Goal: Transaction & Acquisition: Purchase product/service

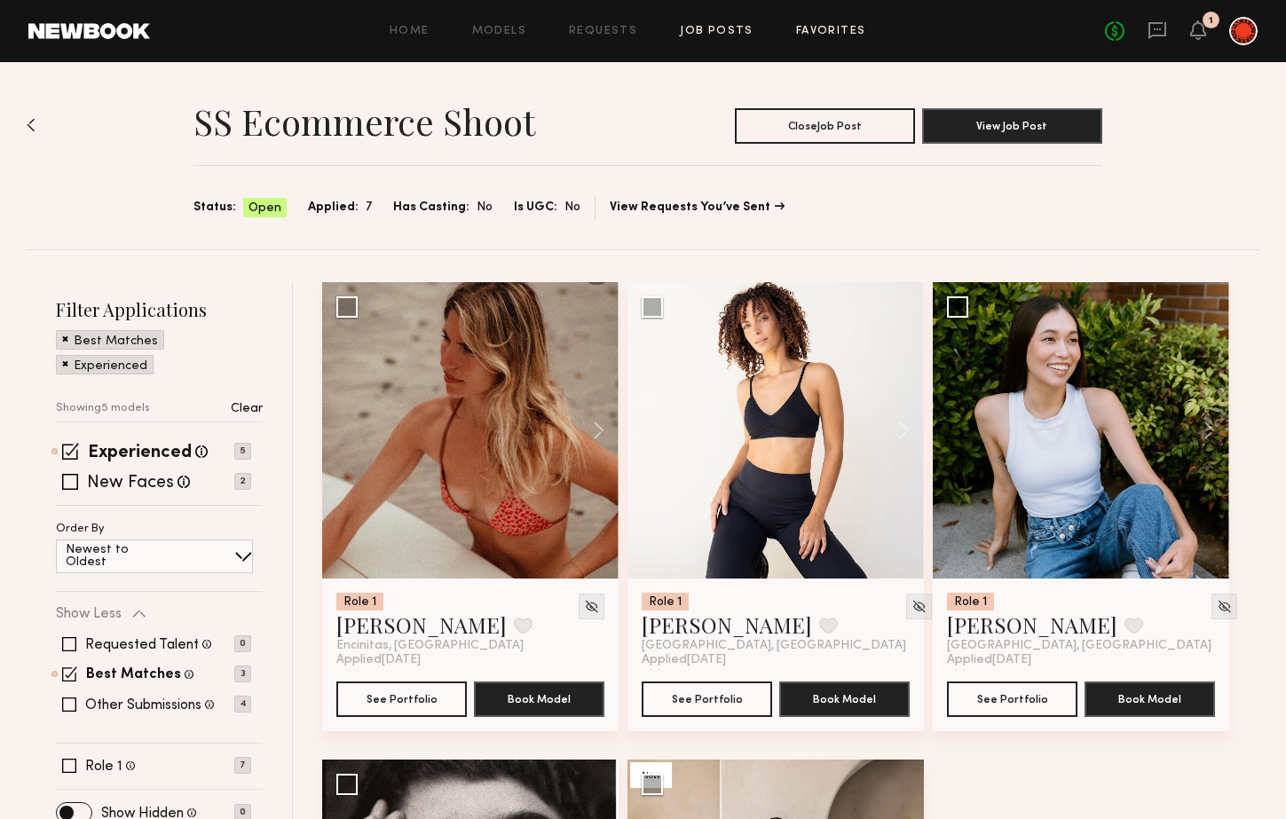
click at [817, 35] on link "Favorites" at bounding box center [831, 32] width 70 height 12
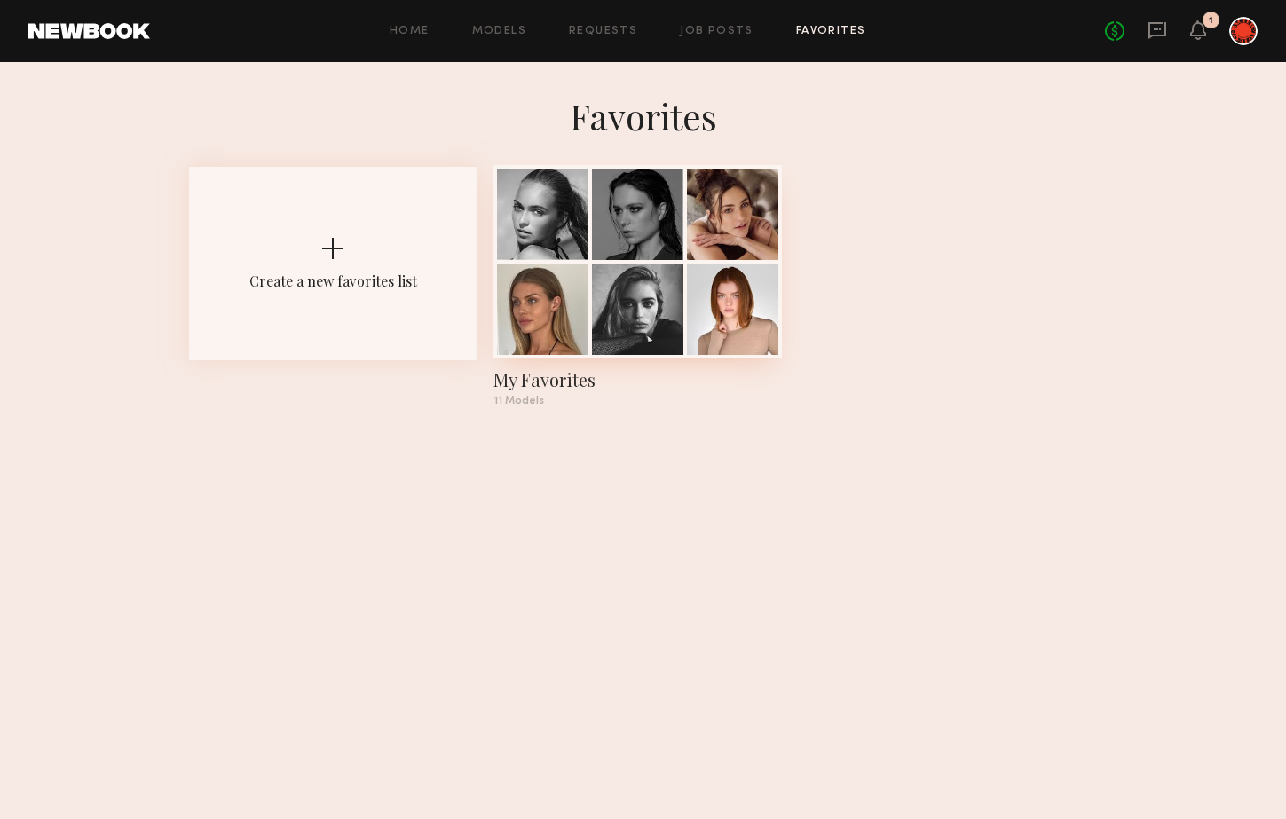
click at [670, 247] on div at bounding box center [637, 214] width 91 height 91
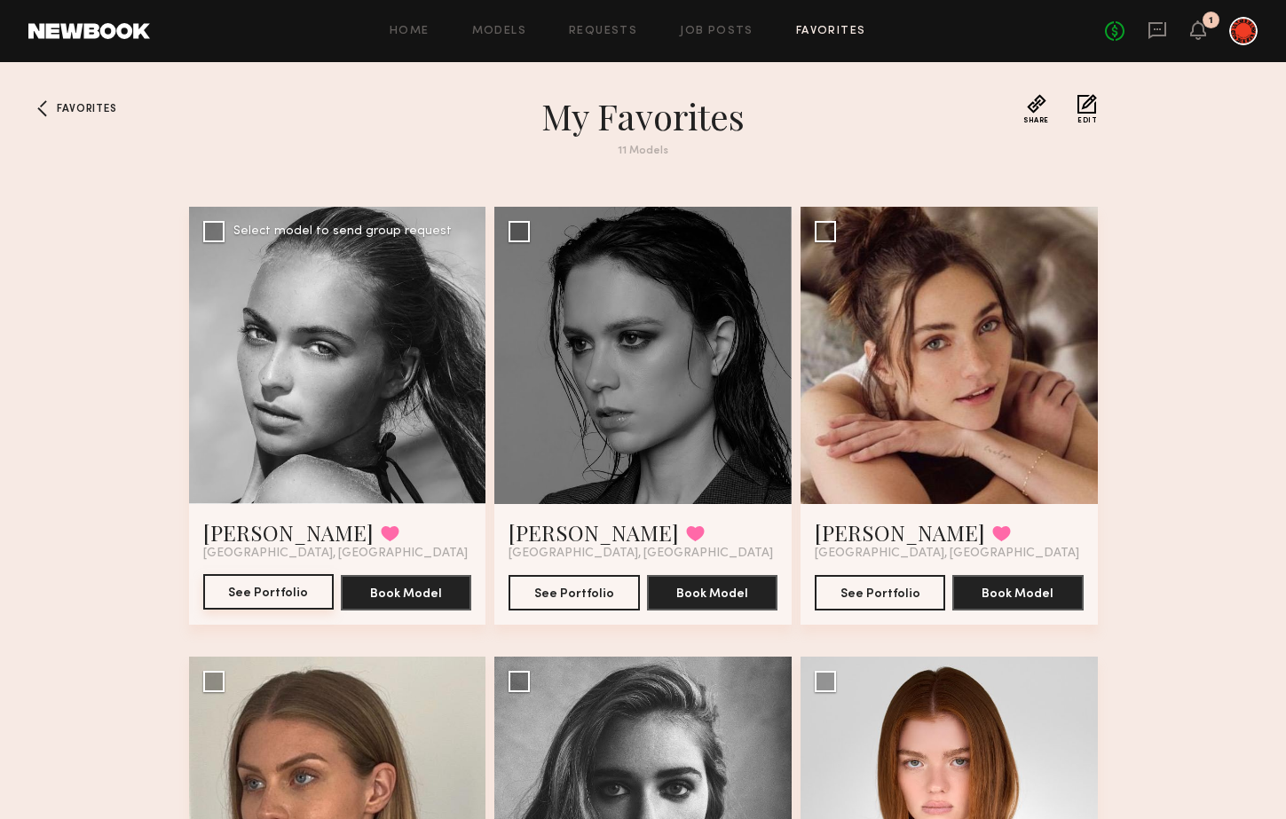
click at [244, 590] on button "See Portfolio" at bounding box center [268, 591] width 130 height 35
click at [664, 340] on div at bounding box center [642, 355] width 297 height 297
click at [586, 588] on button "See Portfolio" at bounding box center [573, 591] width 130 height 35
click at [900, 367] on div at bounding box center [948, 355] width 297 height 297
click at [849, 585] on button "See Portfolio" at bounding box center [880, 591] width 130 height 35
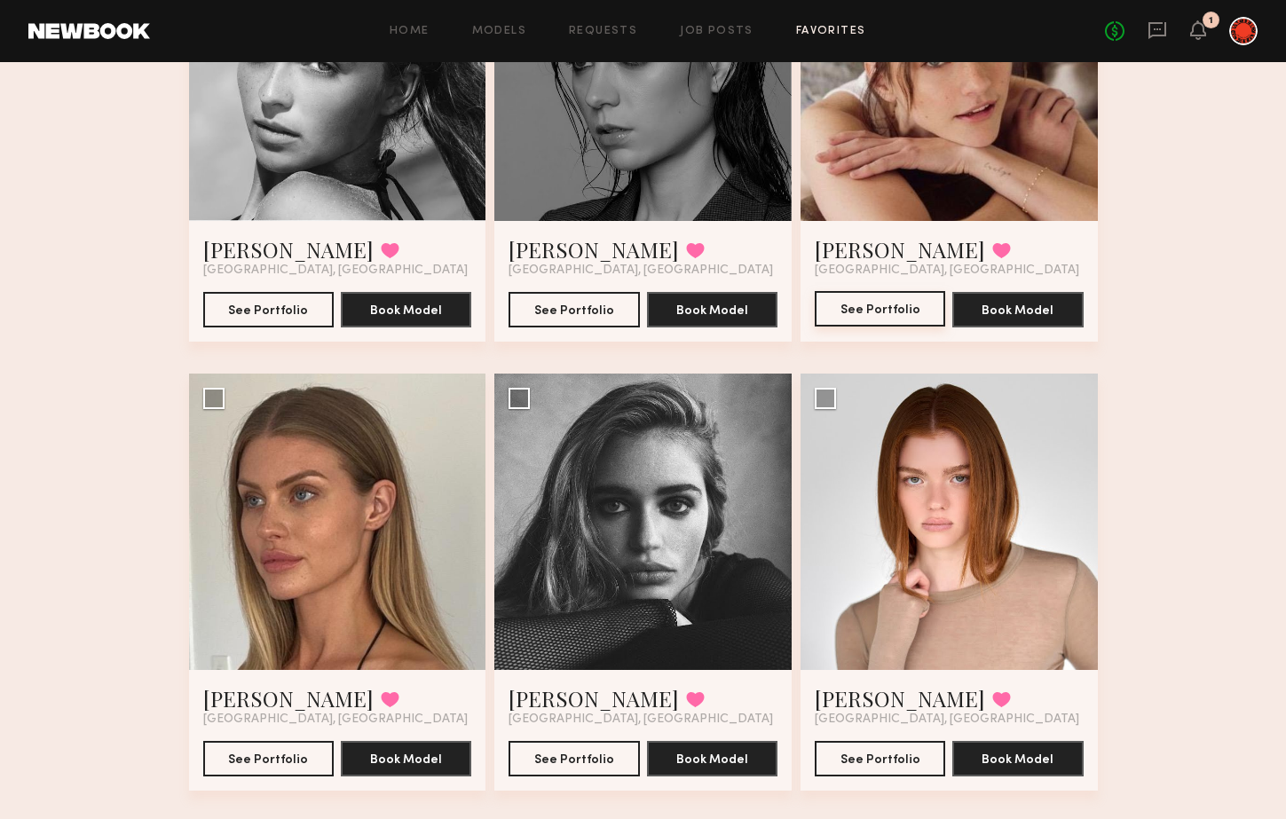
scroll to position [332, 0]
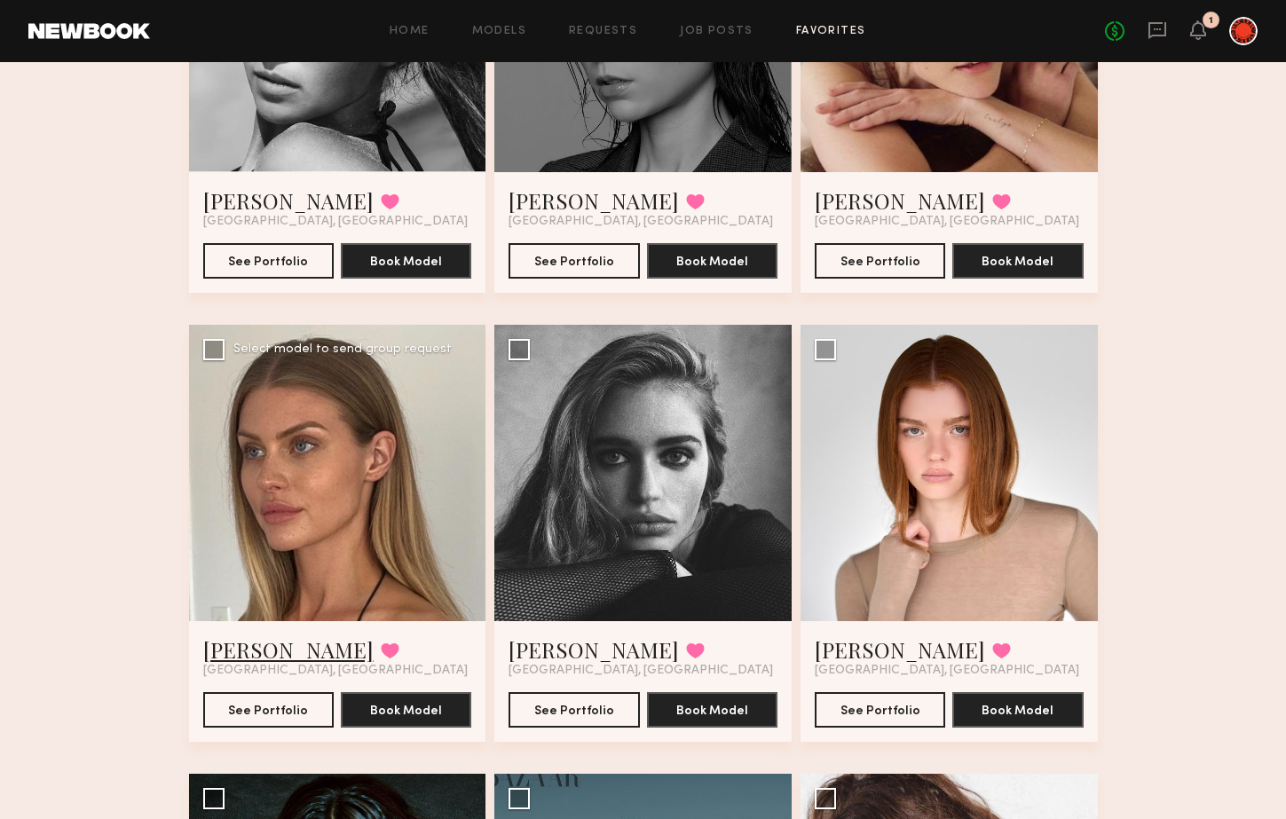
click at [285, 650] on link "Shannon U." at bounding box center [288, 649] width 170 height 28
click at [572, 709] on button "See Portfolio" at bounding box center [573, 708] width 130 height 35
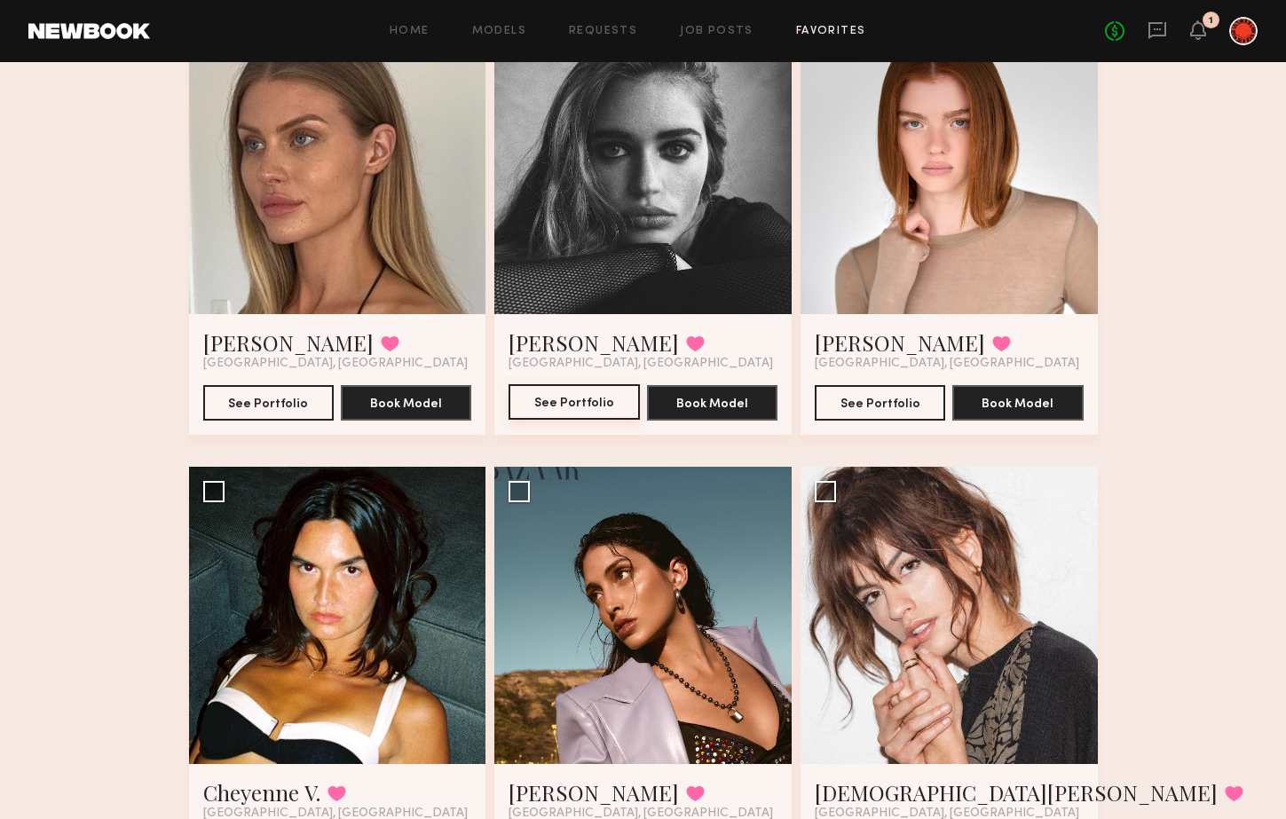
scroll to position [637, 0]
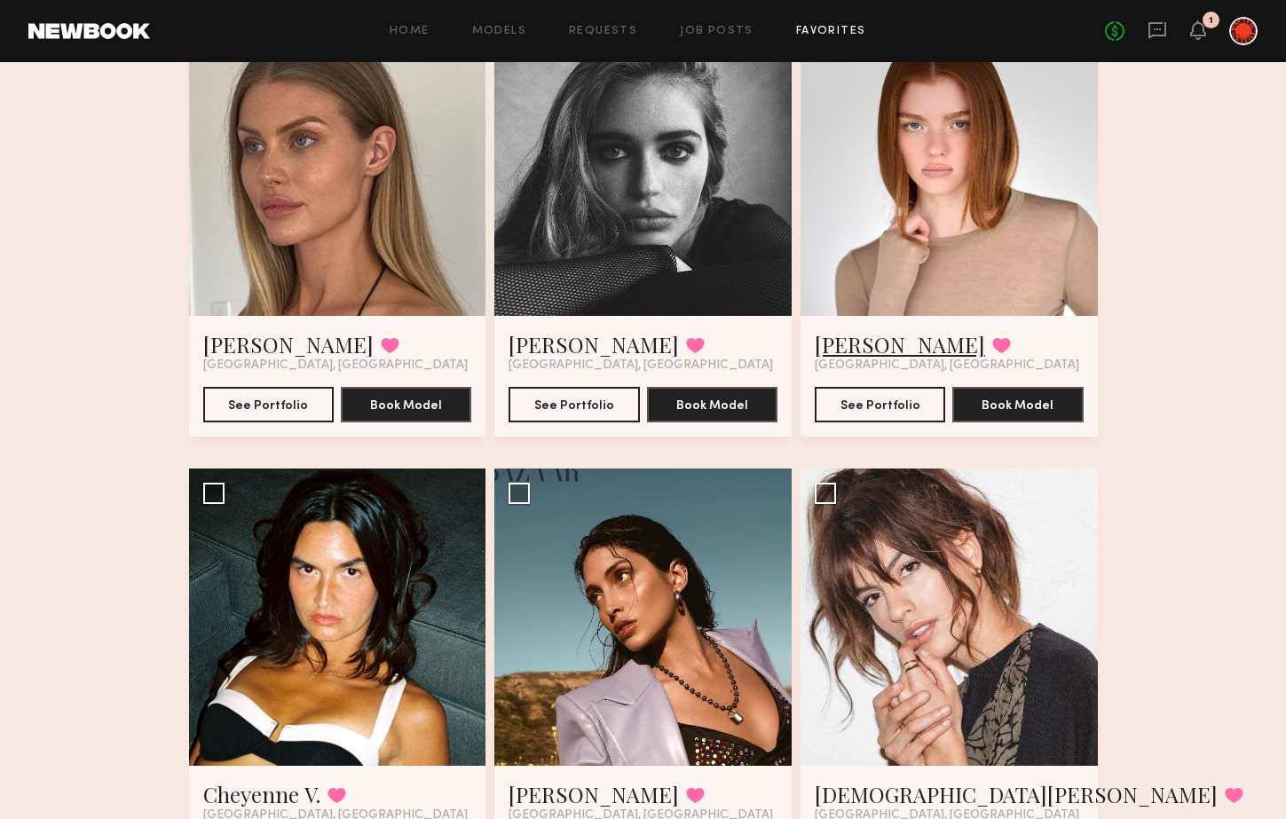
click at [863, 340] on link "Camryn B." at bounding box center [900, 344] width 170 height 28
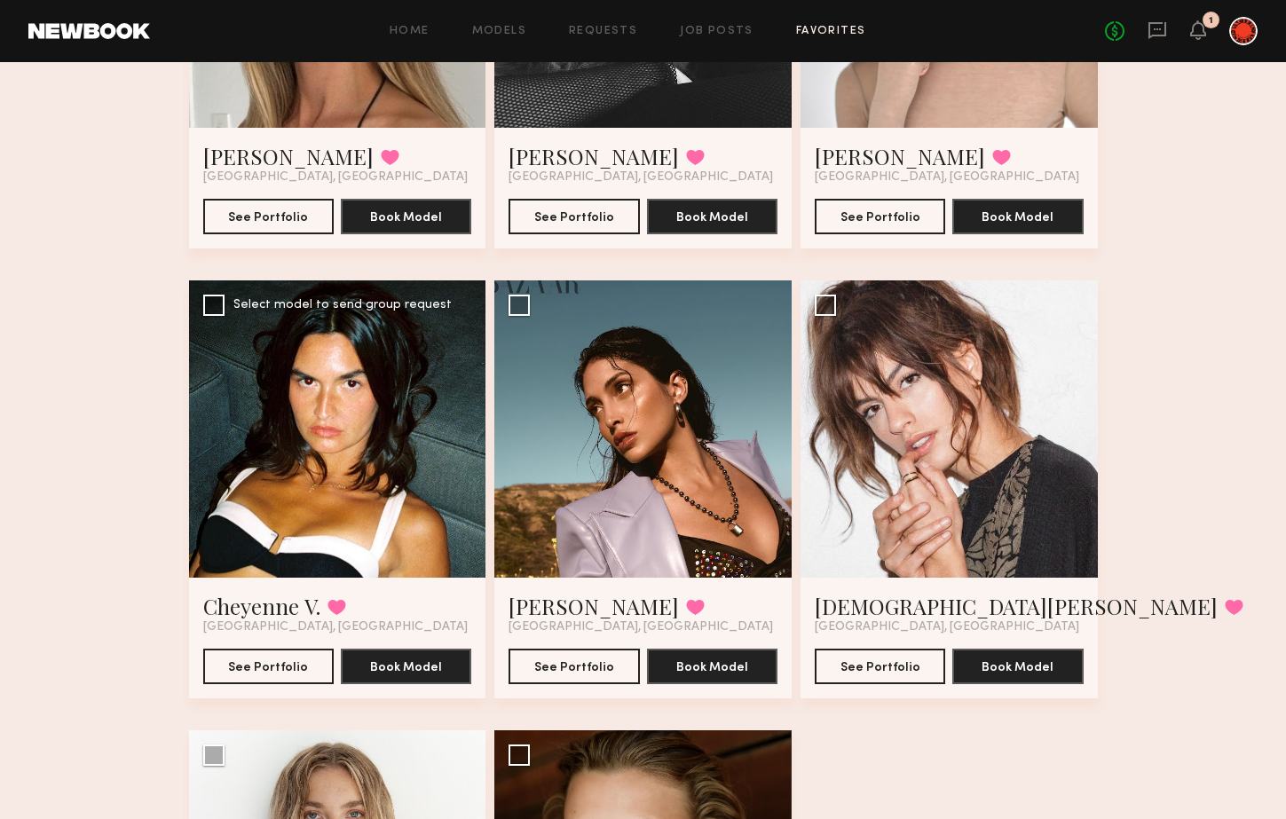
scroll to position [858, 0]
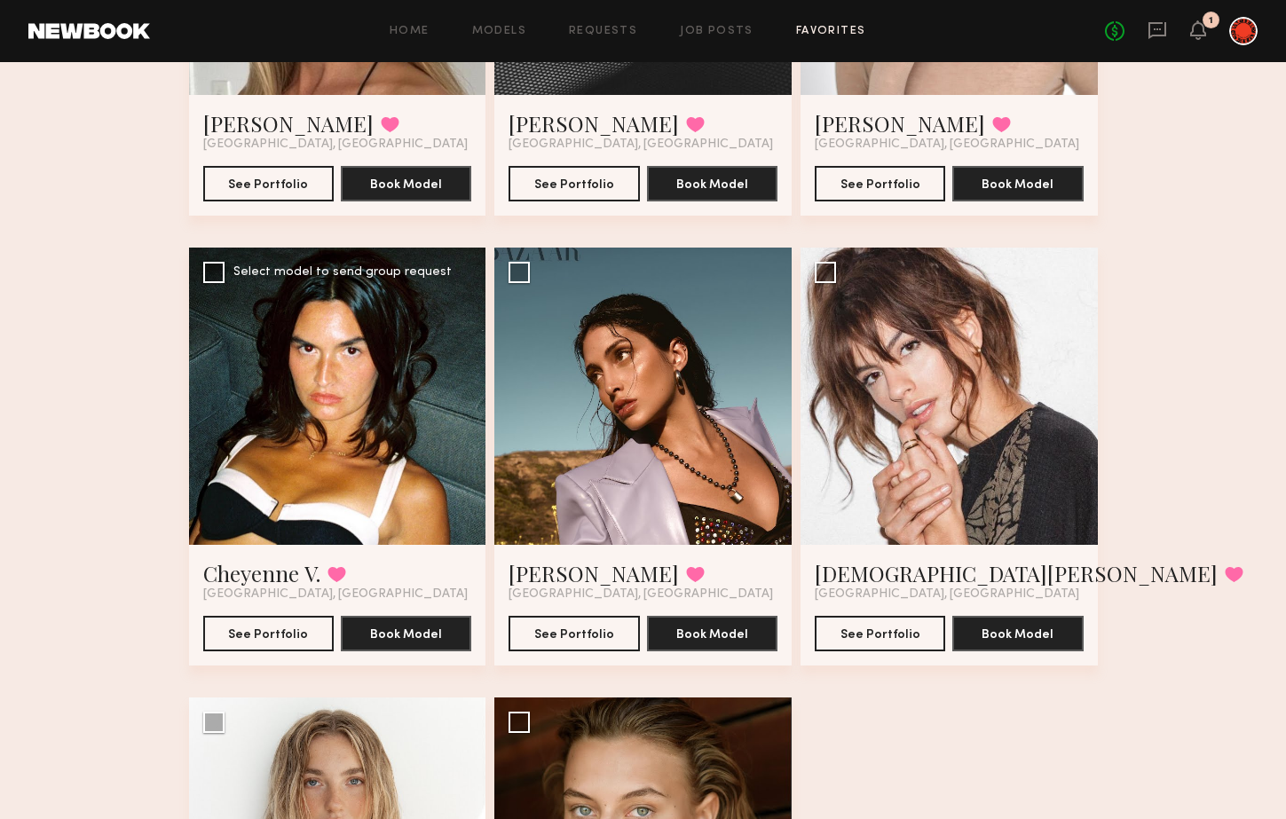
click at [341, 432] on div at bounding box center [337, 396] width 297 height 297
click at [301, 637] on button "See Portfolio" at bounding box center [268, 632] width 130 height 35
click at [549, 581] on link "Lara G." at bounding box center [593, 573] width 170 height 28
click at [996, 393] on div at bounding box center [948, 396] width 297 height 297
click at [844, 572] on link "[DEMOGRAPHIC_DATA][PERSON_NAME]" at bounding box center [1016, 573] width 403 height 28
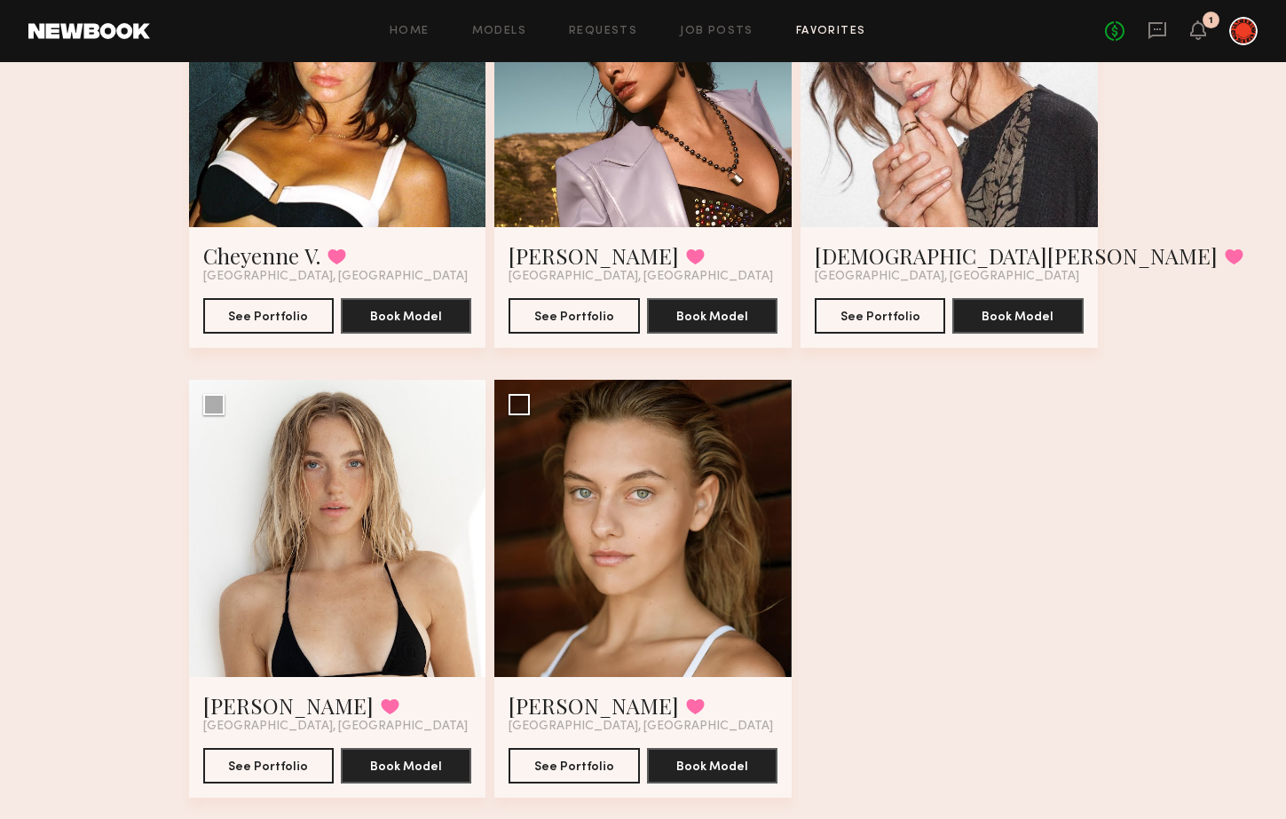
scroll to position [1215, 0]
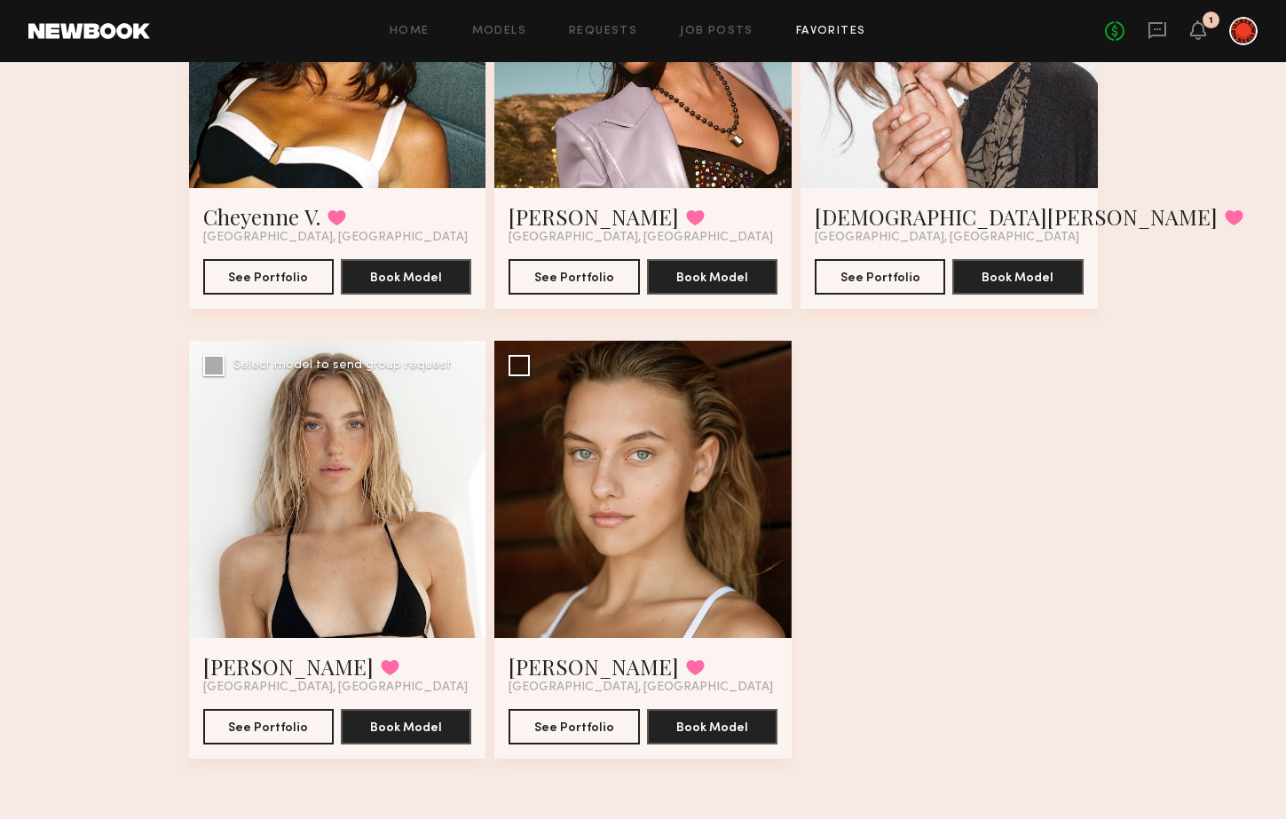
click at [303, 436] on div at bounding box center [337, 489] width 297 height 297
click at [218, 668] on link "Brynn R." at bounding box center [288, 666] width 170 height 28
click at [701, 494] on div at bounding box center [642, 489] width 297 height 297
click at [530, 670] on link "Ella K." at bounding box center [593, 666] width 170 height 28
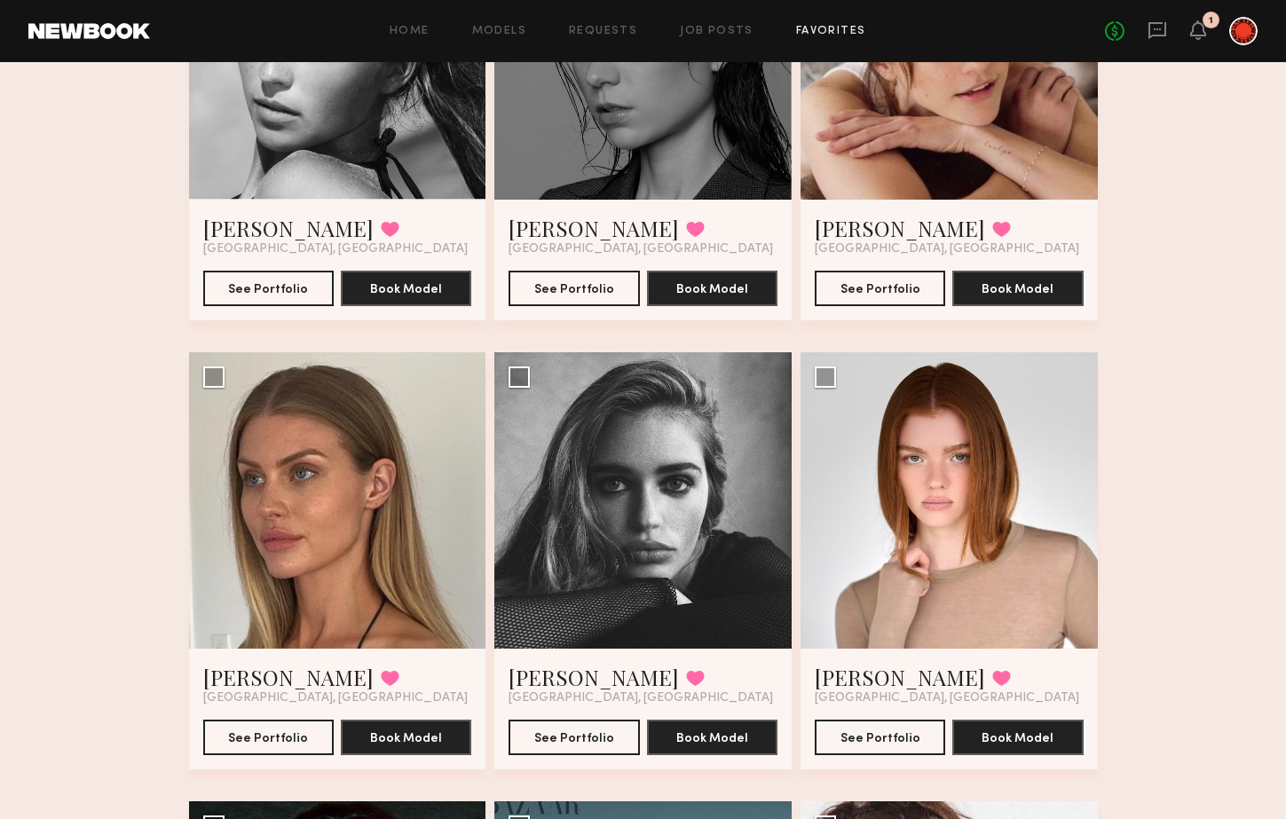
scroll to position [0, 0]
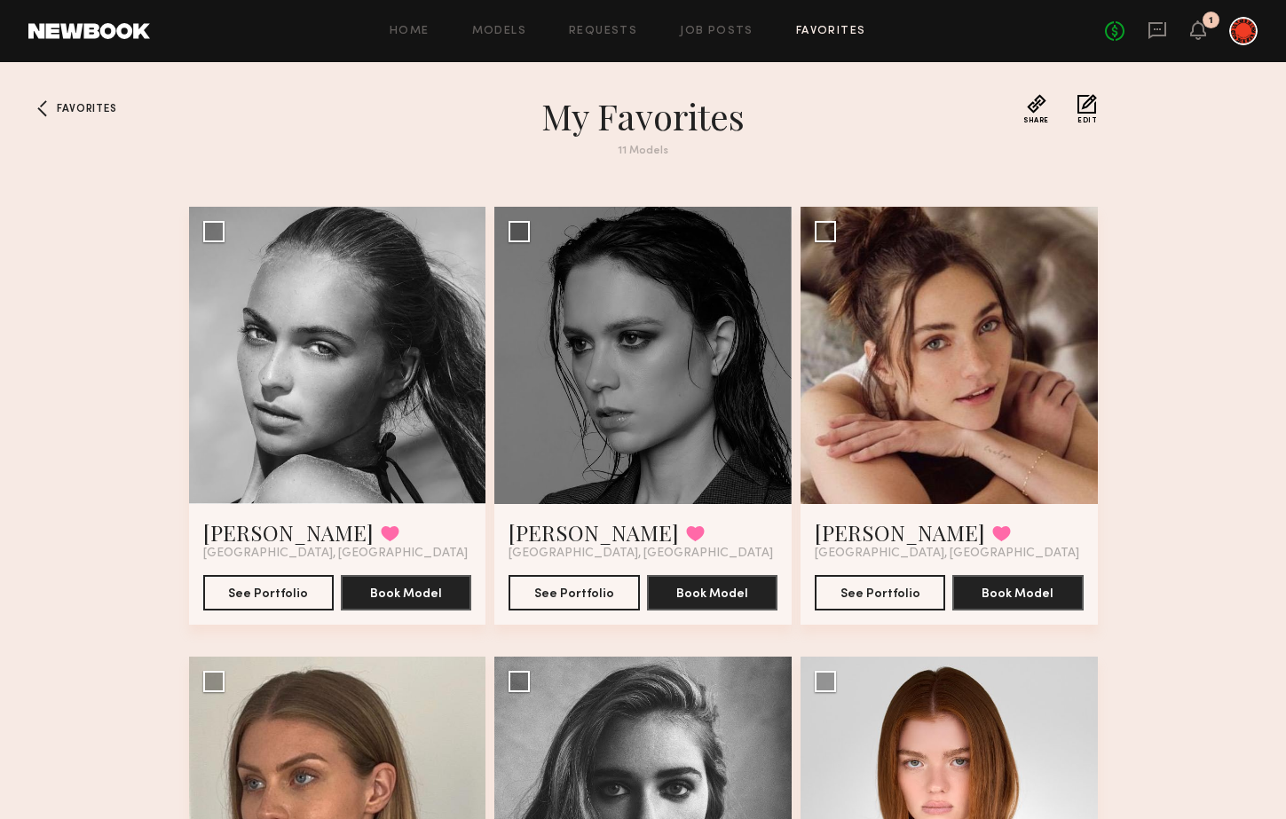
click at [1240, 31] on div at bounding box center [1243, 31] width 28 height 28
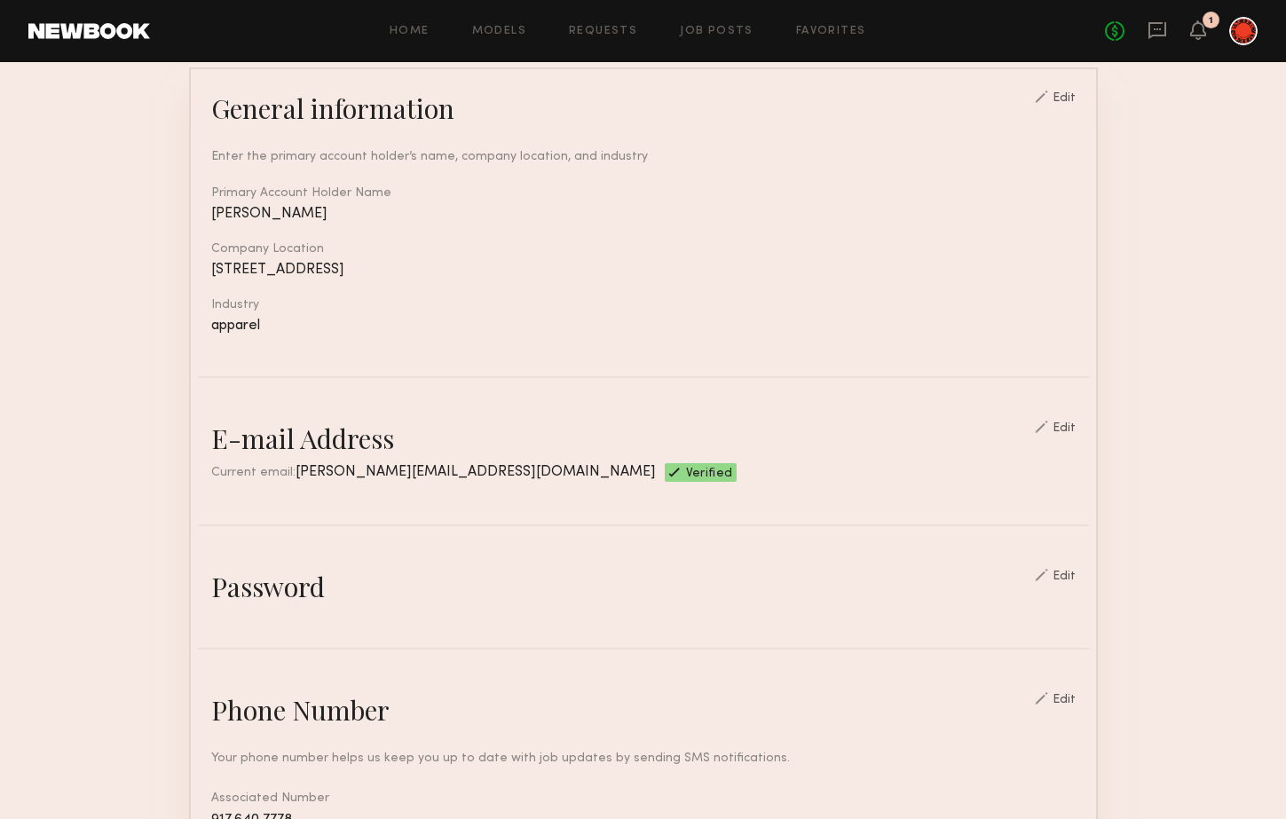
scroll to position [158, 0]
drag, startPoint x: 287, startPoint y: 469, endPoint x: 491, endPoint y: 468, distance: 204.1
click at [491, 468] on span "duffy@pacifictotecompany.com" at bounding box center [475, 470] width 360 height 14
copy span "duffy@pacifictotecompany.com"
click at [94, 33] on link at bounding box center [89, 31] width 122 height 16
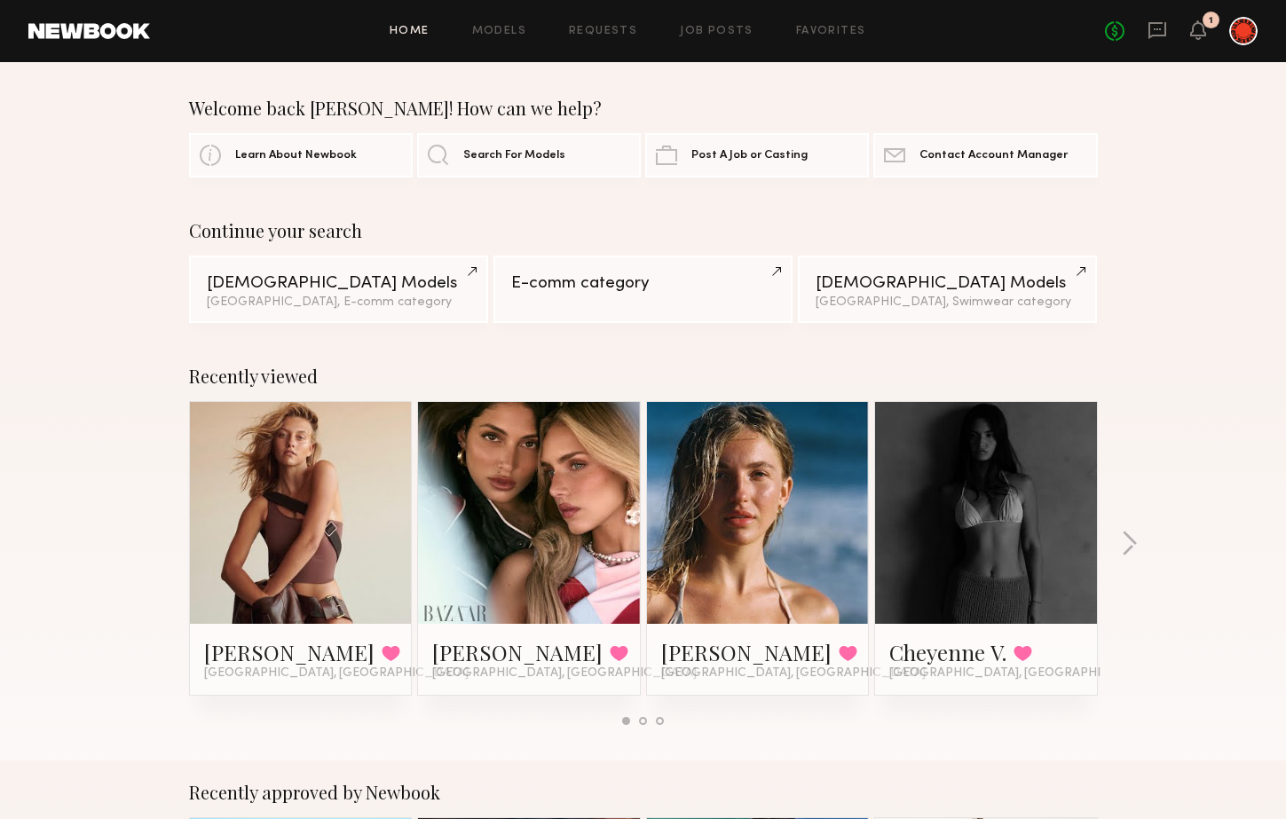
click at [114, 39] on header "Home Models Requests Job Posts Favorites Sign Out No fees up to $5,000 1" at bounding box center [643, 31] width 1286 height 62
click at [887, 274] on div "Female Models" at bounding box center [947, 282] width 264 height 17
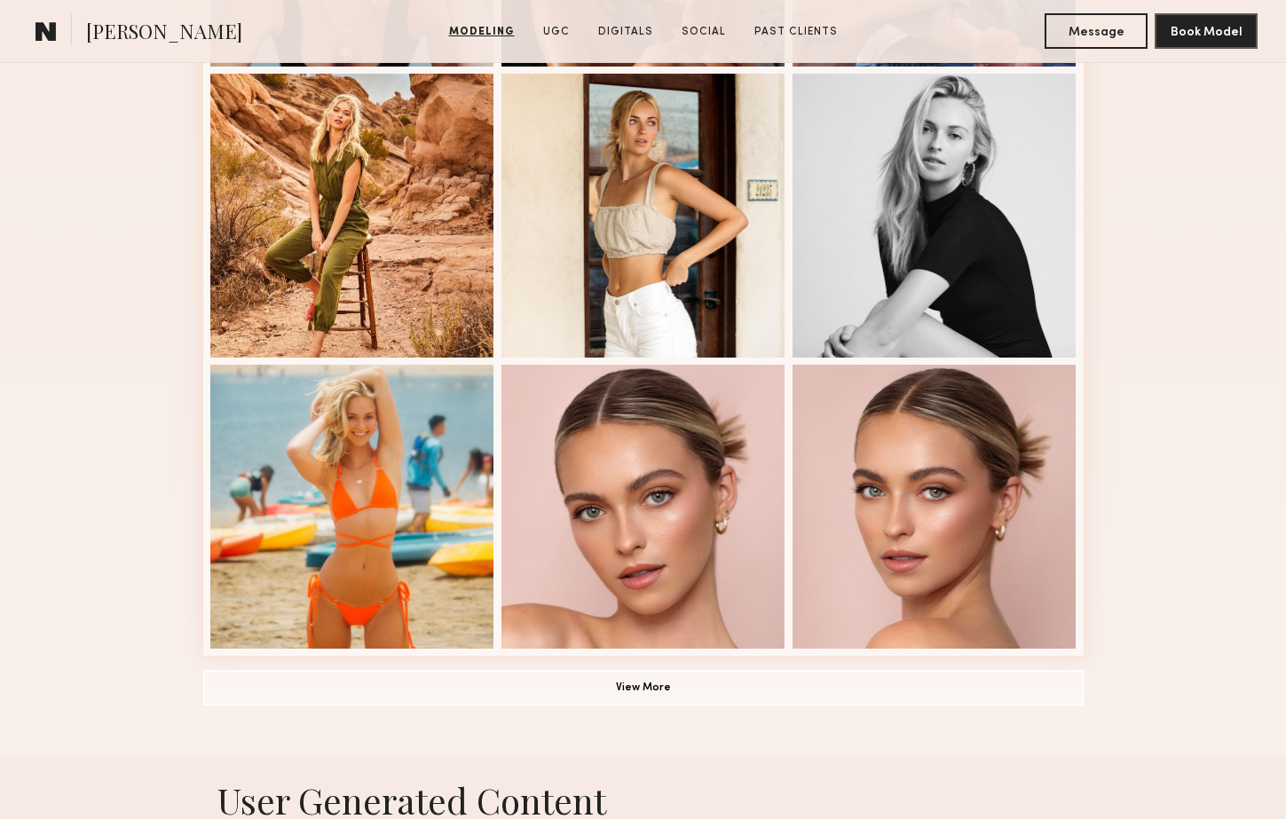
scroll to position [1042, 0]
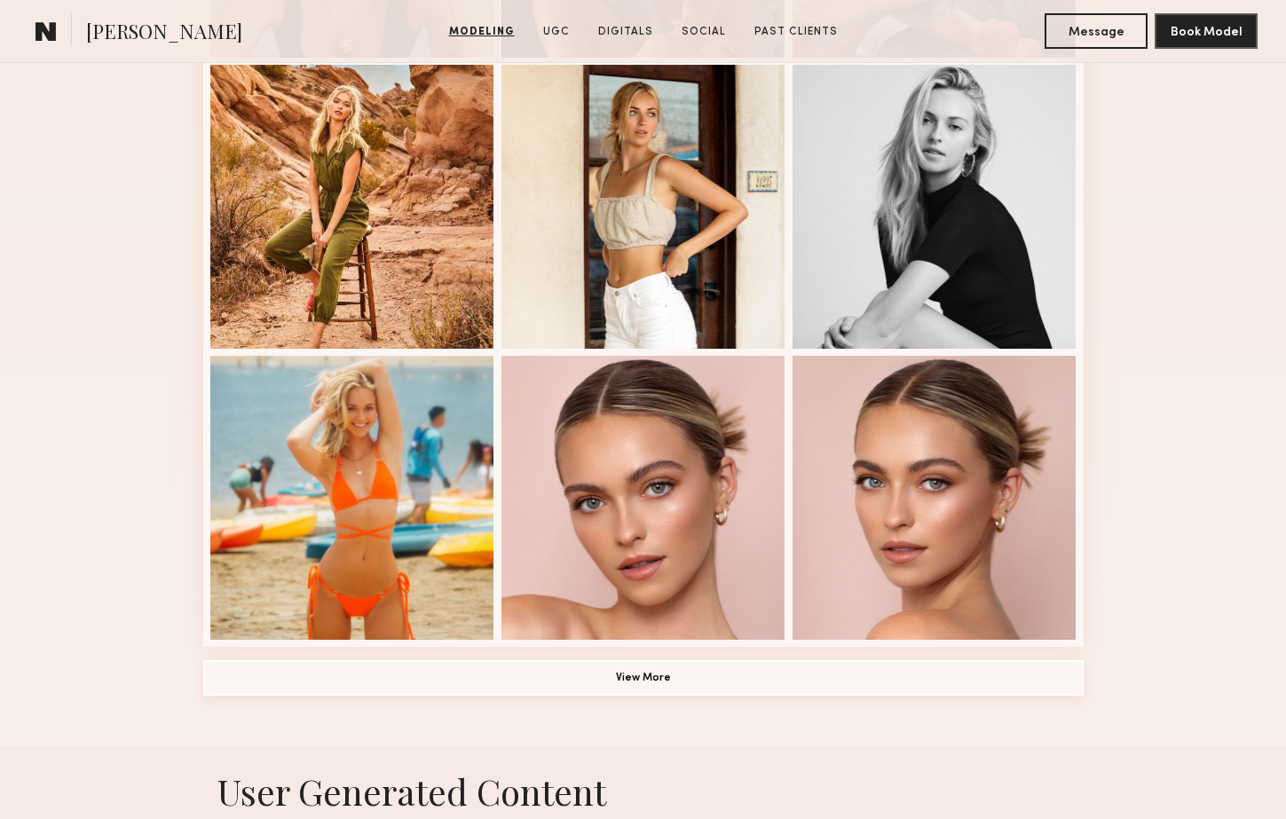
click at [663, 683] on button "View More" at bounding box center [643, 677] width 880 height 35
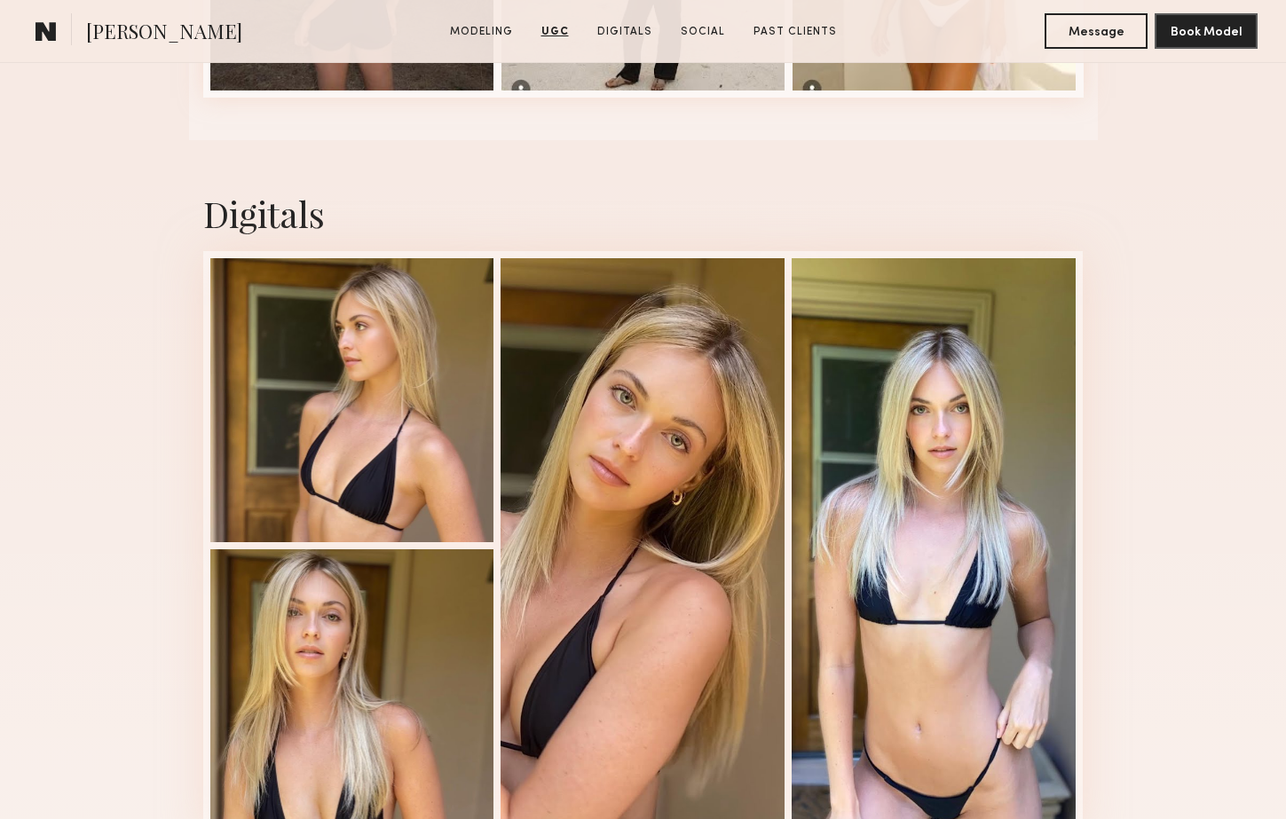
scroll to position [4518, 0]
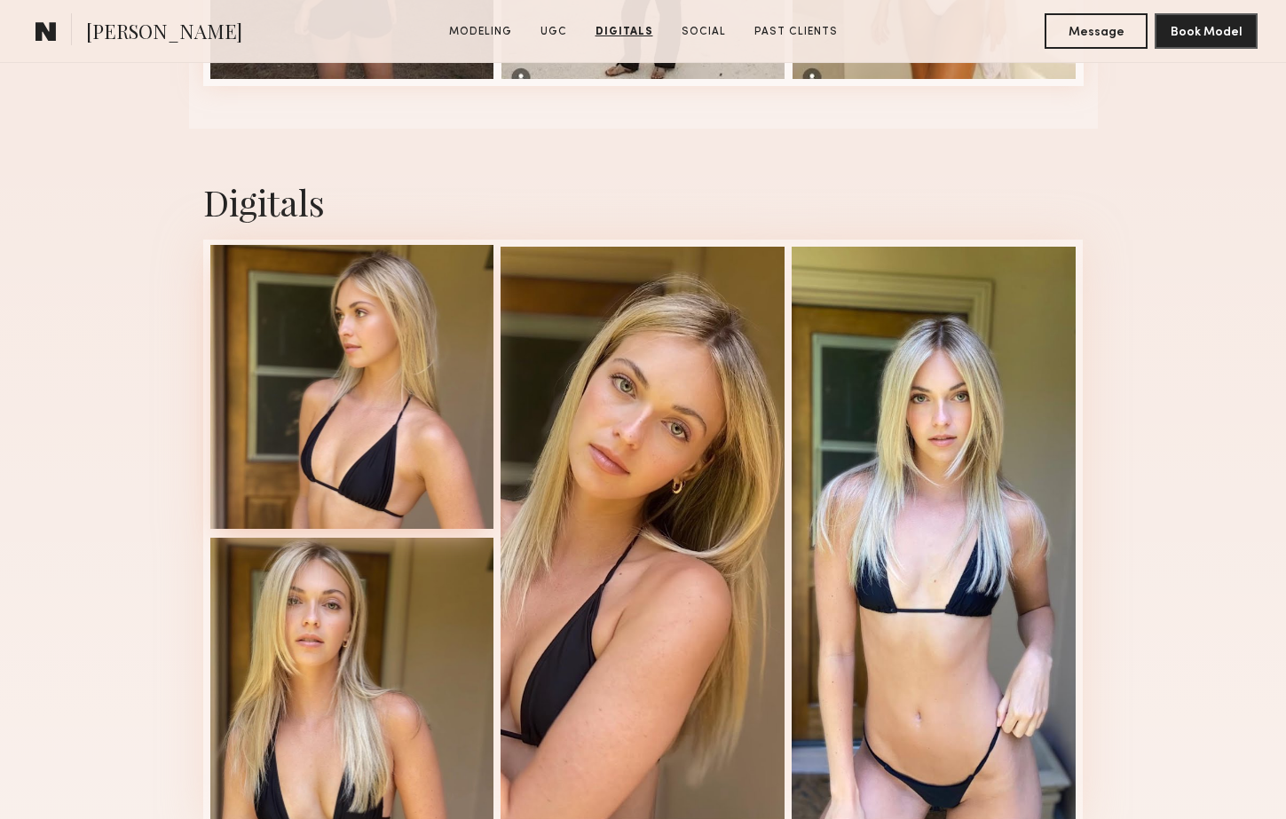
click at [337, 413] on div at bounding box center [352, 387] width 284 height 284
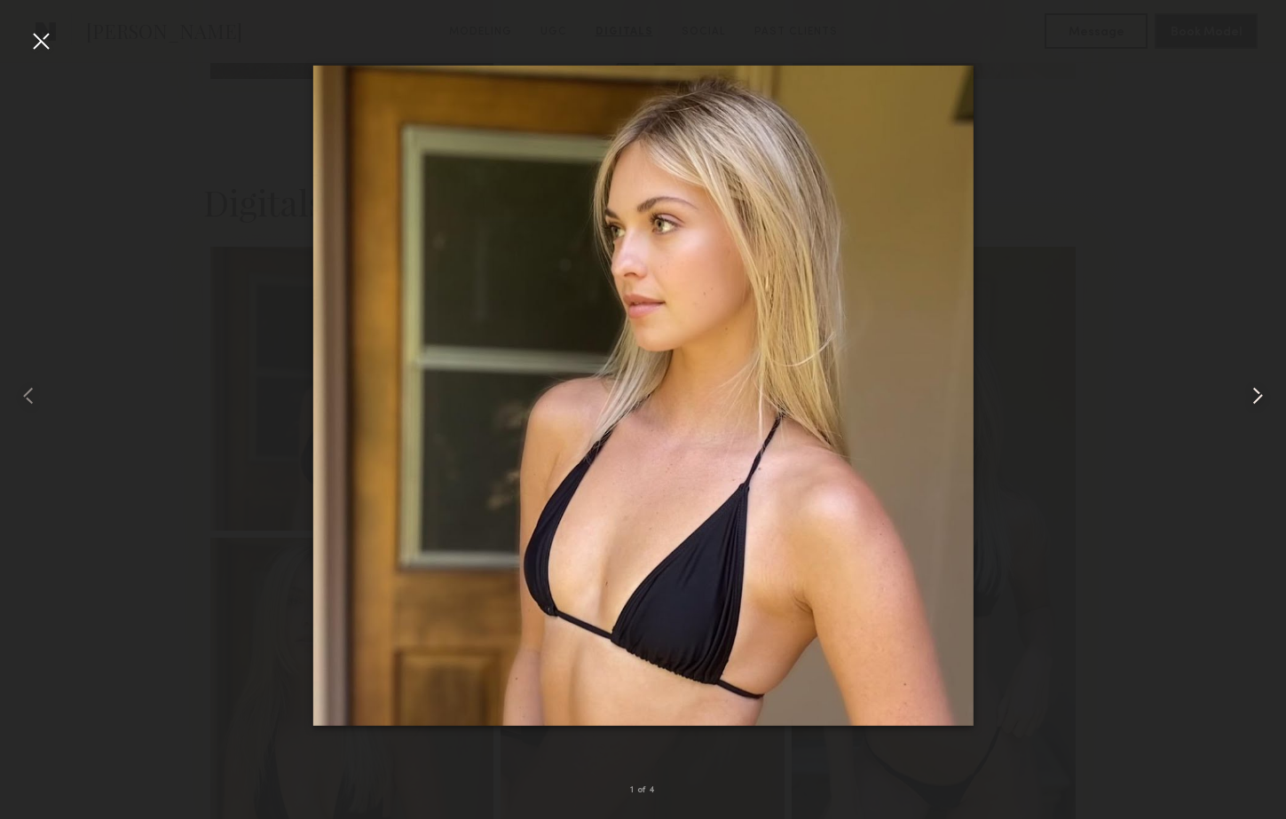
click at [1255, 390] on common-icon at bounding box center [1257, 396] width 28 height 28
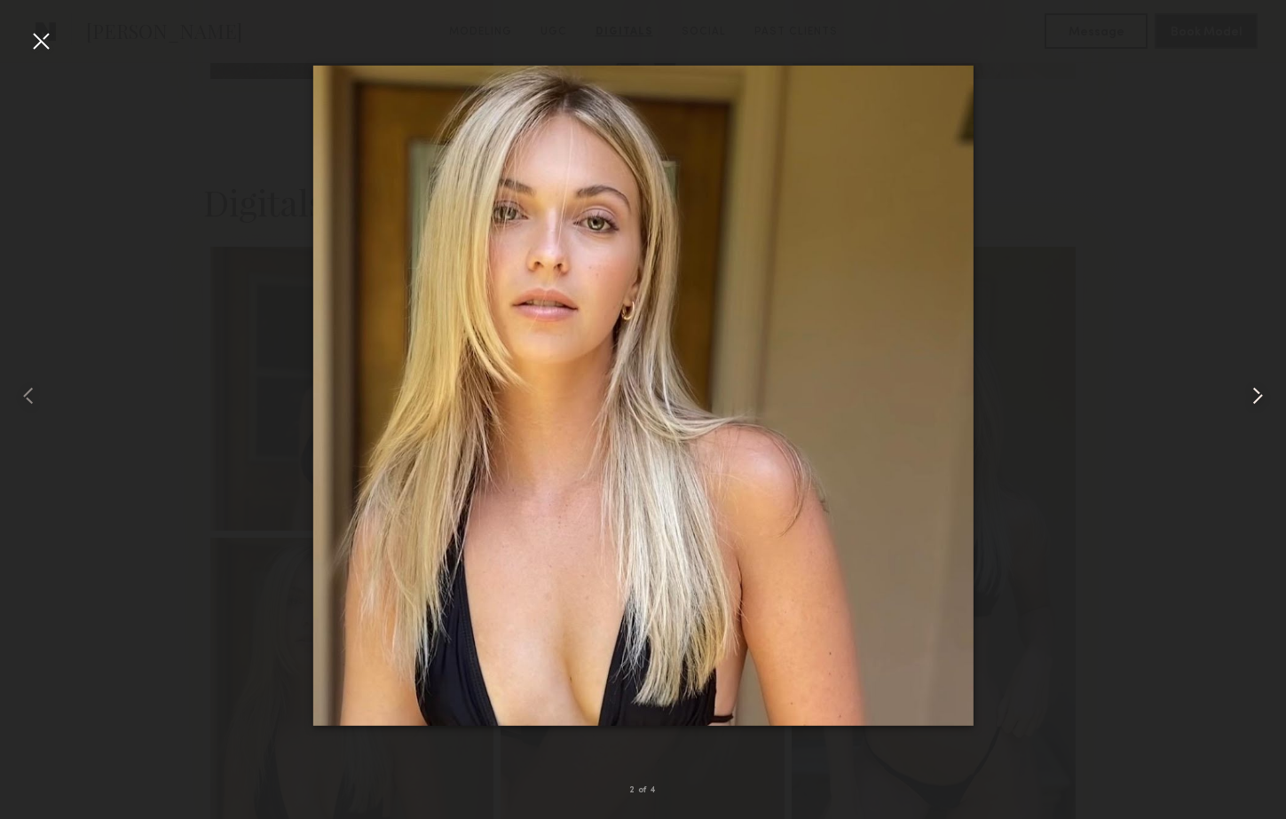
click at [1255, 390] on common-icon at bounding box center [1257, 396] width 28 height 28
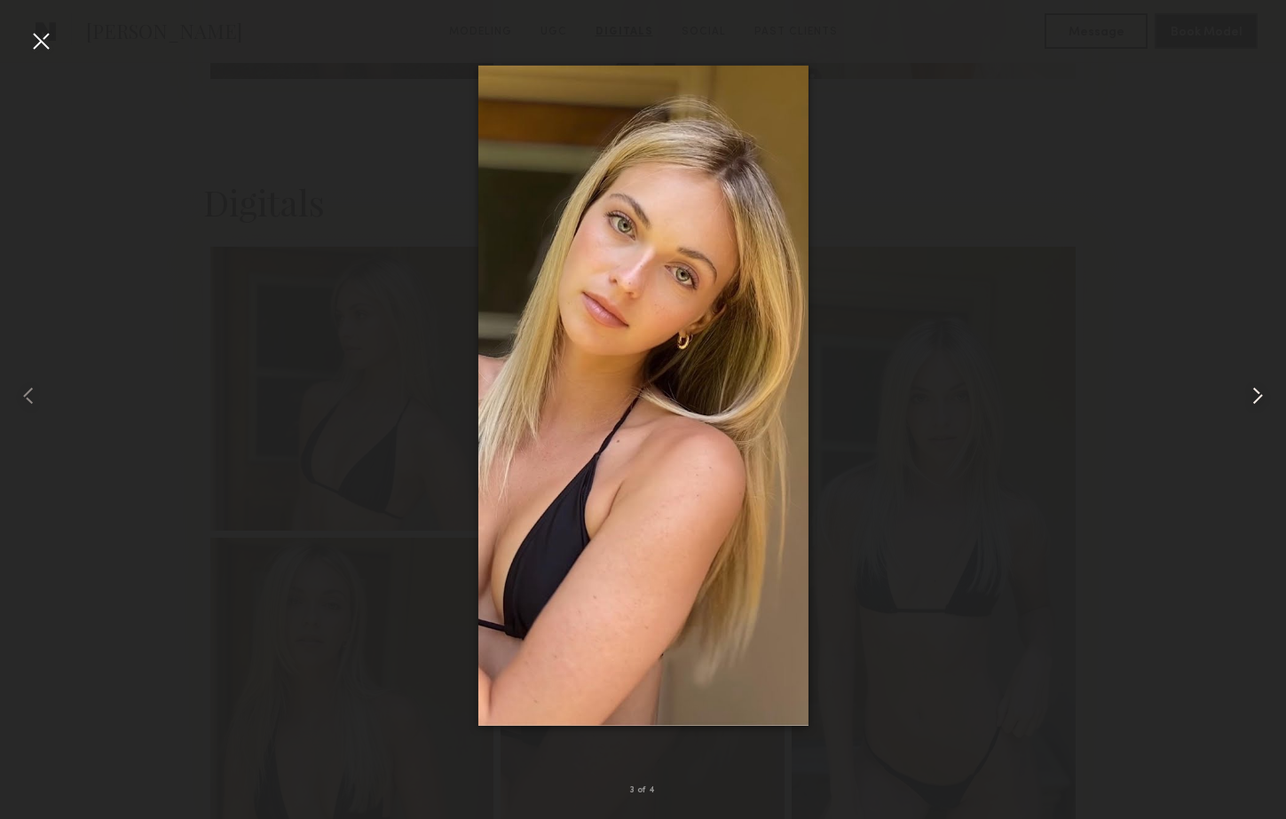
click at [1255, 390] on common-icon at bounding box center [1257, 396] width 28 height 28
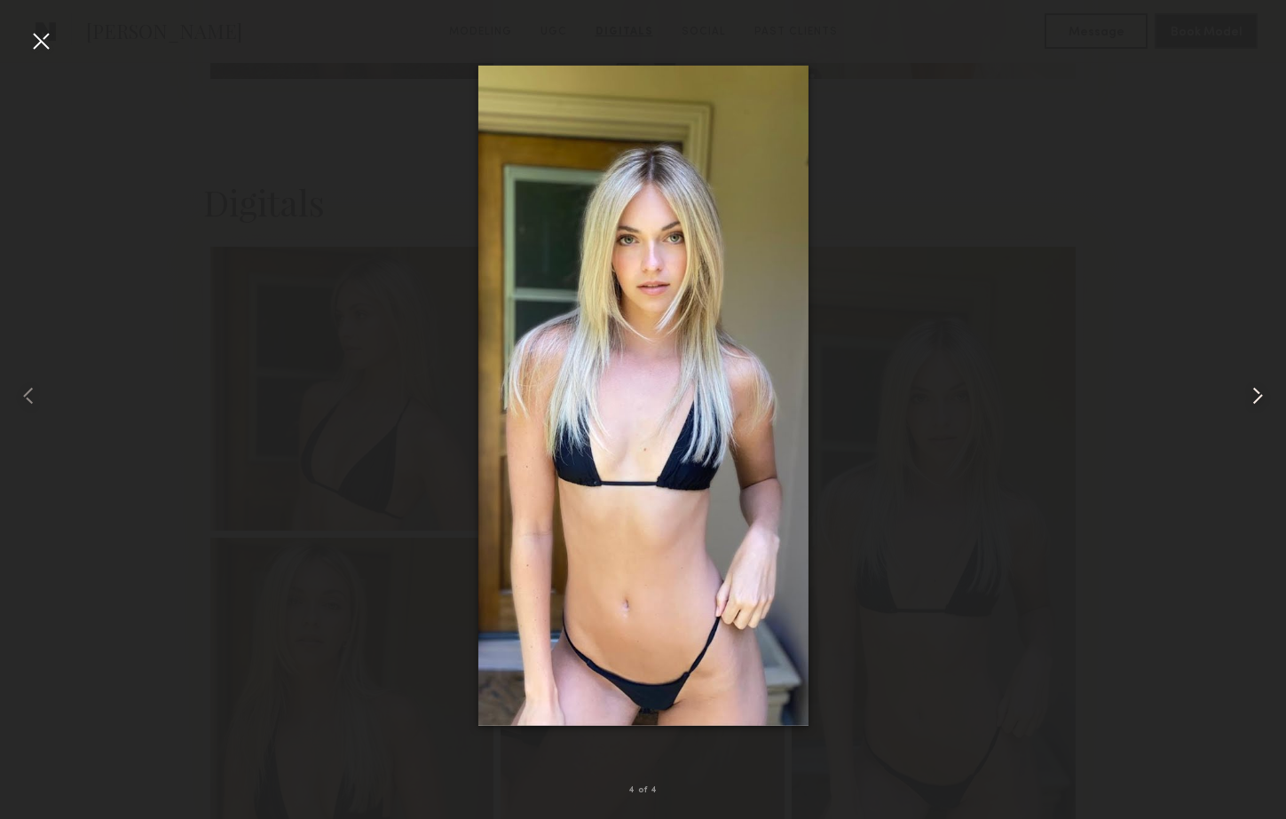
click at [1255, 390] on common-icon at bounding box center [1257, 396] width 28 height 28
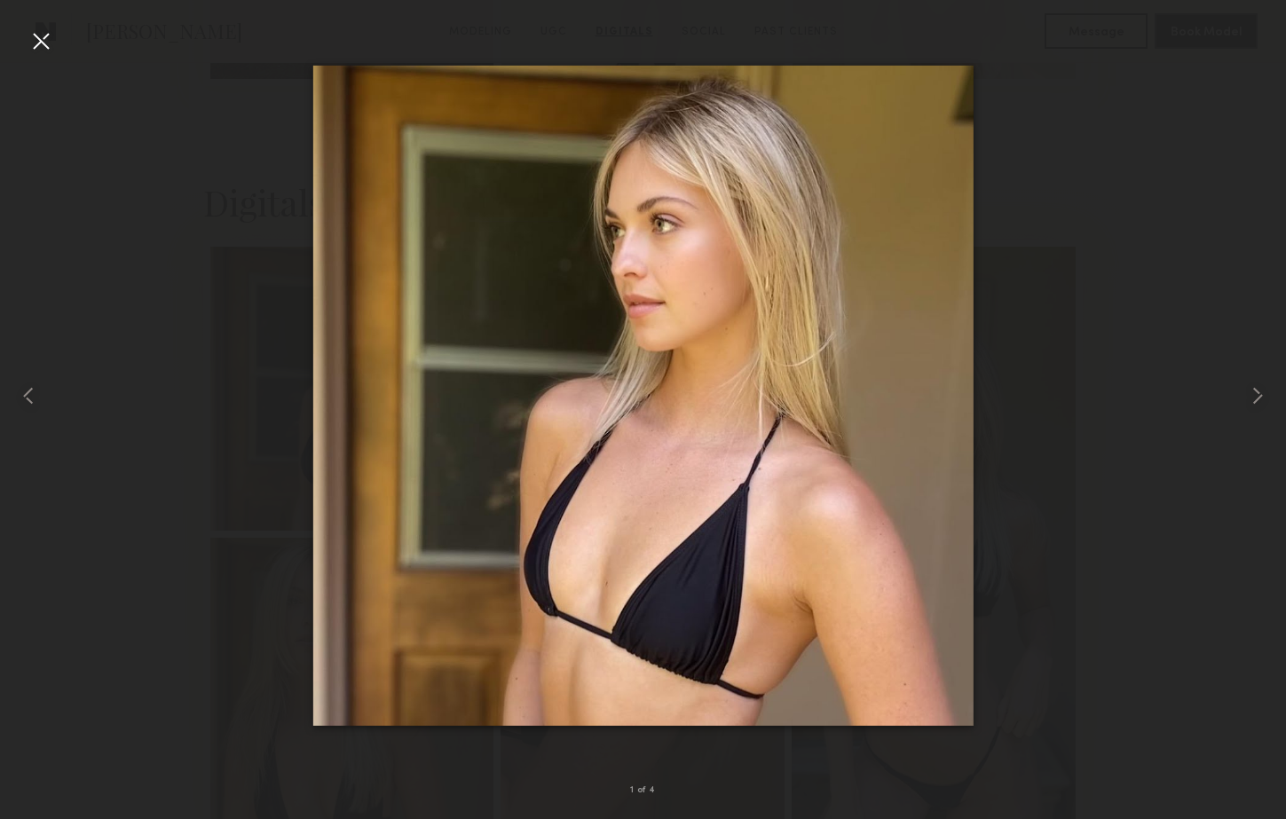
click at [47, 48] on div at bounding box center [41, 41] width 28 height 28
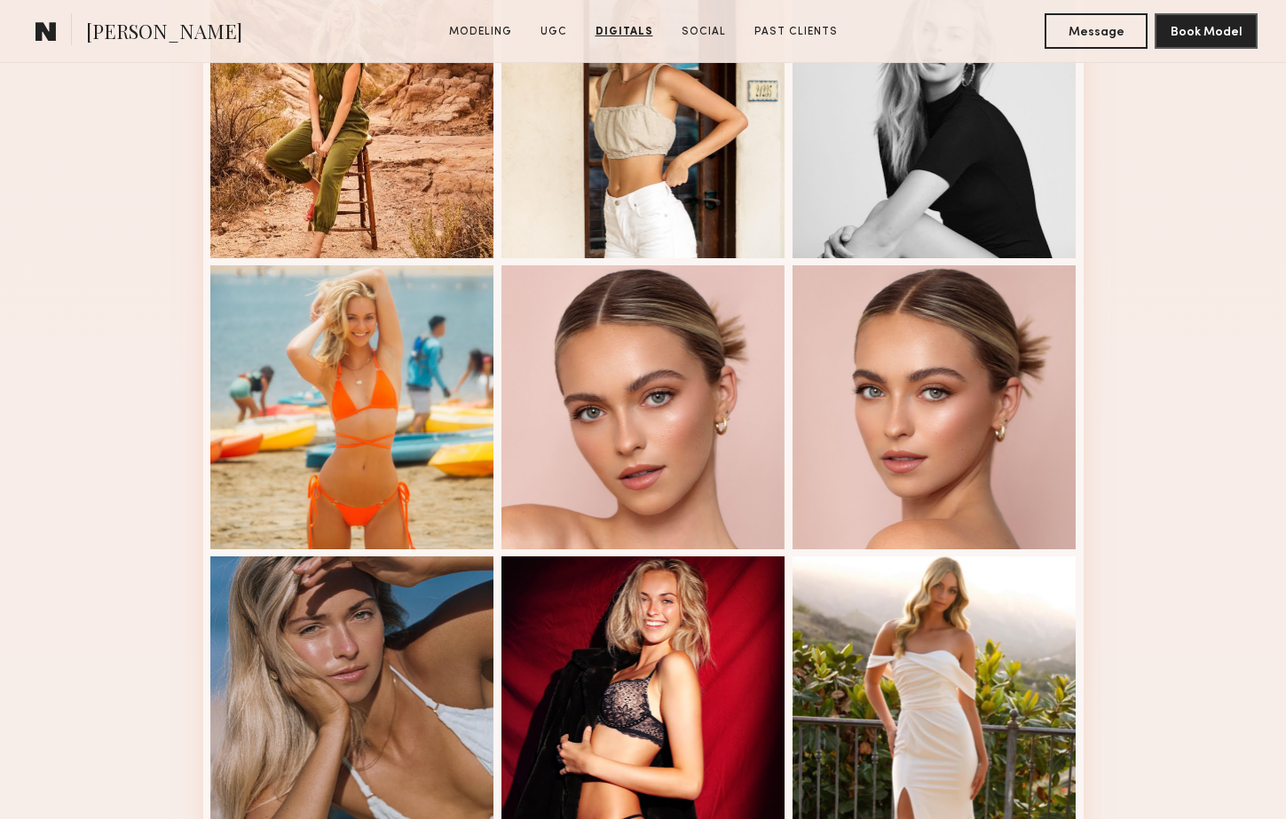
scroll to position [1131, 0]
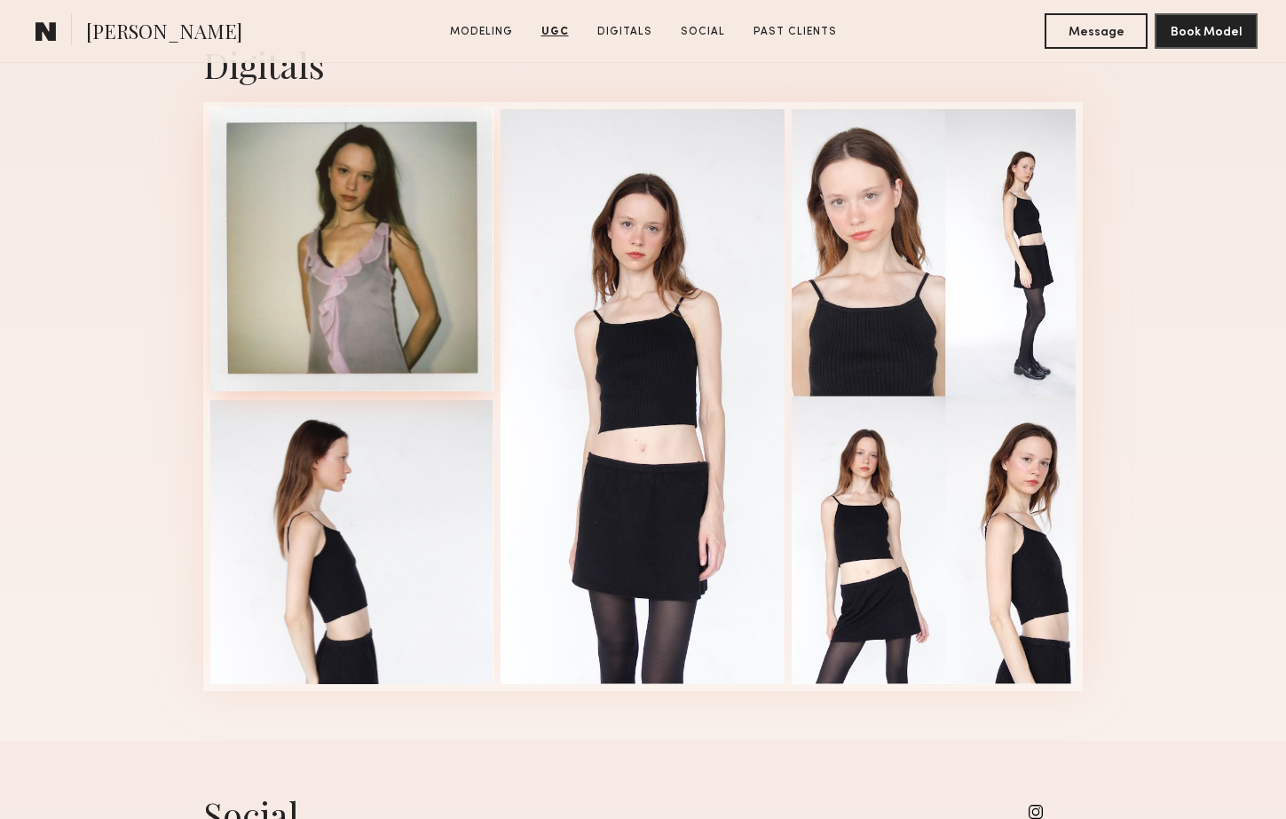
scroll to position [3251, 0]
click at [343, 275] on div at bounding box center [352, 248] width 284 height 284
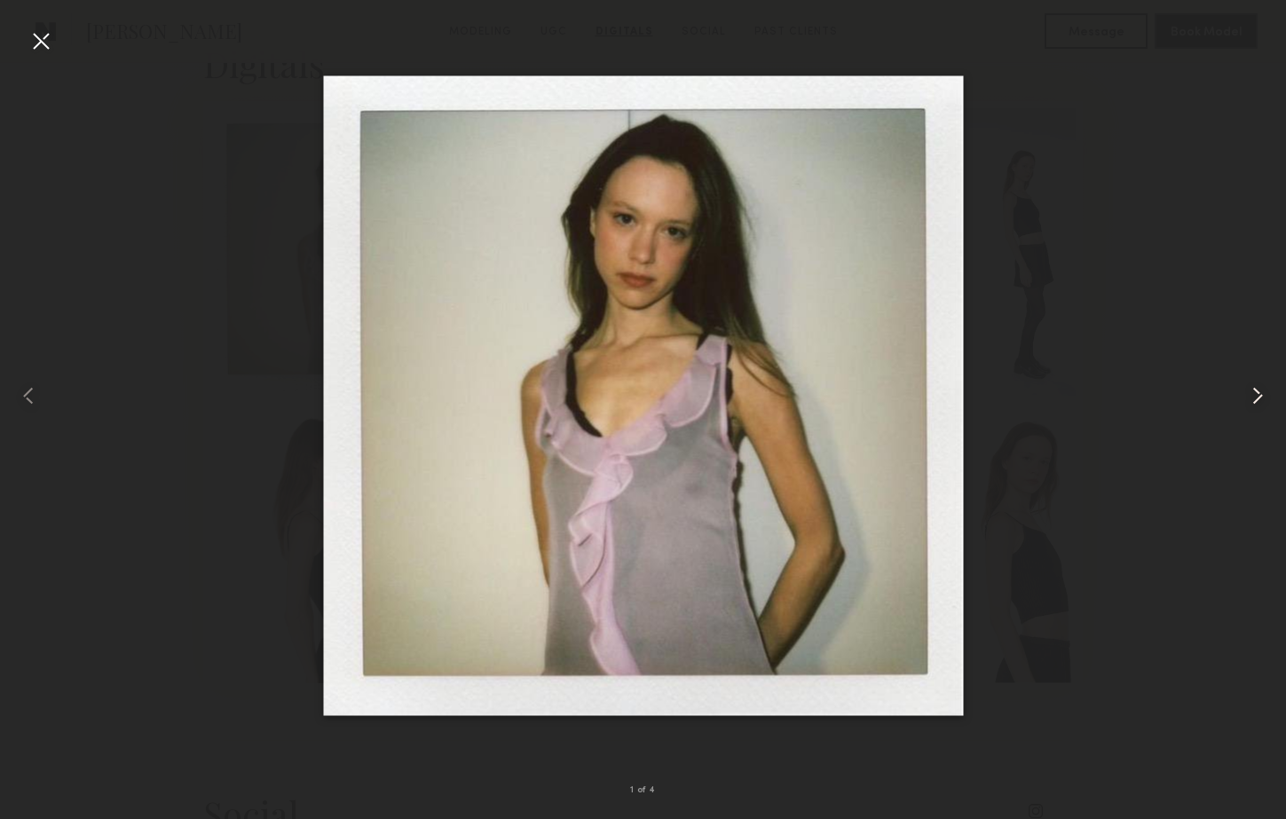
click at [1263, 395] on common-icon at bounding box center [1257, 396] width 28 height 28
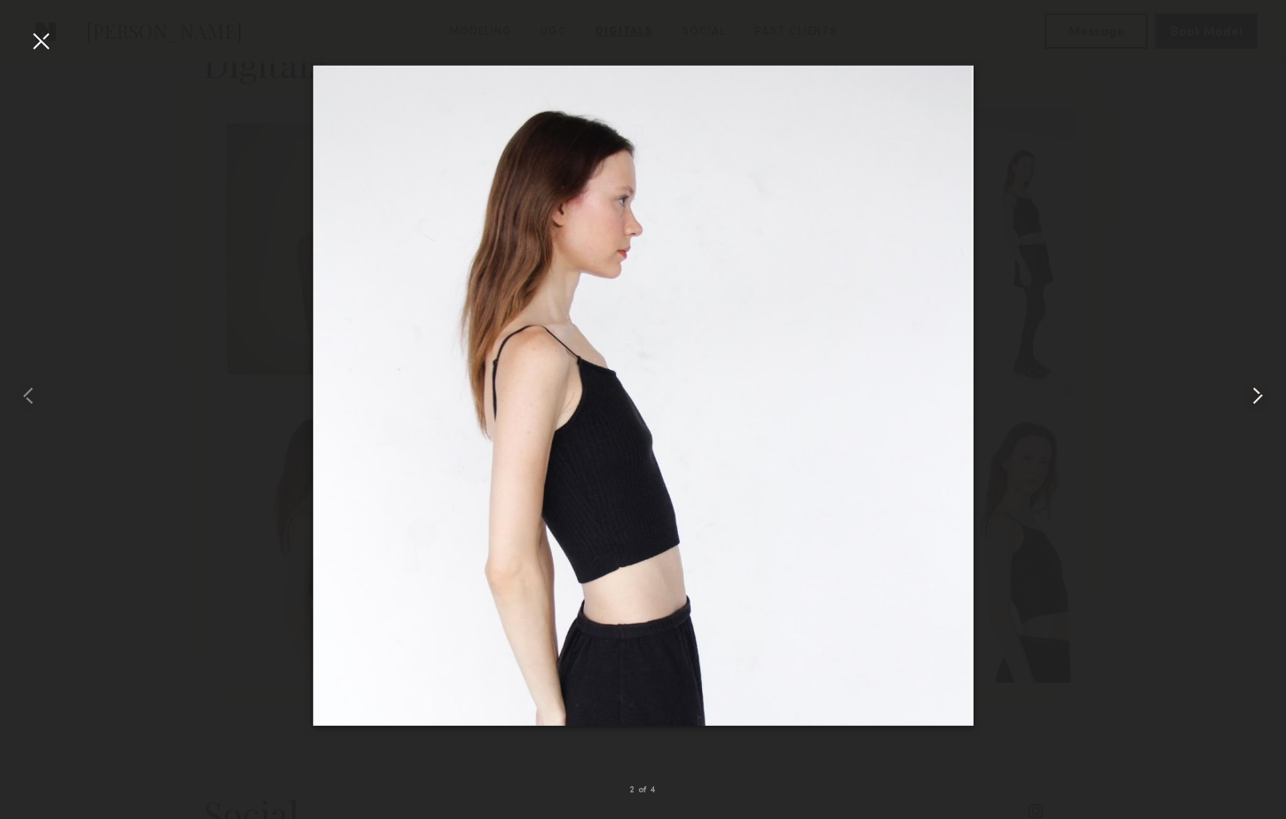
click at [1263, 395] on common-icon at bounding box center [1257, 396] width 28 height 28
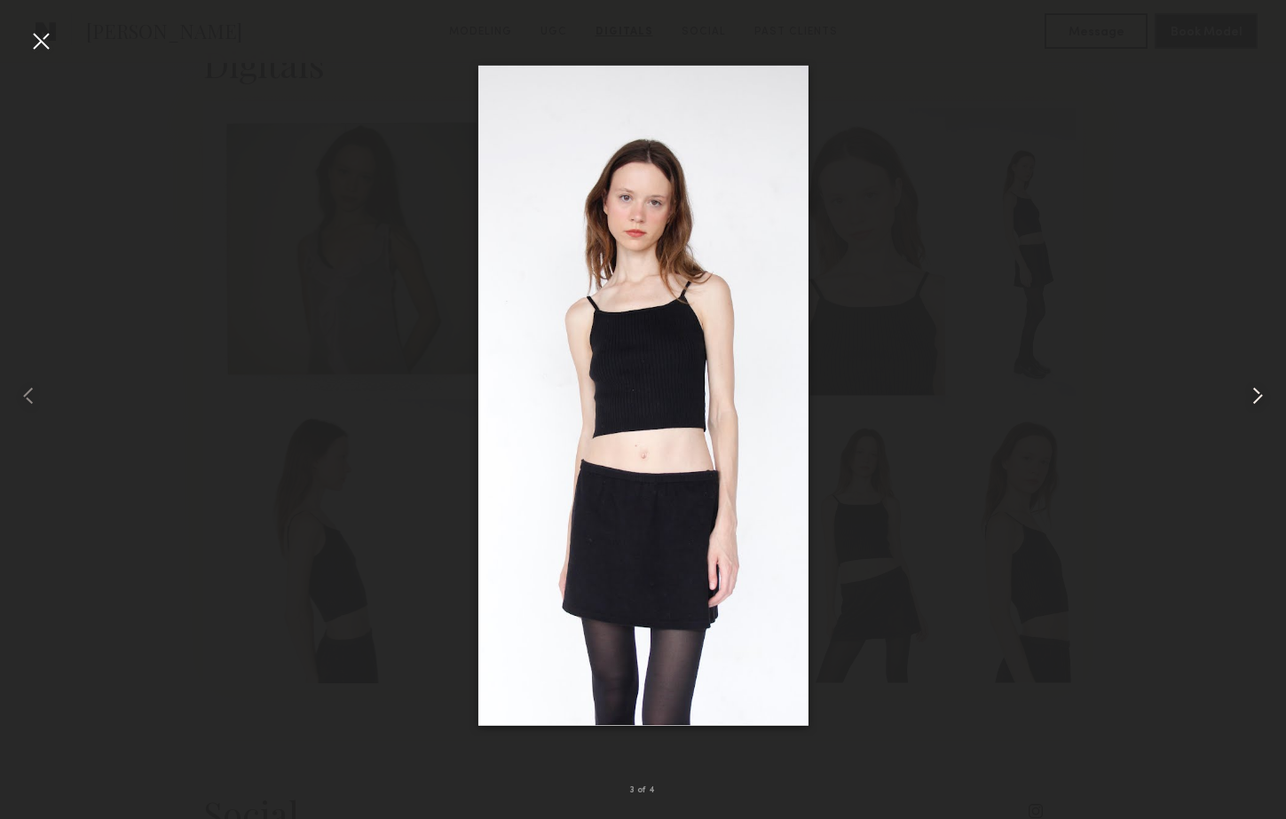
click at [1263, 395] on common-icon at bounding box center [1257, 396] width 28 height 28
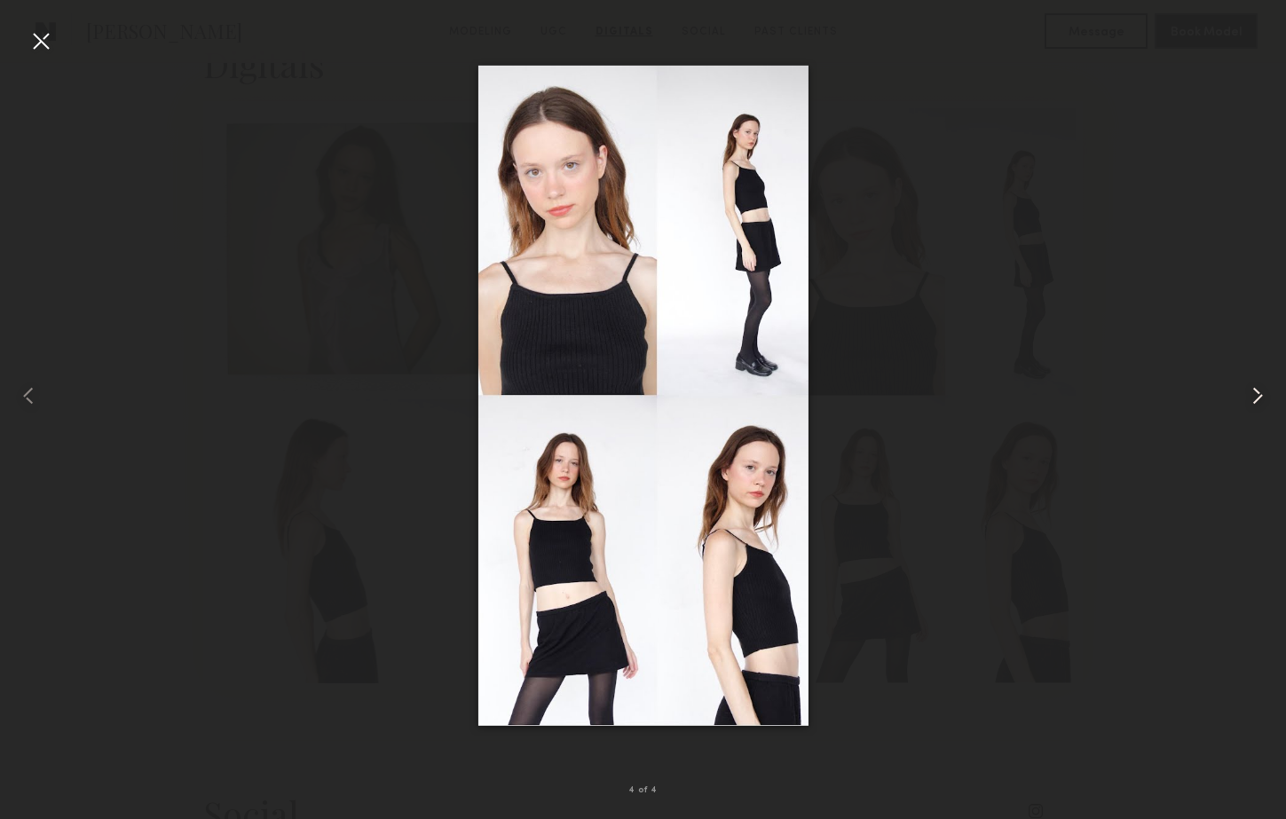
click at [1263, 395] on common-icon at bounding box center [1257, 396] width 28 height 28
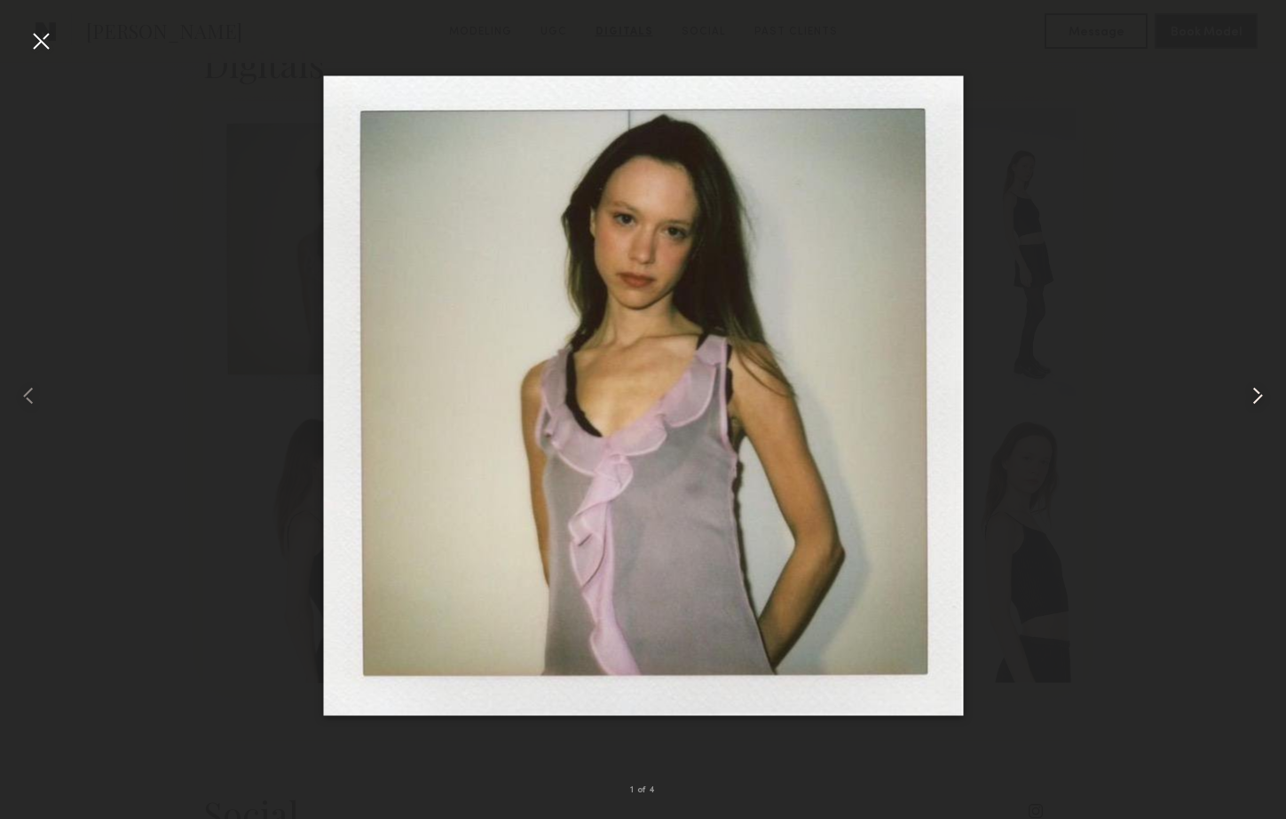
click at [1263, 395] on common-icon at bounding box center [1257, 396] width 28 height 28
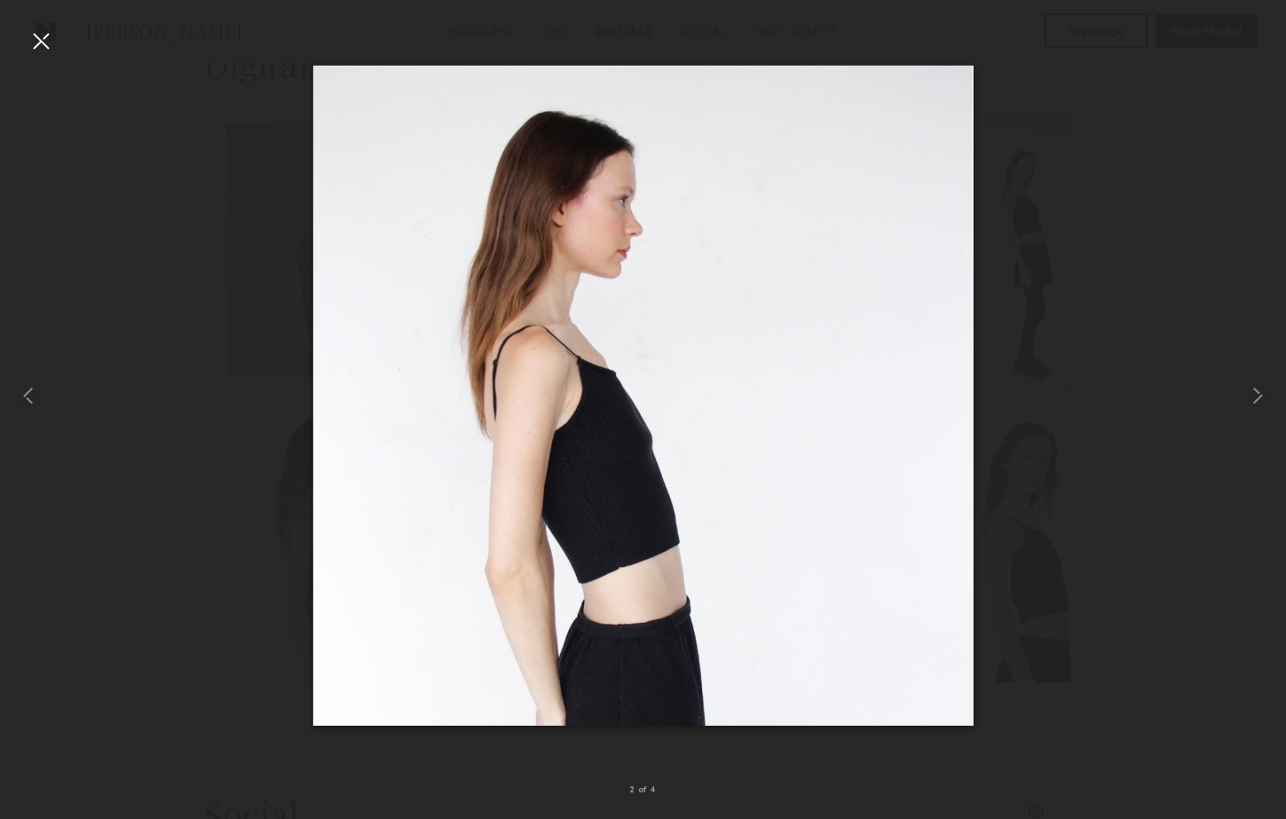
click at [44, 39] on div at bounding box center [41, 41] width 28 height 28
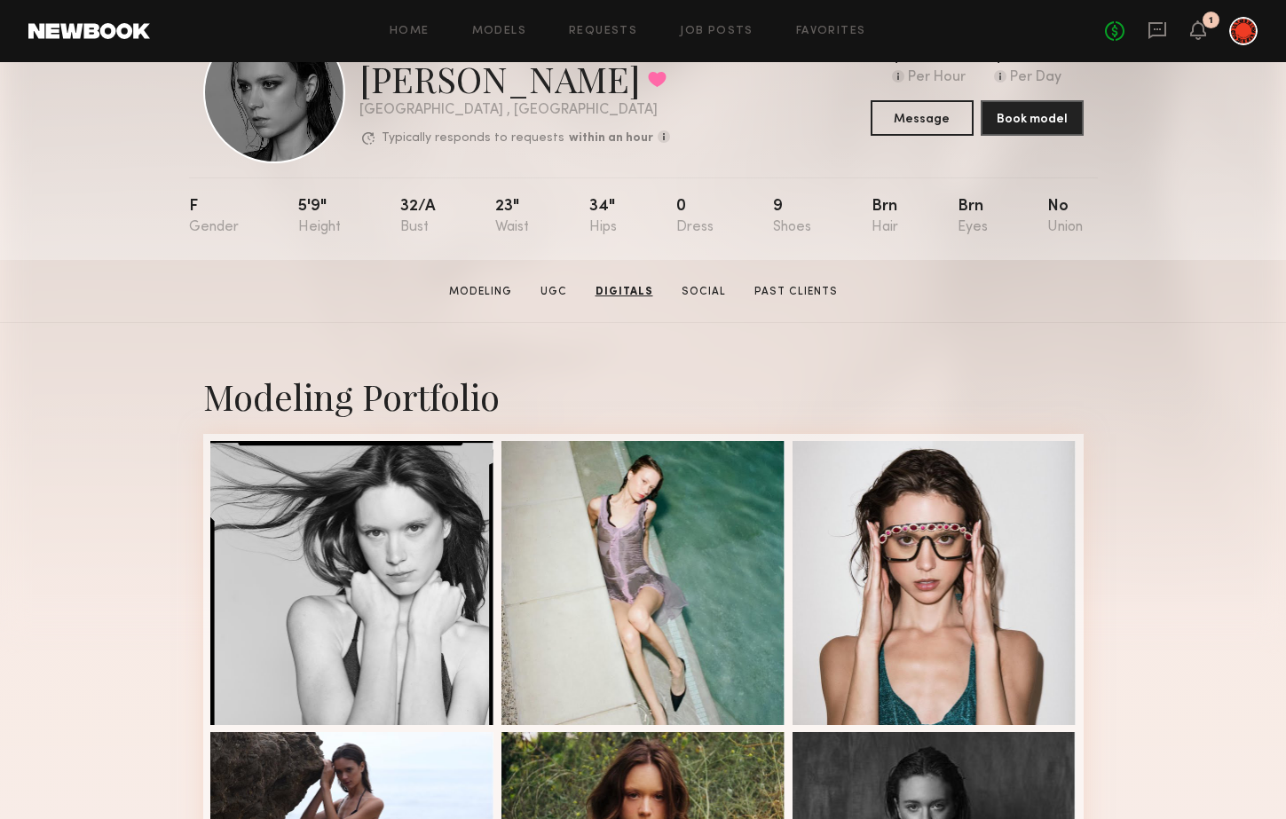
scroll to position [0, 0]
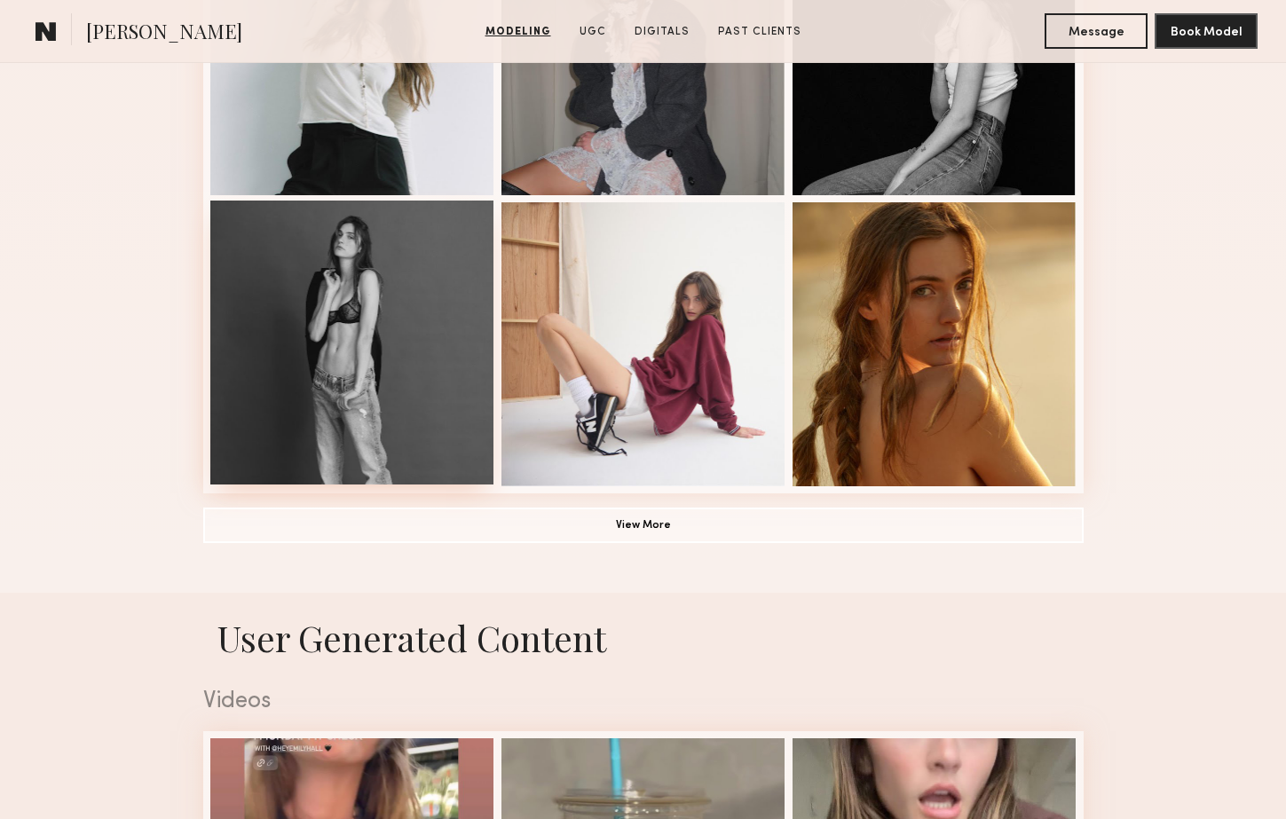
scroll to position [1196, 0]
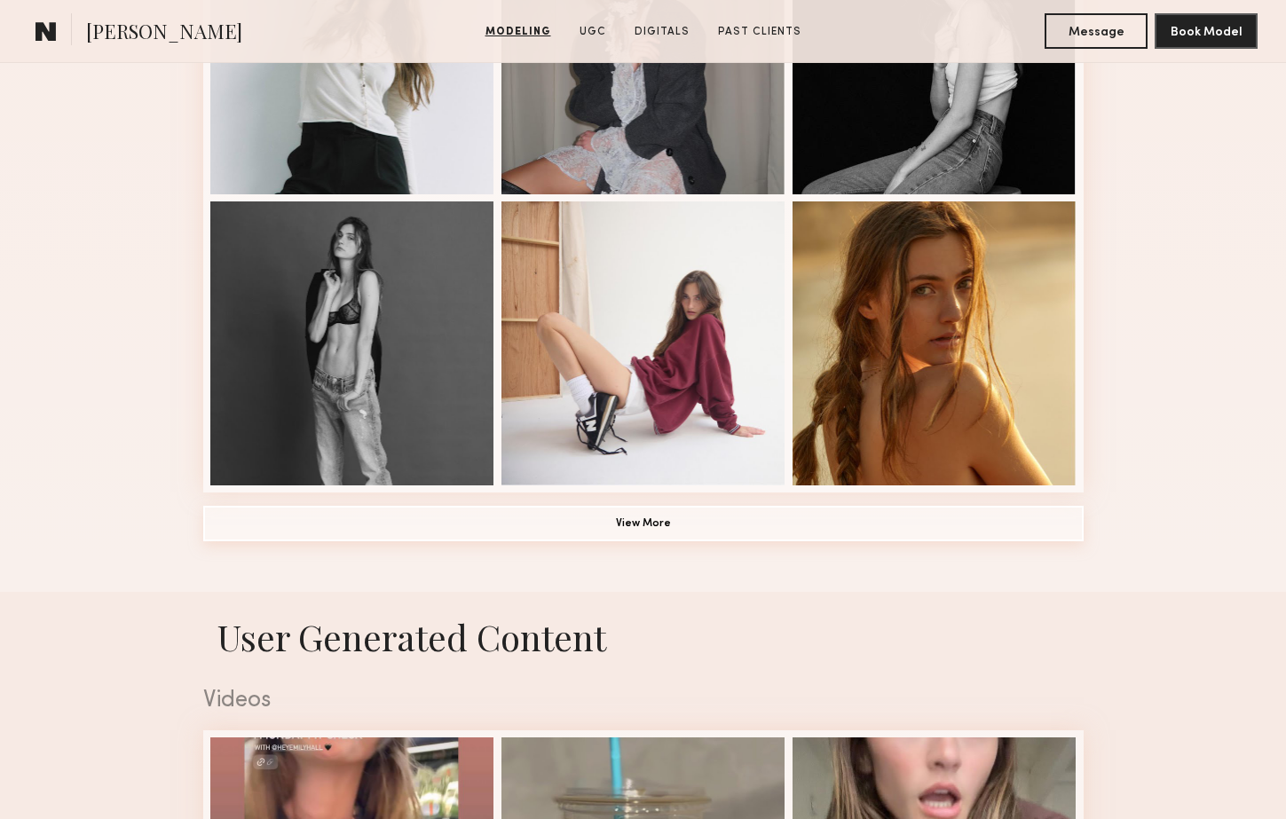
click at [663, 518] on button "View More" at bounding box center [643, 523] width 880 height 35
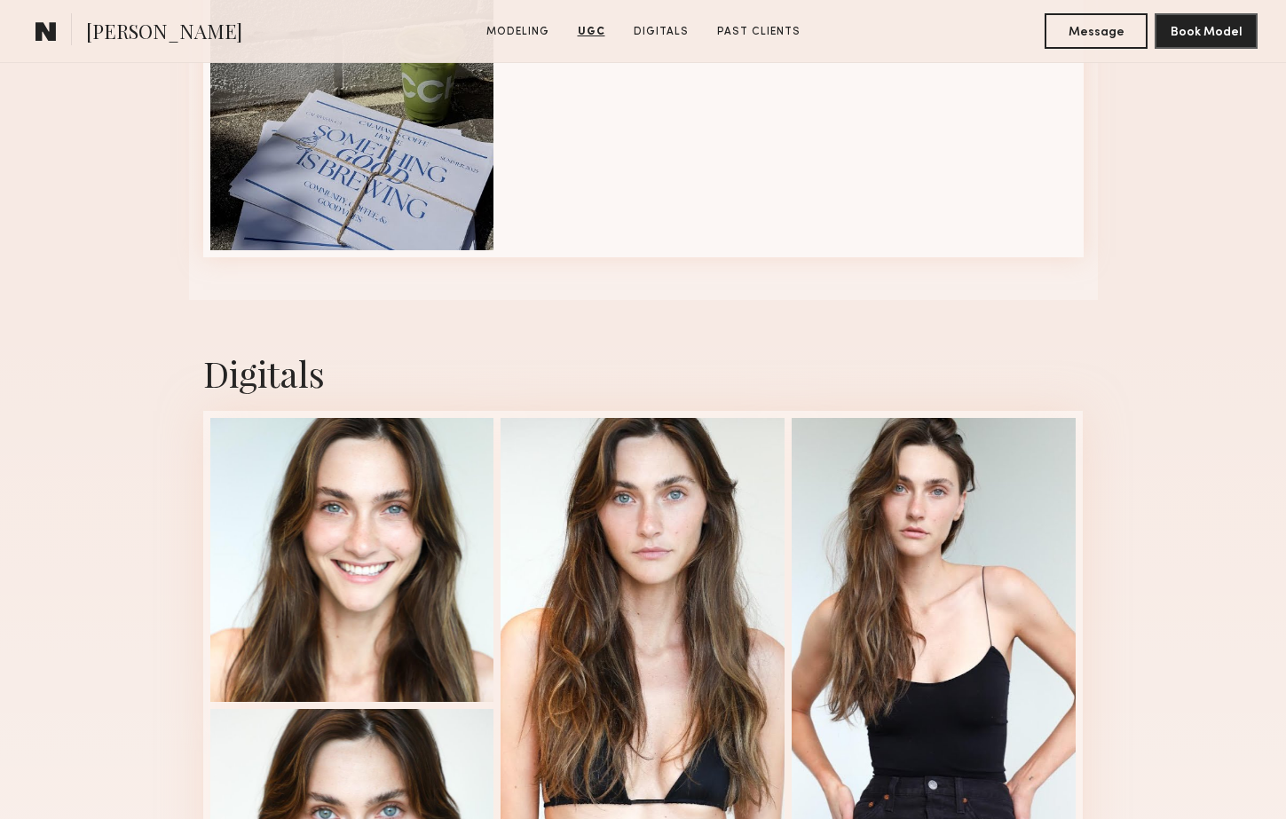
scroll to position [4348, 0]
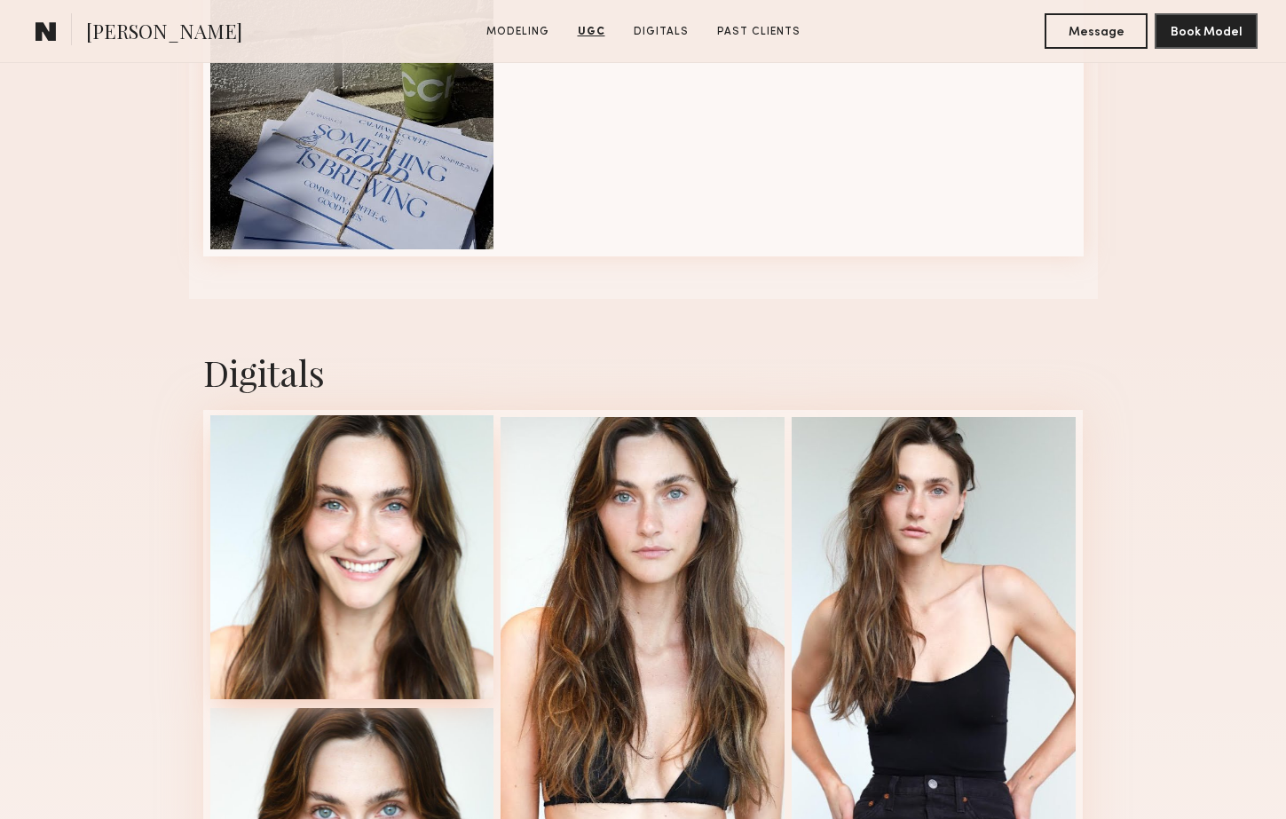
click at [359, 582] on div at bounding box center [352, 557] width 284 height 284
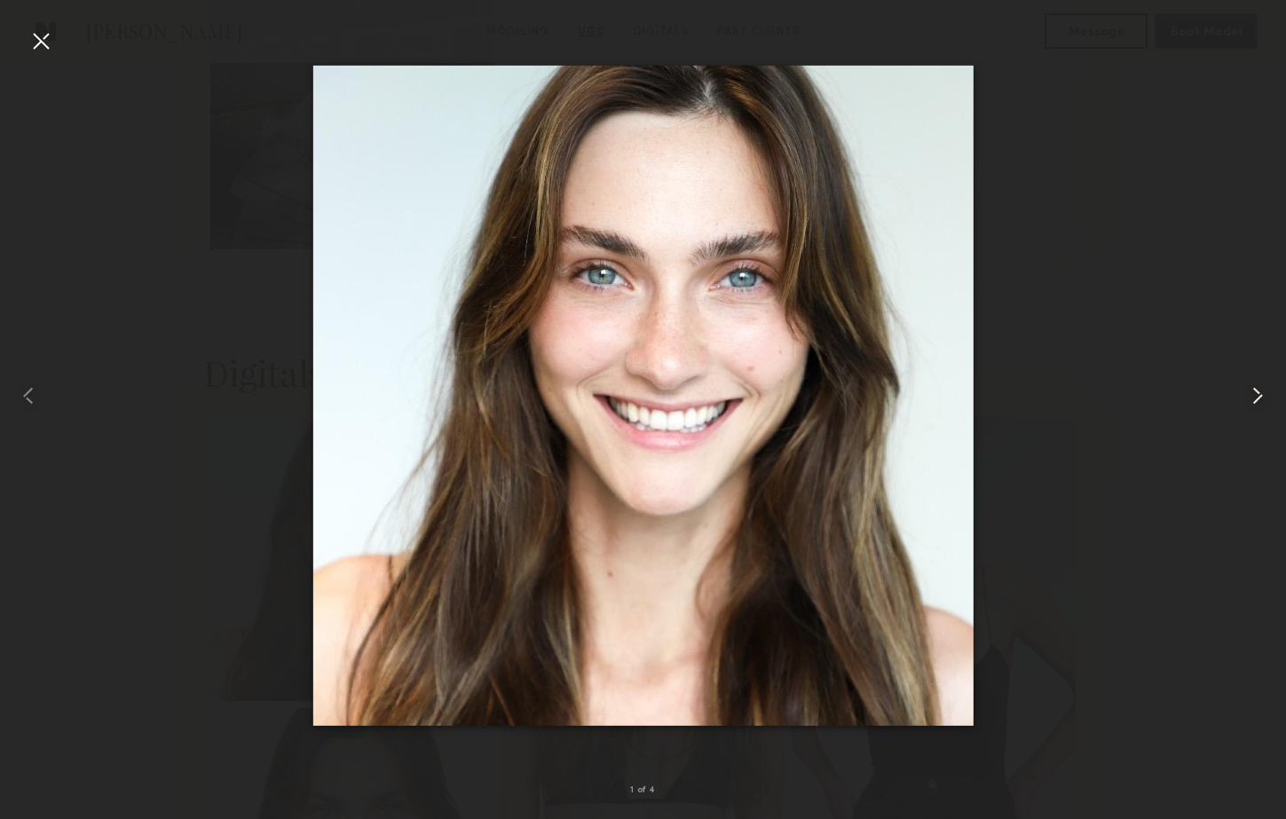
click at [1255, 394] on common-icon at bounding box center [1257, 396] width 28 height 28
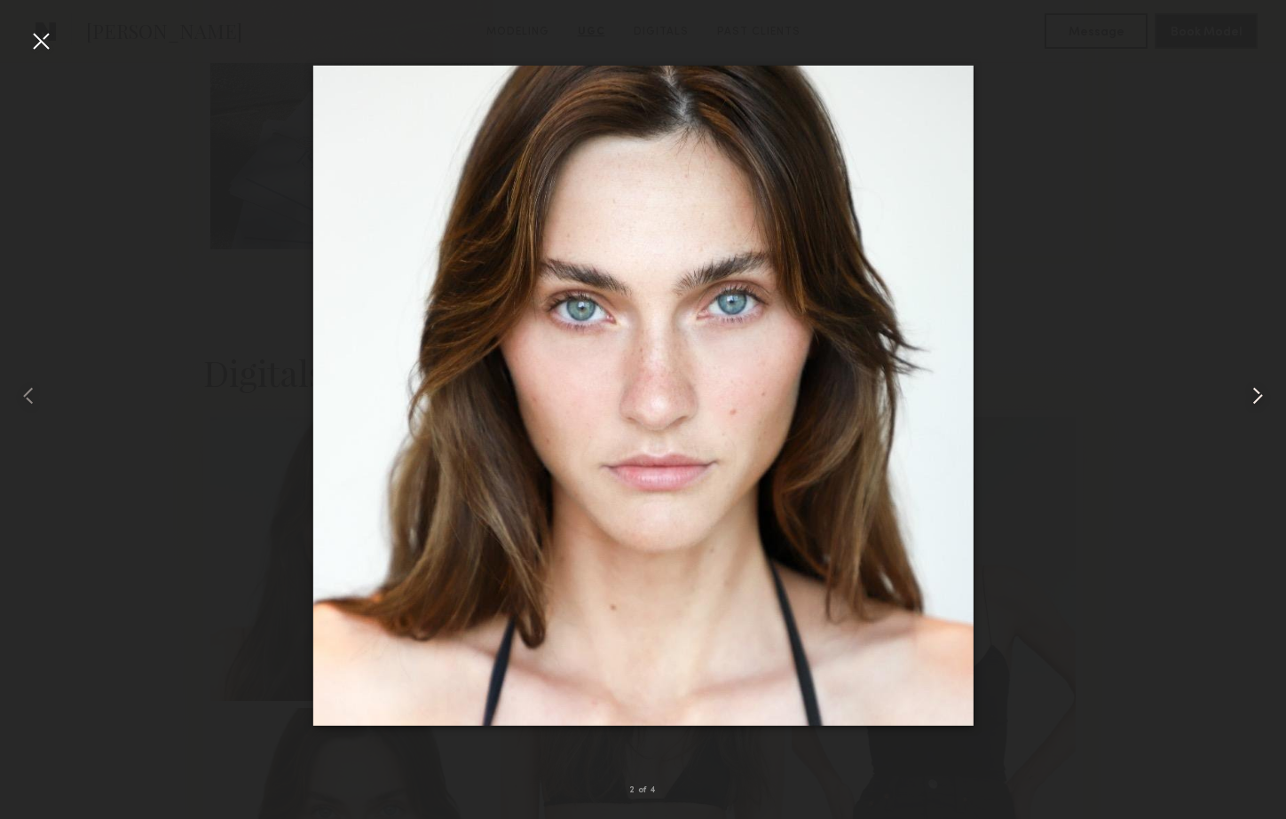
click at [1255, 394] on common-icon at bounding box center [1257, 396] width 28 height 28
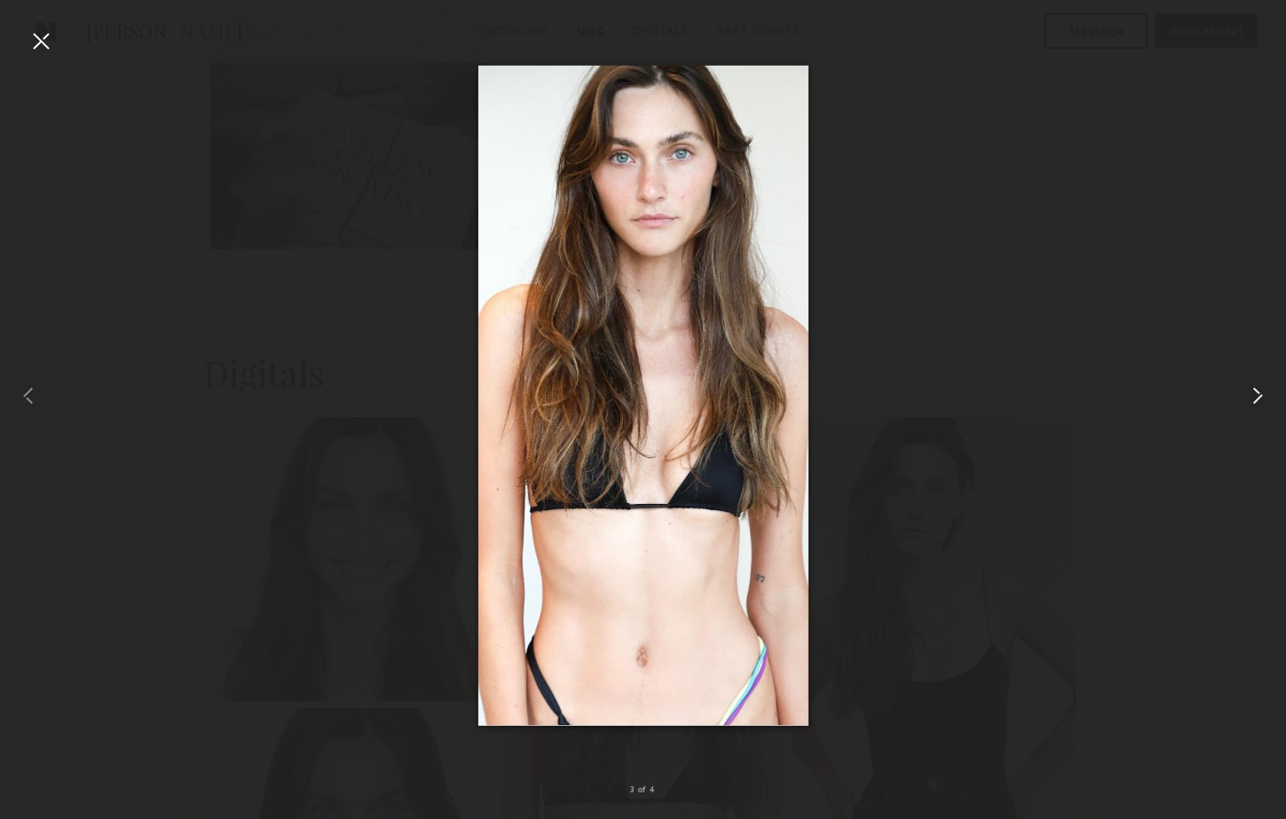
click at [1255, 394] on common-icon at bounding box center [1257, 396] width 28 height 28
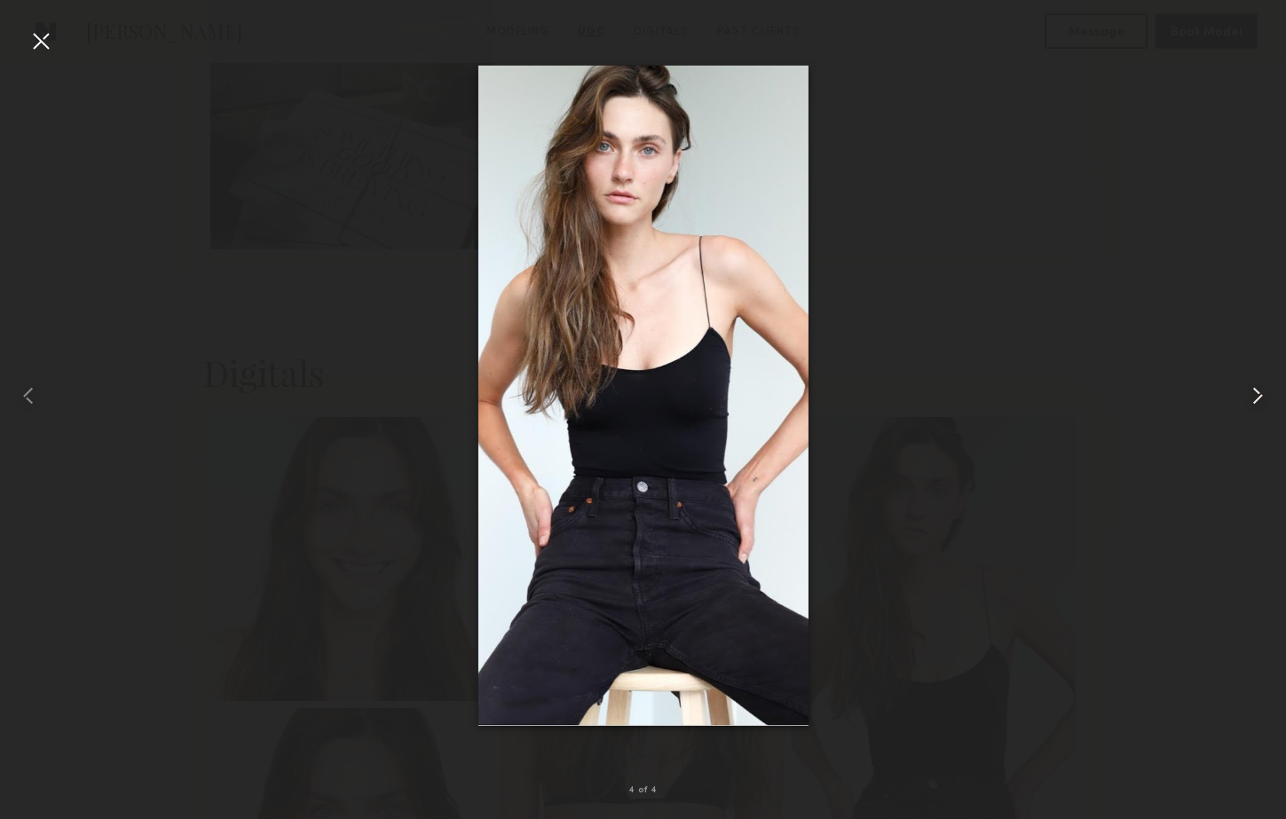
click at [1255, 394] on common-icon at bounding box center [1257, 396] width 28 height 28
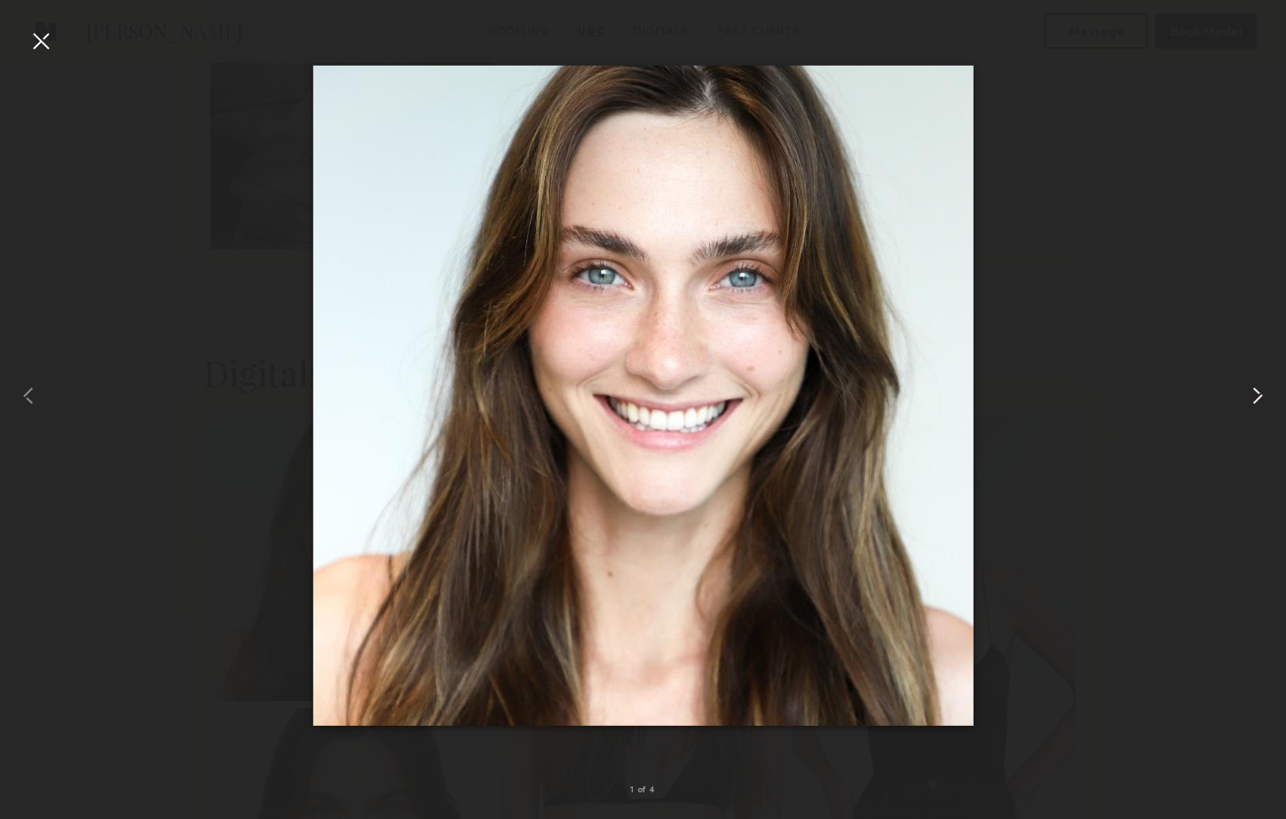
click at [1255, 394] on common-icon at bounding box center [1257, 396] width 28 height 28
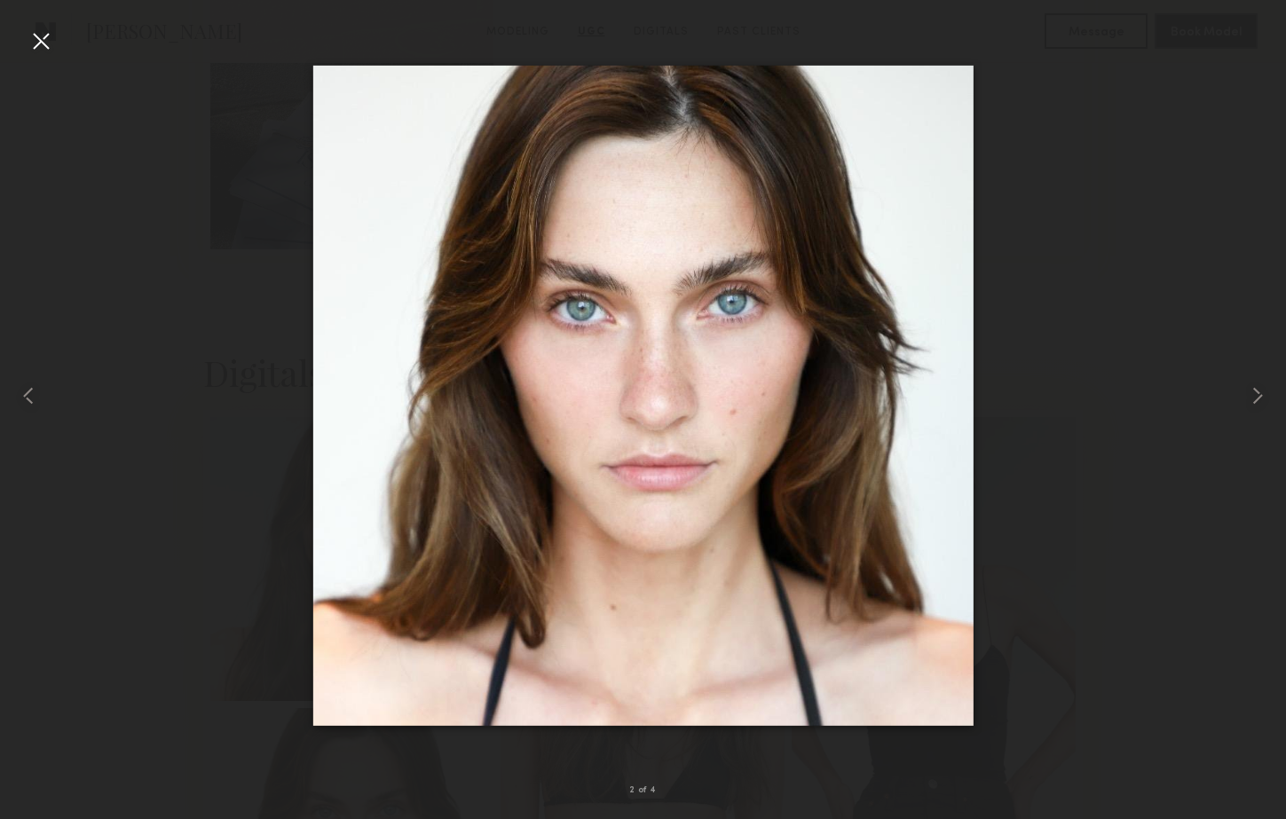
click at [40, 40] on div at bounding box center [41, 41] width 28 height 28
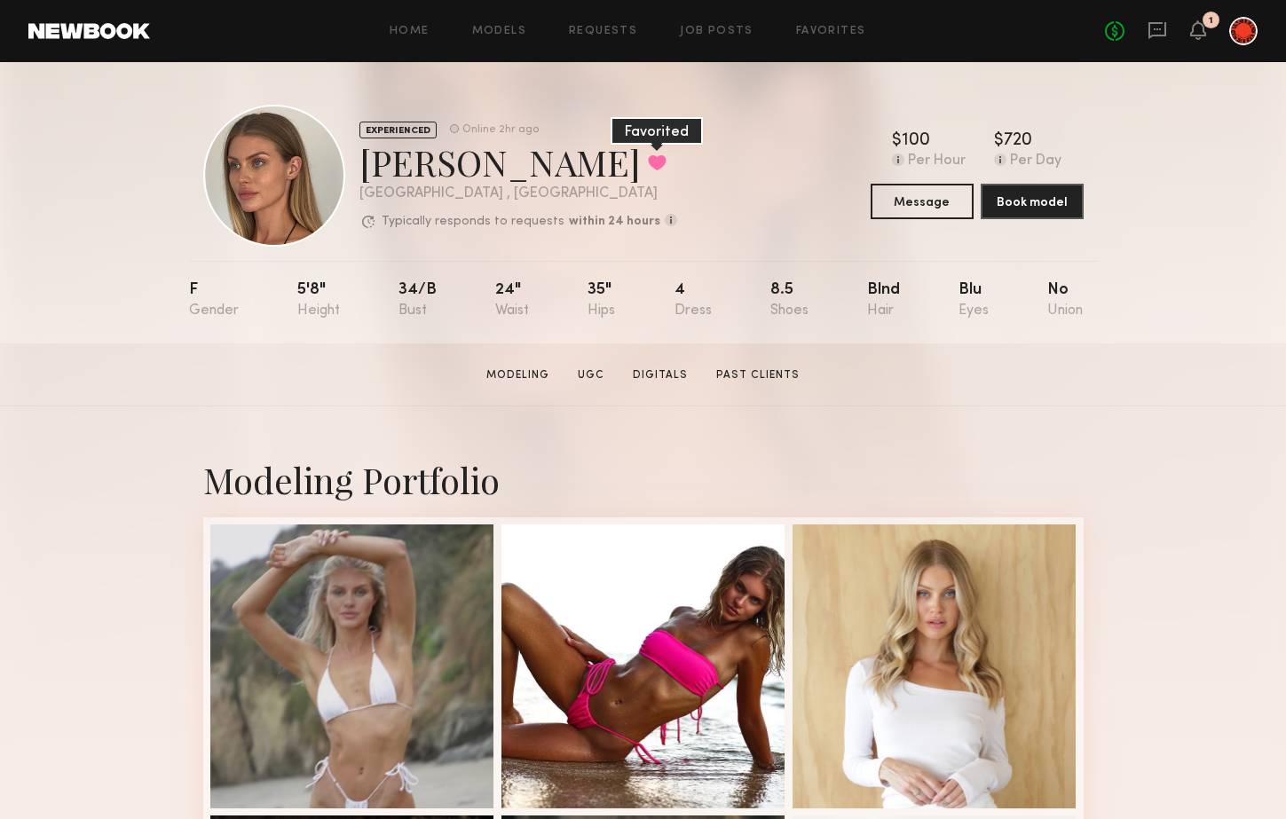
click at [648, 156] on button at bounding box center [657, 162] width 19 height 16
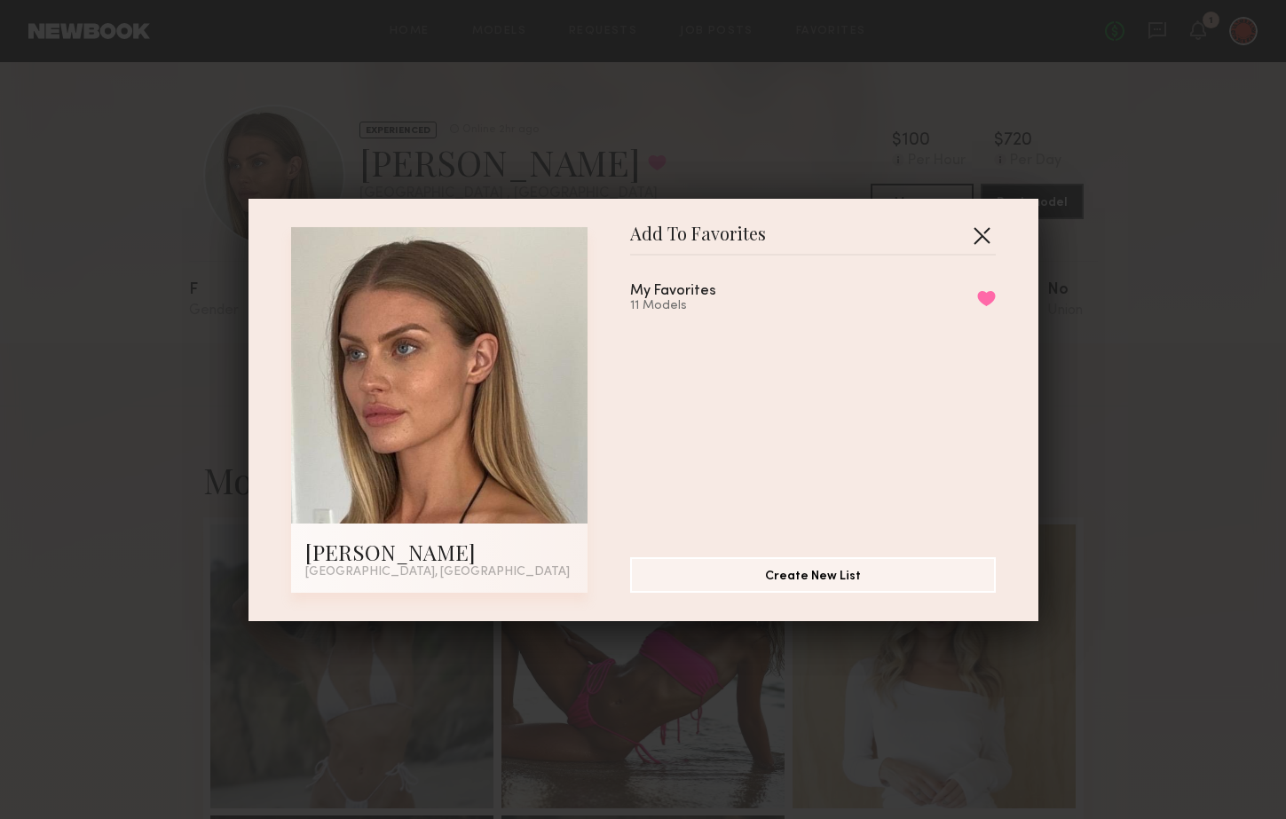
click at [984, 234] on button "button" at bounding box center [981, 235] width 28 height 28
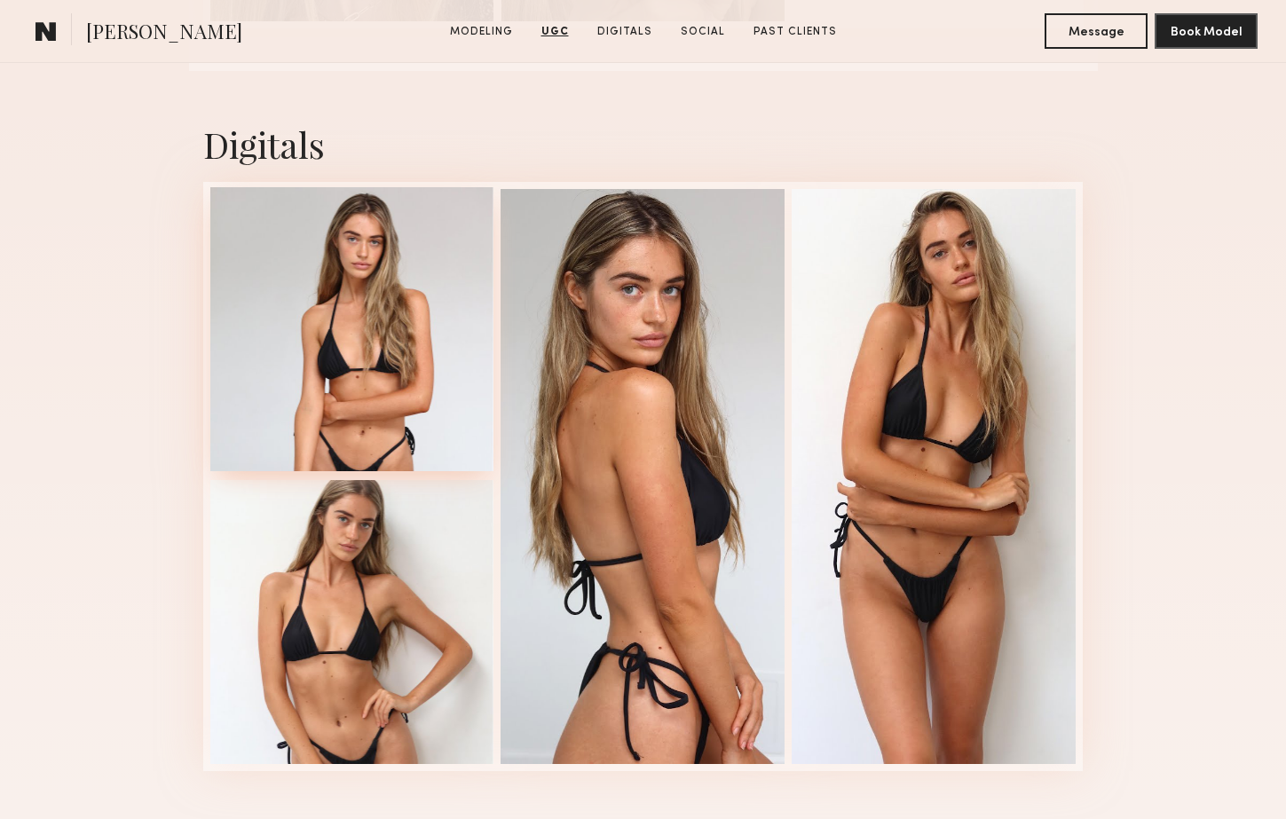
scroll to position [2591, 0]
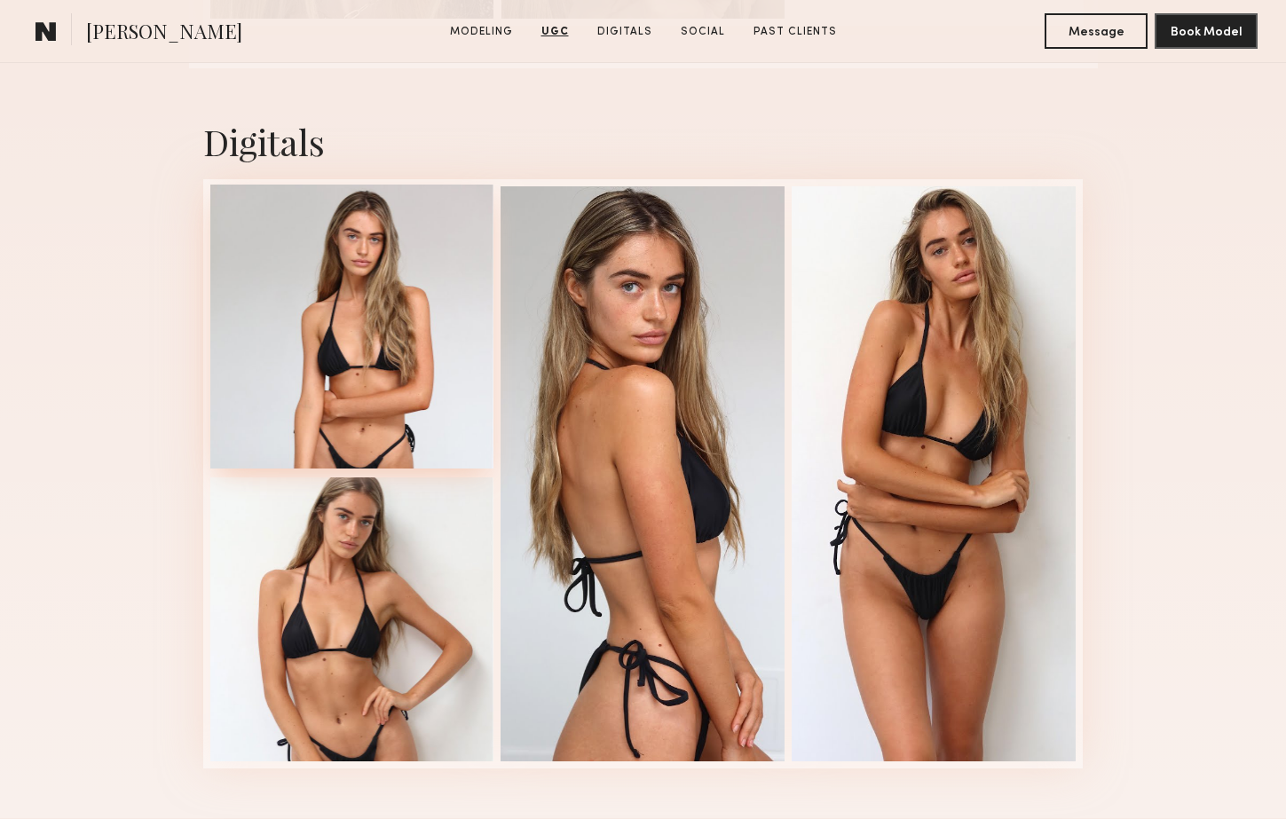
click at [347, 313] on div at bounding box center [352, 327] width 284 height 284
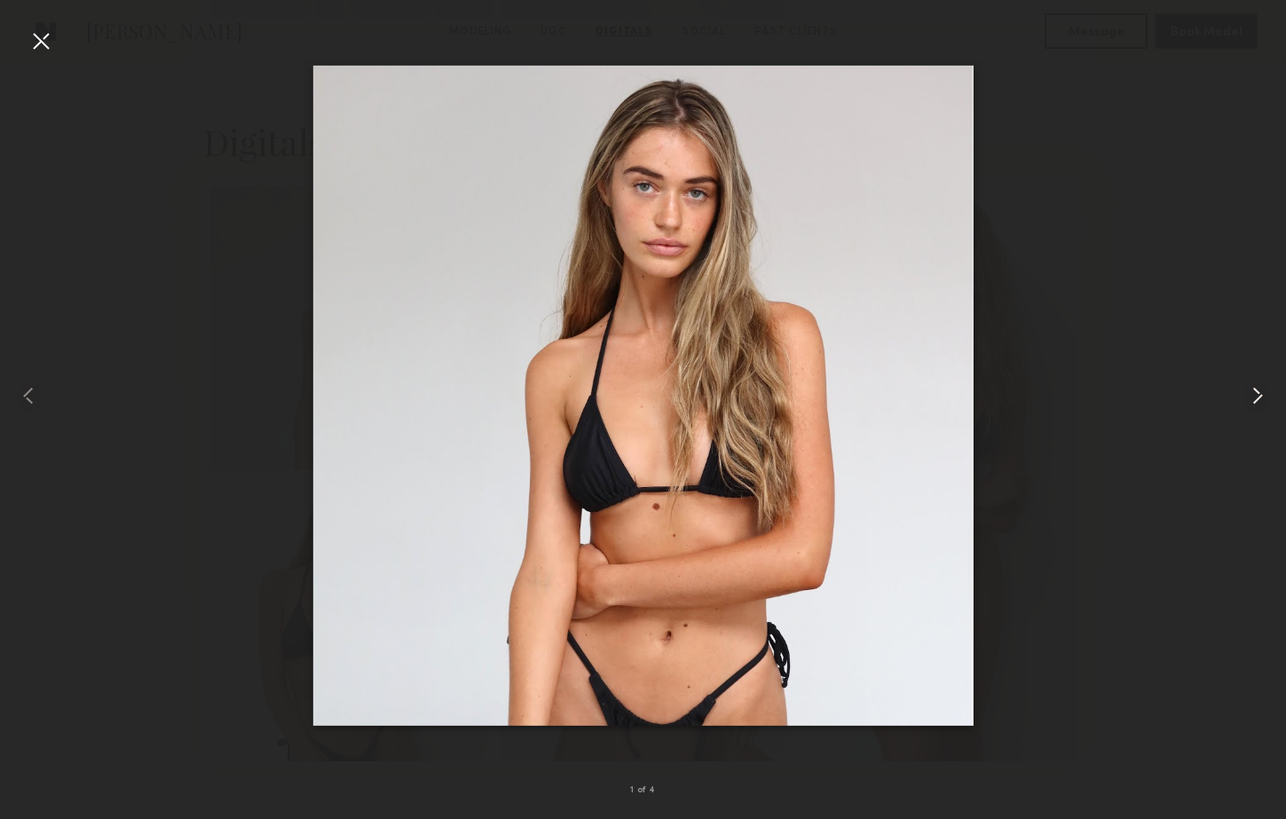
click at [1250, 390] on common-icon at bounding box center [1257, 396] width 28 height 28
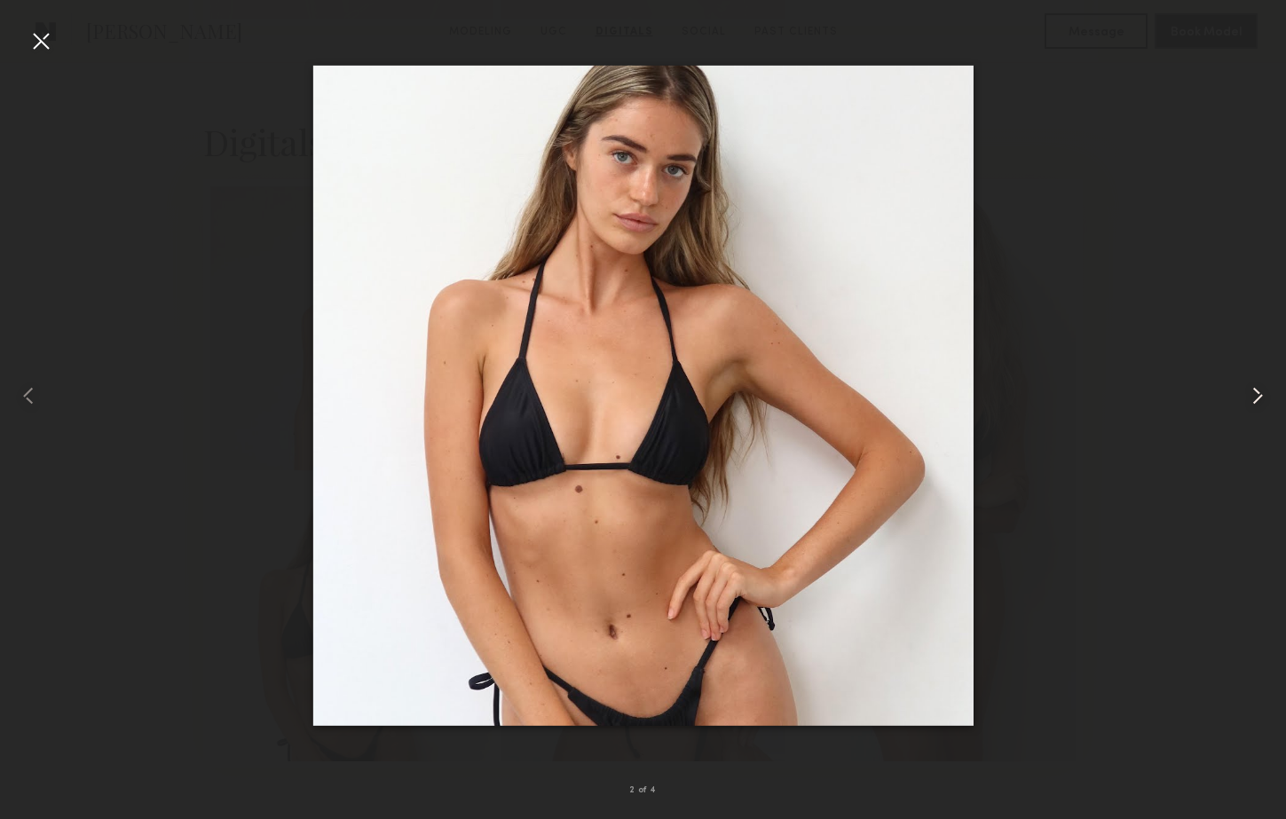
click at [1250, 390] on common-icon at bounding box center [1257, 396] width 28 height 28
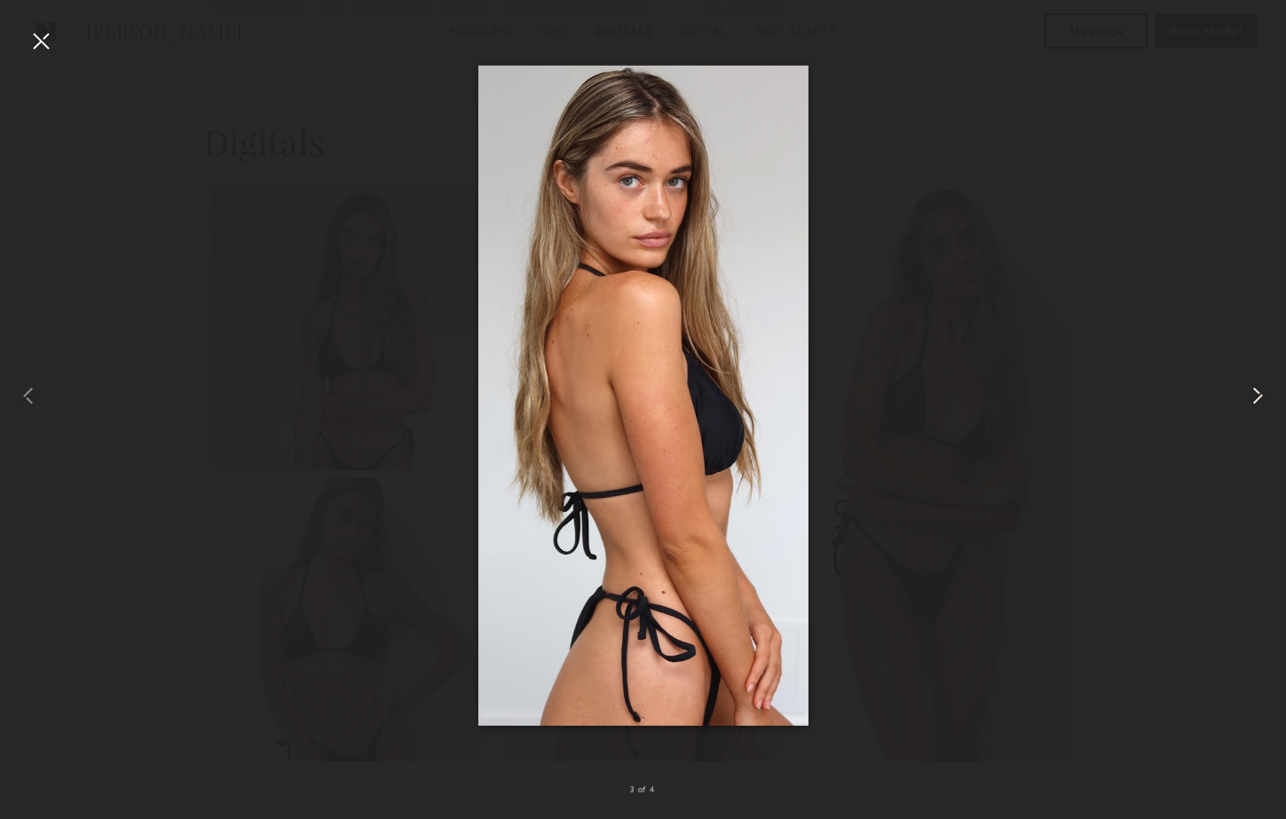
click at [1250, 390] on common-icon at bounding box center [1257, 396] width 28 height 28
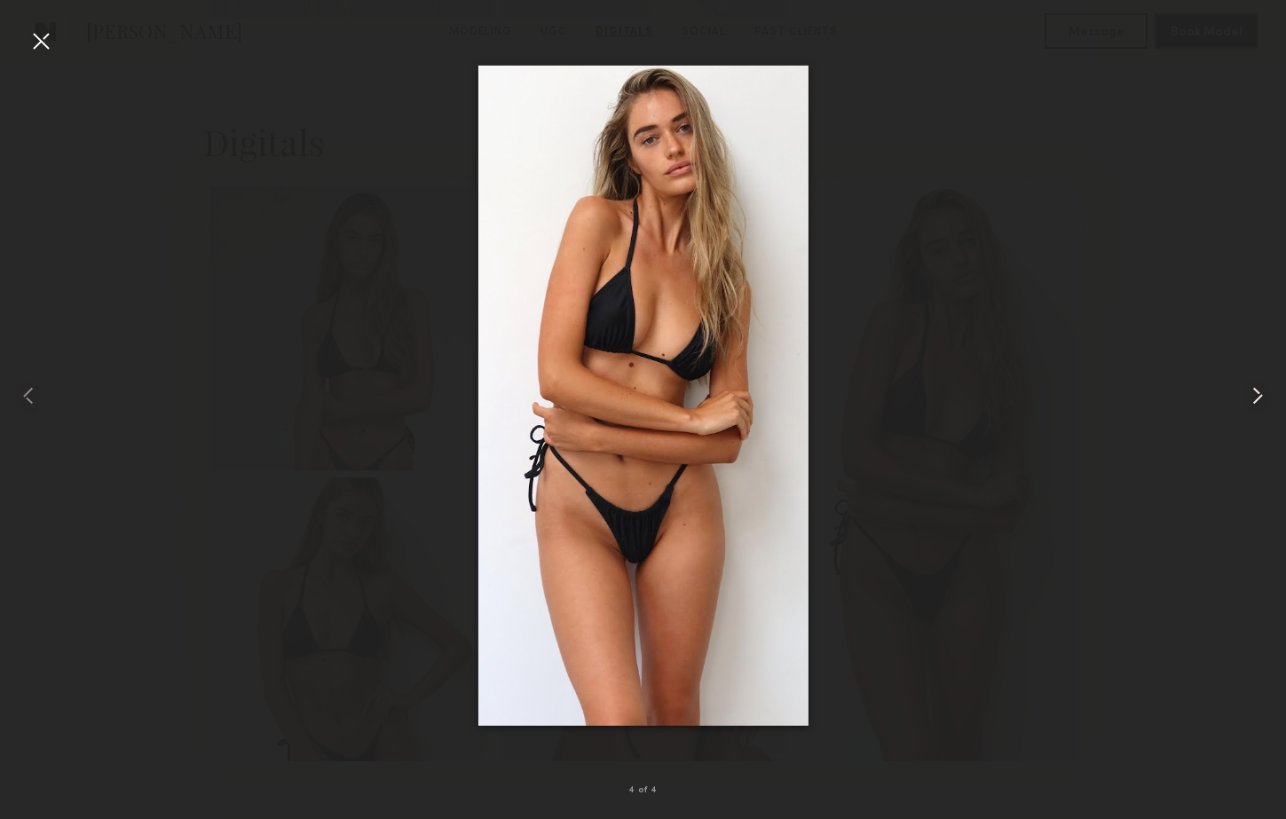
click at [1250, 390] on common-icon at bounding box center [1257, 396] width 28 height 28
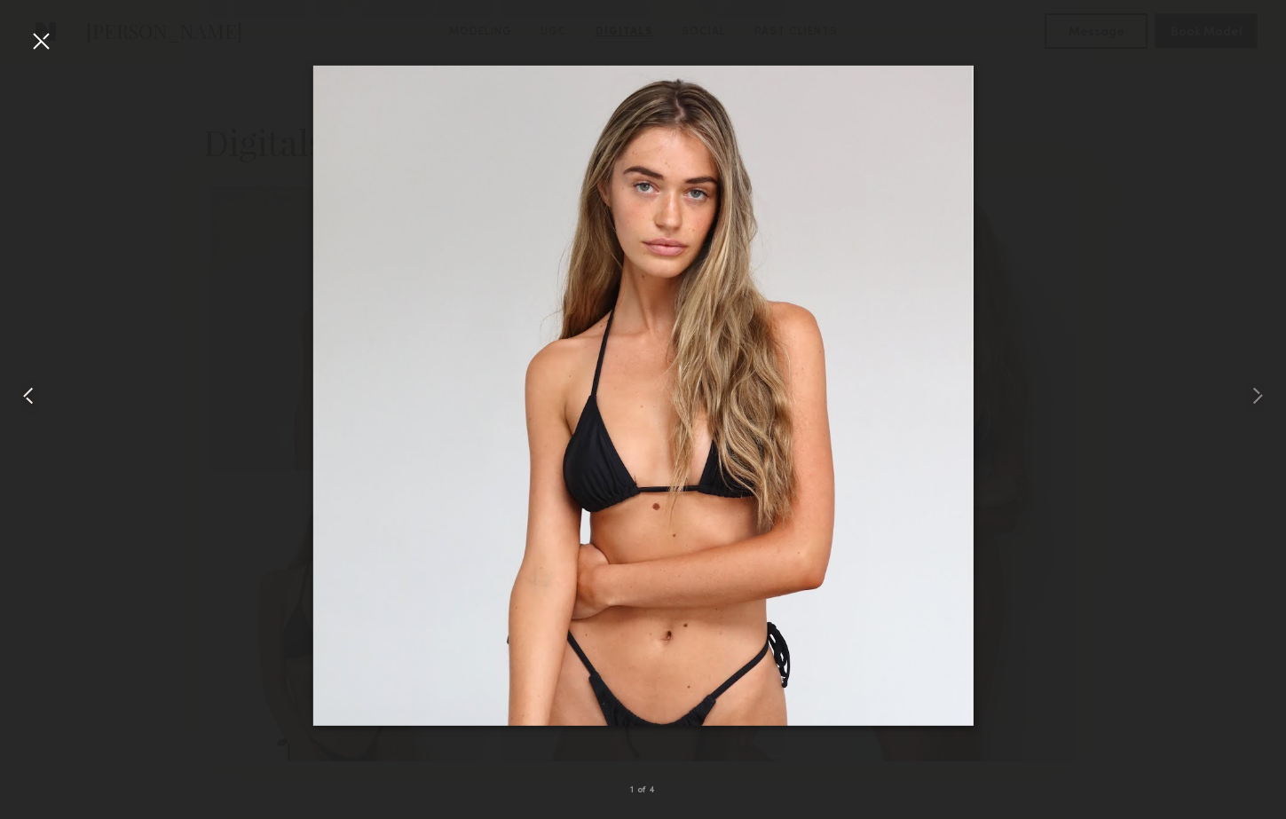
click at [43, 44] on div at bounding box center [41, 41] width 28 height 28
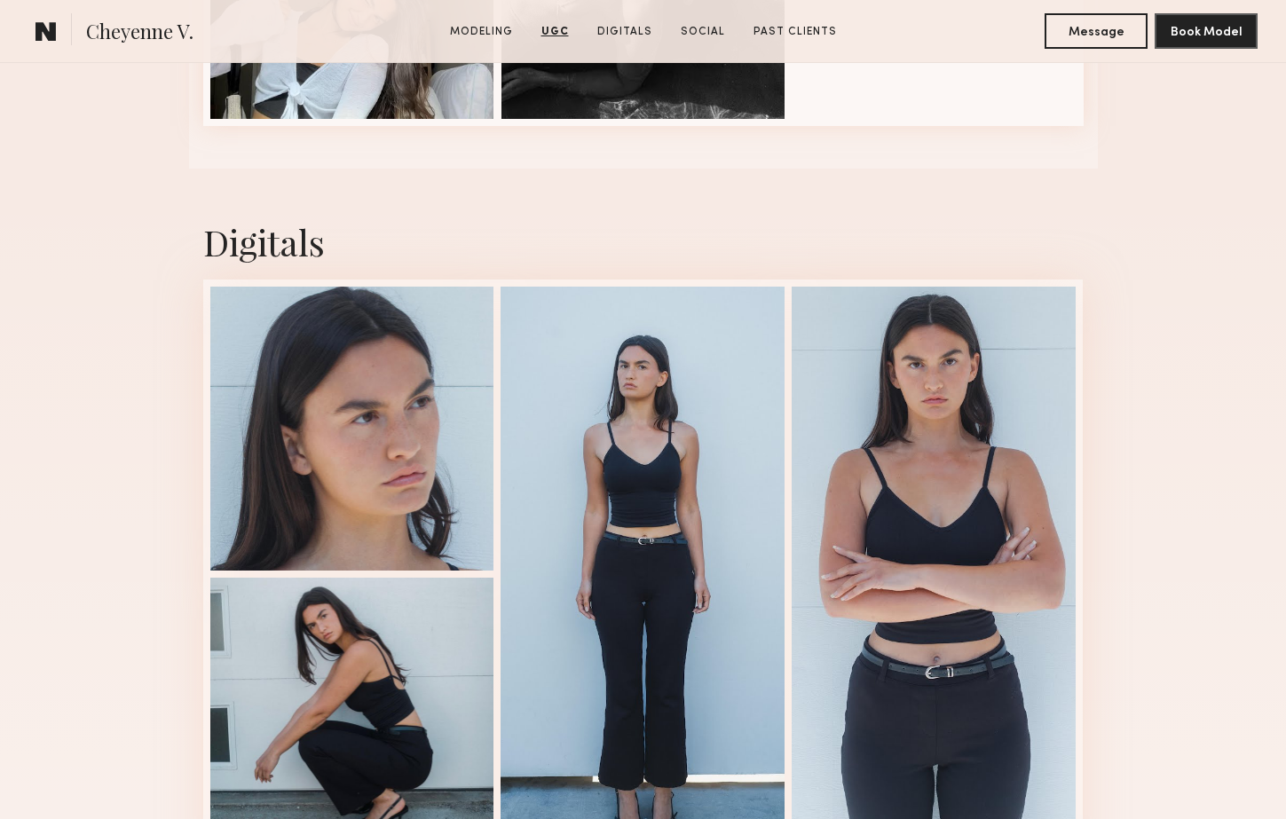
scroll to position [3117, 0]
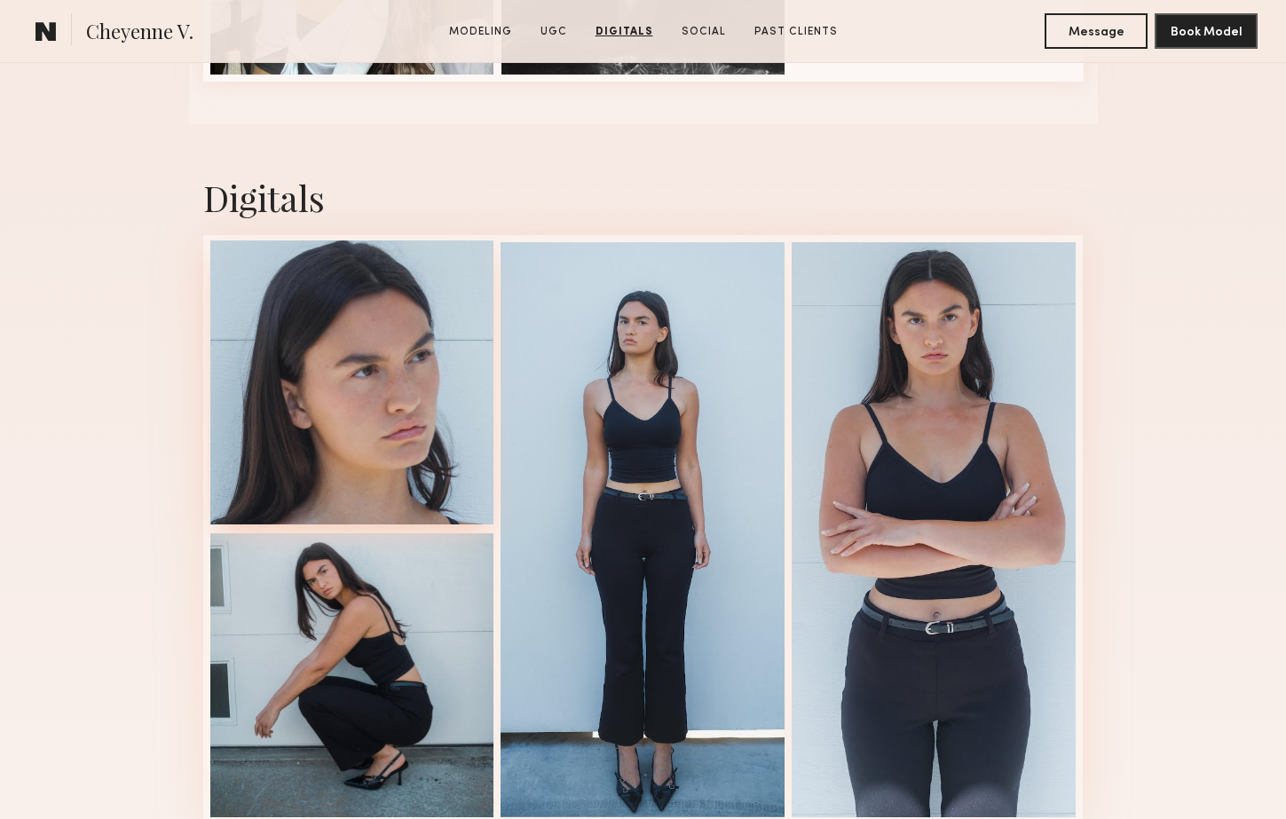
click at [352, 382] on div at bounding box center [352, 382] width 284 height 284
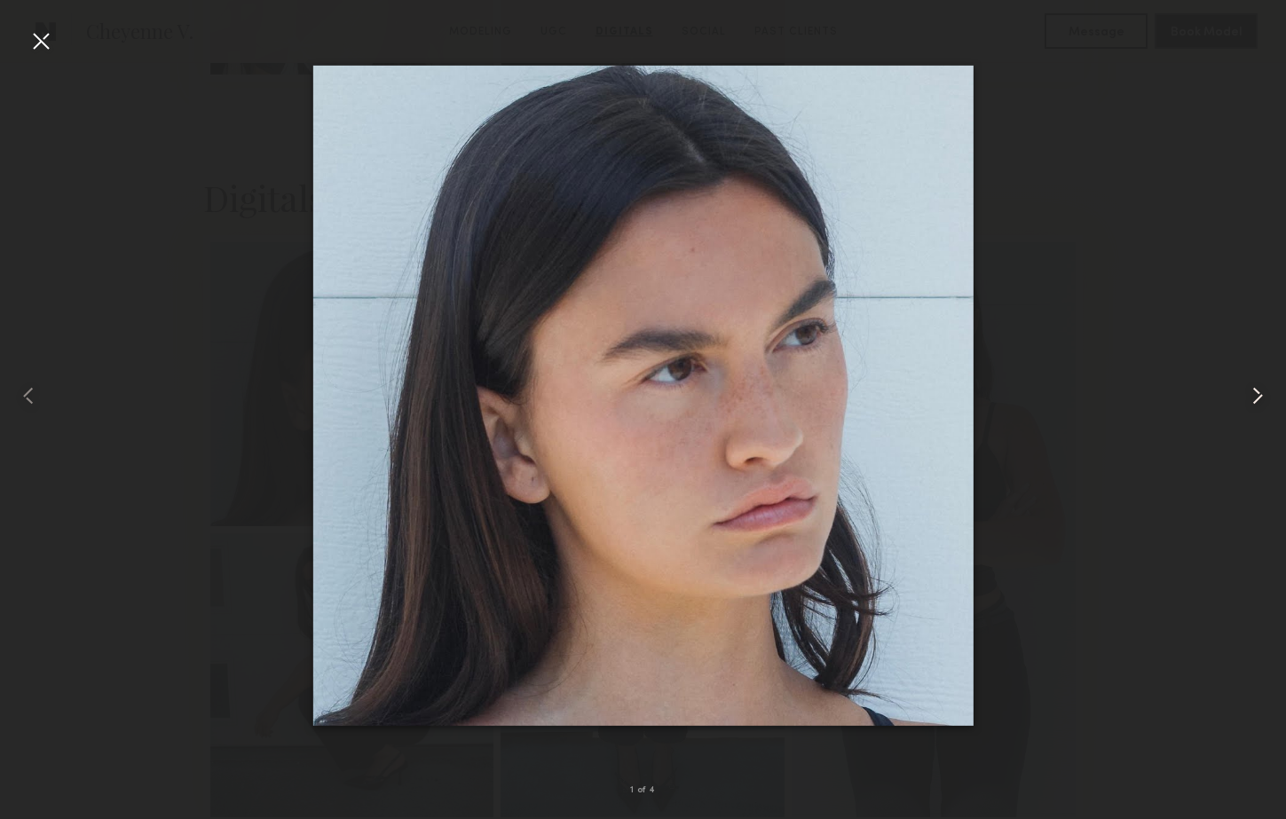
click at [1257, 397] on common-icon at bounding box center [1257, 396] width 28 height 28
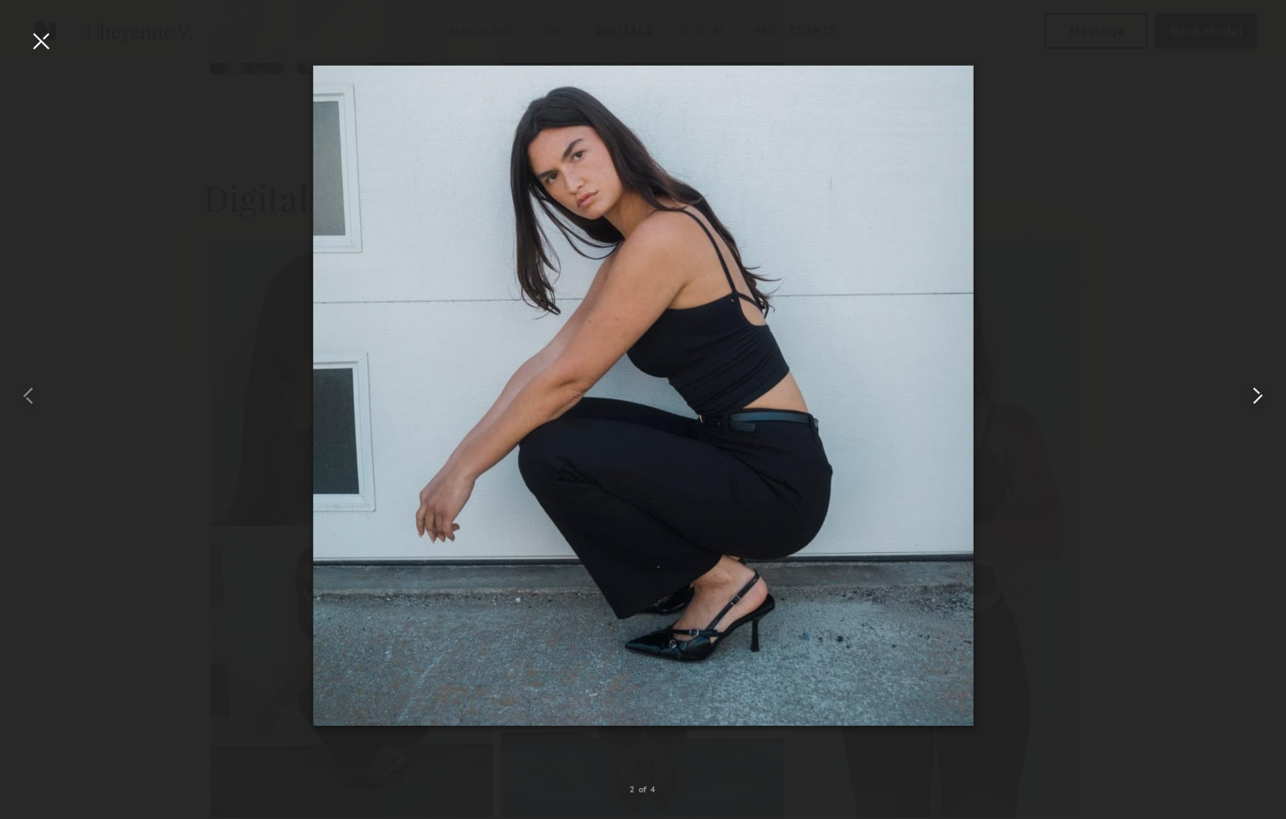
click at [1257, 397] on common-icon at bounding box center [1257, 396] width 28 height 28
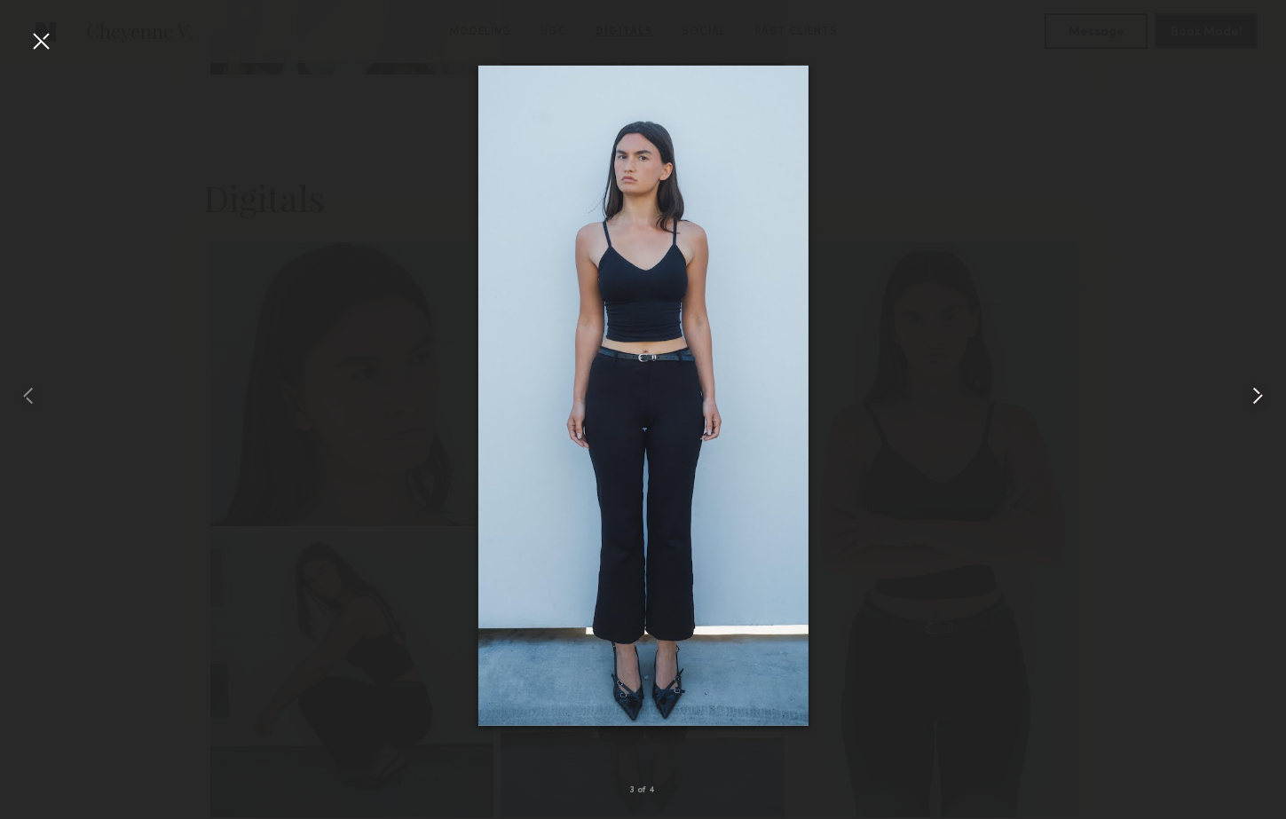
click at [1257, 397] on common-icon at bounding box center [1257, 396] width 28 height 28
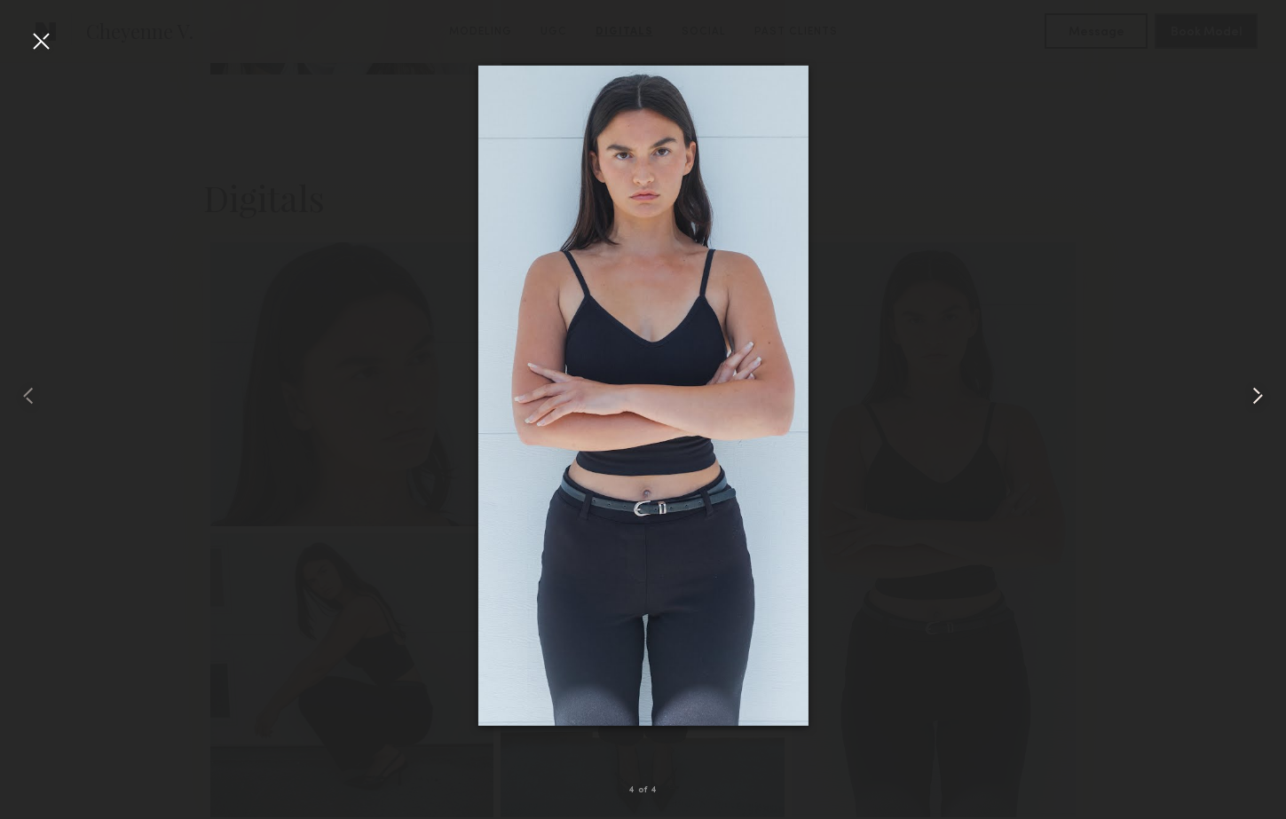
click at [1257, 397] on common-icon at bounding box center [1257, 396] width 28 height 28
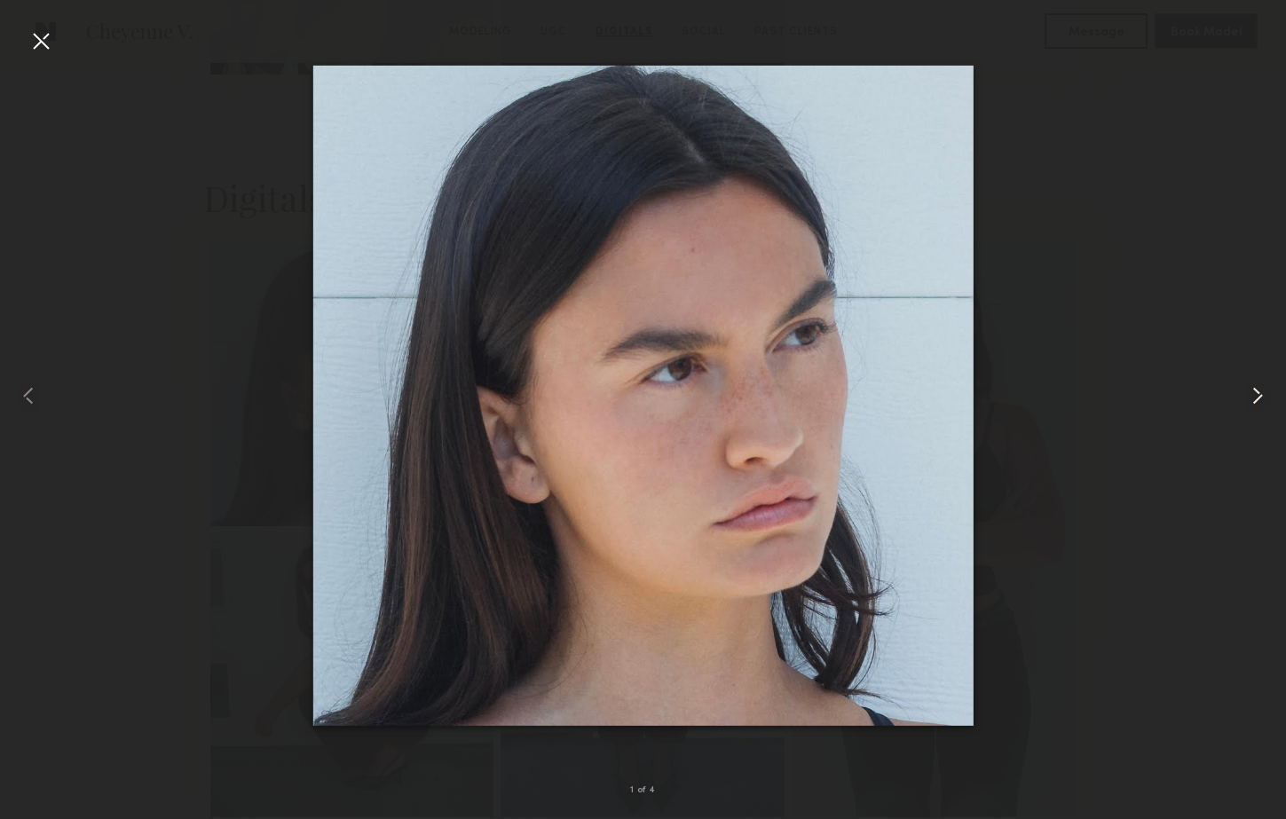
click at [1257, 397] on common-icon at bounding box center [1257, 396] width 28 height 28
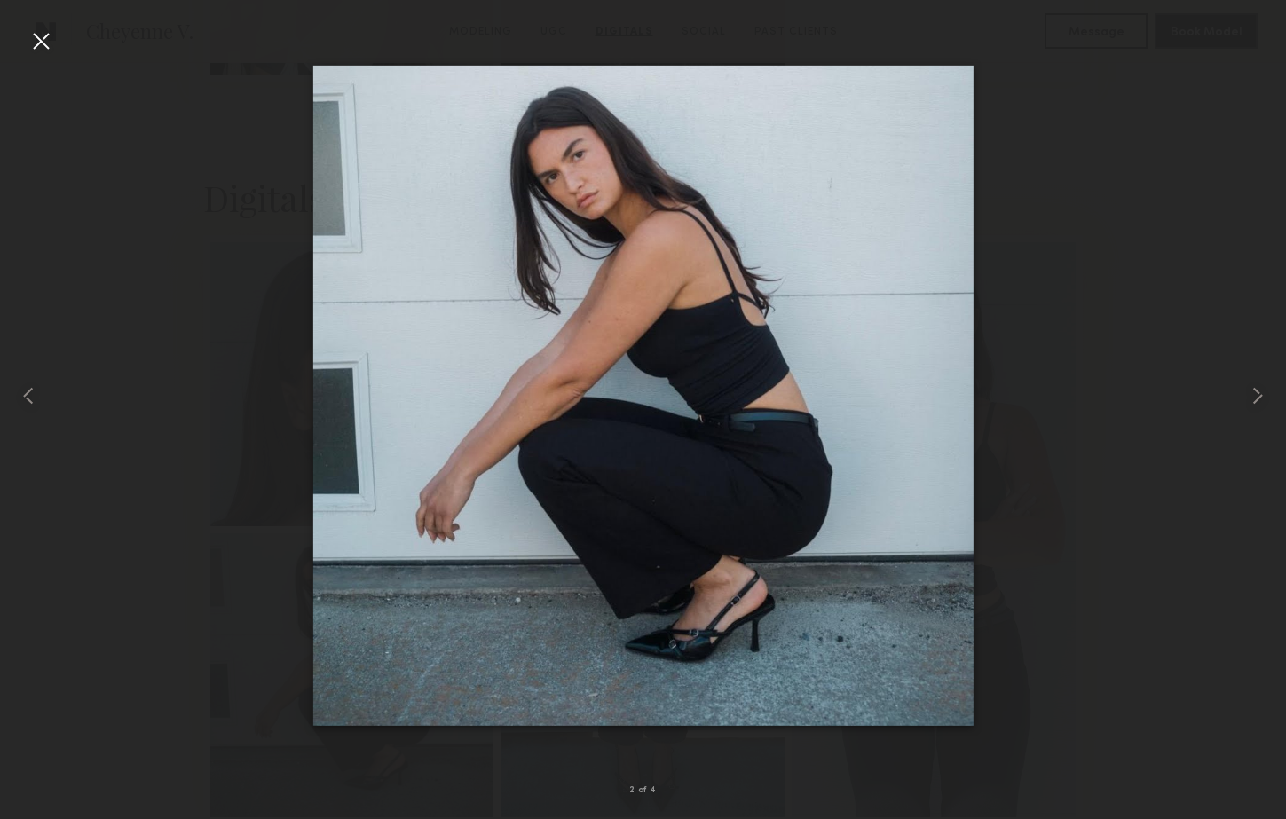
drag, startPoint x: 44, startPoint y: 37, endPoint x: 124, endPoint y: 78, distance: 89.7
click at [44, 37] on div at bounding box center [41, 41] width 28 height 28
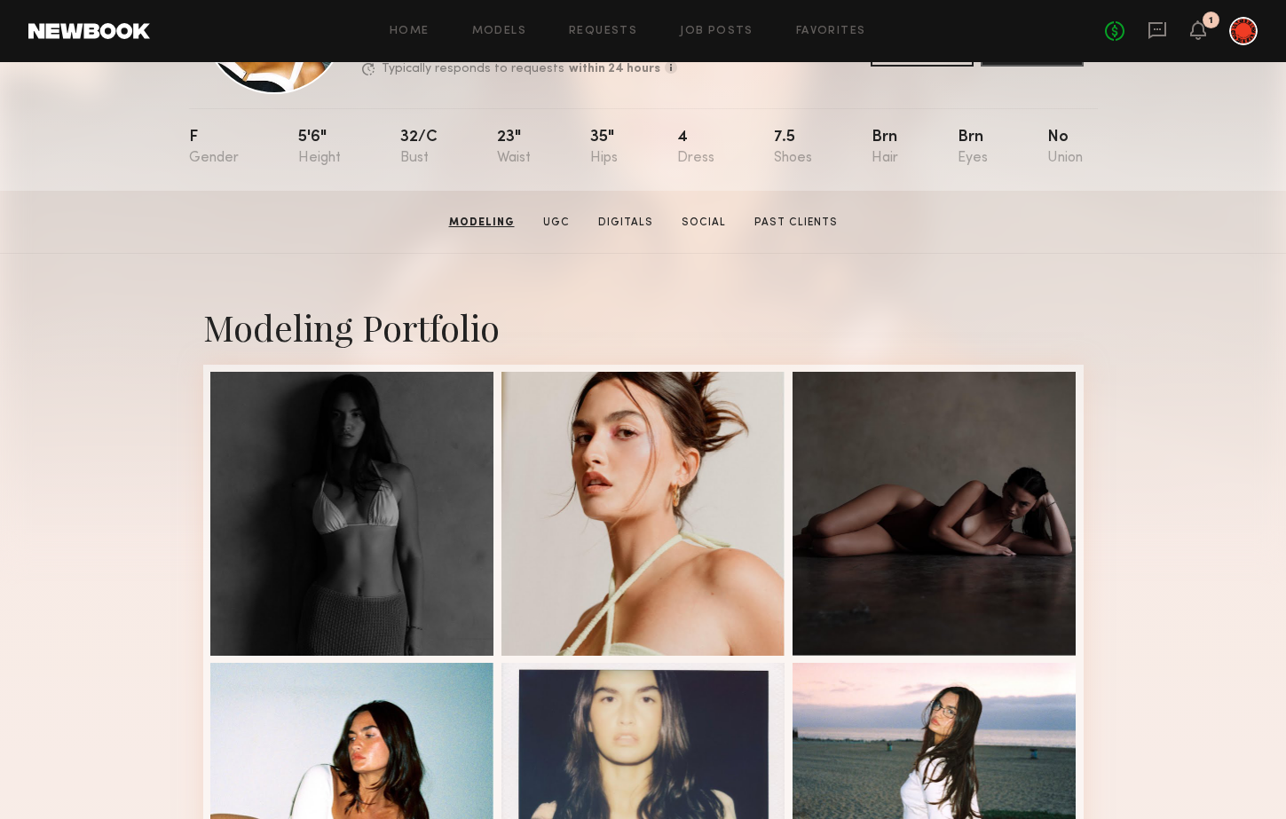
scroll to position [150, 0]
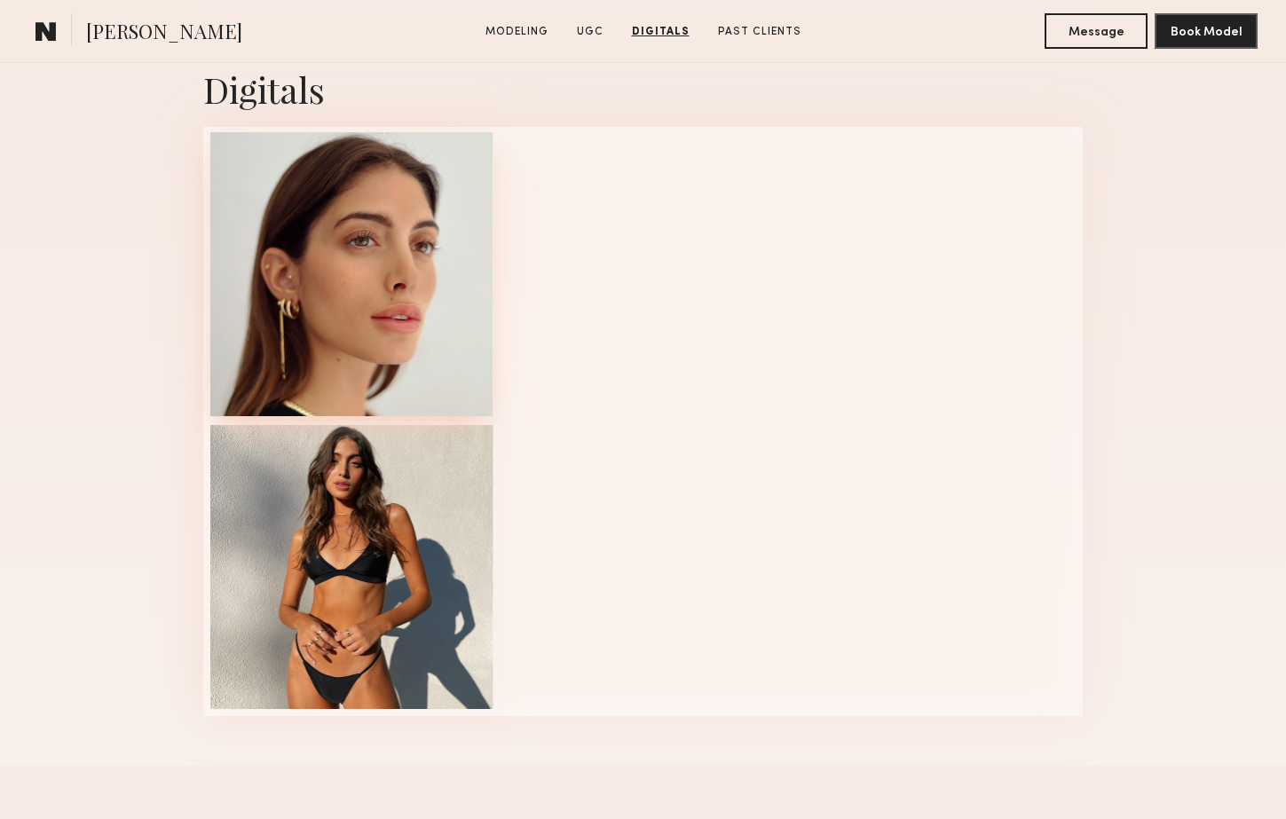
scroll to position [4408, 0]
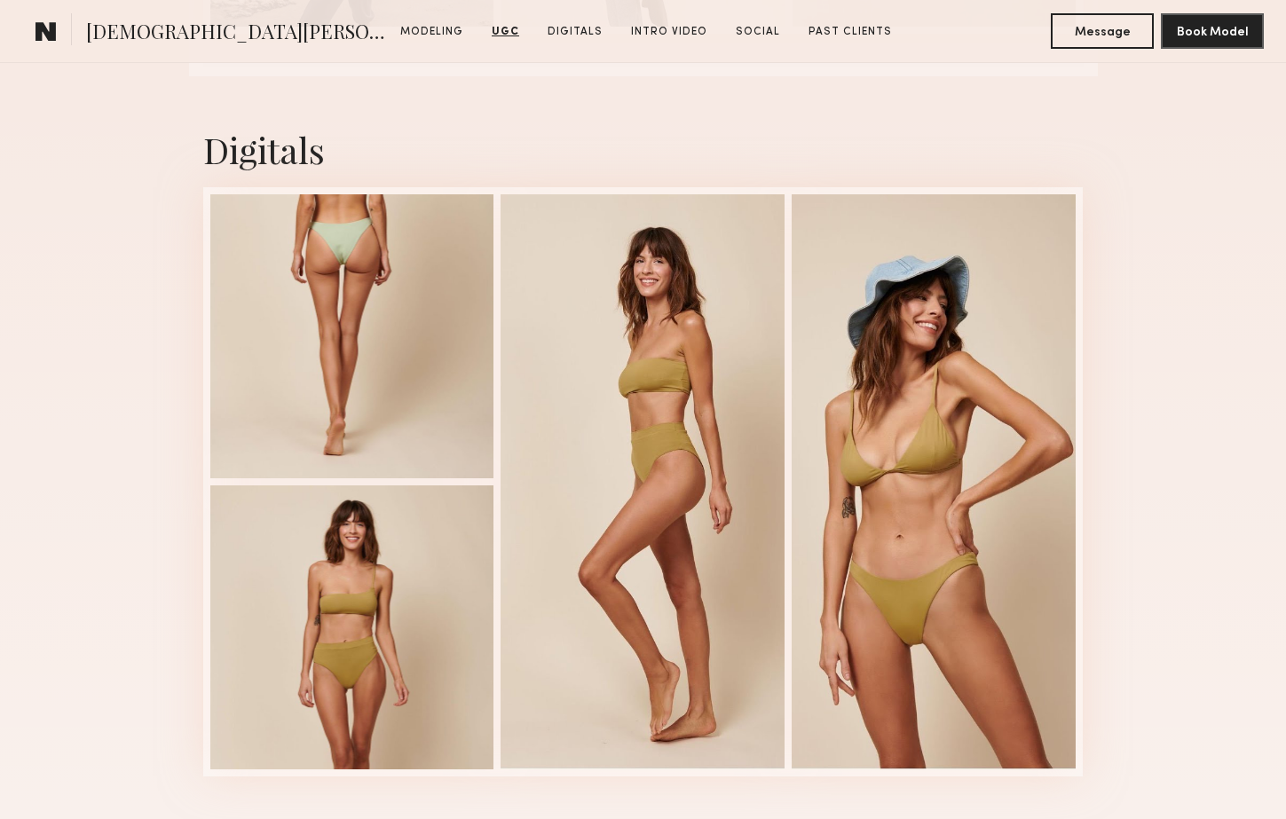
scroll to position [3473, 0]
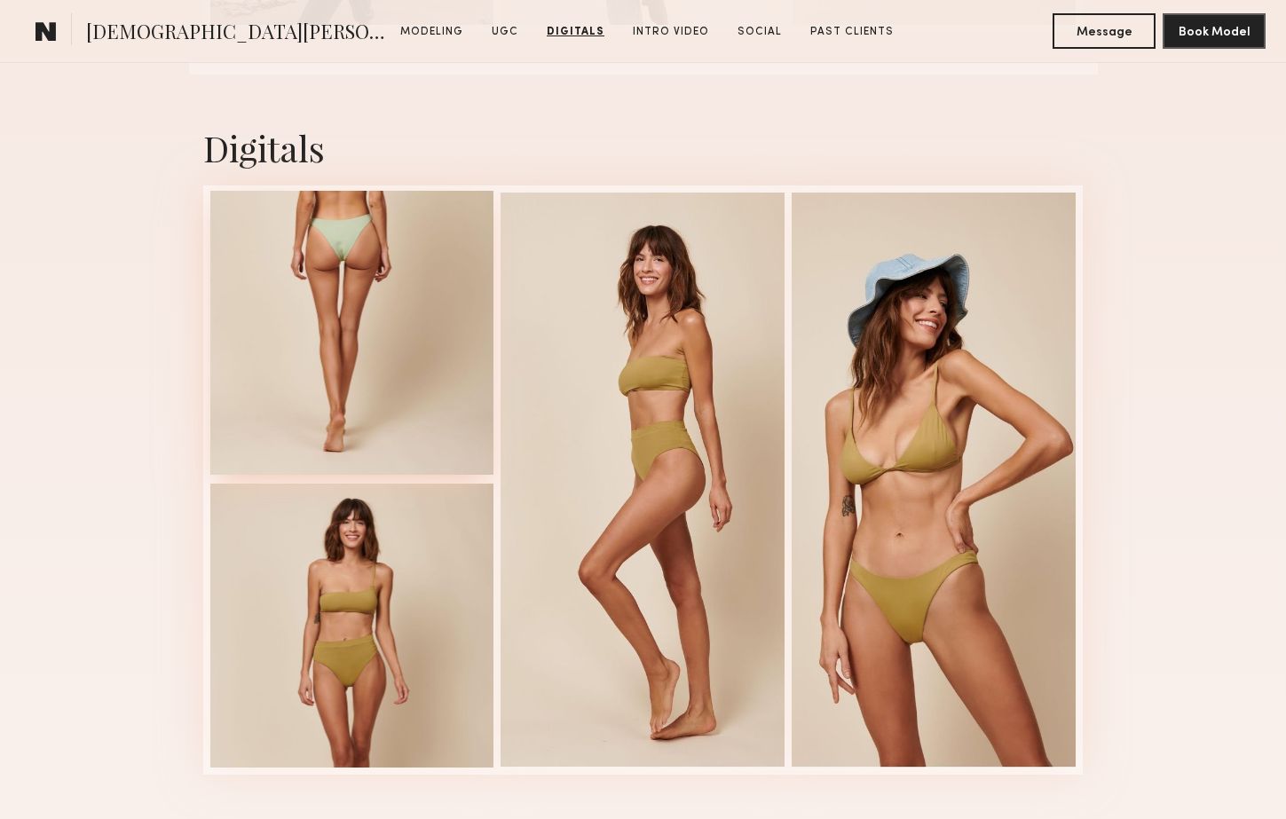
click at [289, 327] on div at bounding box center [352, 333] width 284 height 284
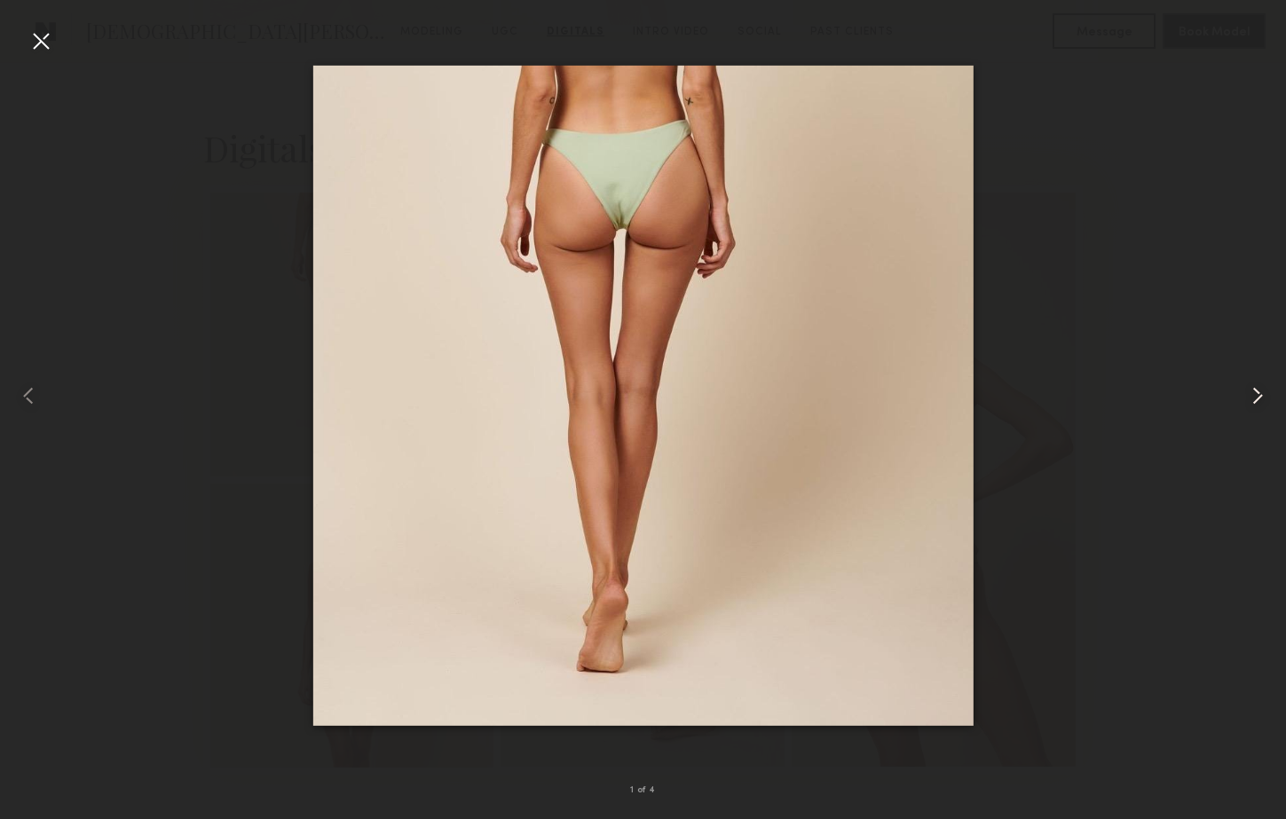
click at [1256, 398] on common-icon at bounding box center [1257, 396] width 28 height 28
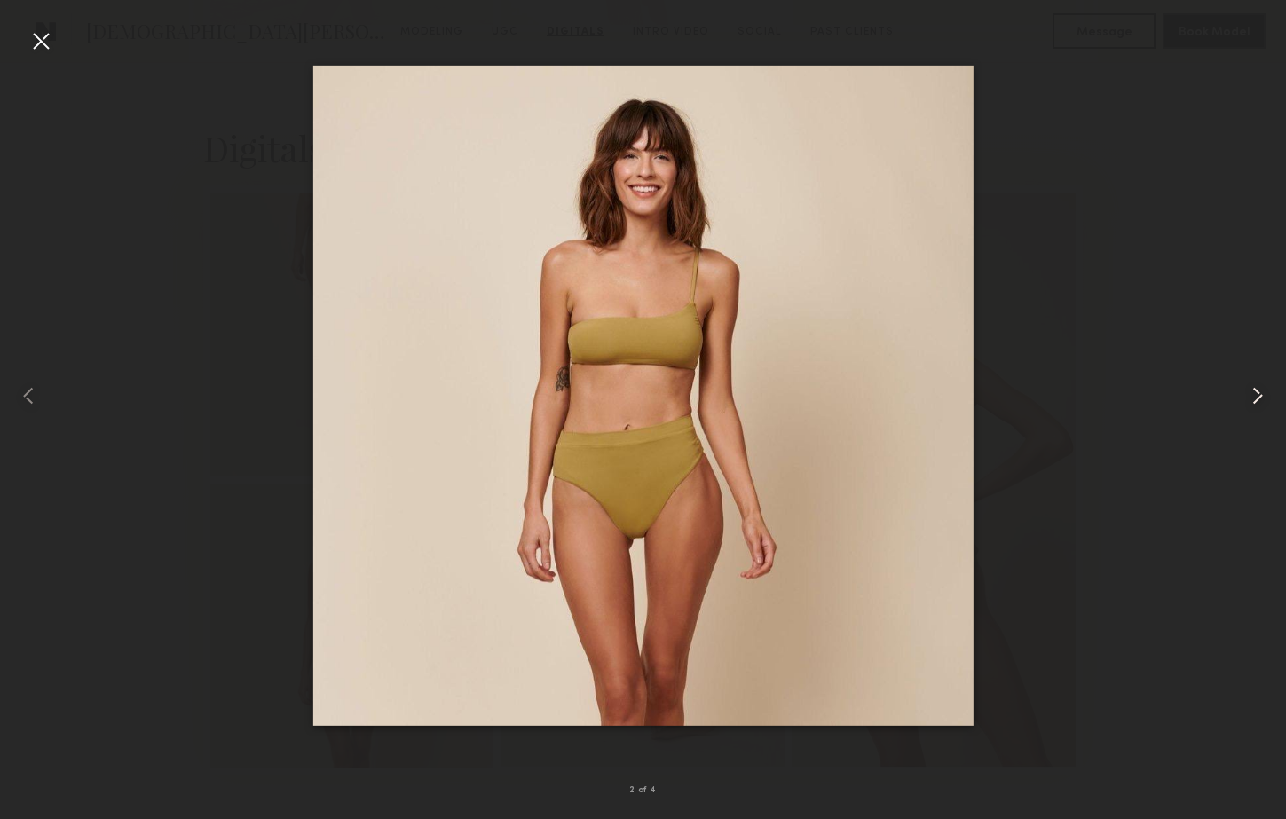
click at [1257, 398] on common-icon at bounding box center [1257, 396] width 28 height 28
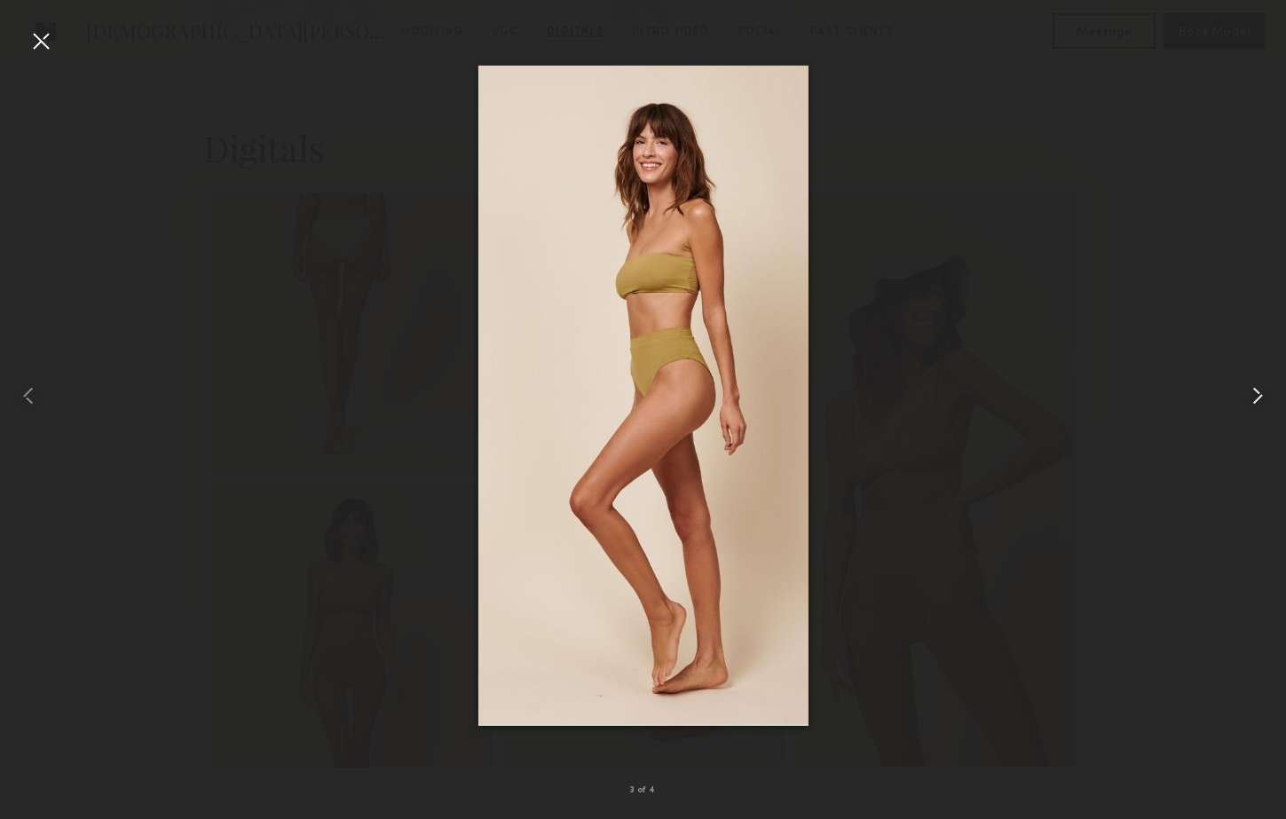
click at [1257, 398] on common-icon at bounding box center [1257, 396] width 28 height 28
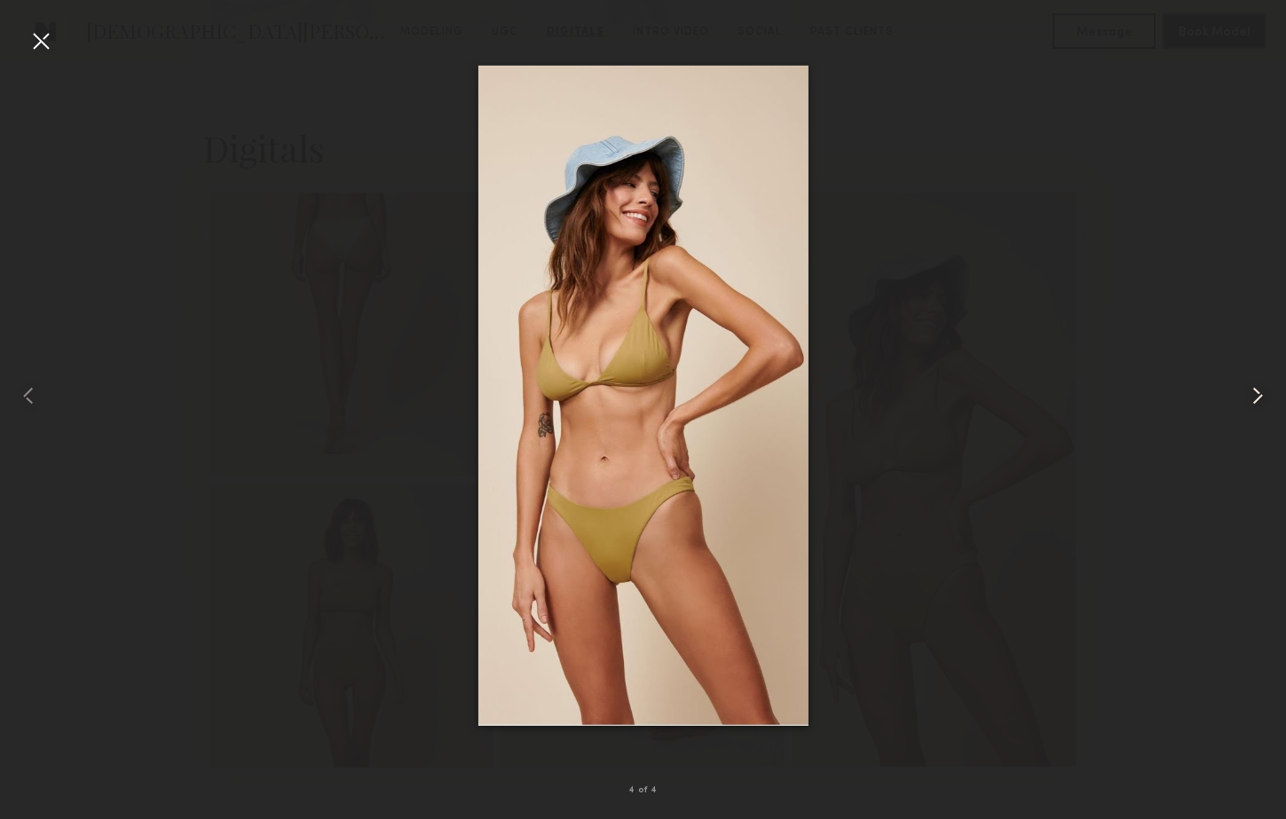
click at [1257, 398] on common-icon at bounding box center [1257, 396] width 28 height 28
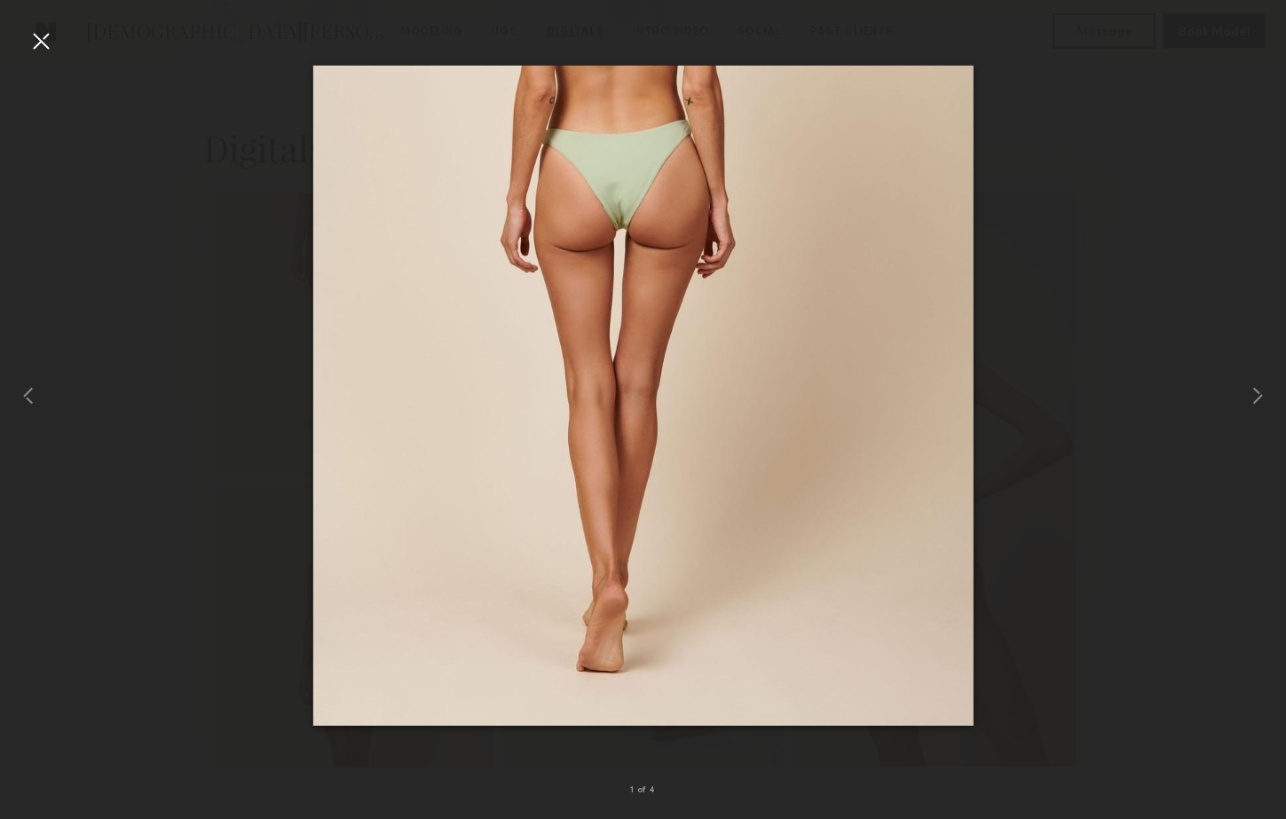
click at [39, 40] on div at bounding box center [41, 41] width 28 height 28
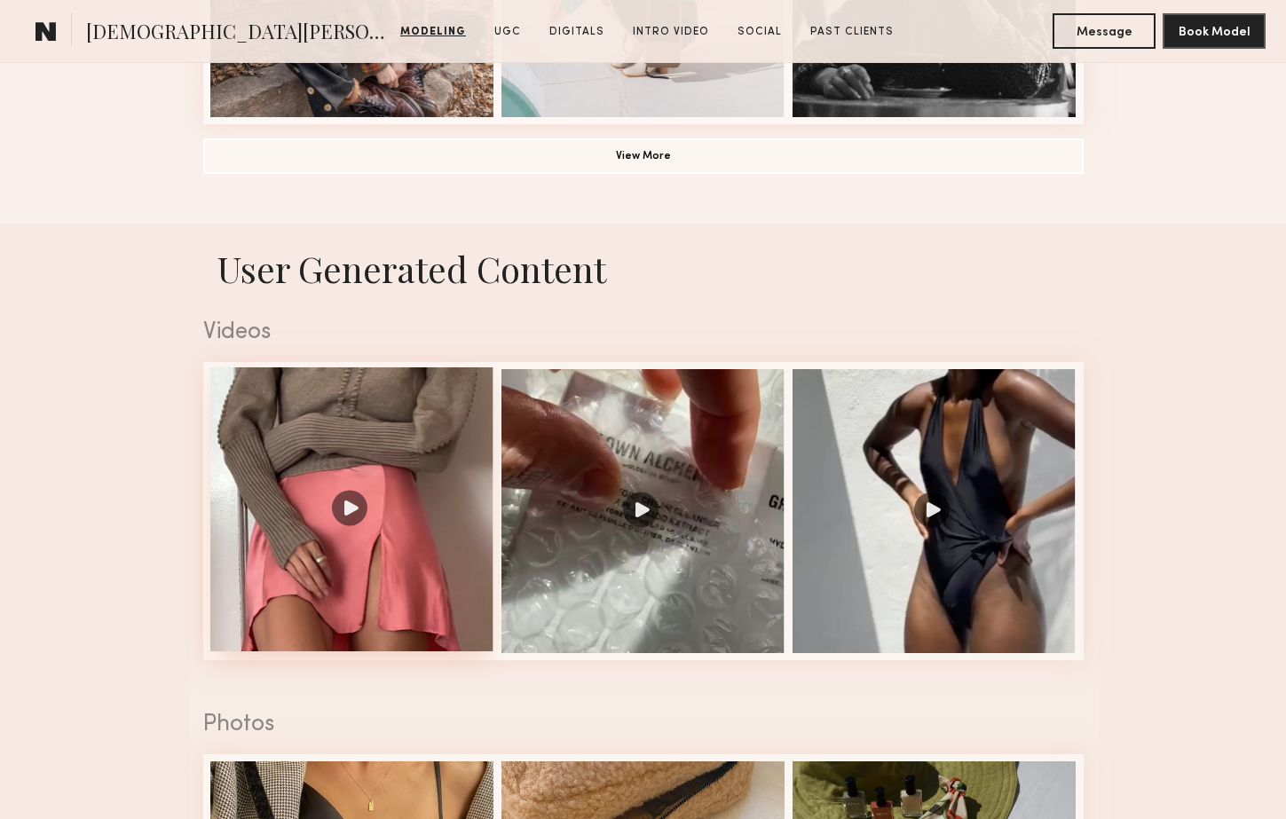
scroll to position [1674, 0]
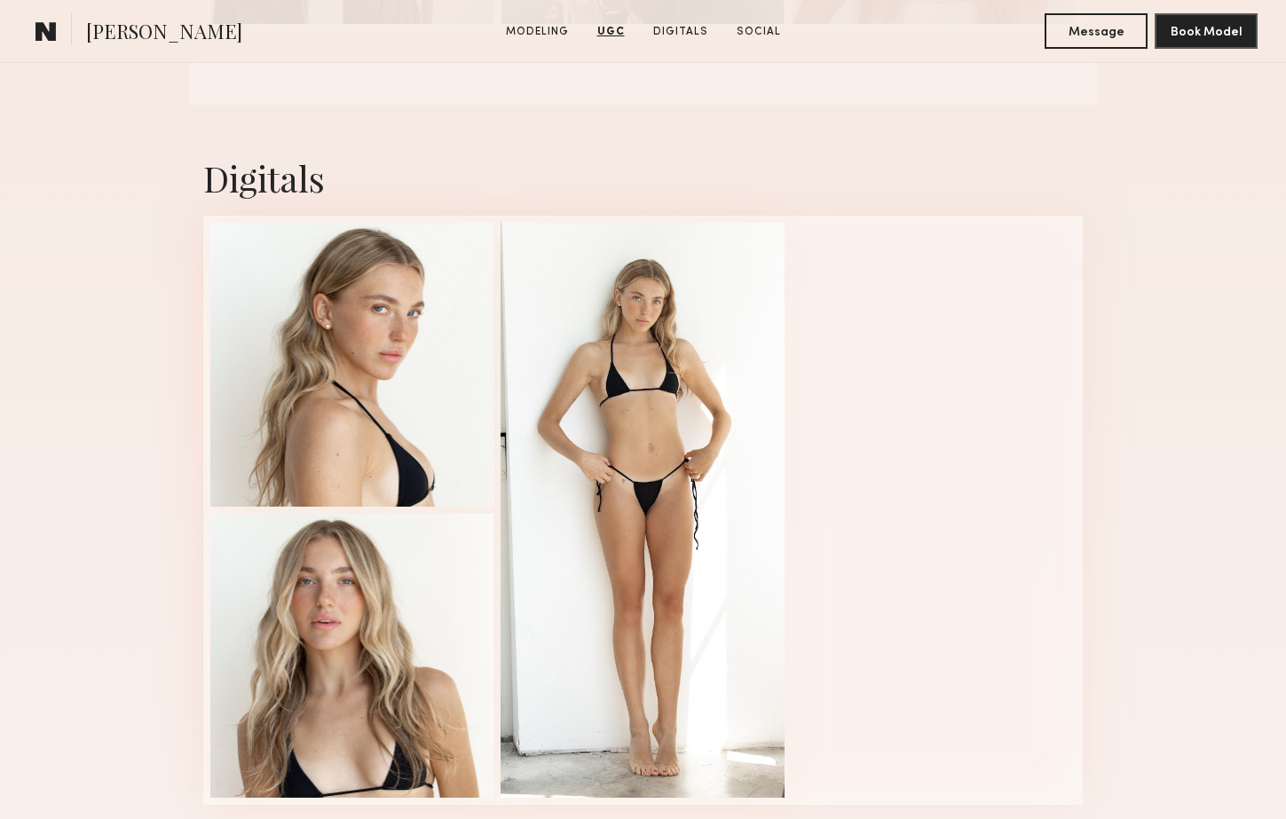
scroll to position [2486, 0]
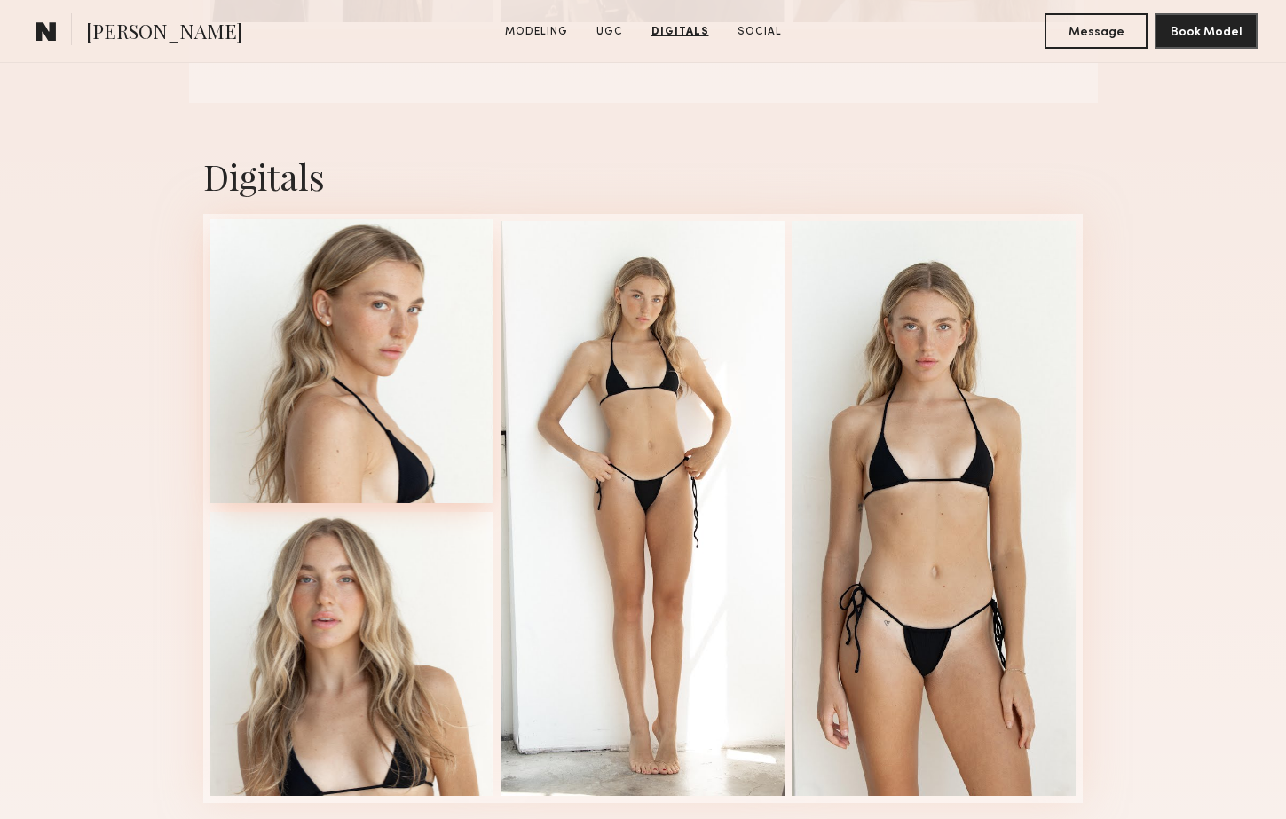
click at [413, 379] on div at bounding box center [352, 361] width 284 height 284
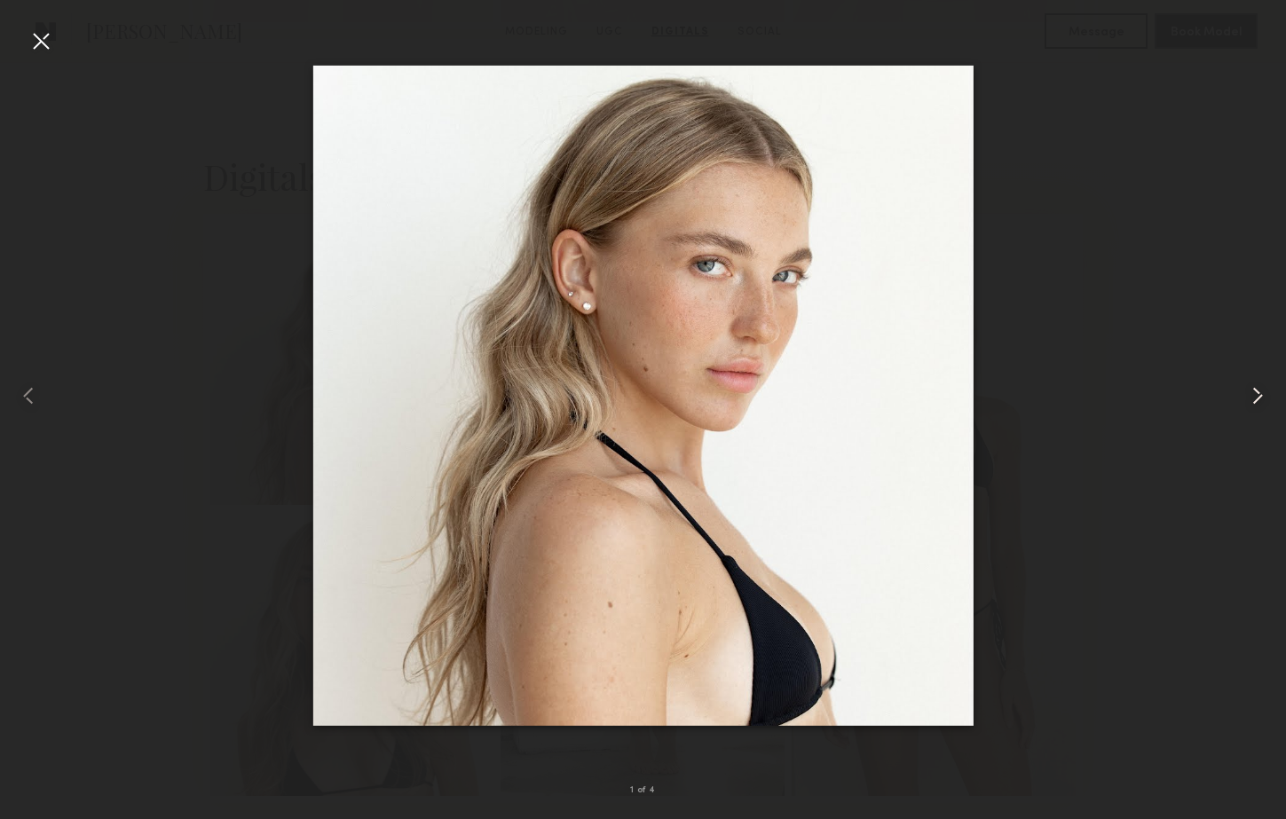
click at [1251, 402] on common-icon at bounding box center [1257, 396] width 28 height 28
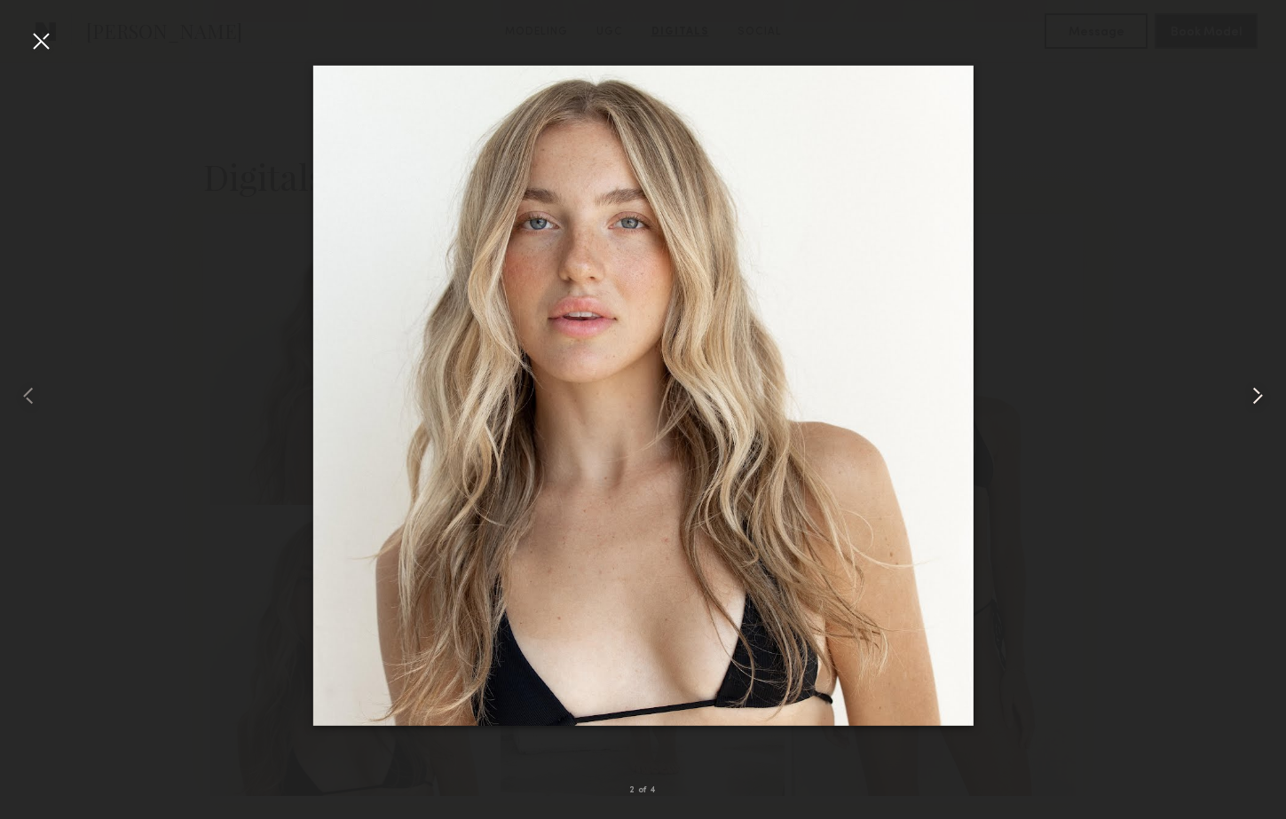
click at [1251, 402] on common-icon at bounding box center [1257, 396] width 28 height 28
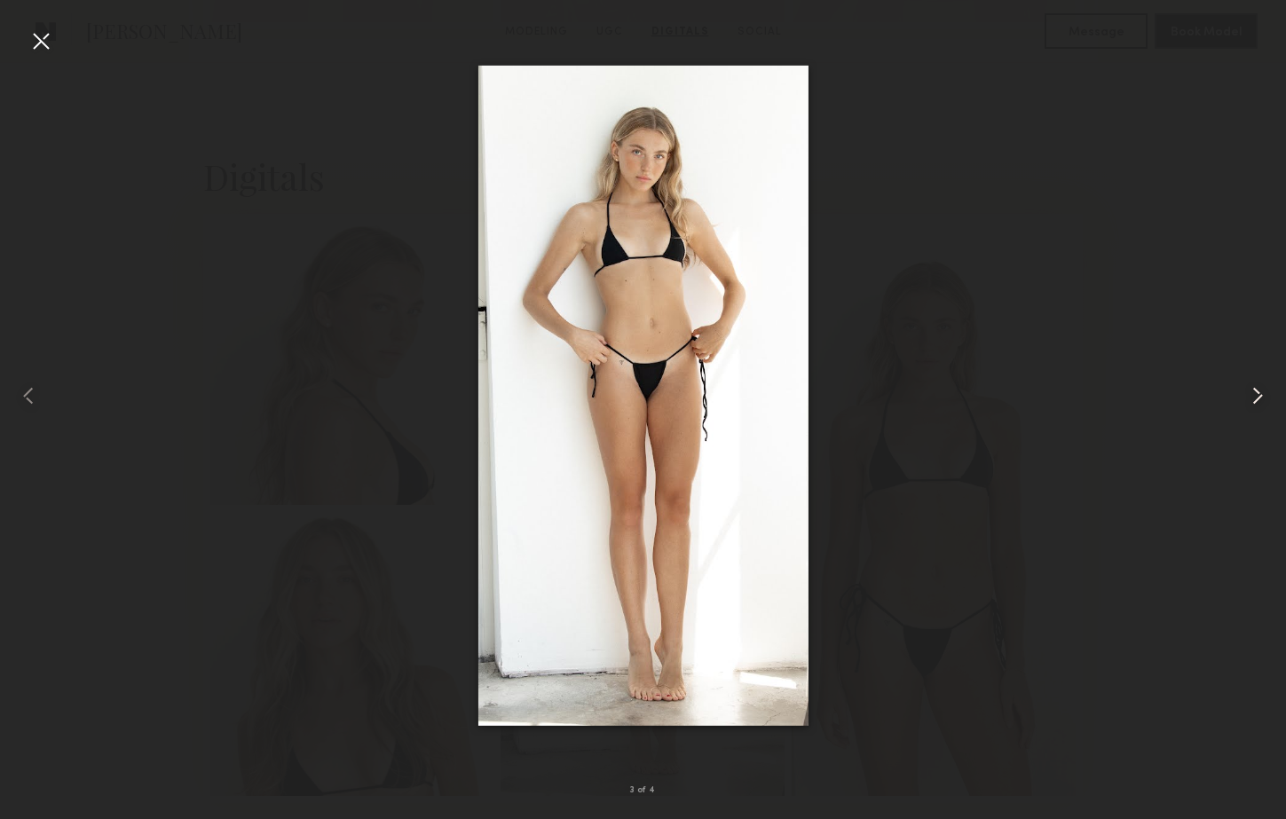
click at [1251, 402] on common-icon at bounding box center [1257, 396] width 28 height 28
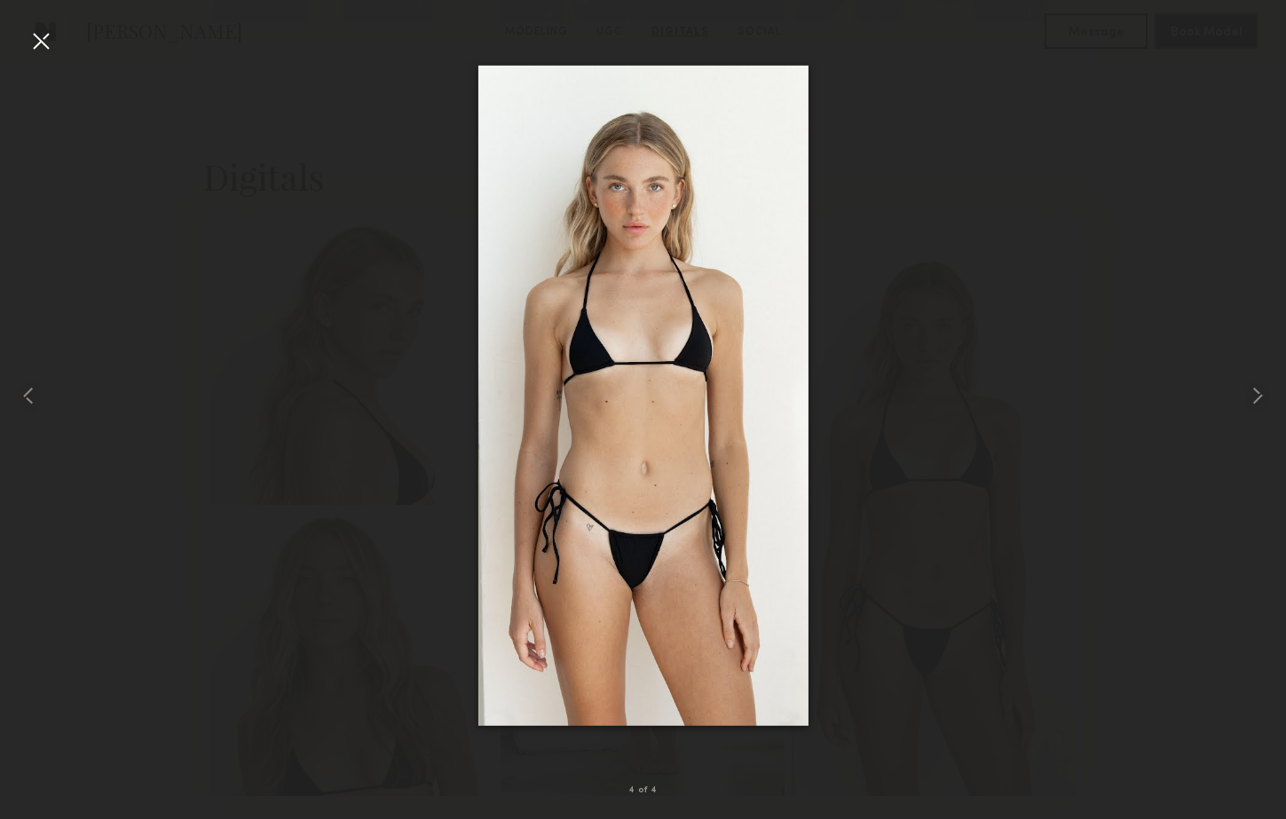
click at [46, 35] on div at bounding box center [41, 41] width 28 height 28
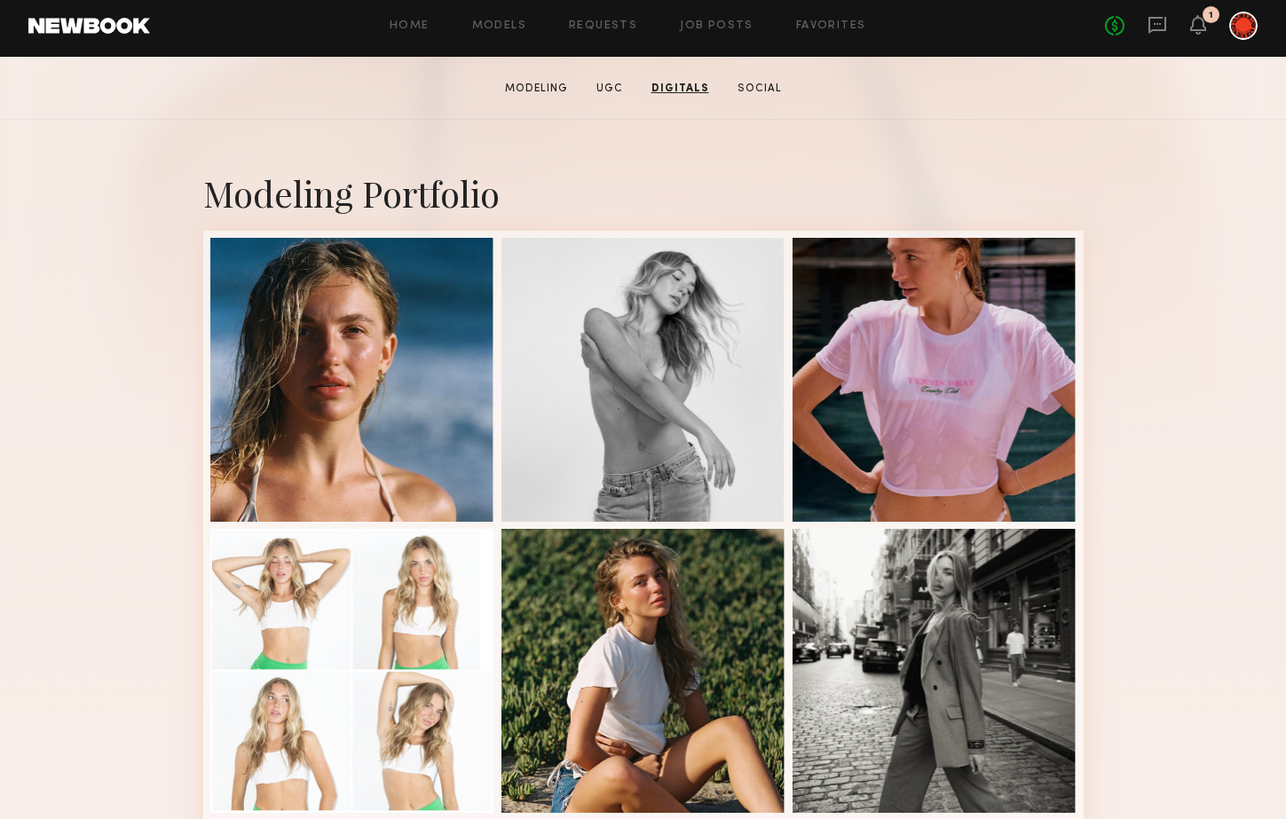
scroll to position [0, 0]
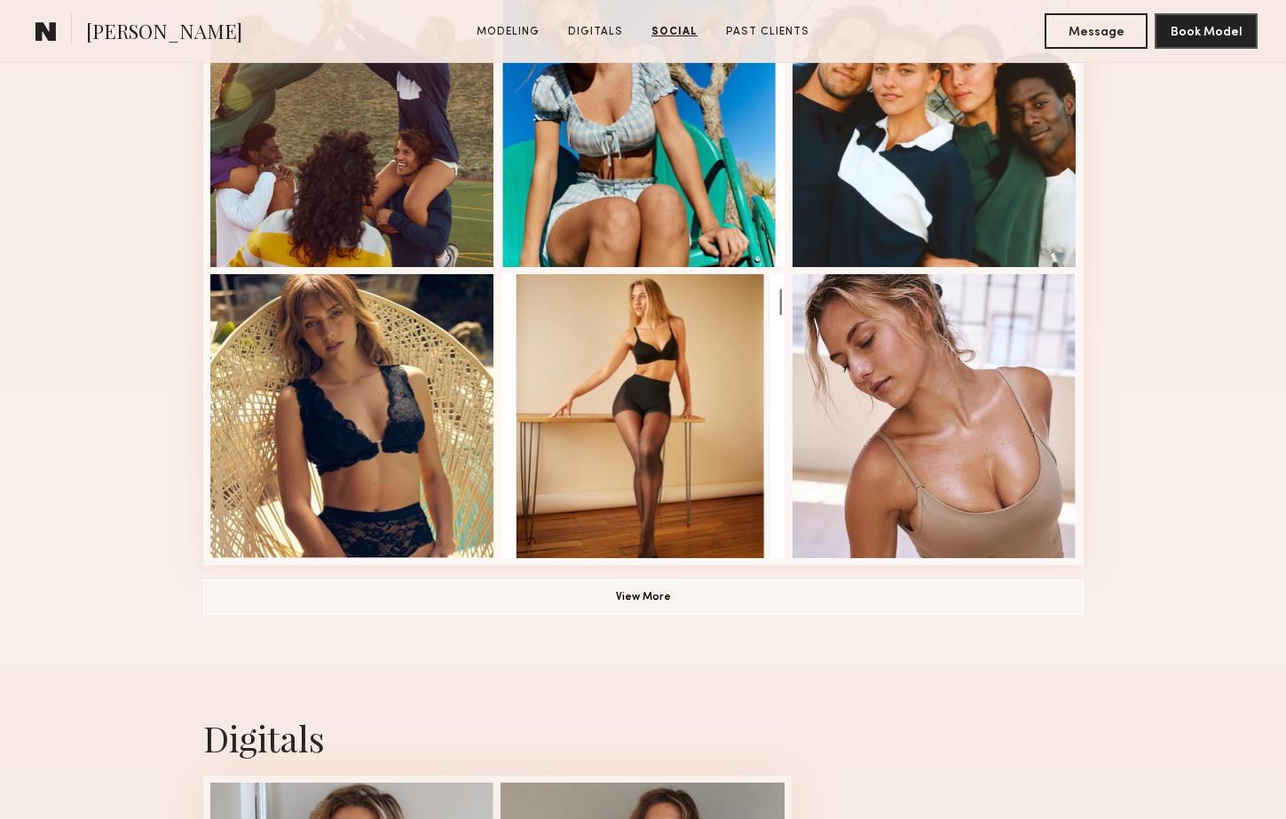
scroll to position [711, 0]
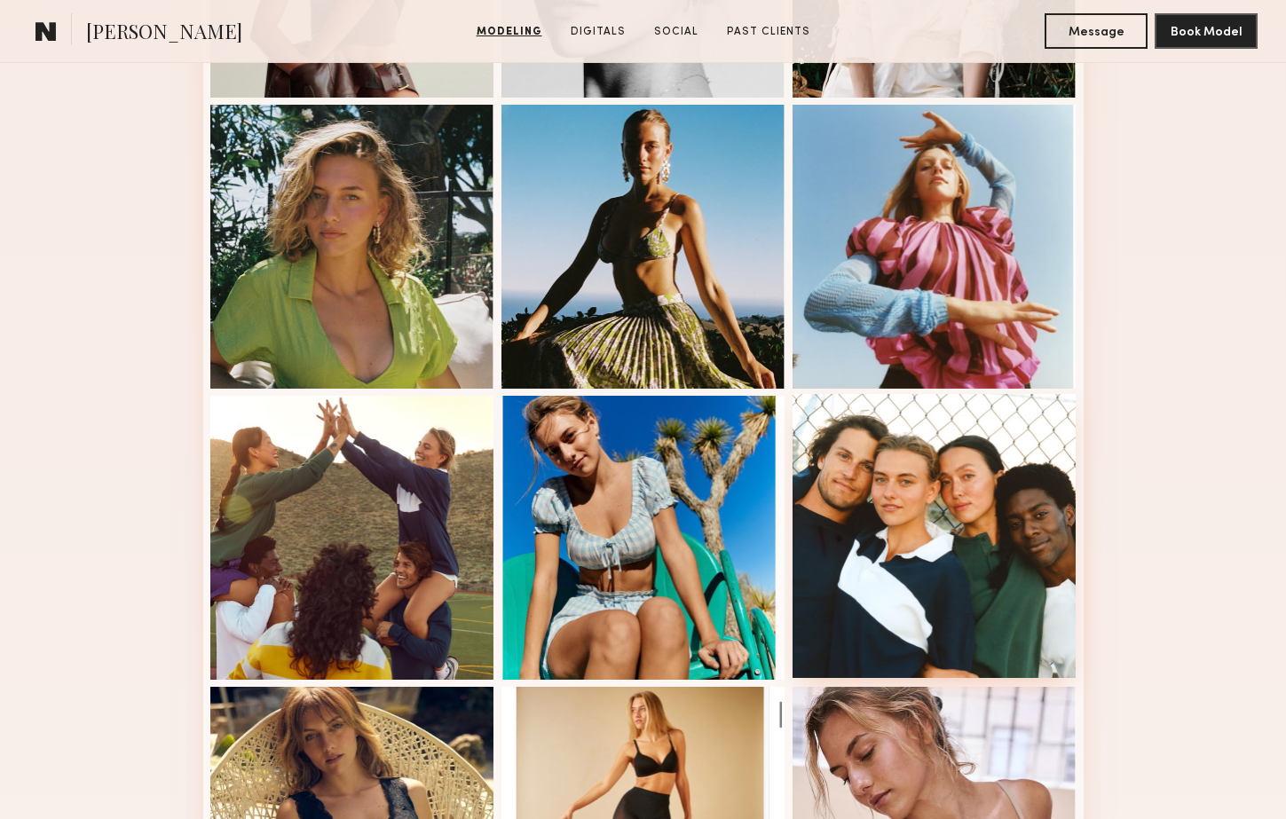
click at [939, 494] on div at bounding box center [934, 536] width 284 height 284
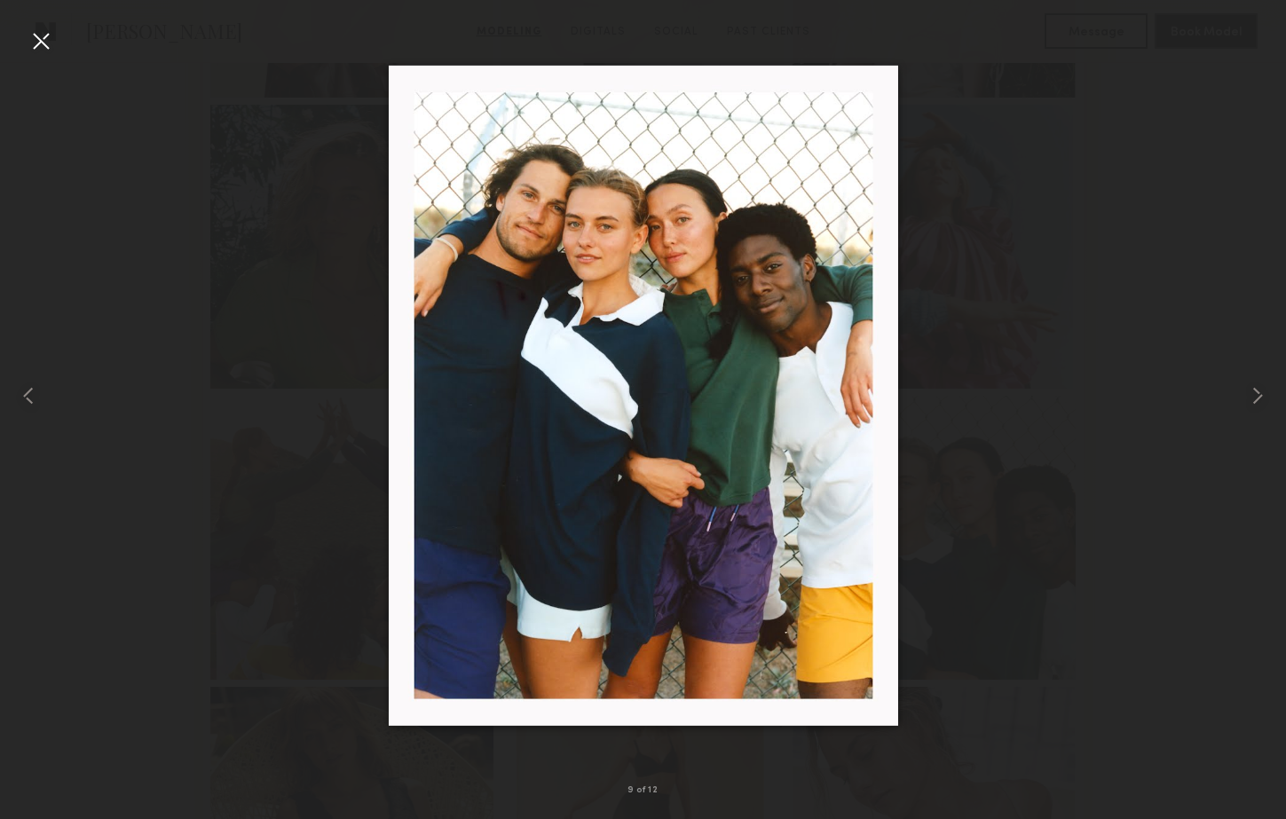
drag, startPoint x: 43, startPoint y: 43, endPoint x: 58, endPoint y: 52, distance: 17.5
click at [43, 43] on div at bounding box center [41, 41] width 28 height 28
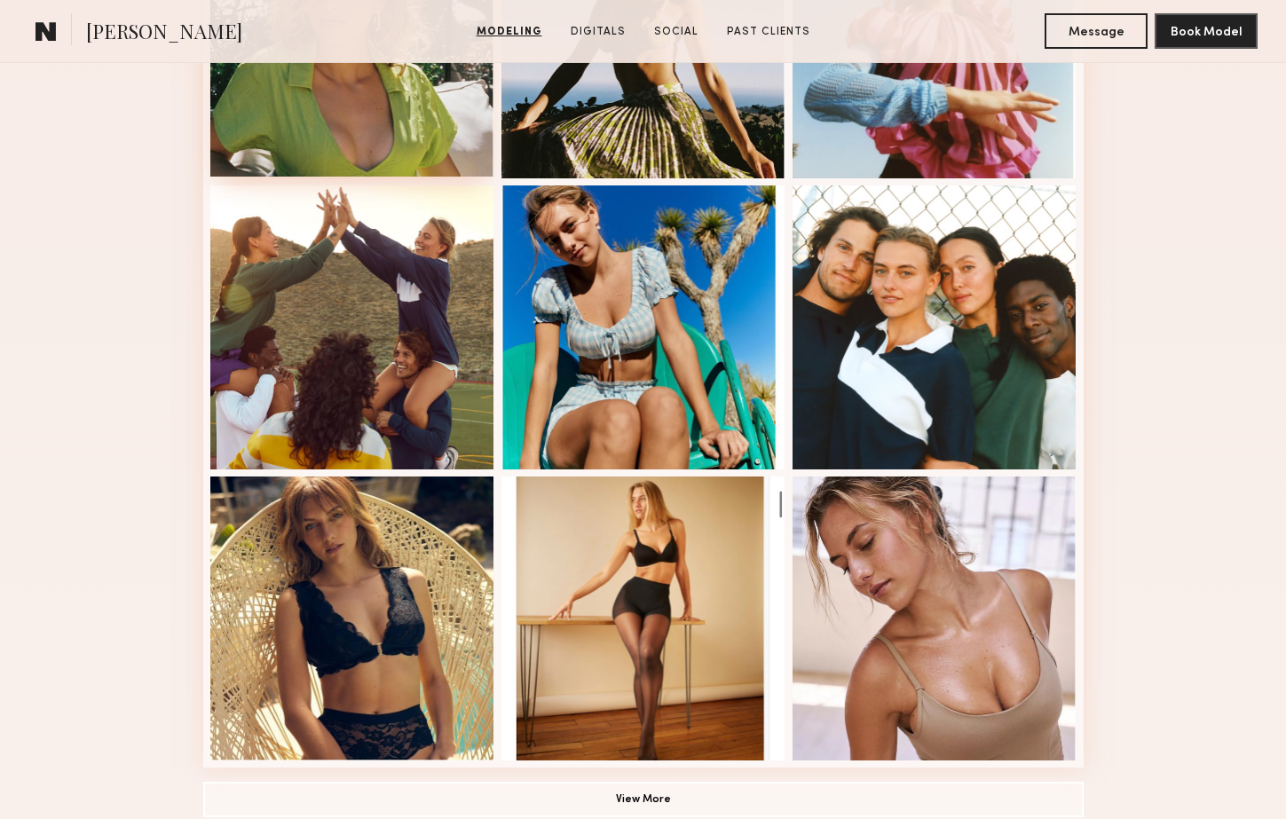
scroll to position [988, 0]
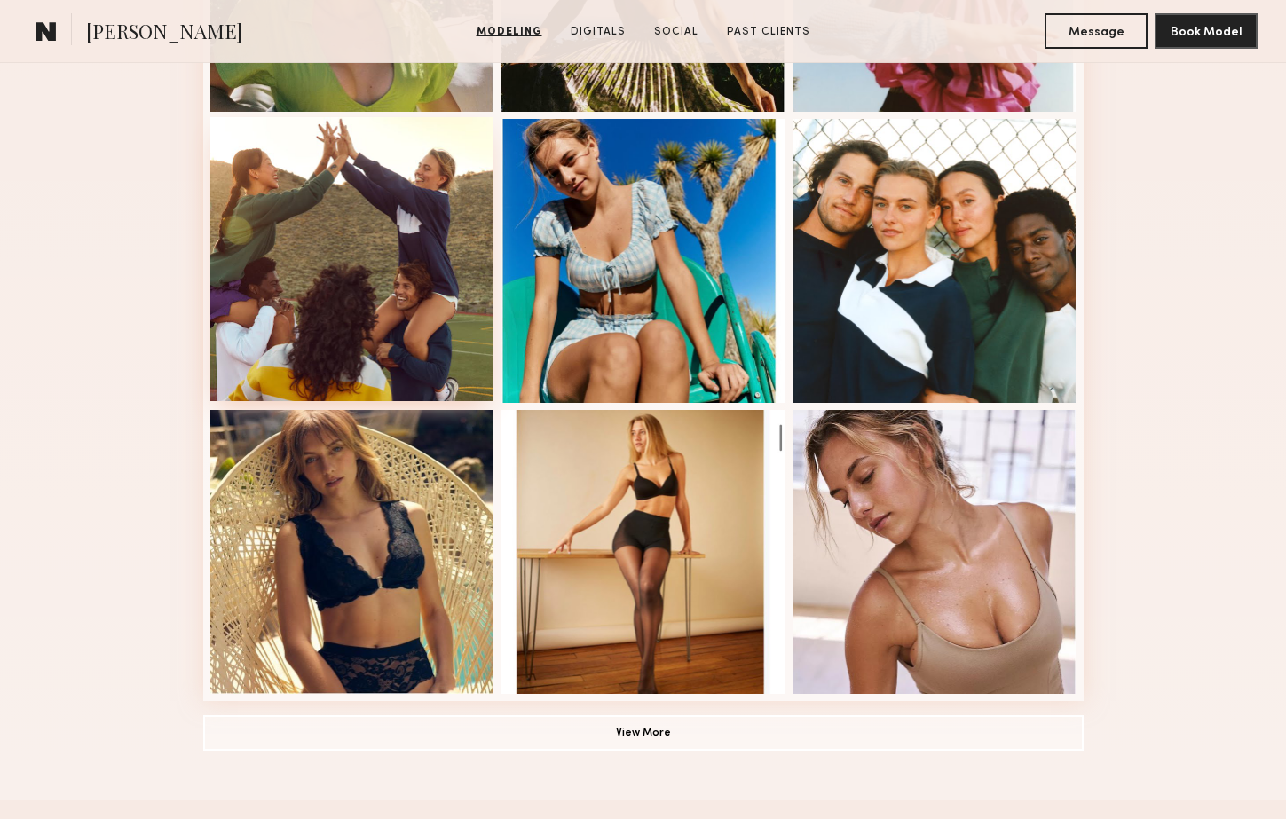
click at [322, 303] on div at bounding box center [352, 259] width 284 height 284
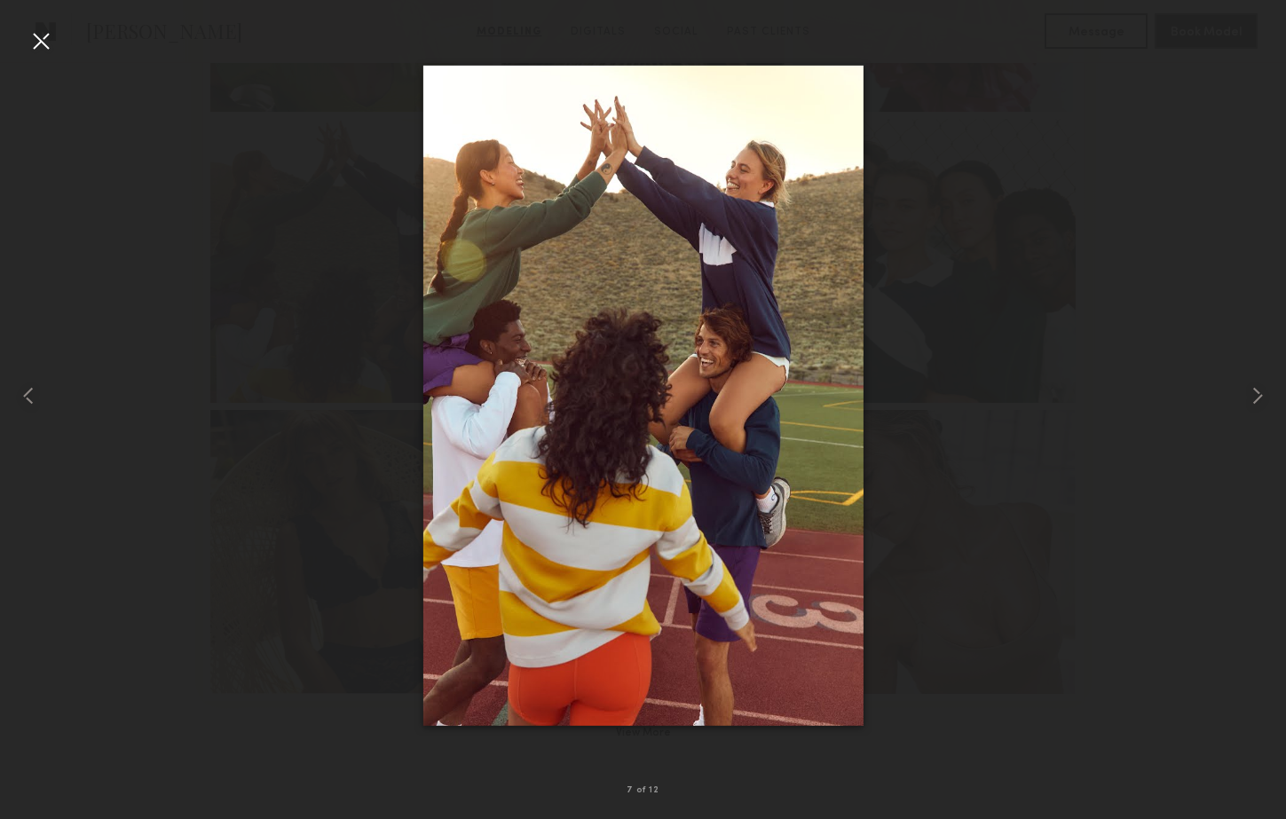
click at [43, 48] on div at bounding box center [41, 41] width 28 height 28
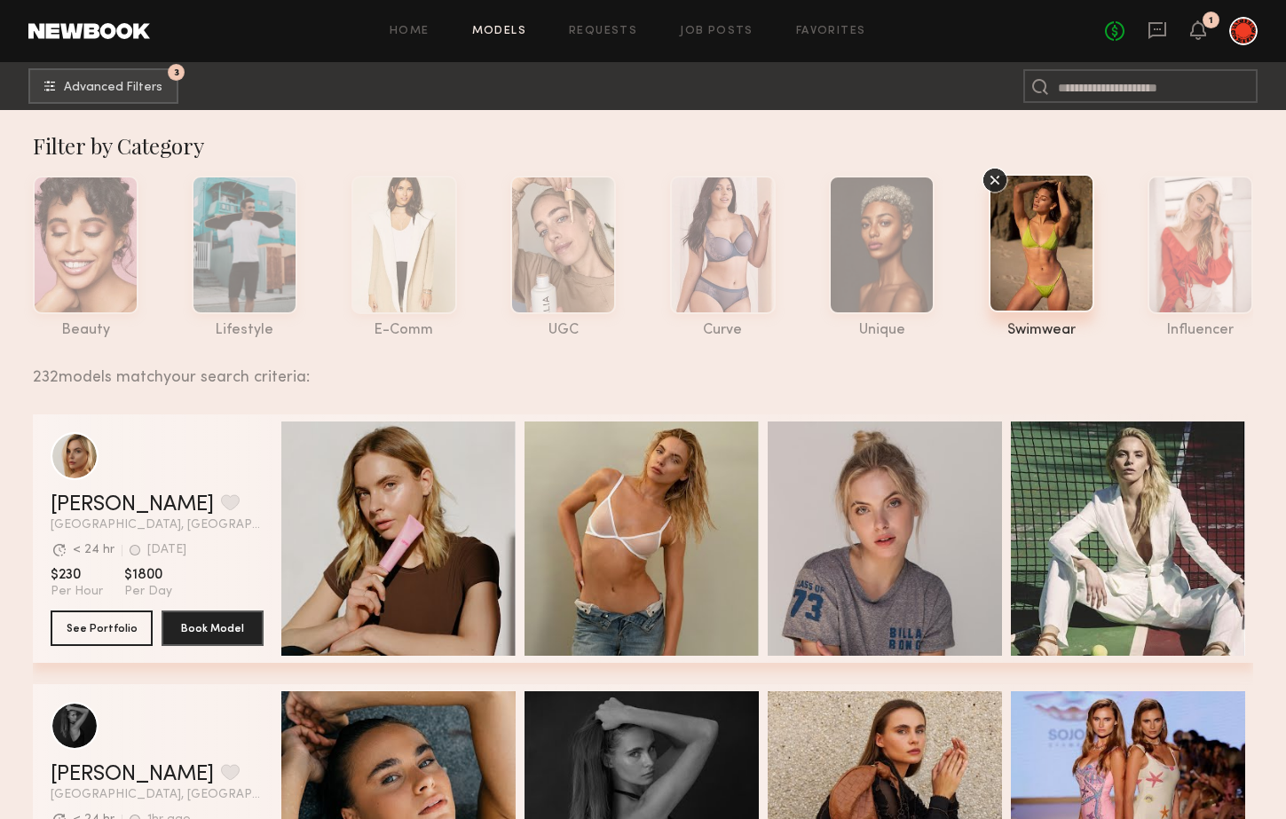
click at [138, 87] on span "Advanced Filters" at bounding box center [113, 87] width 98 height 12
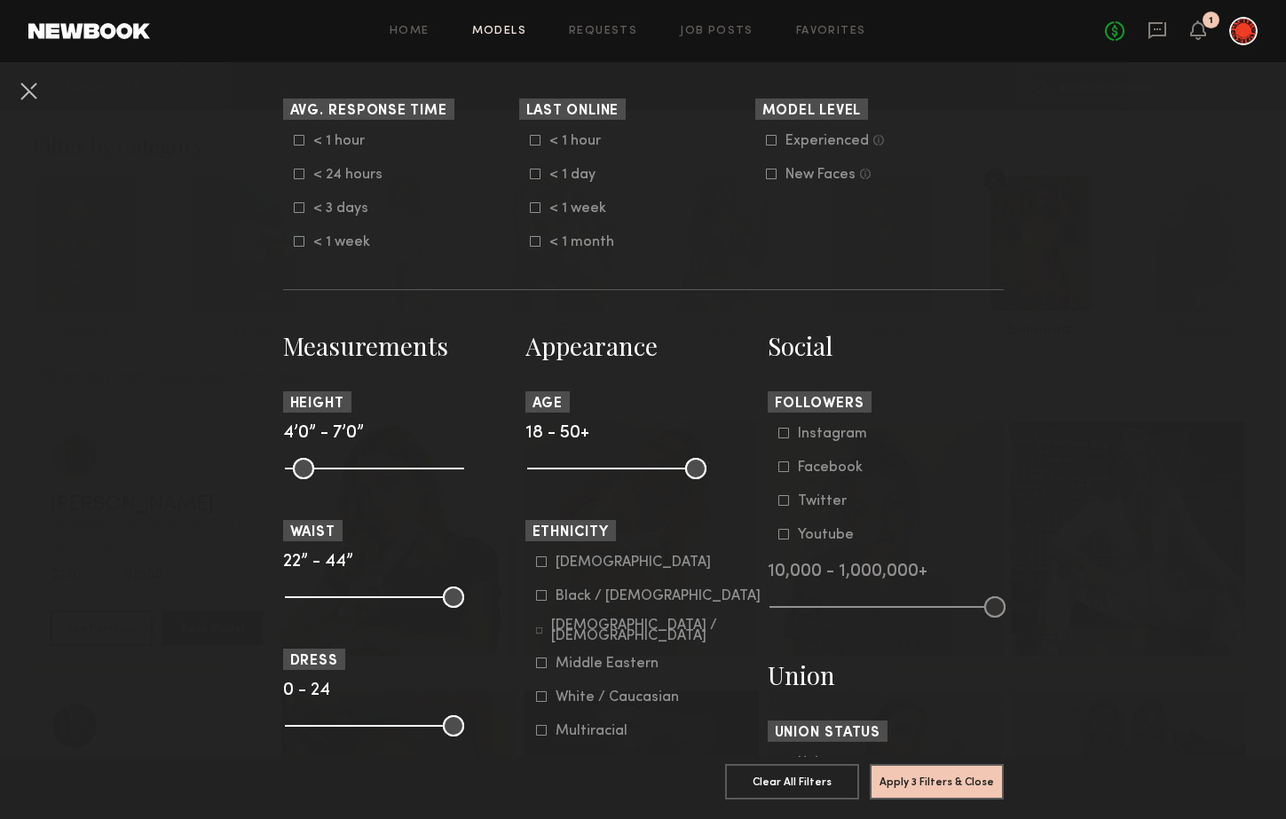
scroll to position [540, 0]
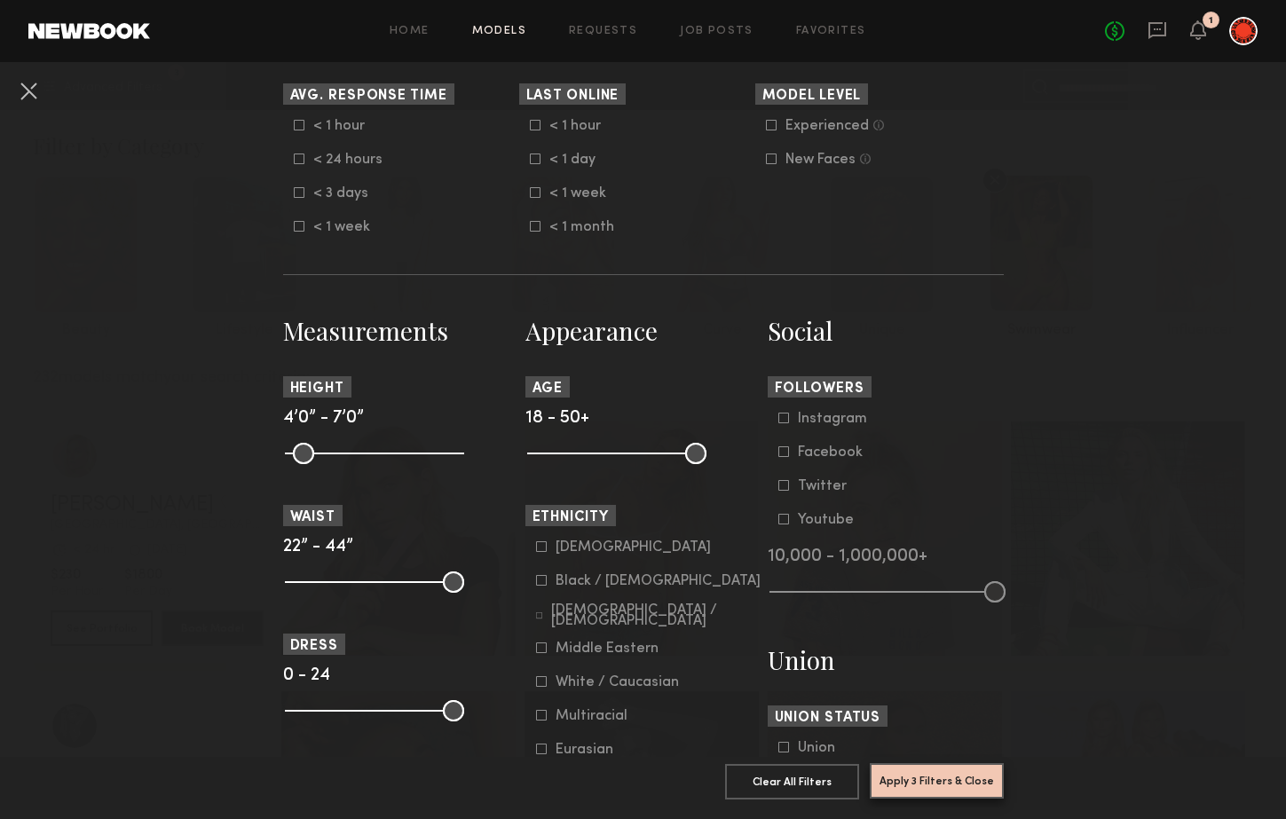
click at [929, 784] on button "Apply 3 Filters & Close" at bounding box center [937, 780] width 134 height 35
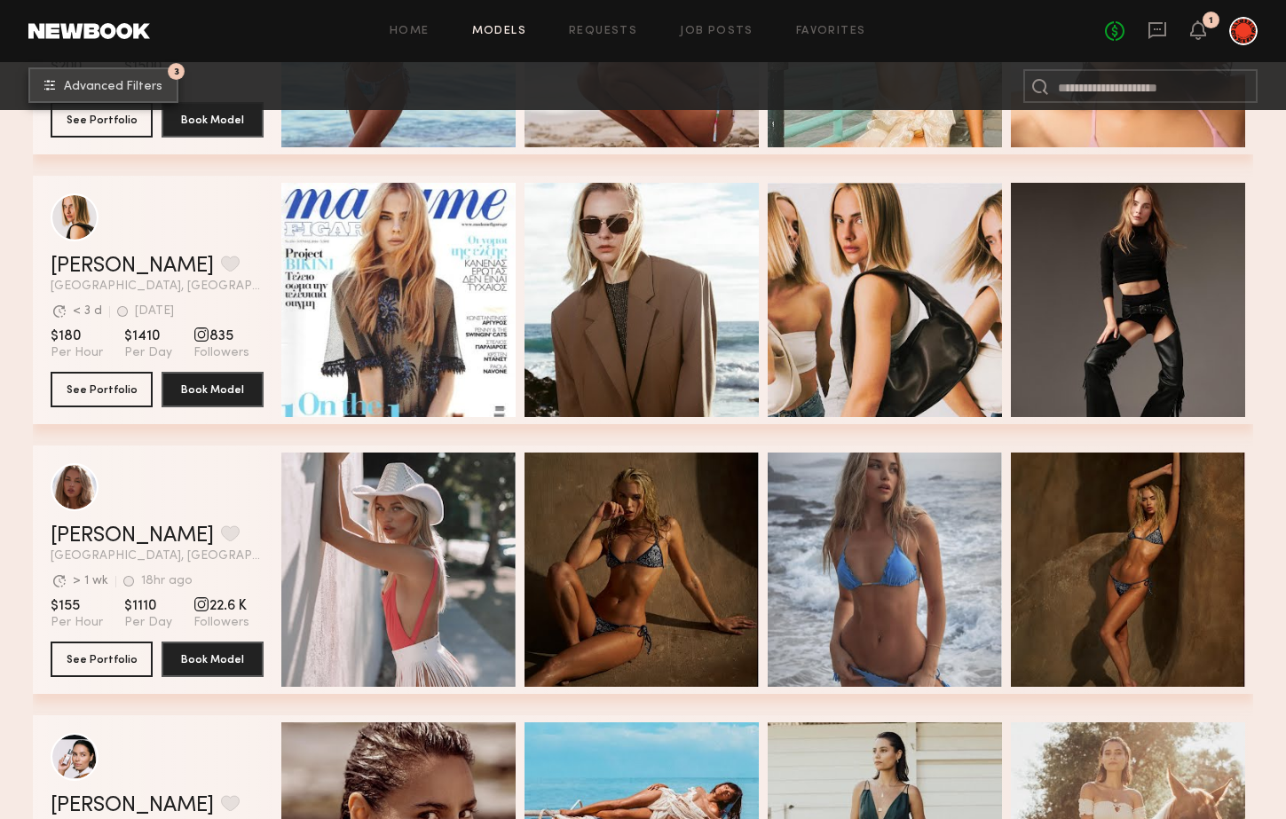
scroll to position [1883, 0]
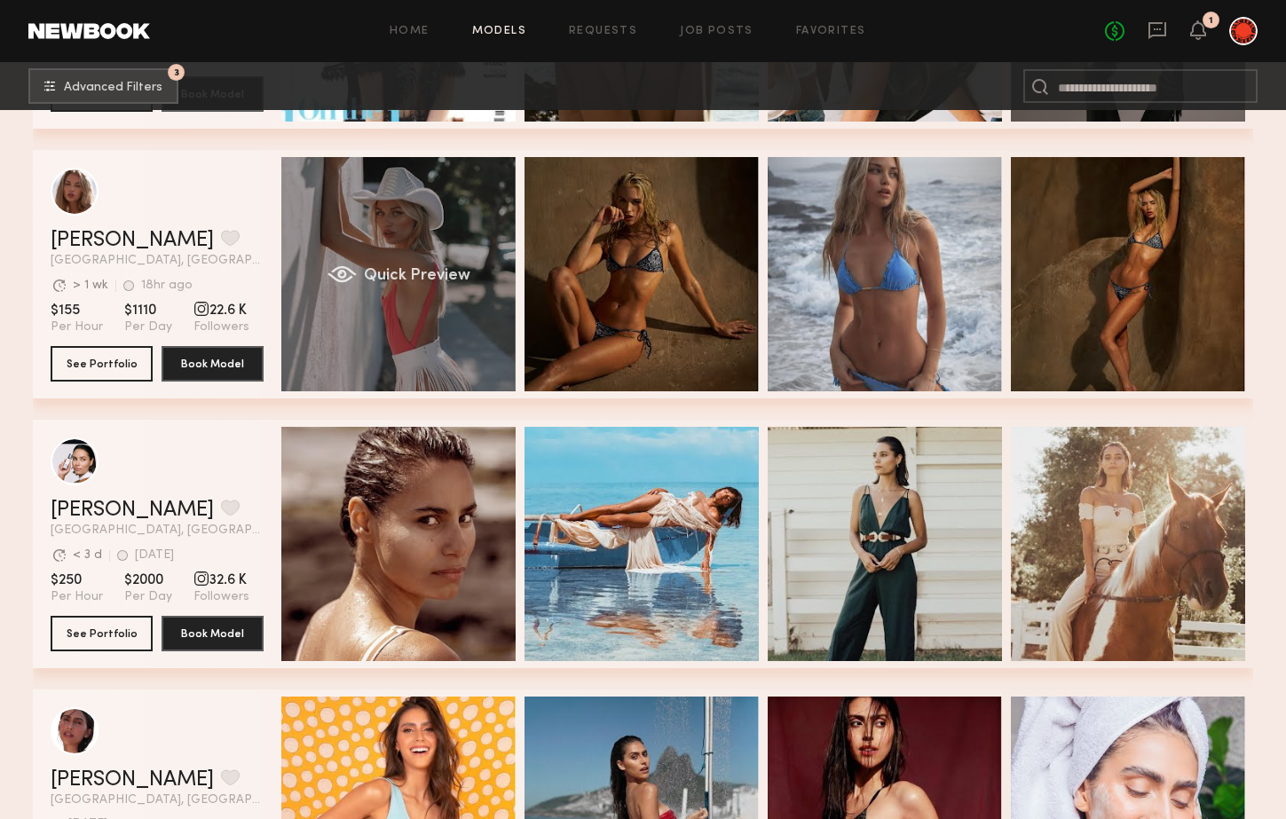
click at [398, 326] on div "Quick Preview" at bounding box center [398, 274] width 234 height 234
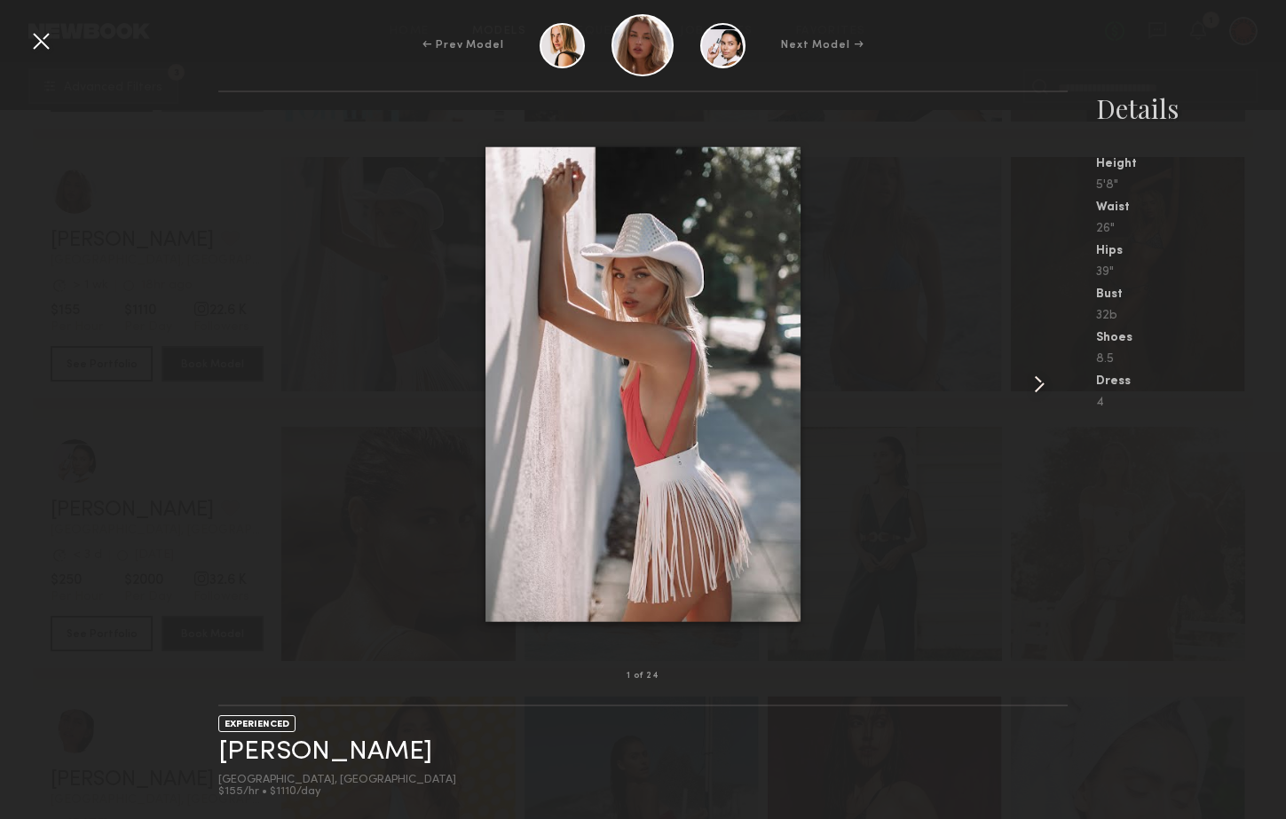
click at [1037, 382] on common-icon at bounding box center [1039, 384] width 28 height 28
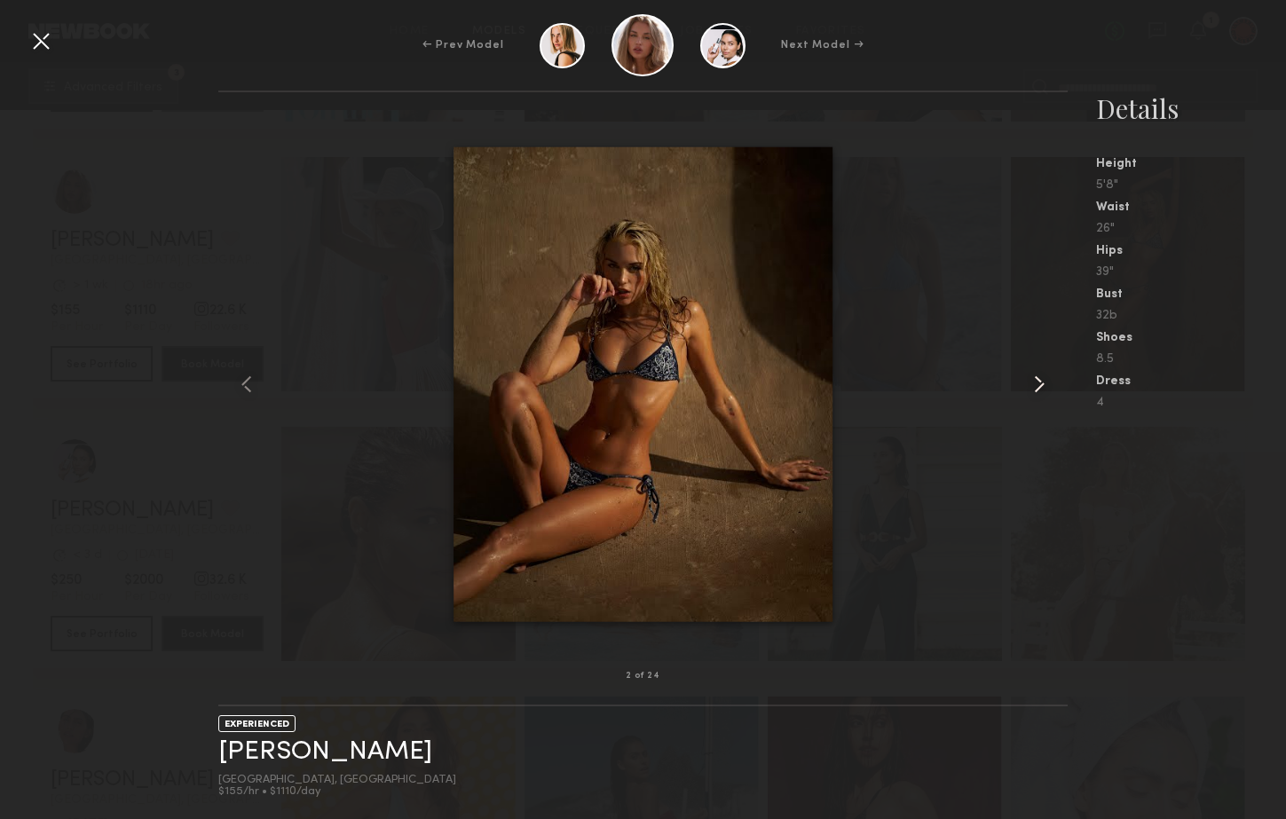
click at [1037, 382] on common-icon at bounding box center [1039, 384] width 28 height 28
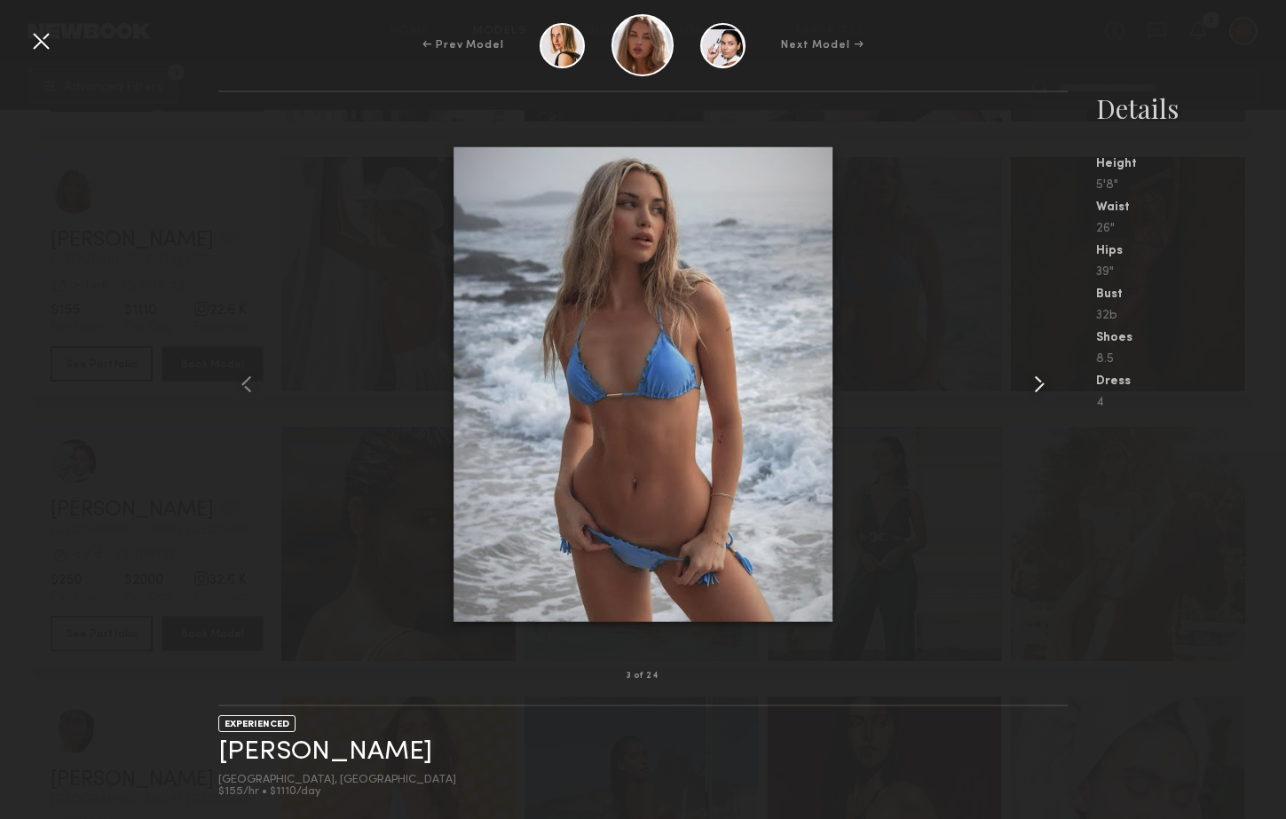
click at [1037, 382] on common-icon at bounding box center [1039, 384] width 28 height 28
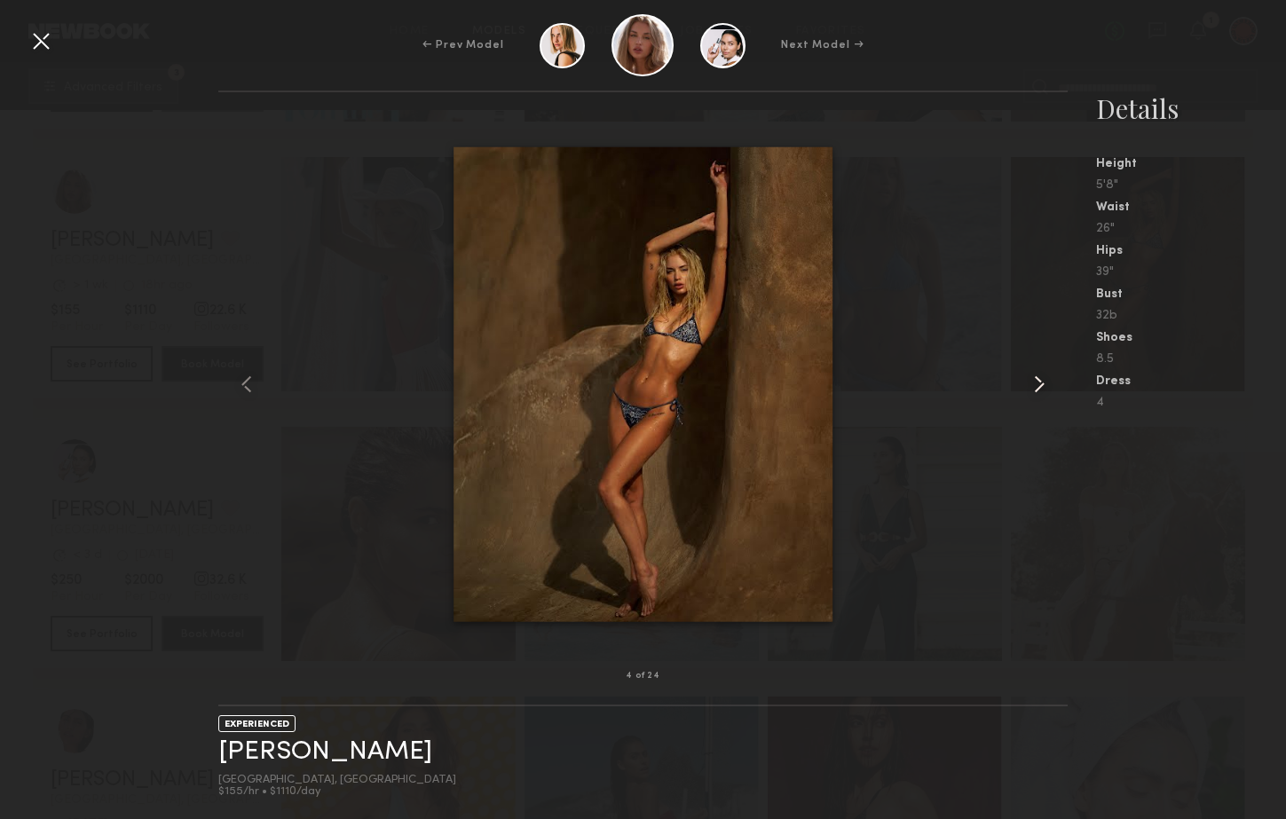
click at [1037, 382] on common-icon at bounding box center [1039, 384] width 28 height 28
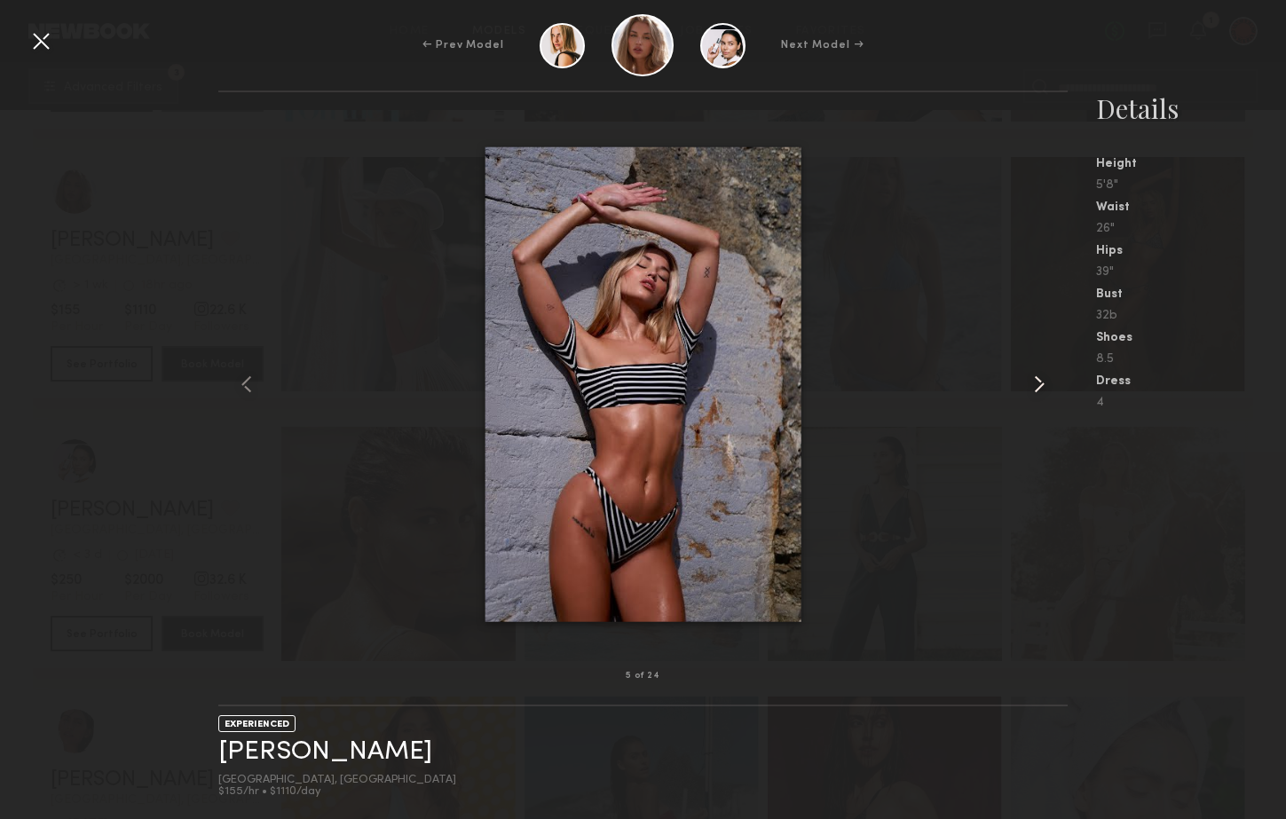
click at [1037, 382] on common-icon at bounding box center [1039, 384] width 28 height 28
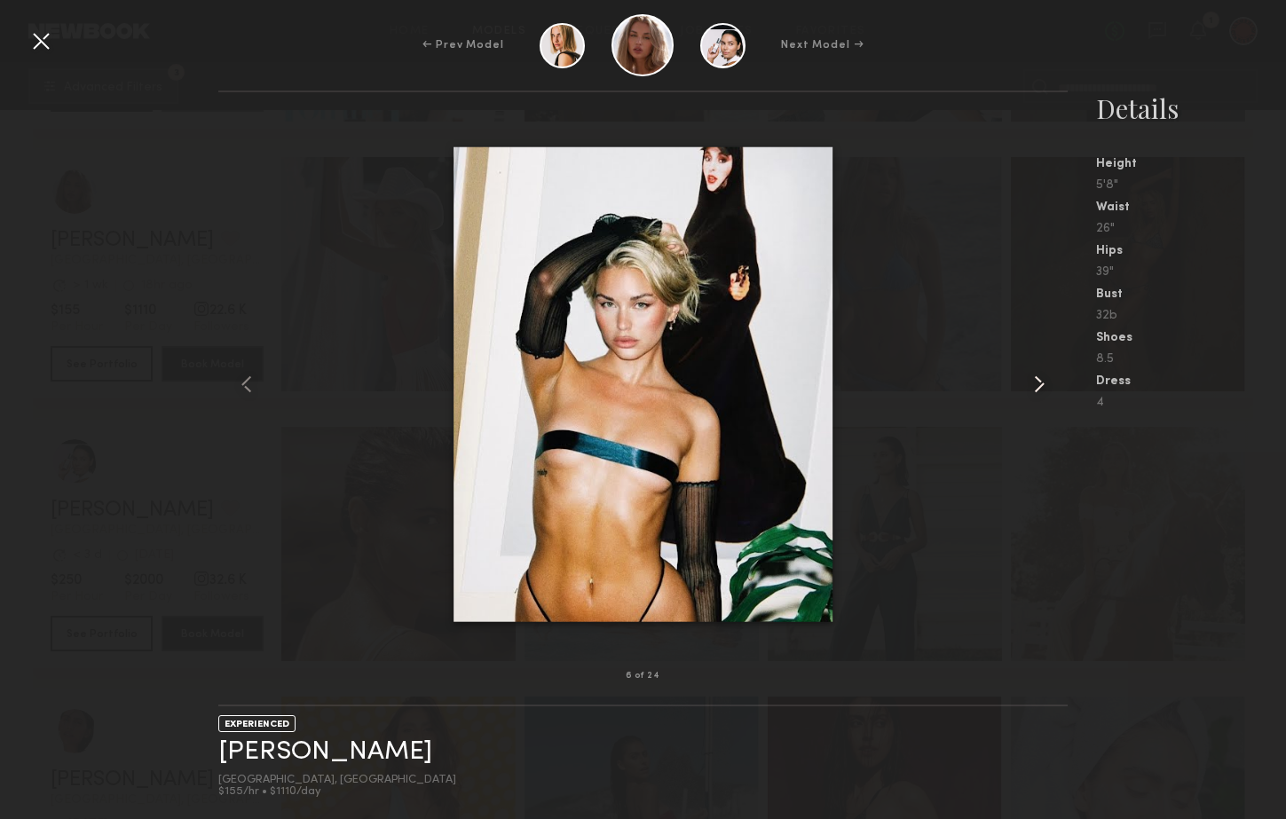
click at [1037, 382] on common-icon at bounding box center [1039, 384] width 28 height 28
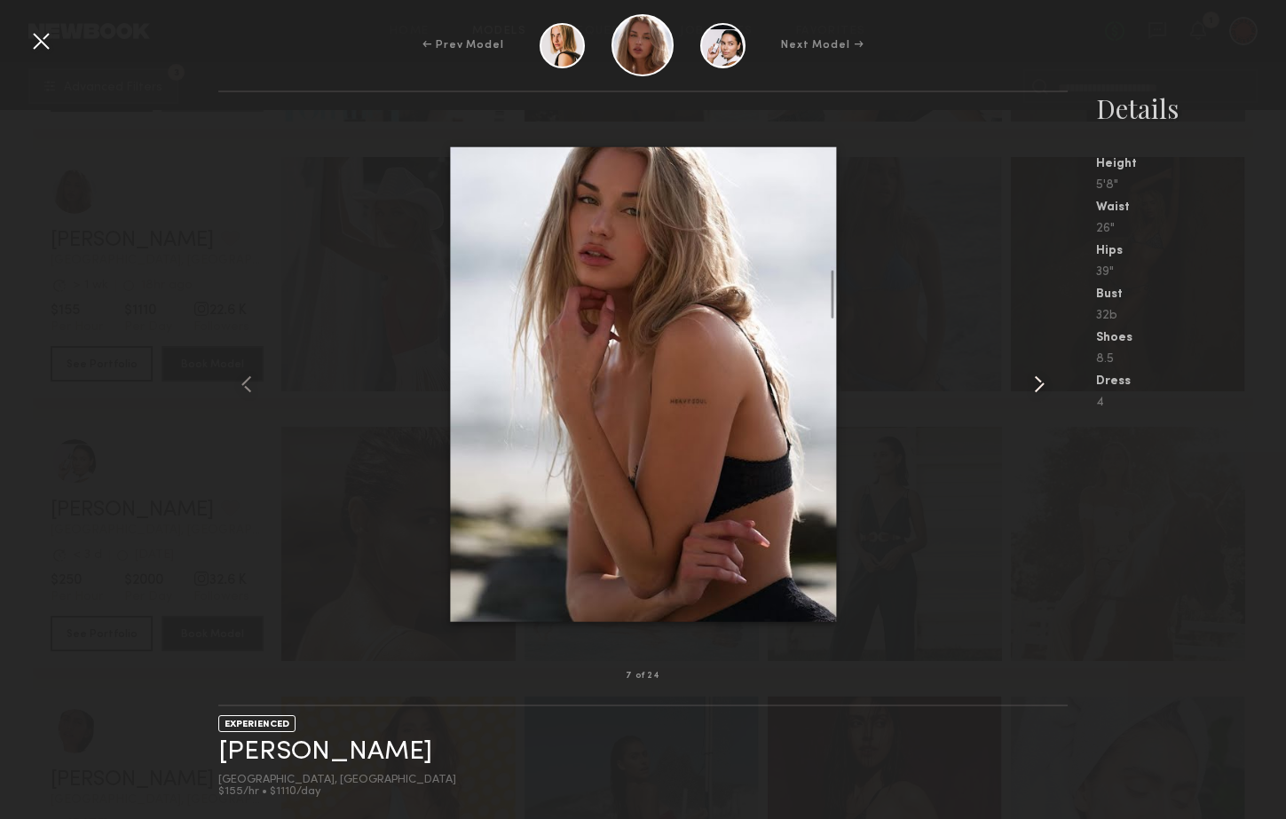
click at [1037, 382] on common-icon at bounding box center [1039, 384] width 28 height 28
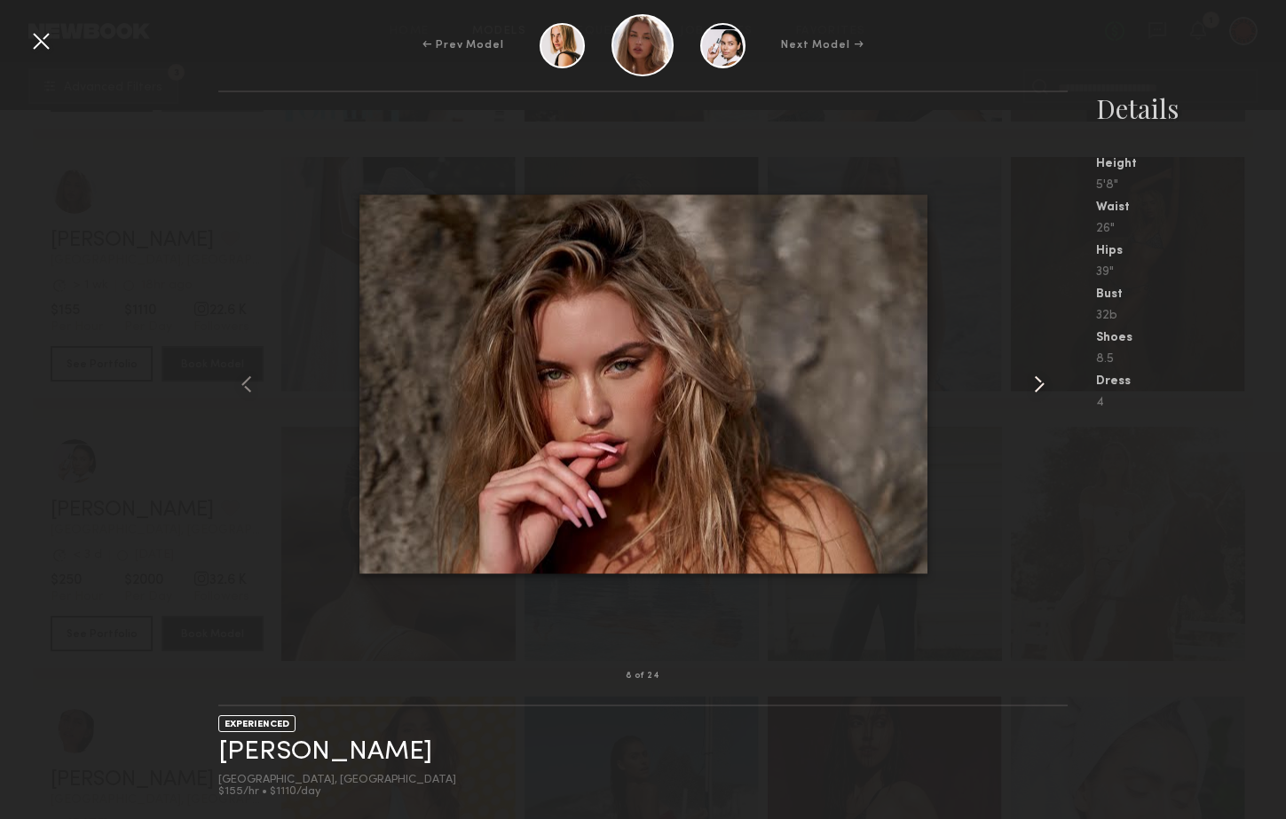
click at [1037, 382] on common-icon at bounding box center [1039, 384] width 28 height 28
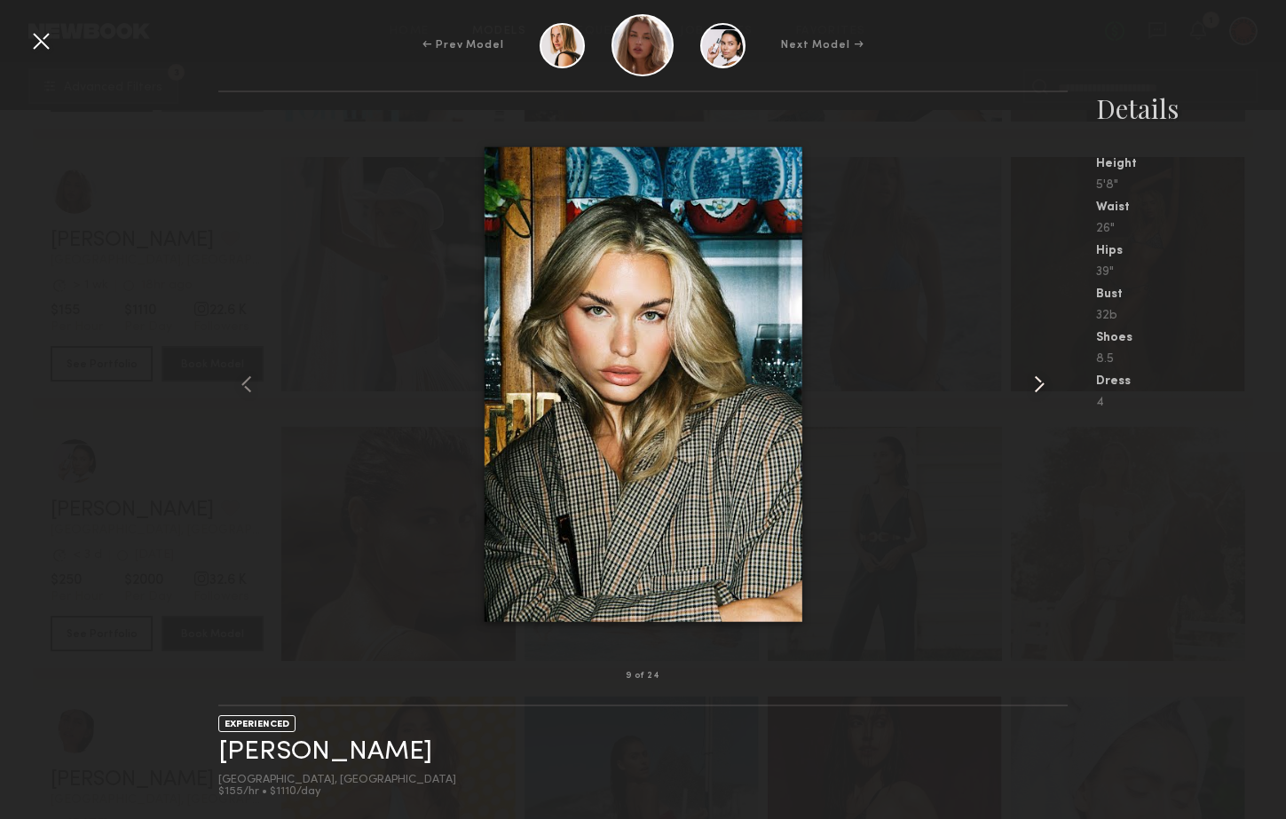
click at [1037, 382] on common-icon at bounding box center [1039, 384] width 28 height 28
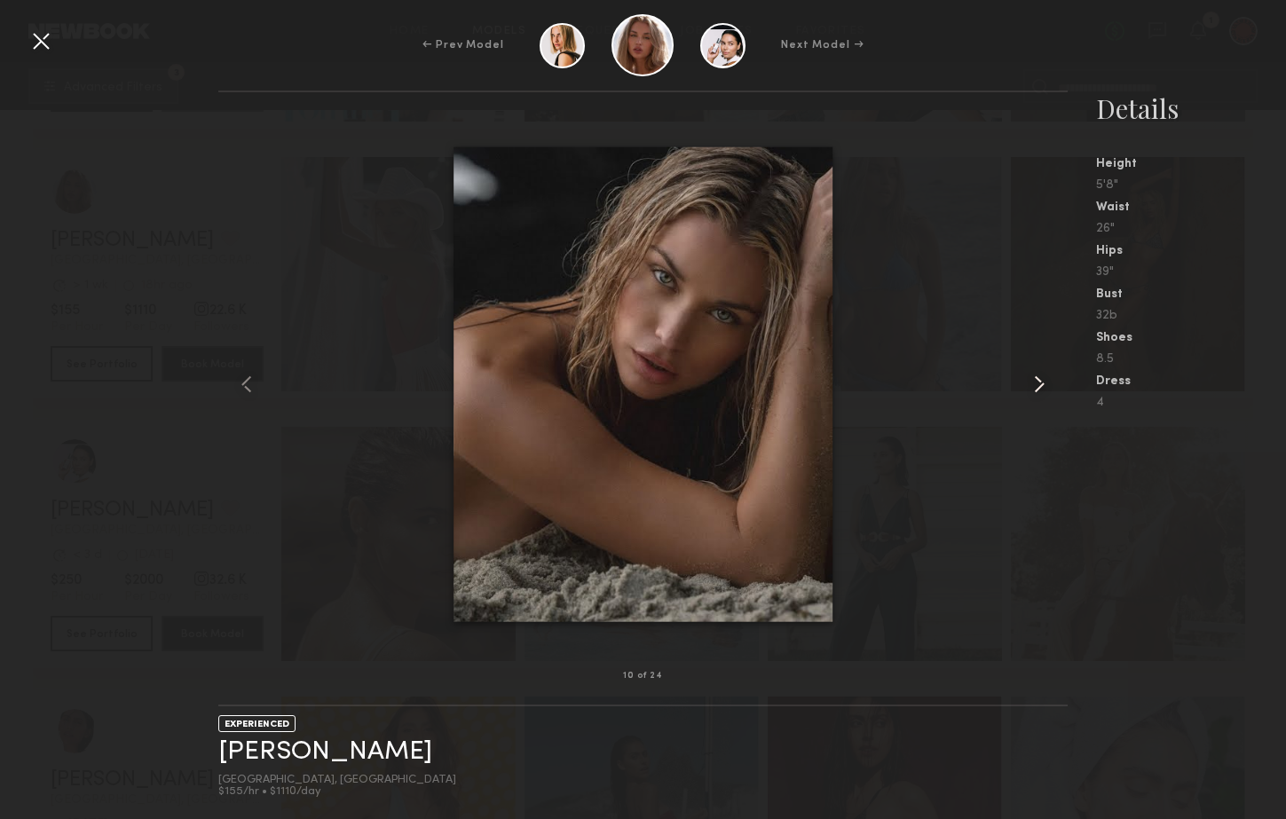
click at [1037, 382] on common-icon at bounding box center [1039, 384] width 28 height 28
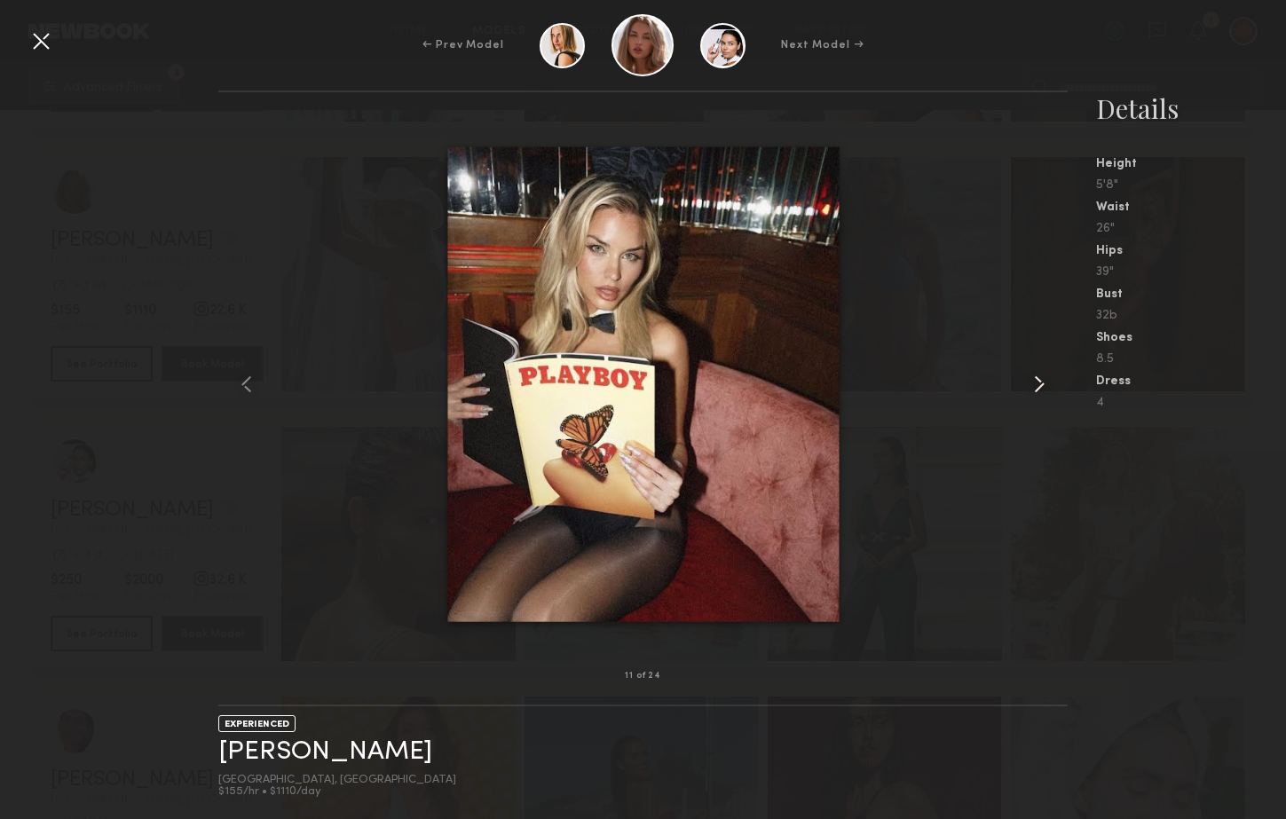
click at [1037, 382] on common-icon at bounding box center [1039, 384] width 28 height 28
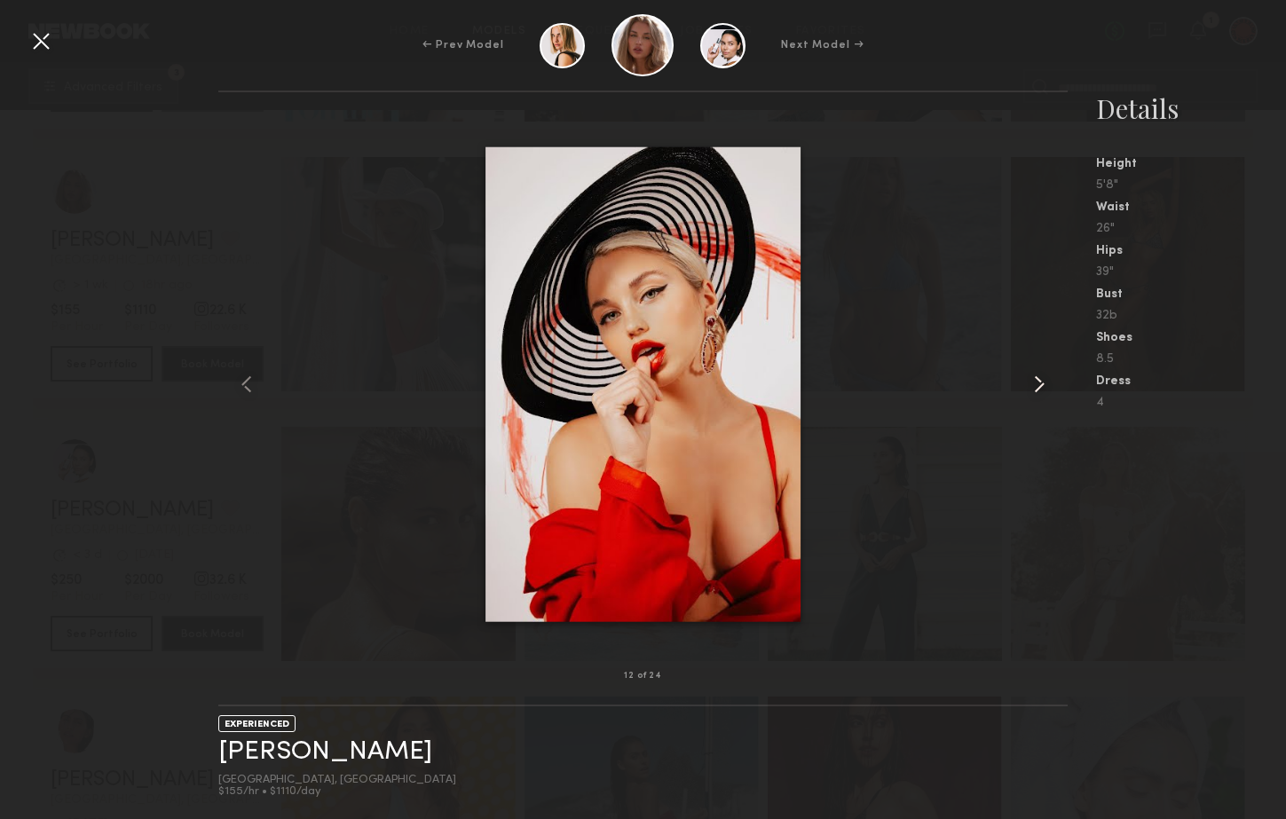
click at [1037, 382] on common-icon at bounding box center [1039, 384] width 28 height 28
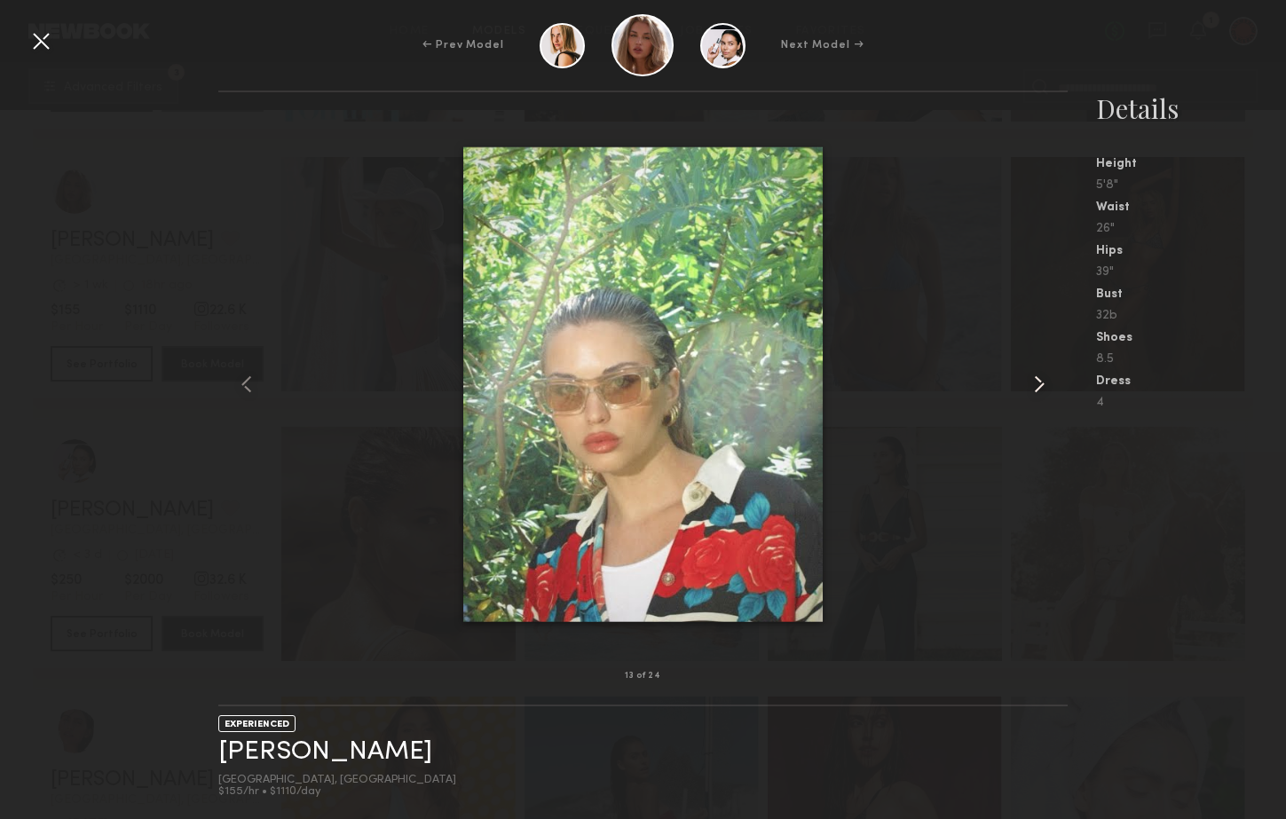
click at [1037, 382] on common-icon at bounding box center [1039, 384] width 28 height 28
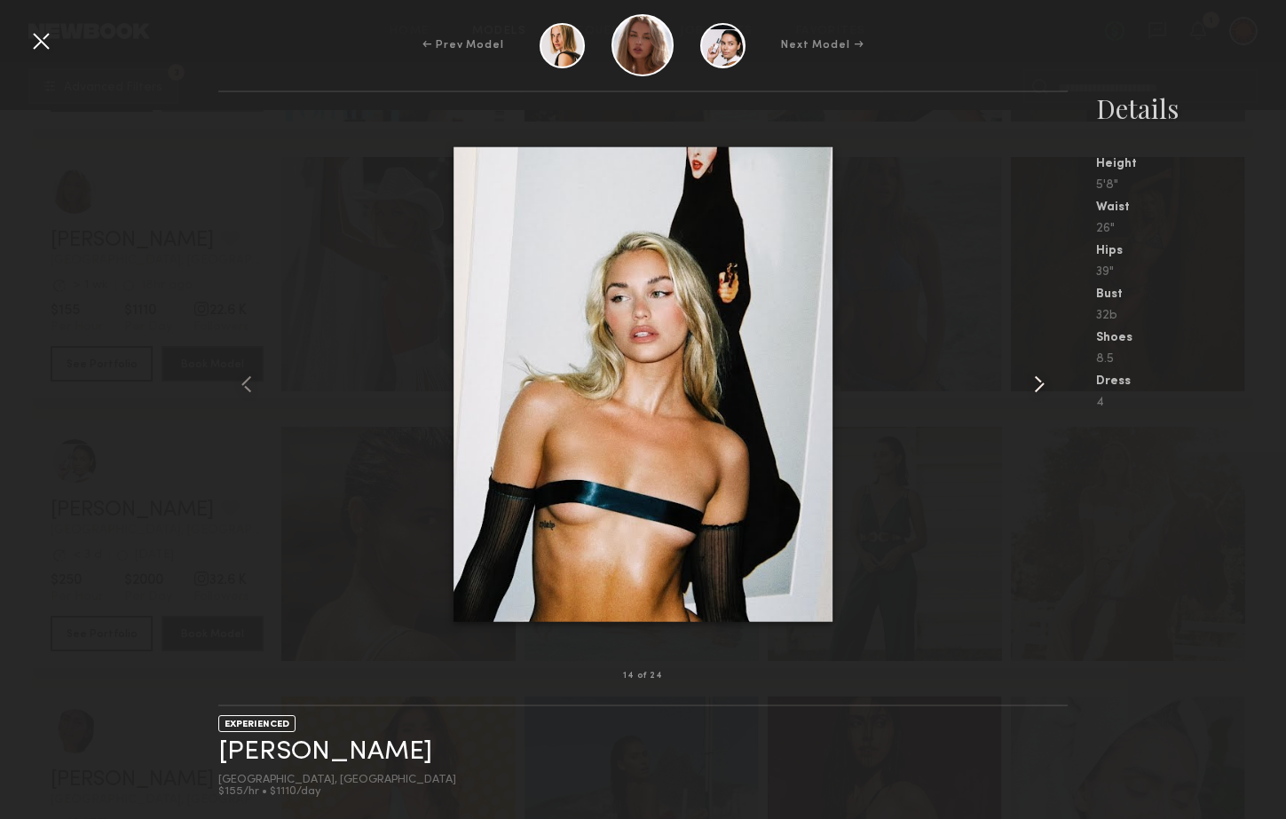
click at [1037, 382] on common-icon at bounding box center [1039, 384] width 28 height 28
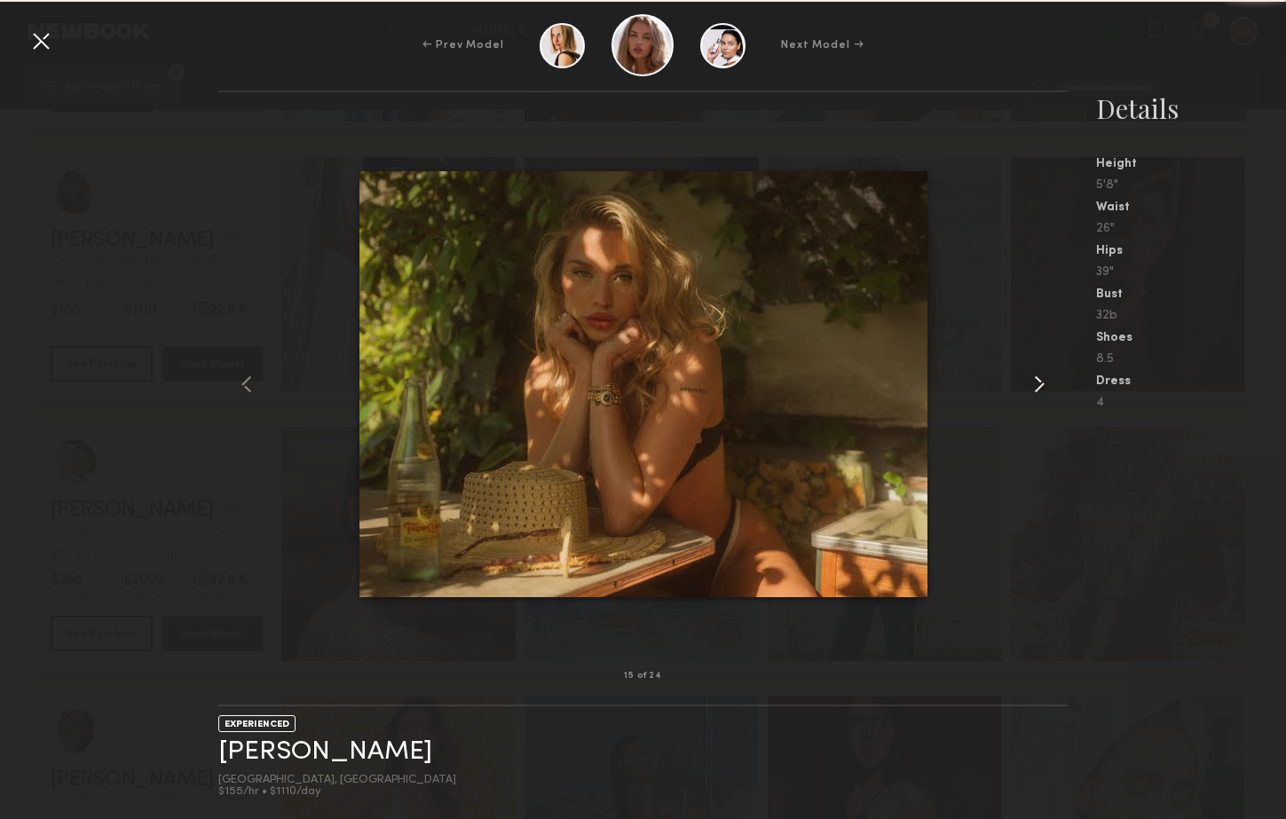
click at [1037, 382] on common-icon at bounding box center [1039, 384] width 28 height 28
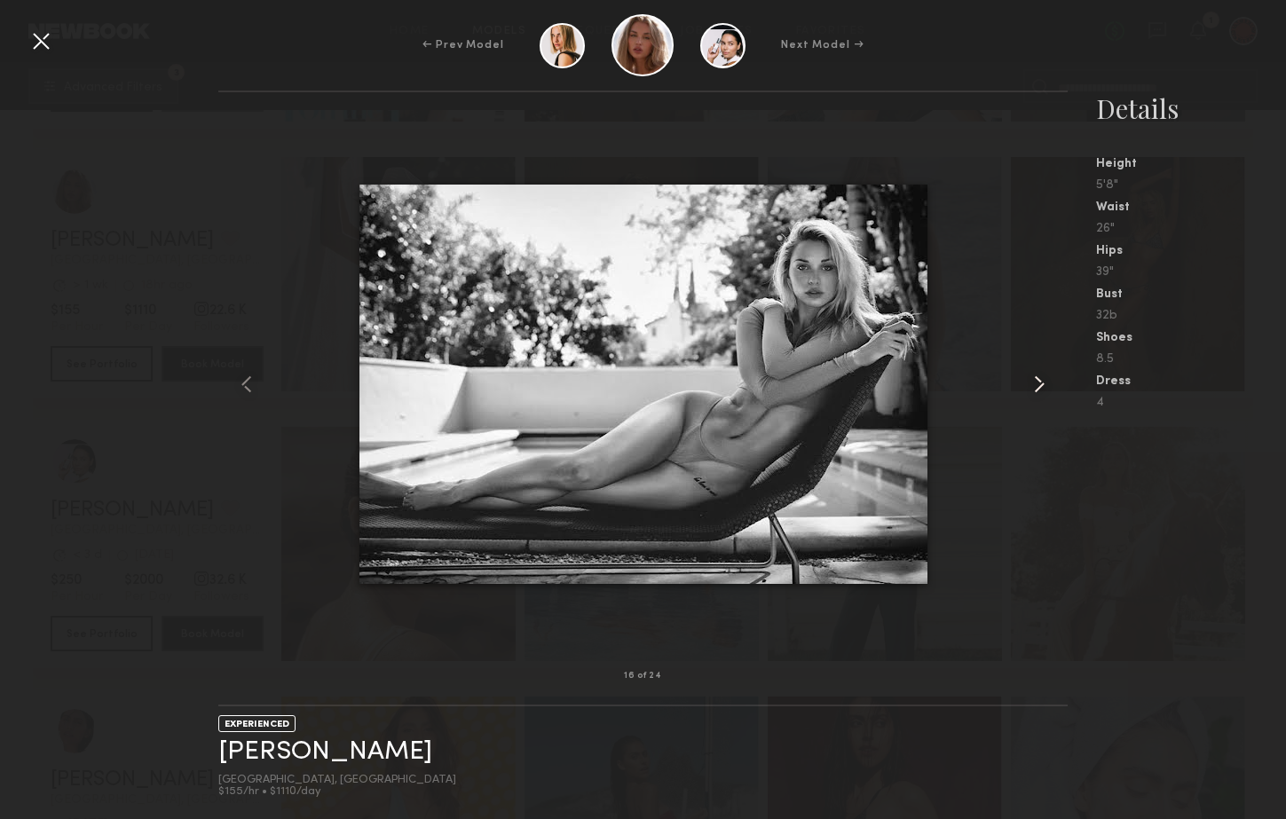
scroll to position [2225, 0]
click at [48, 47] on div at bounding box center [41, 41] width 28 height 28
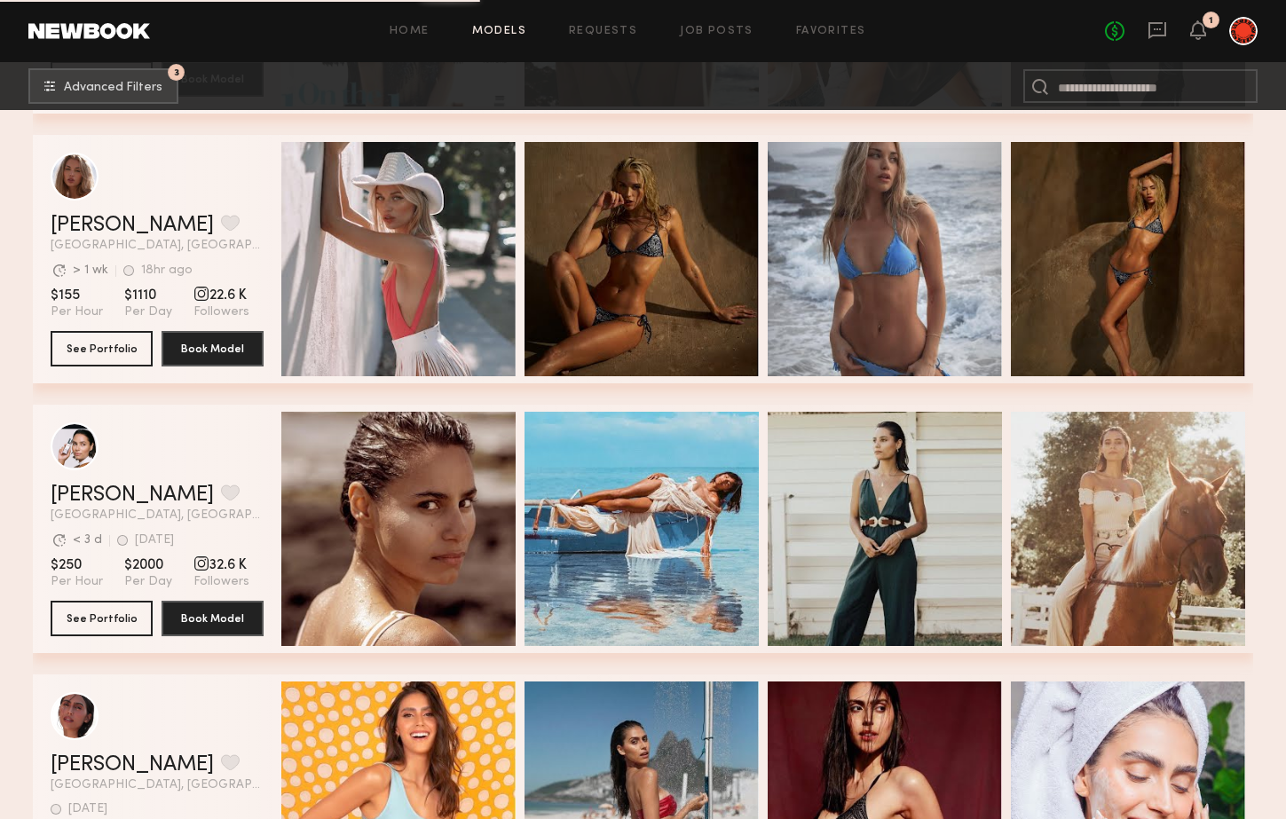
scroll to position [1886, 0]
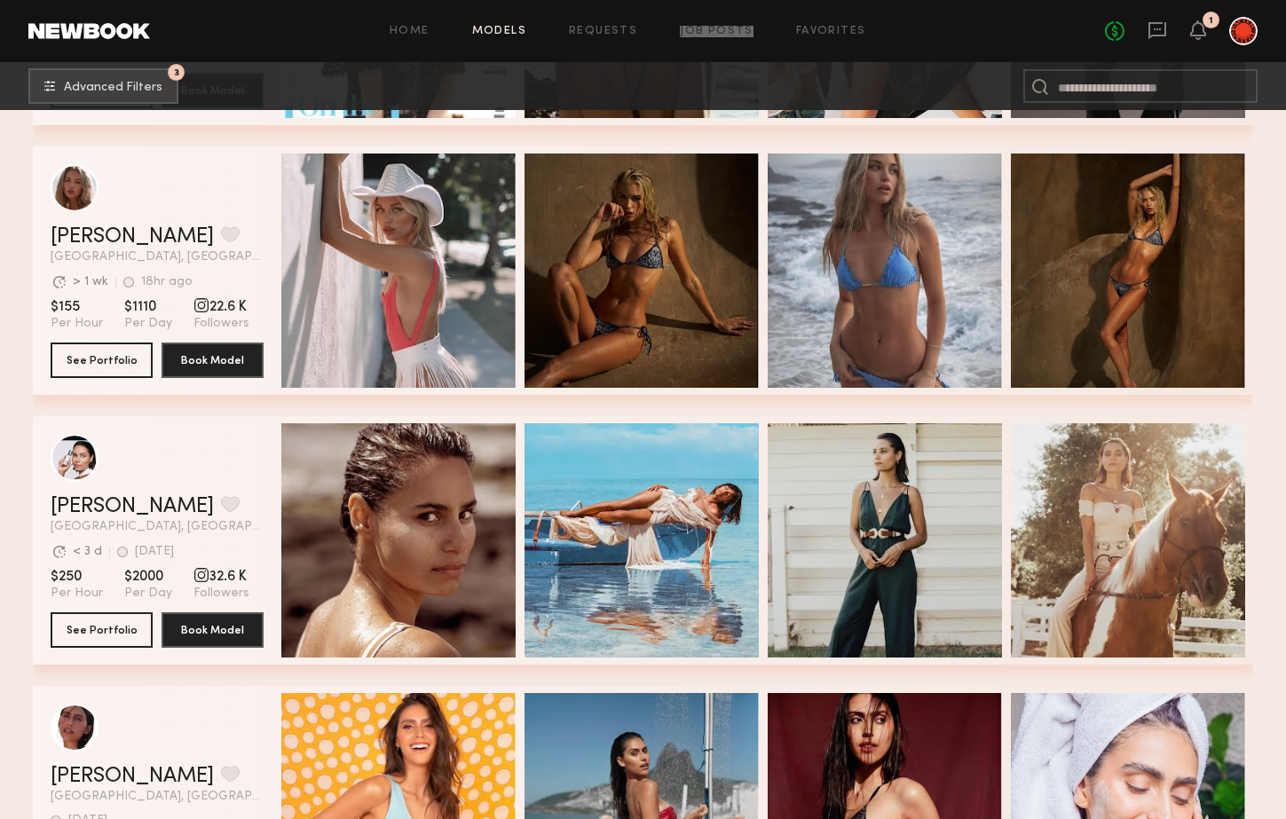
drag, startPoint x: 721, startPoint y: 31, endPoint x: 613, endPoint y: 1, distance: 112.4
click at [0, 0] on header "Home Models Requests Job Posts Favorites Sign Out No fees up to $5,000 1" at bounding box center [643, 31] width 1286 height 62
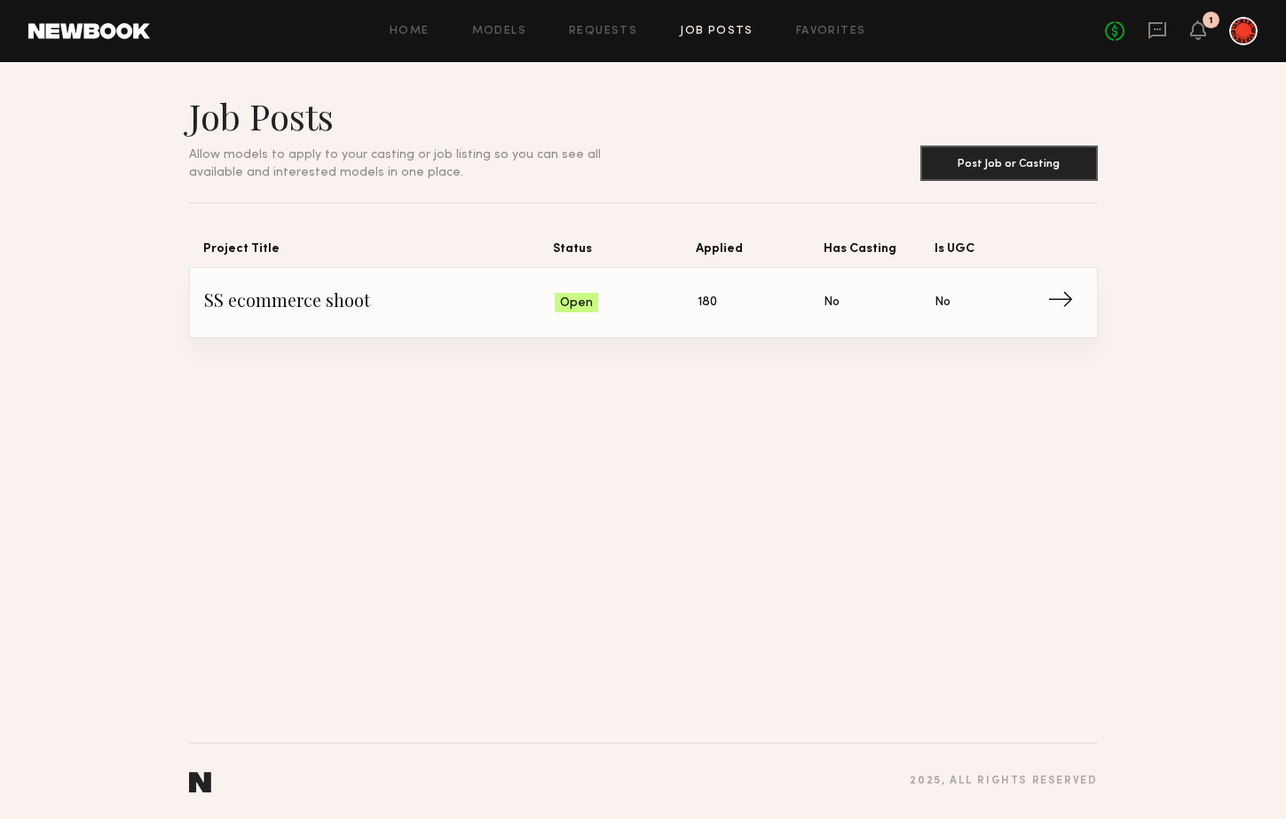
click at [305, 292] on span "SS ecommerce shoot" at bounding box center [379, 302] width 351 height 27
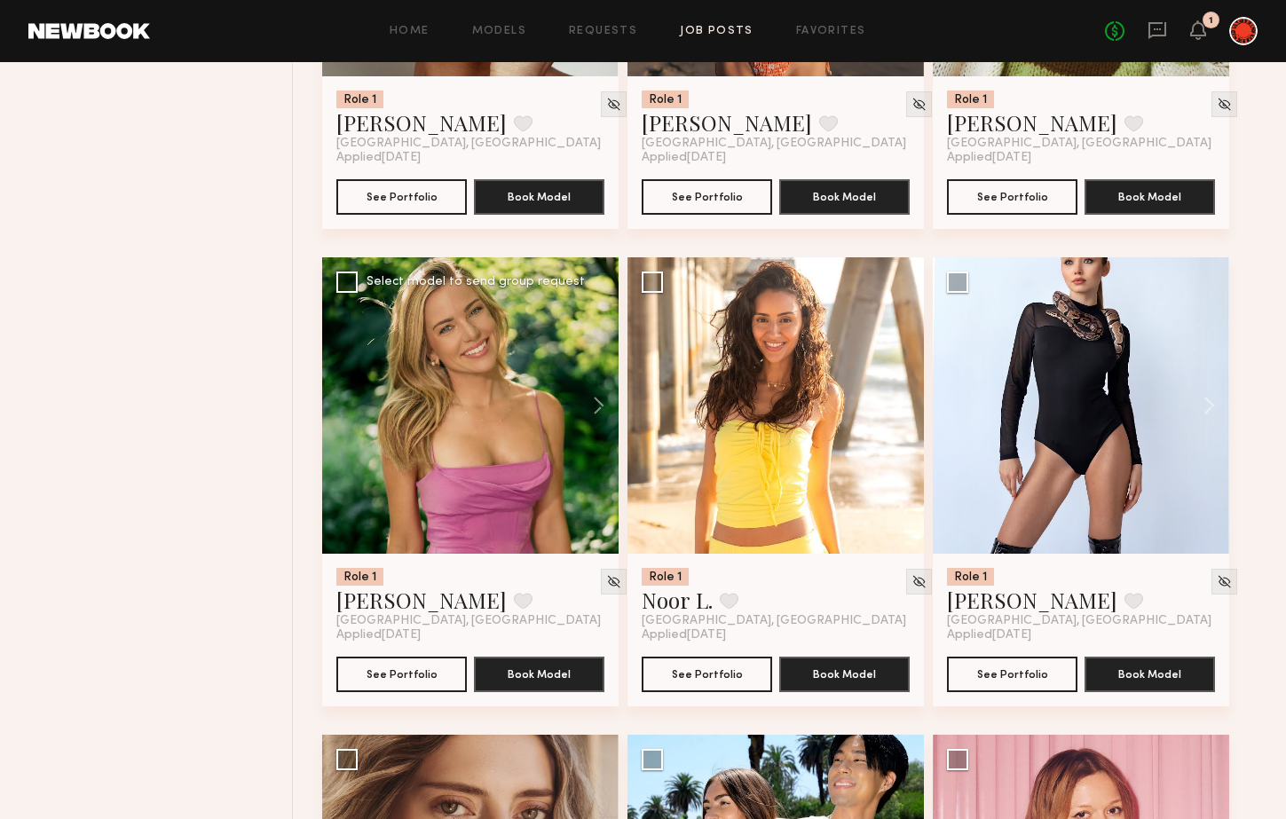
scroll to position [996, 0]
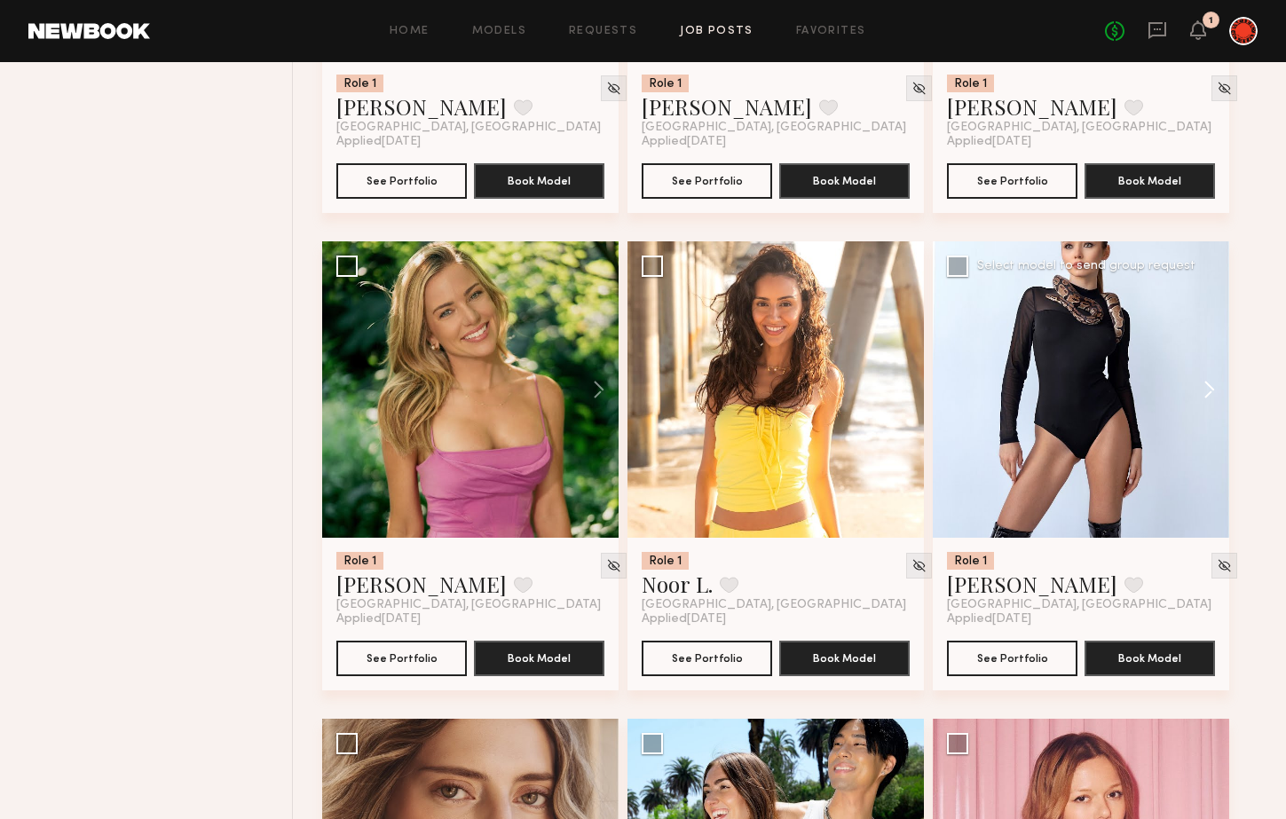
click at [1200, 392] on button at bounding box center [1200, 389] width 57 height 296
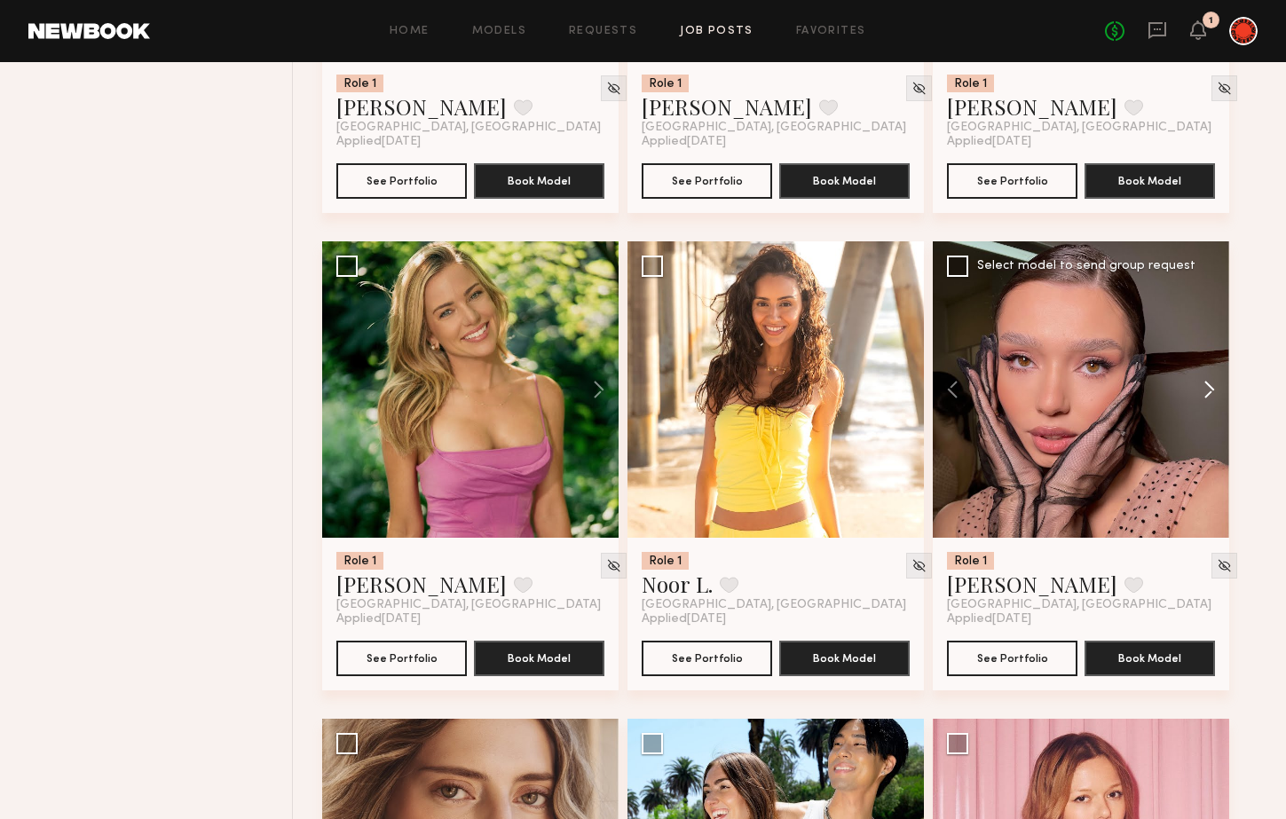
click at [1202, 391] on button at bounding box center [1200, 389] width 57 height 296
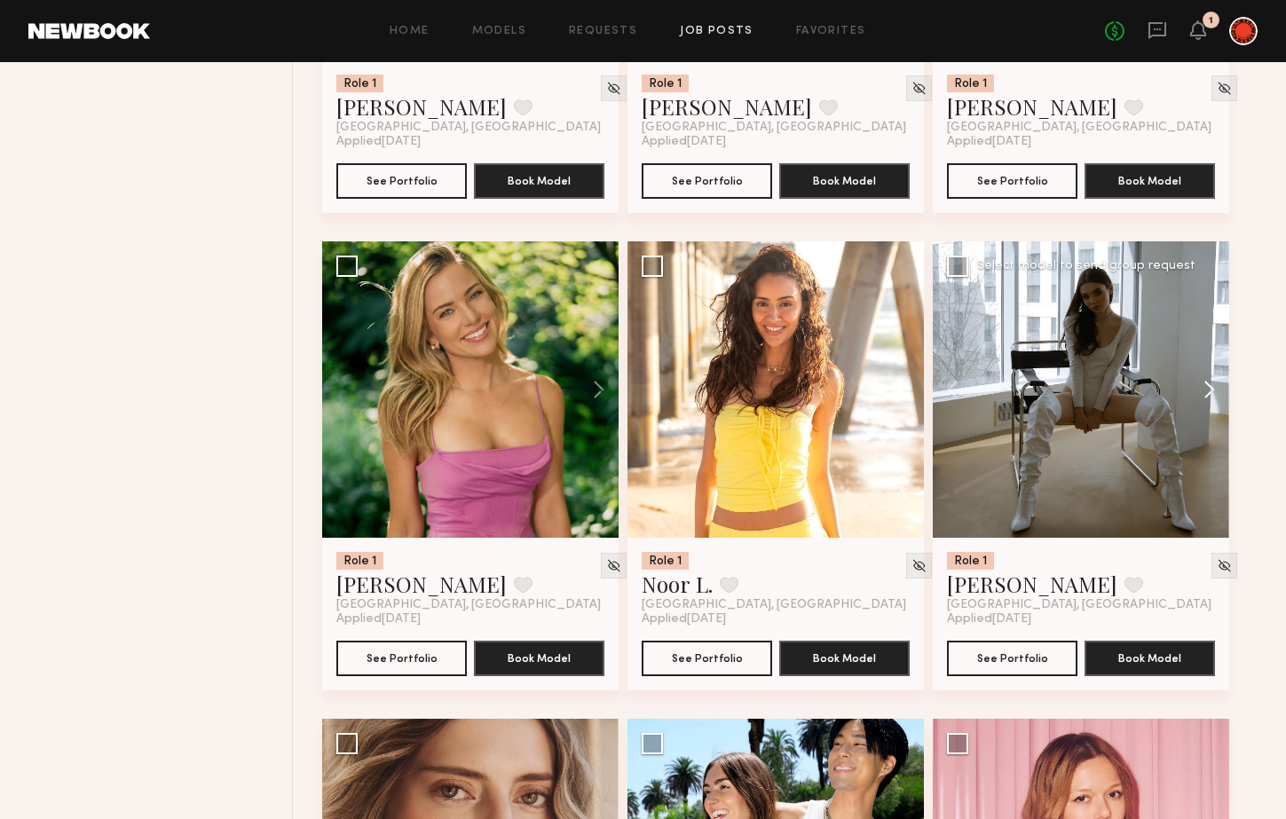
click at [1202, 391] on button at bounding box center [1200, 389] width 57 height 296
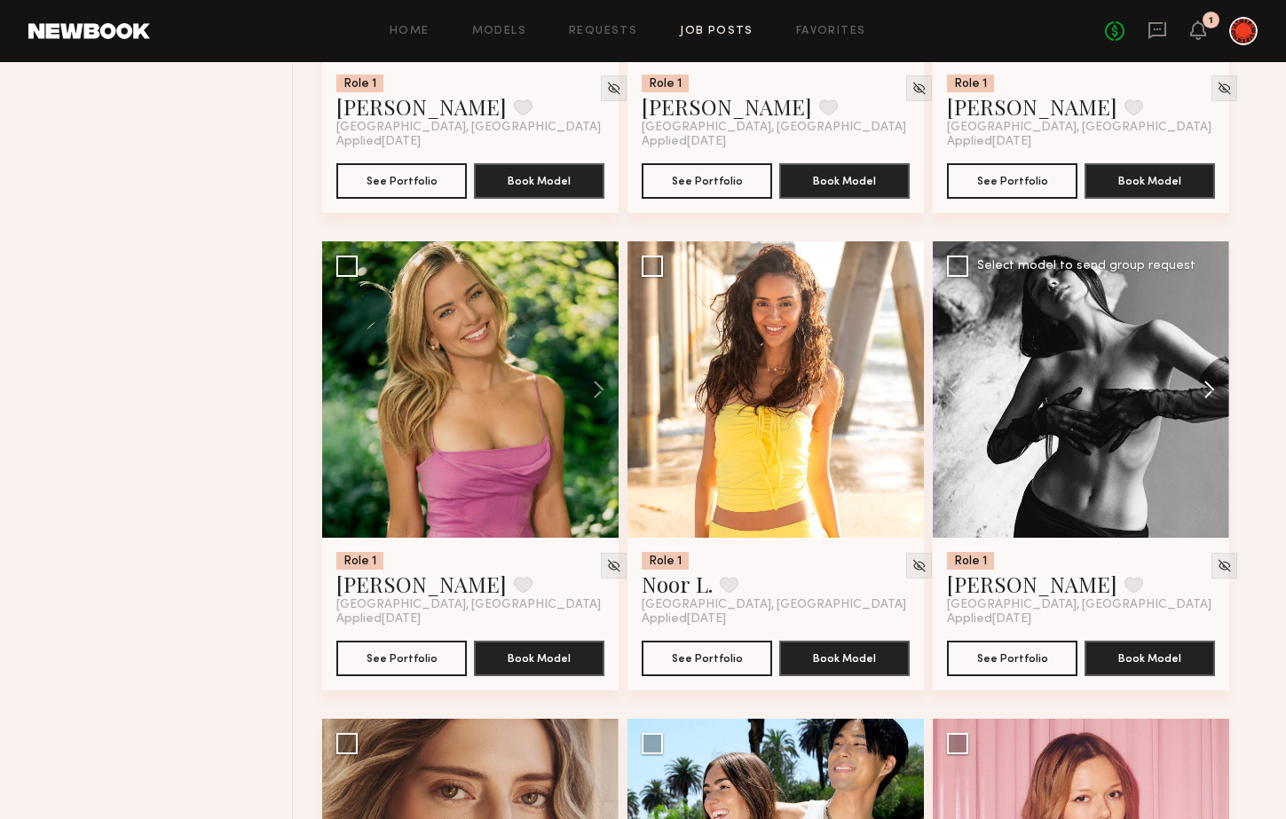
click at [1202, 391] on button at bounding box center [1200, 389] width 57 height 296
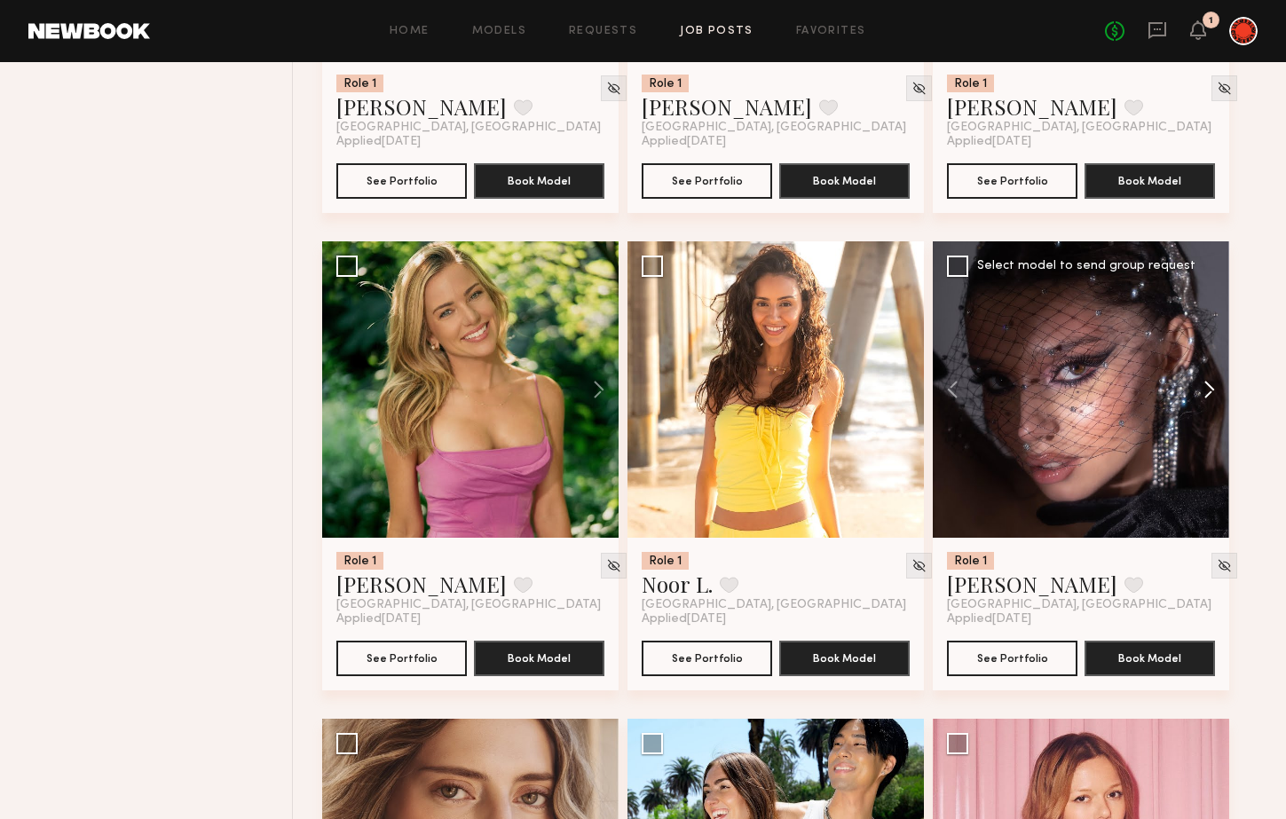
click at [1202, 391] on button at bounding box center [1200, 389] width 57 height 296
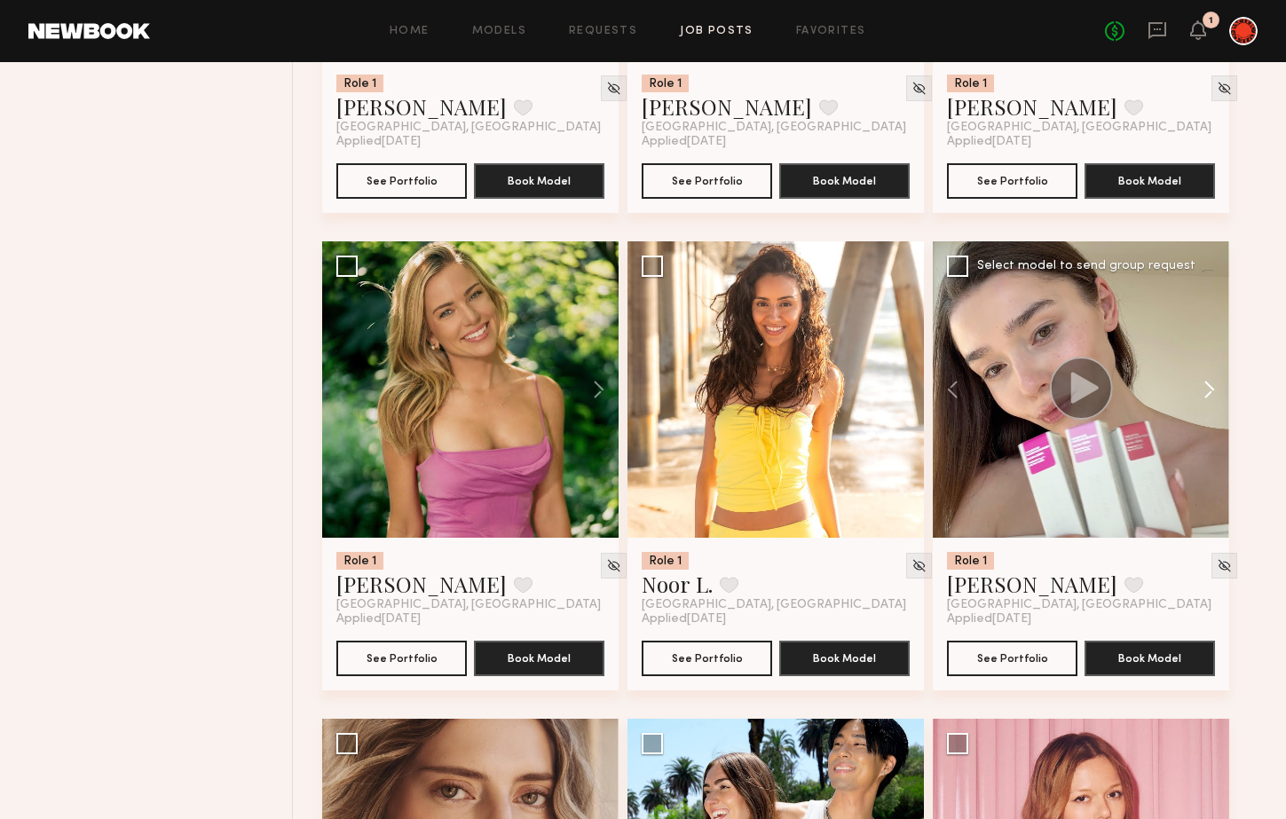
click at [1202, 391] on button at bounding box center [1200, 389] width 57 height 296
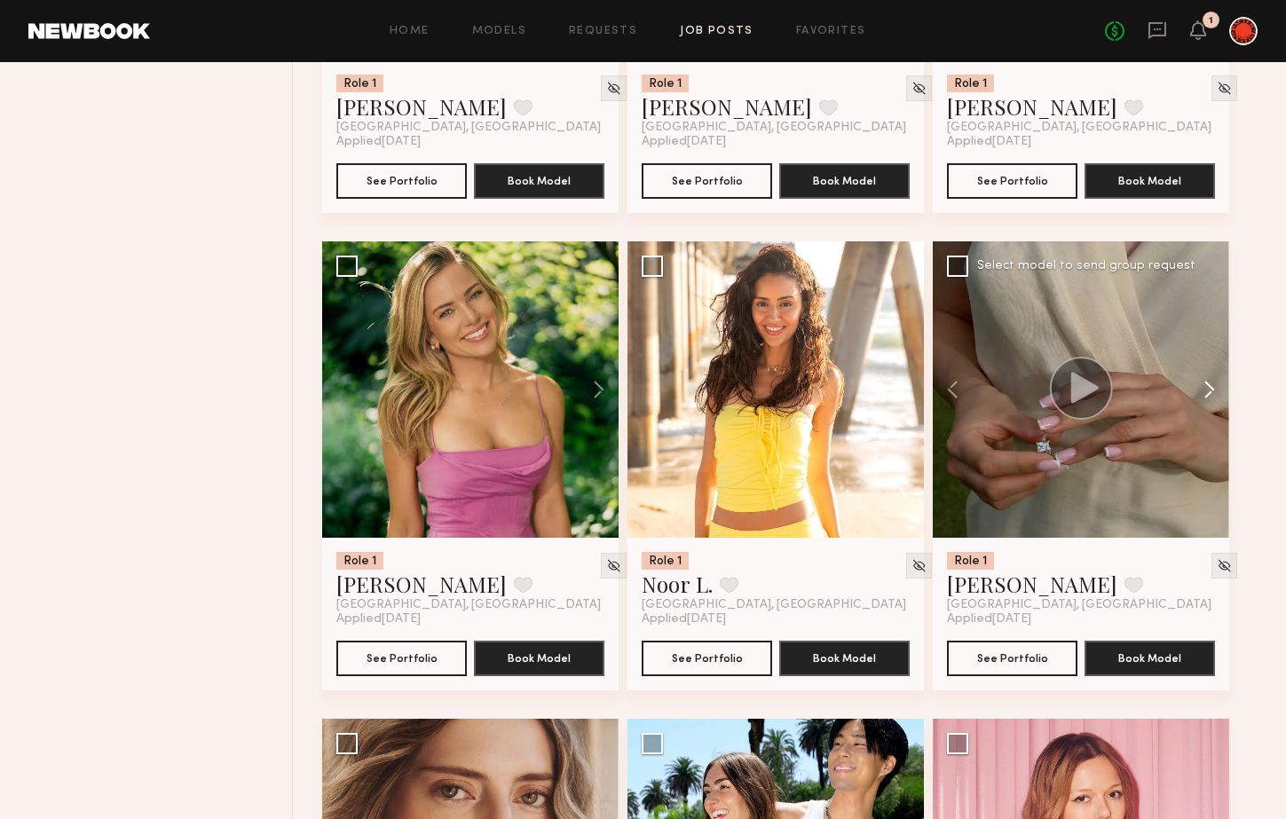
click at [1202, 391] on button at bounding box center [1200, 389] width 57 height 296
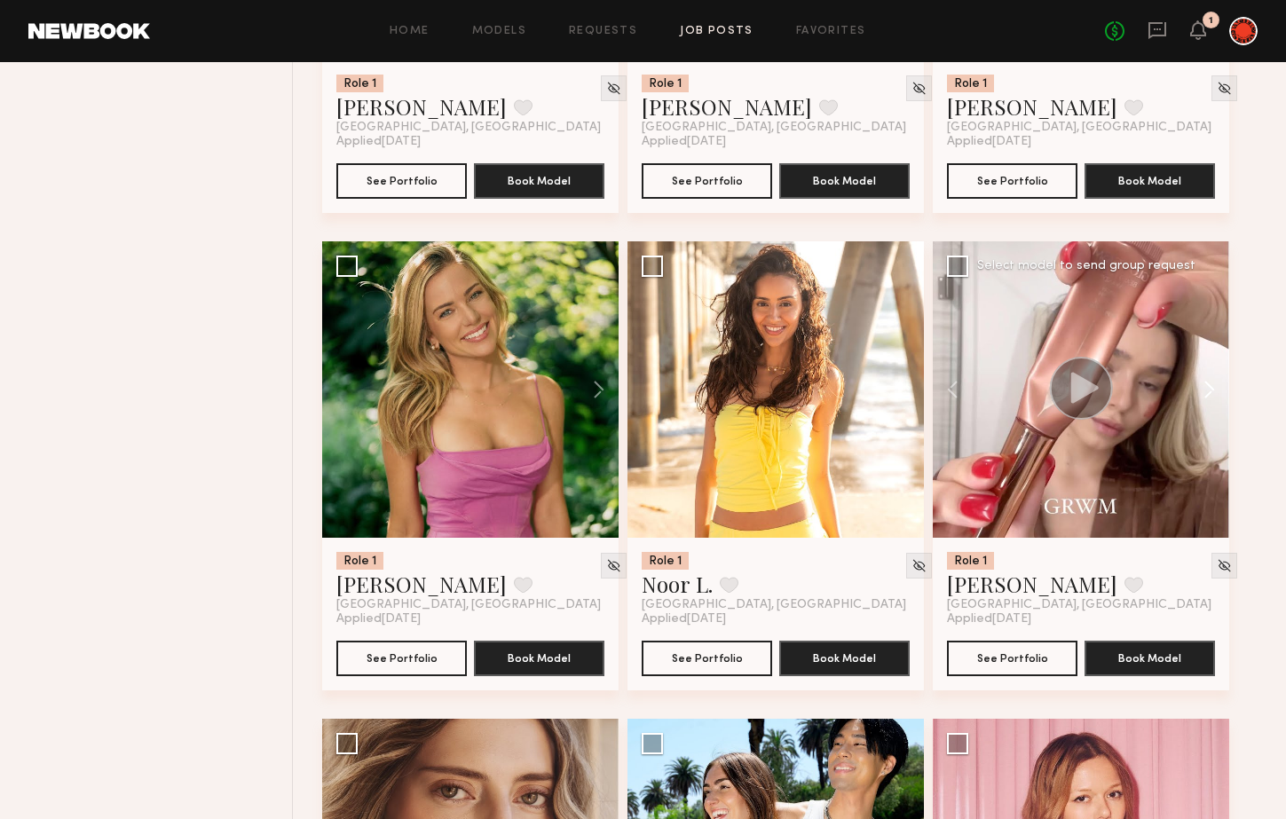
click at [1202, 391] on button at bounding box center [1200, 389] width 57 height 296
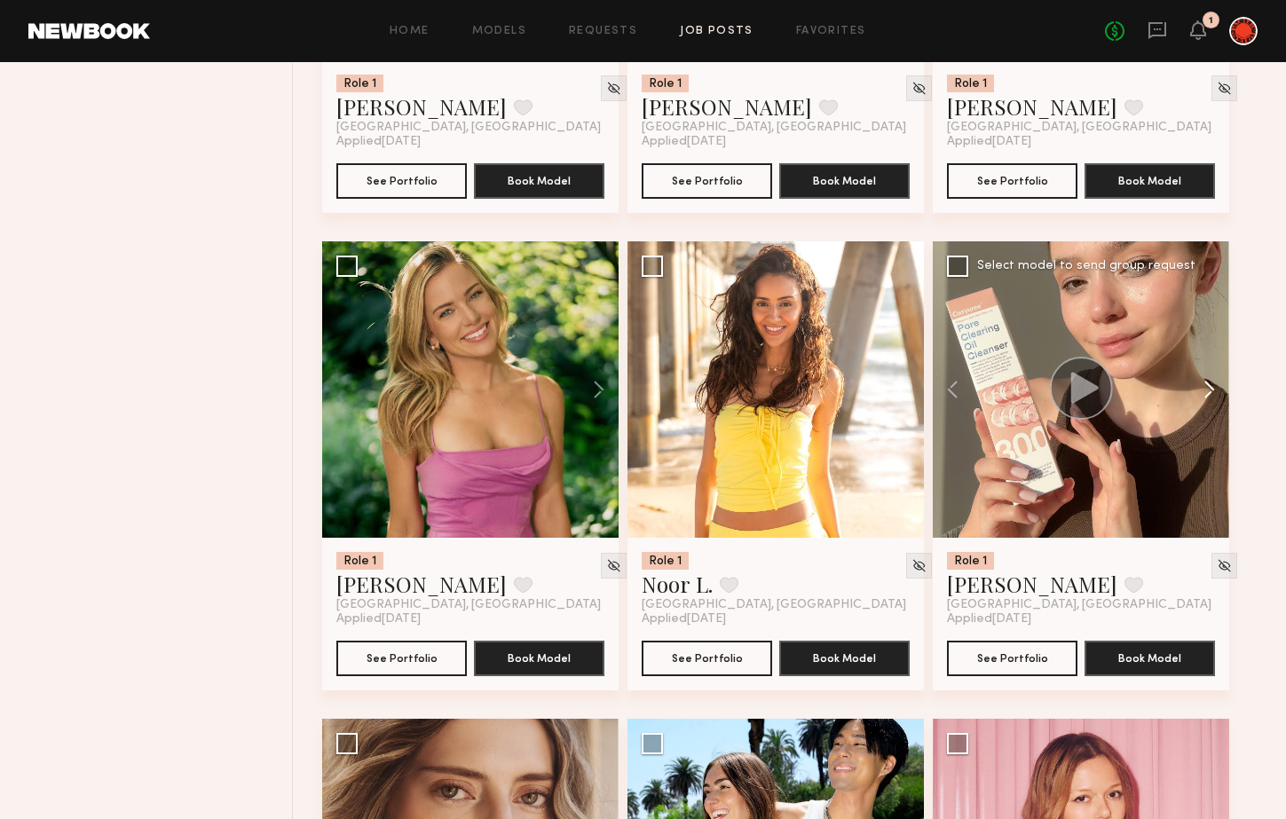
click at [1202, 391] on button at bounding box center [1200, 389] width 57 height 296
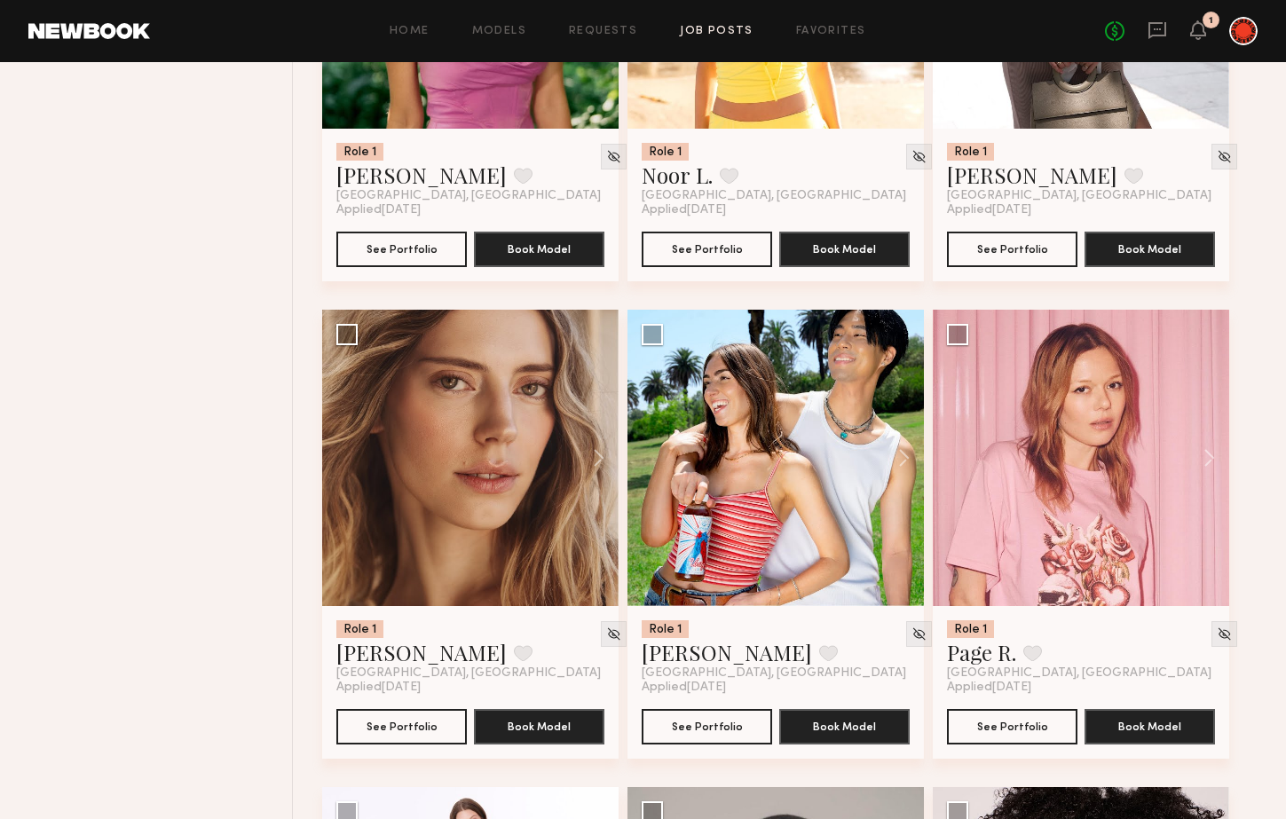
scroll to position [1468, 0]
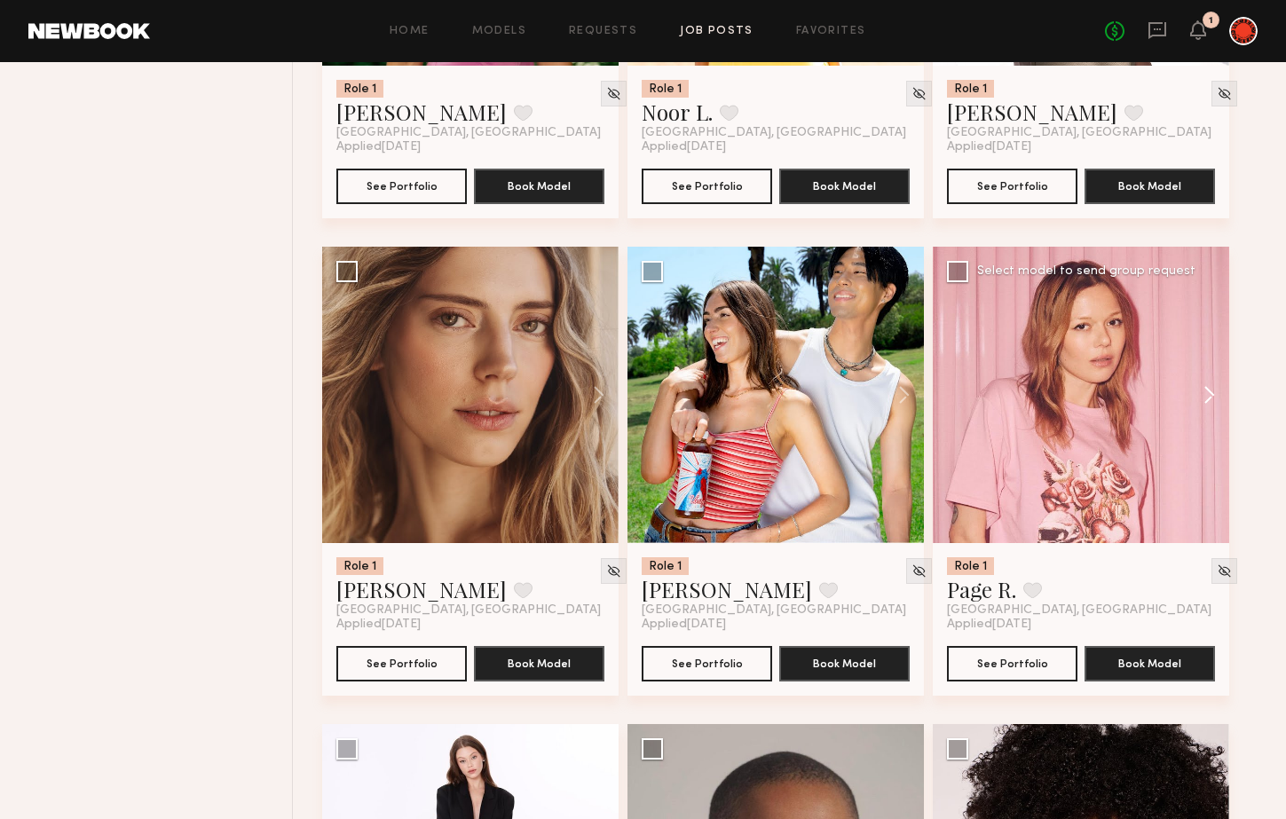
click at [1215, 399] on button at bounding box center [1200, 395] width 57 height 296
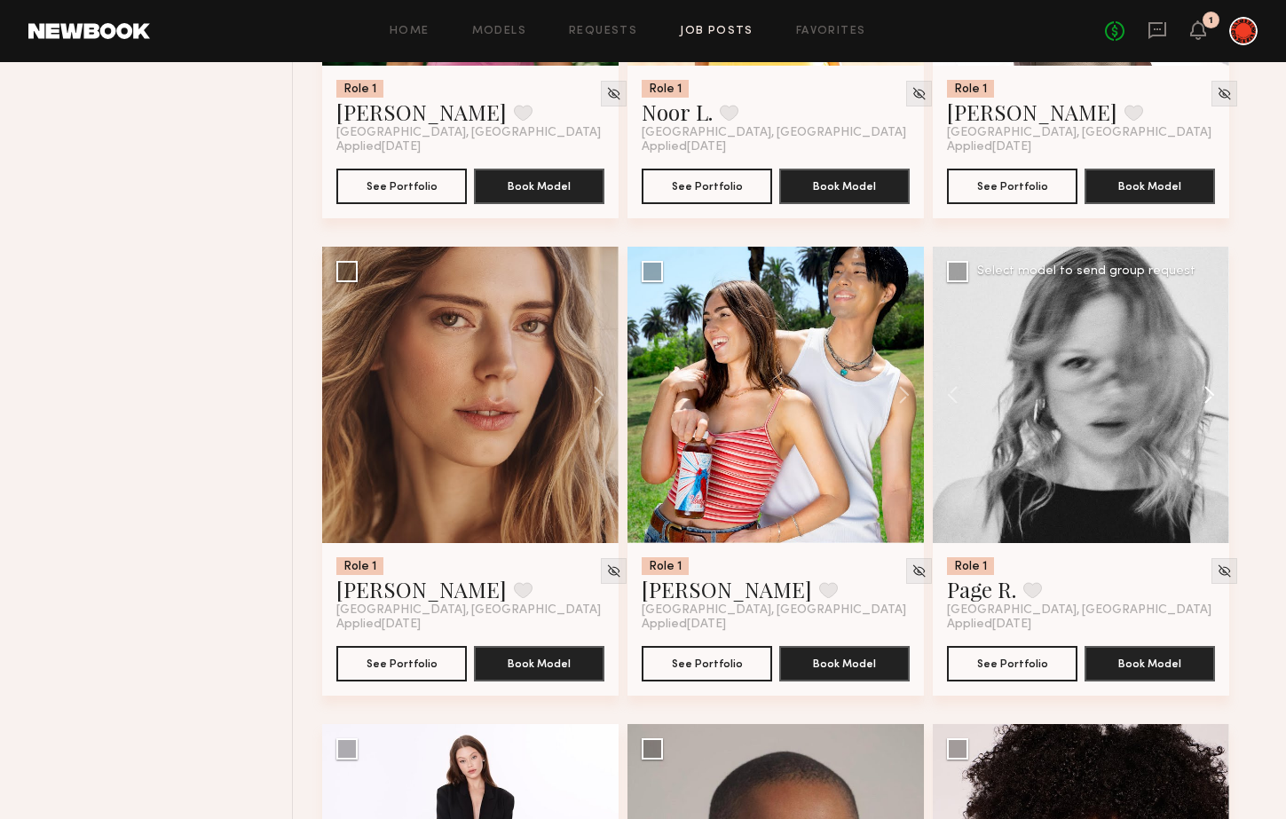
click at [1215, 399] on button at bounding box center [1200, 395] width 57 height 296
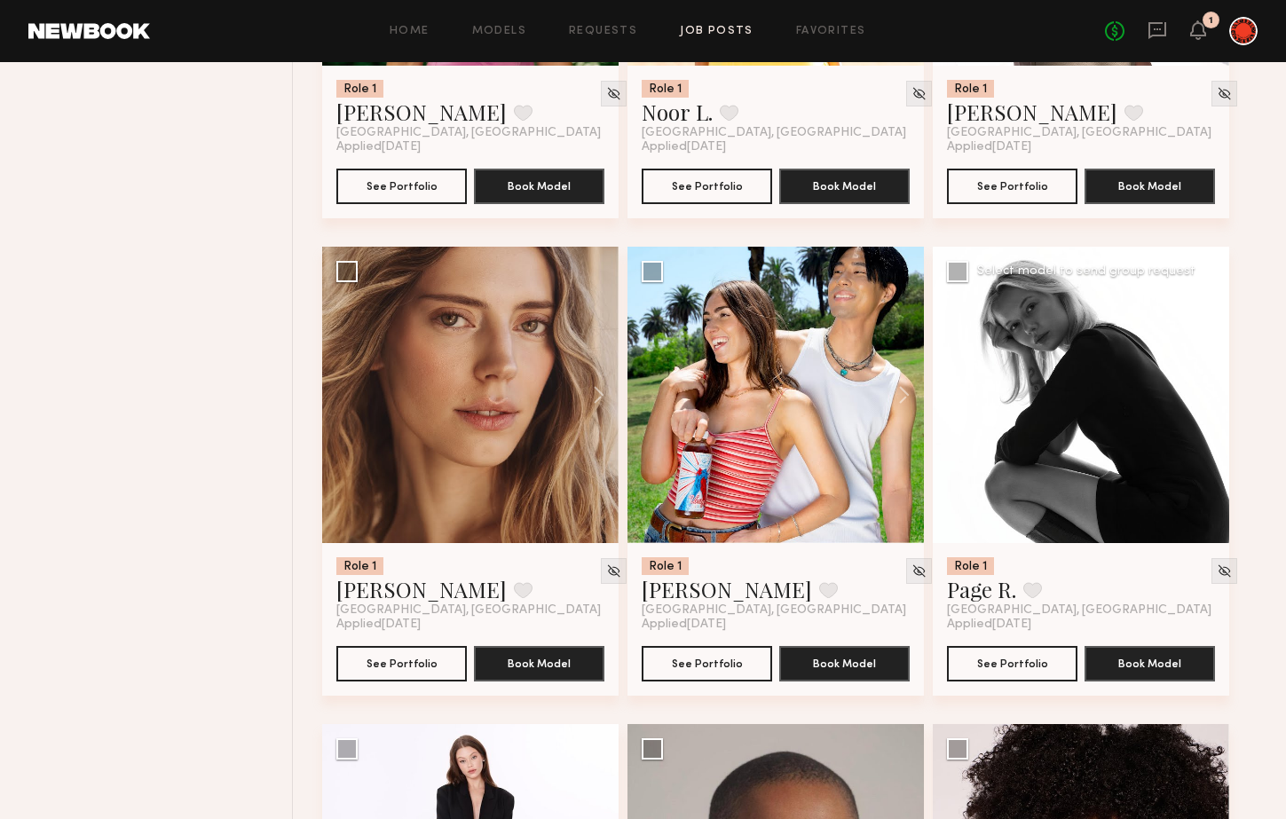
click at [1215, 399] on button at bounding box center [1200, 395] width 57 height 296
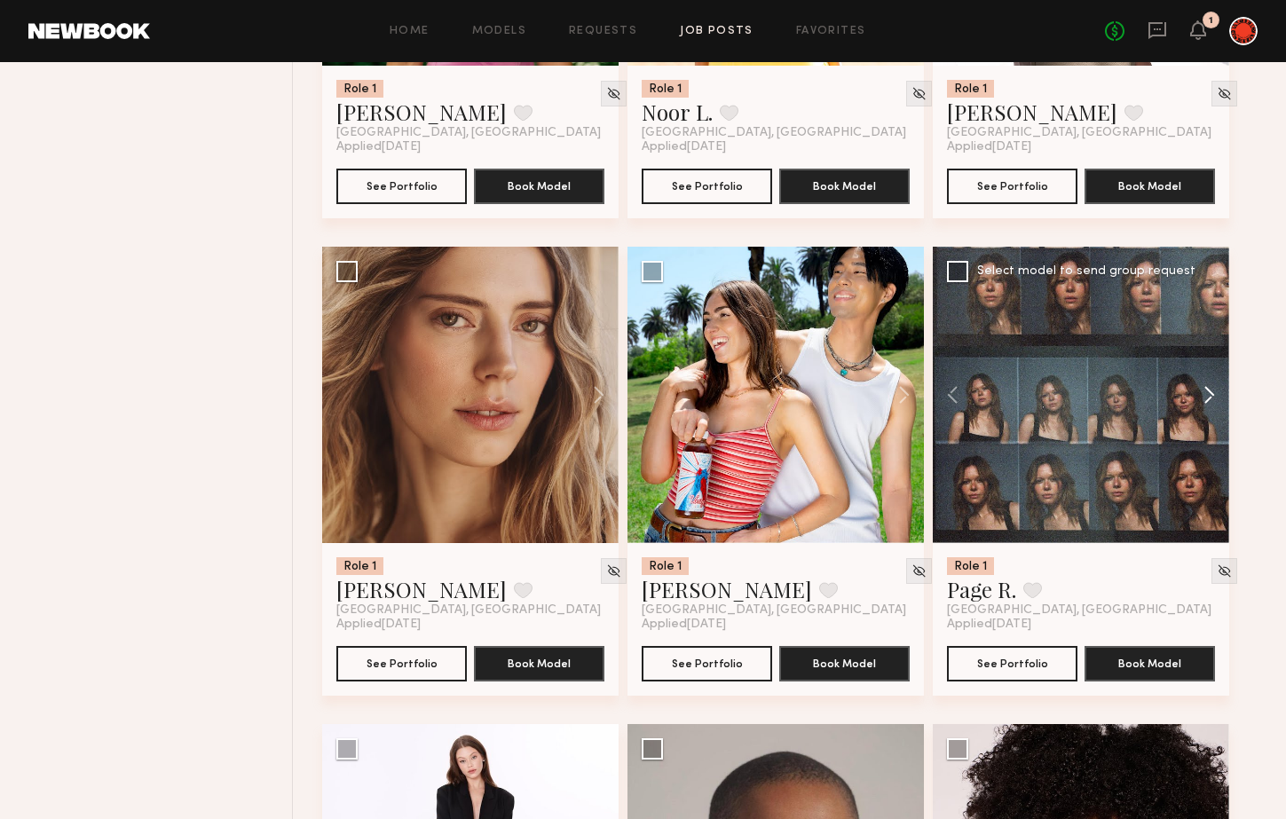
click at [1215, 399] on button at bounding box center [1200, 395] width 57 height 296
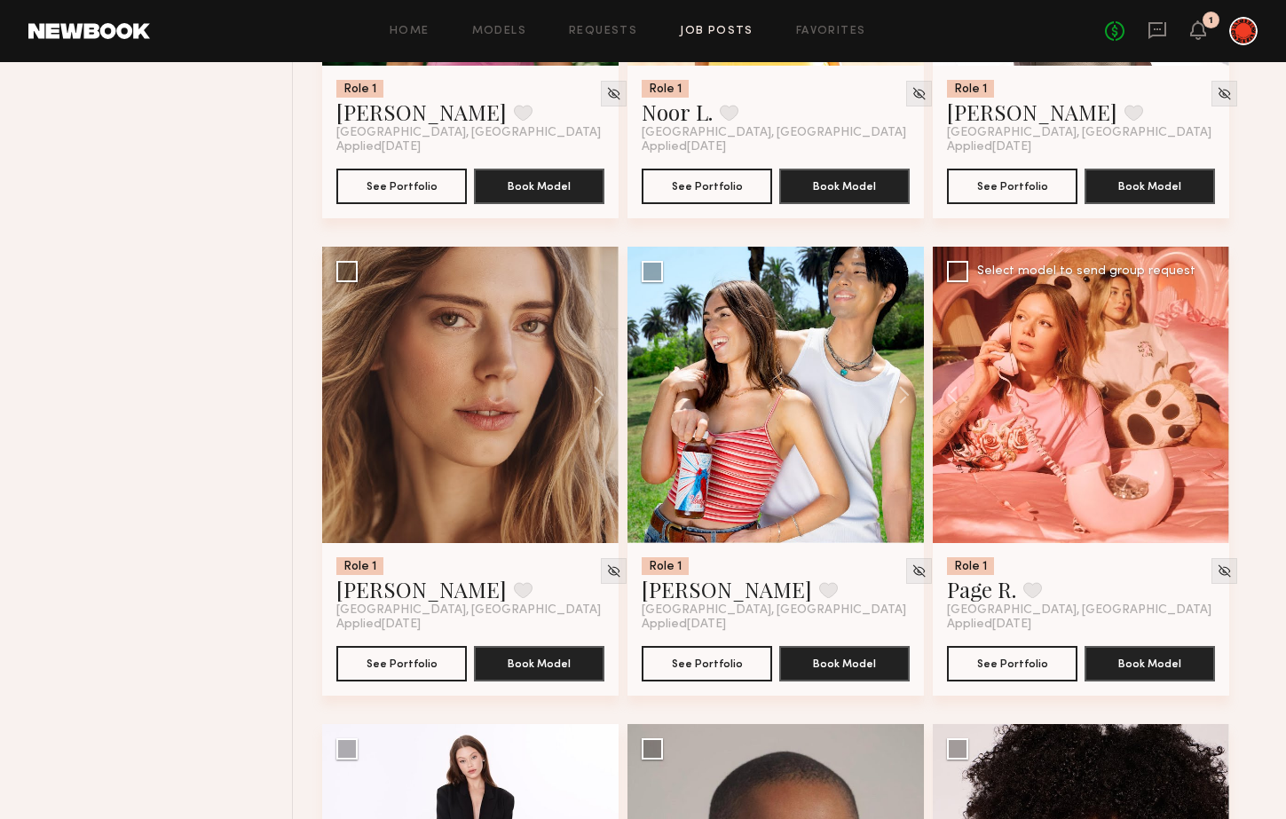
click at [1215, 399] on div at bounding box center [1081, 395] width 296 height 296
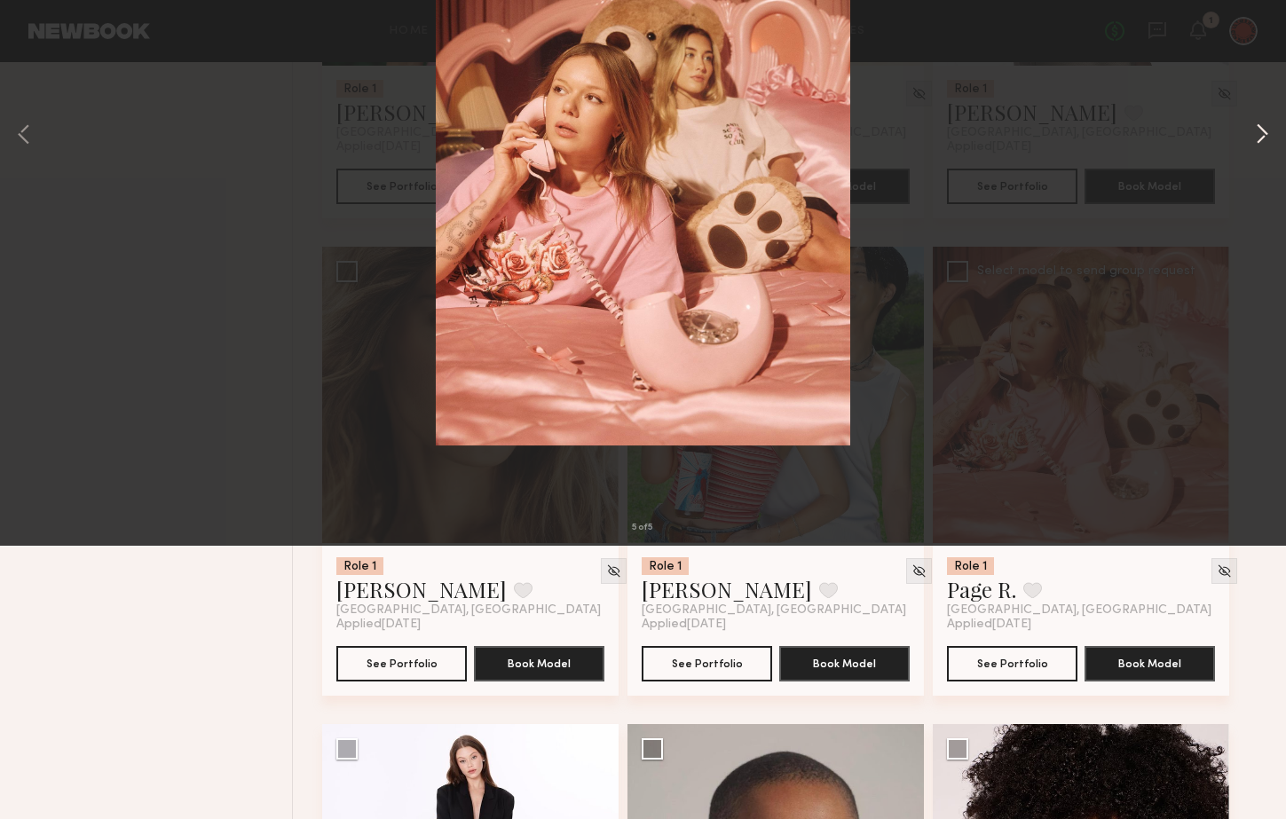
click at [1256, 410] on button at bounding box center [1261, 409] width 21 height 655
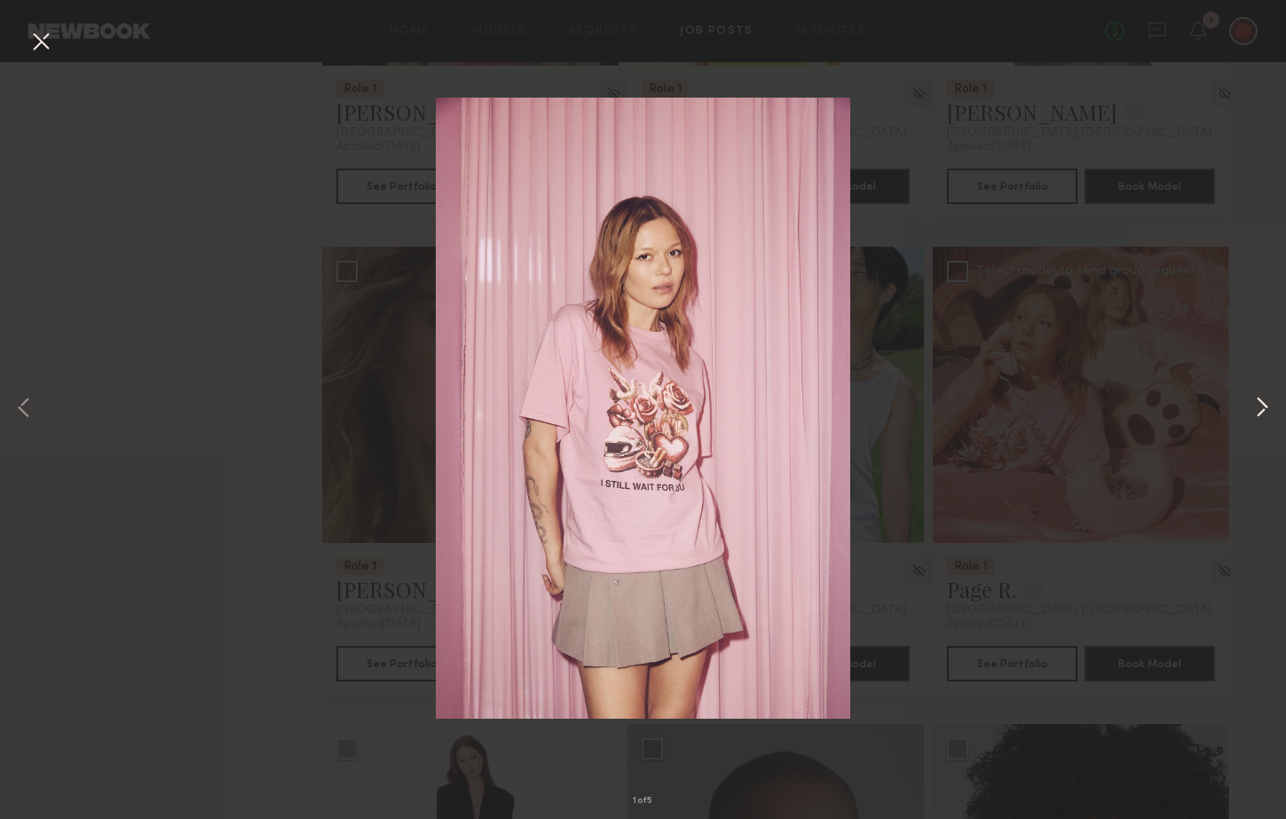
click at [1256, 409] on button at bounding box center [1261, 409] width 21 height 655
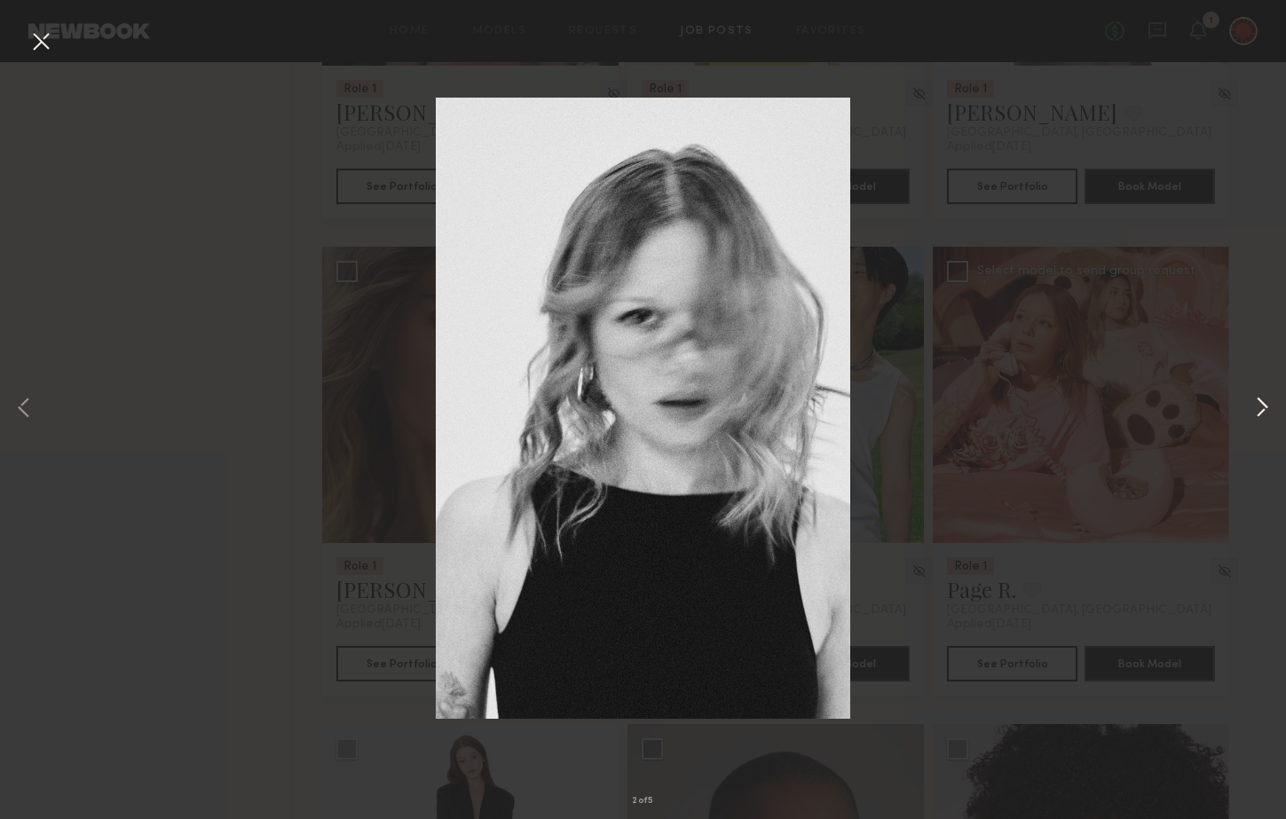
click at [1259, 409] on button at bounding box center [1261, 409] width 21 height 655
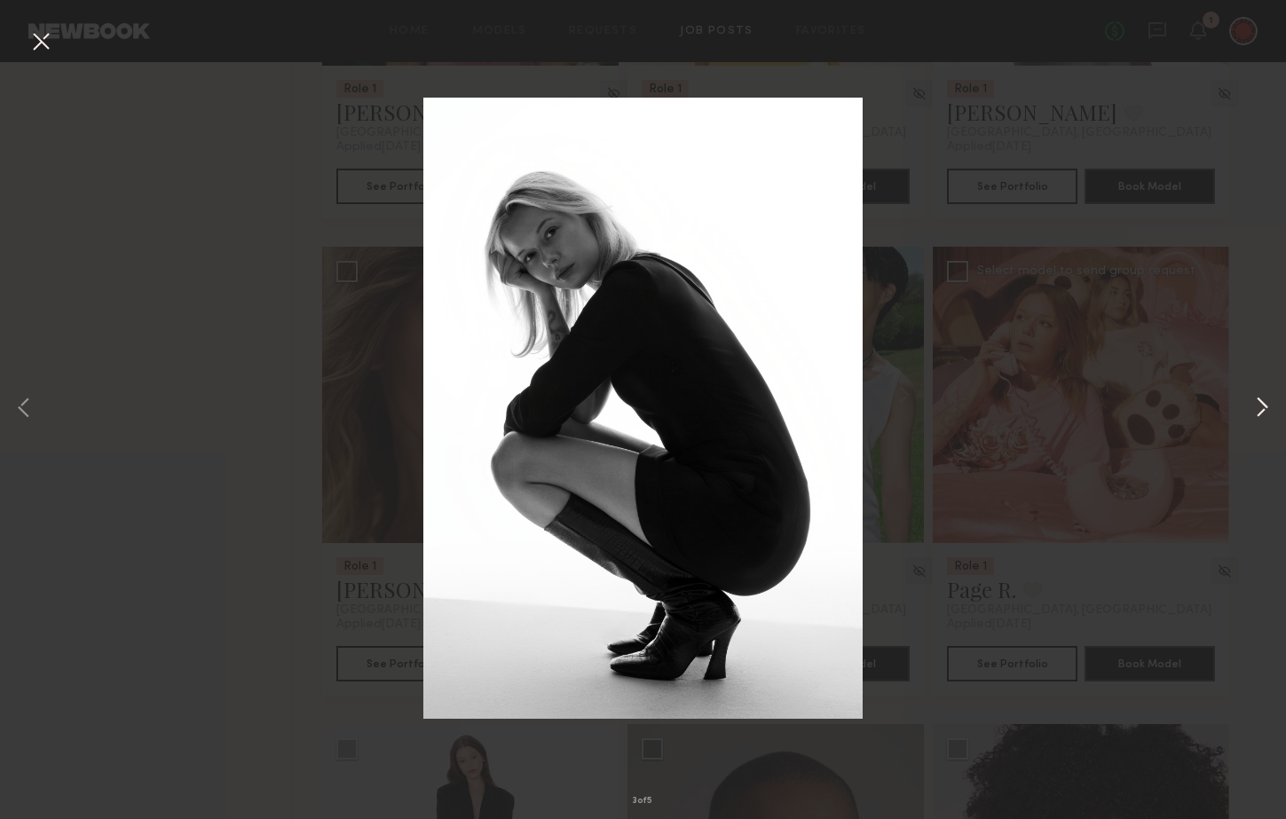
click at [1259, 409] on button at bounding box center [1261, 409] width 21 height 655
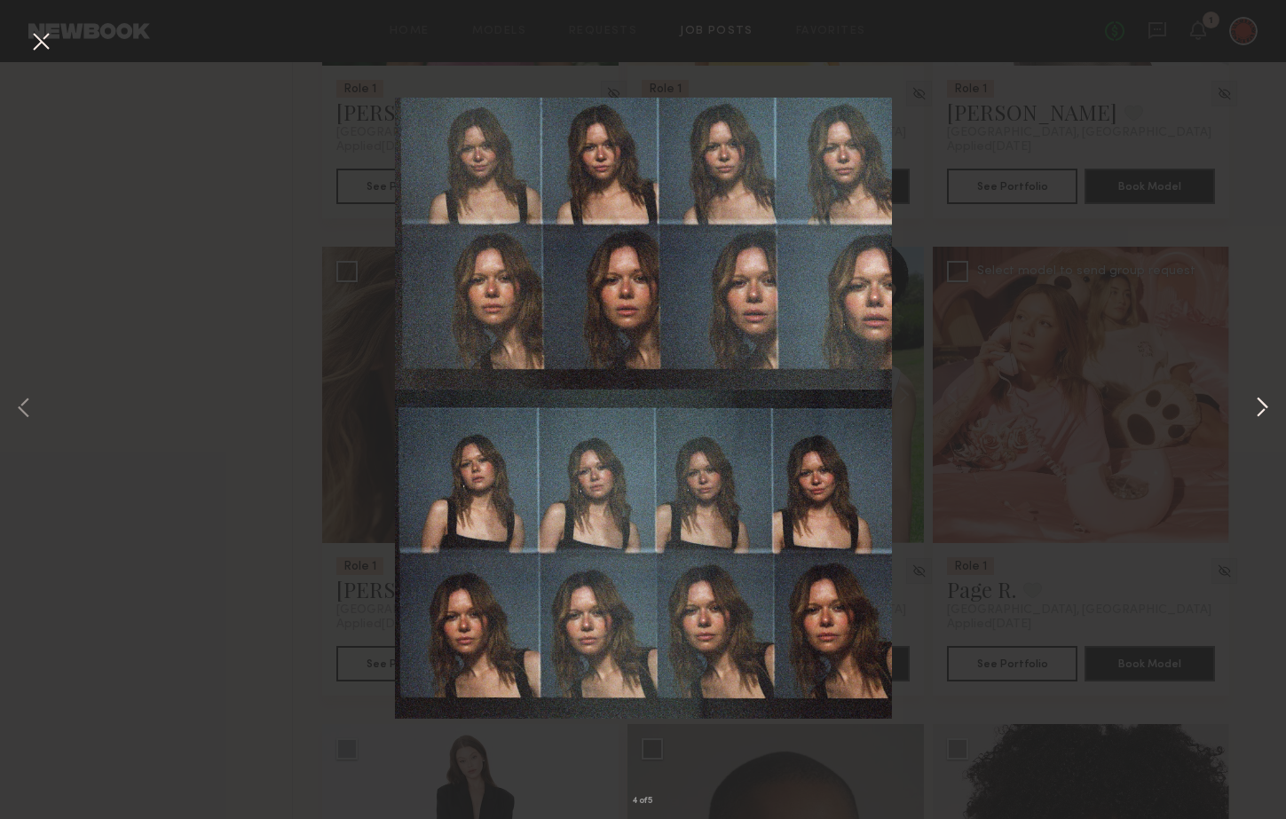
click at [1259, 409] on button at bounding box center [1261, 409] width 21 height 655
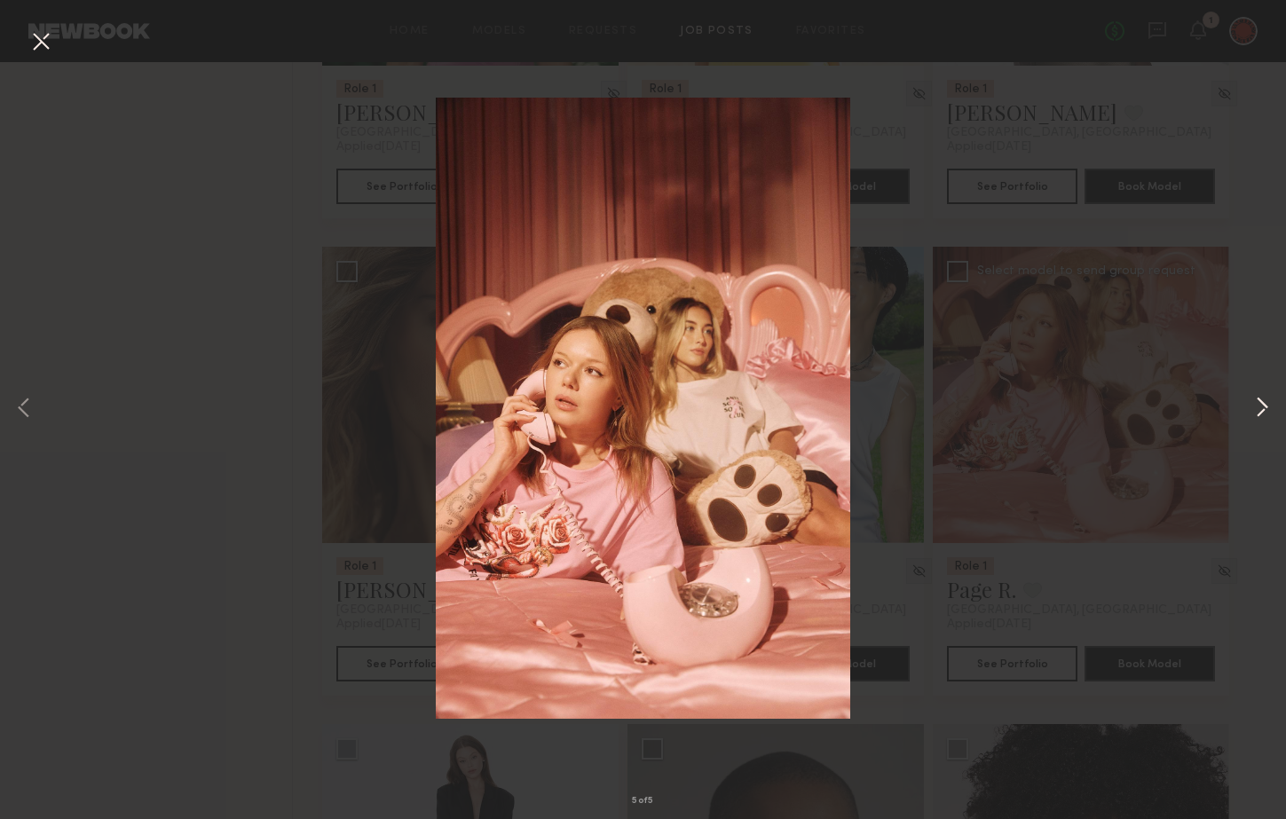
click at [1259, 409] on button at bounding box center [1261, 409] width 21 height 655
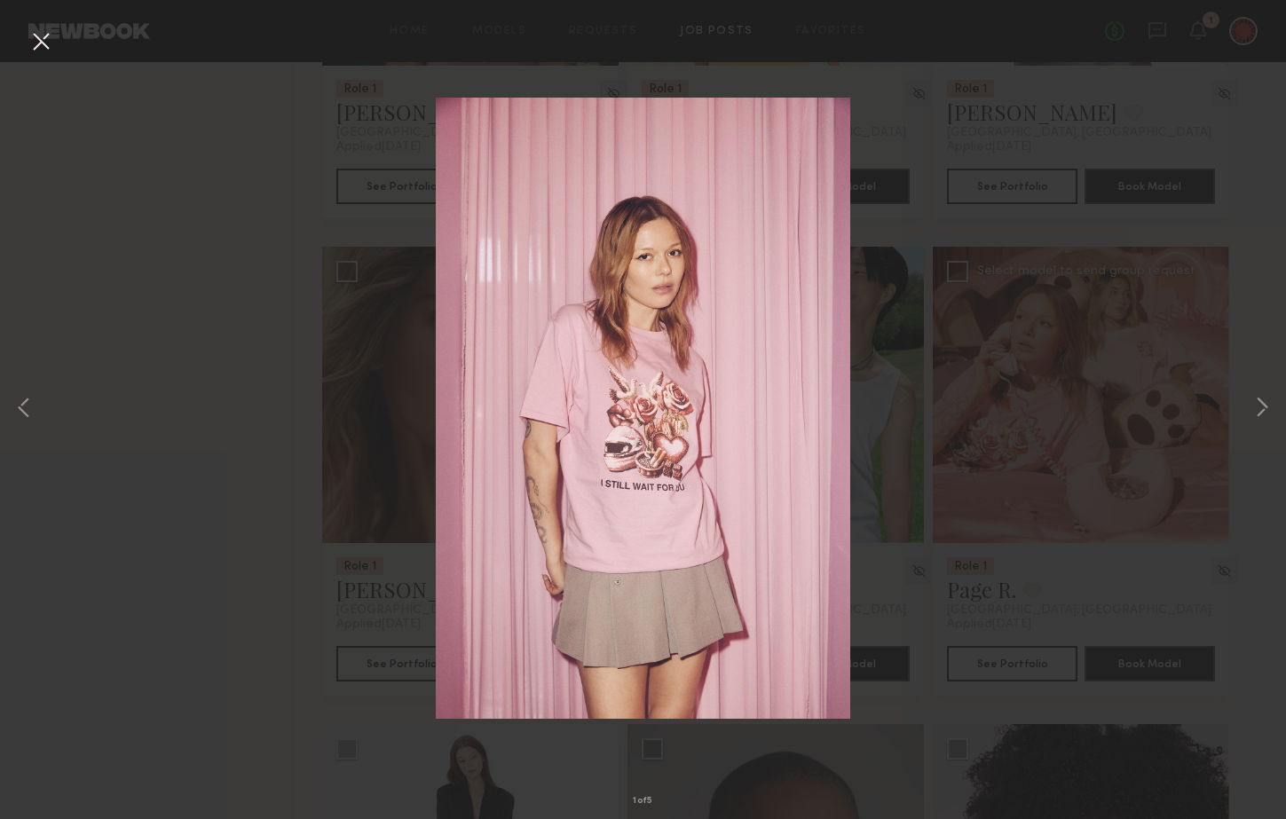
click at [1217, 444] on div "1 of 5" at bounding box center [643, 409] width 1286 height 819
click at [39, 43] on button at bounding box center [41, 43] width 28 height 32
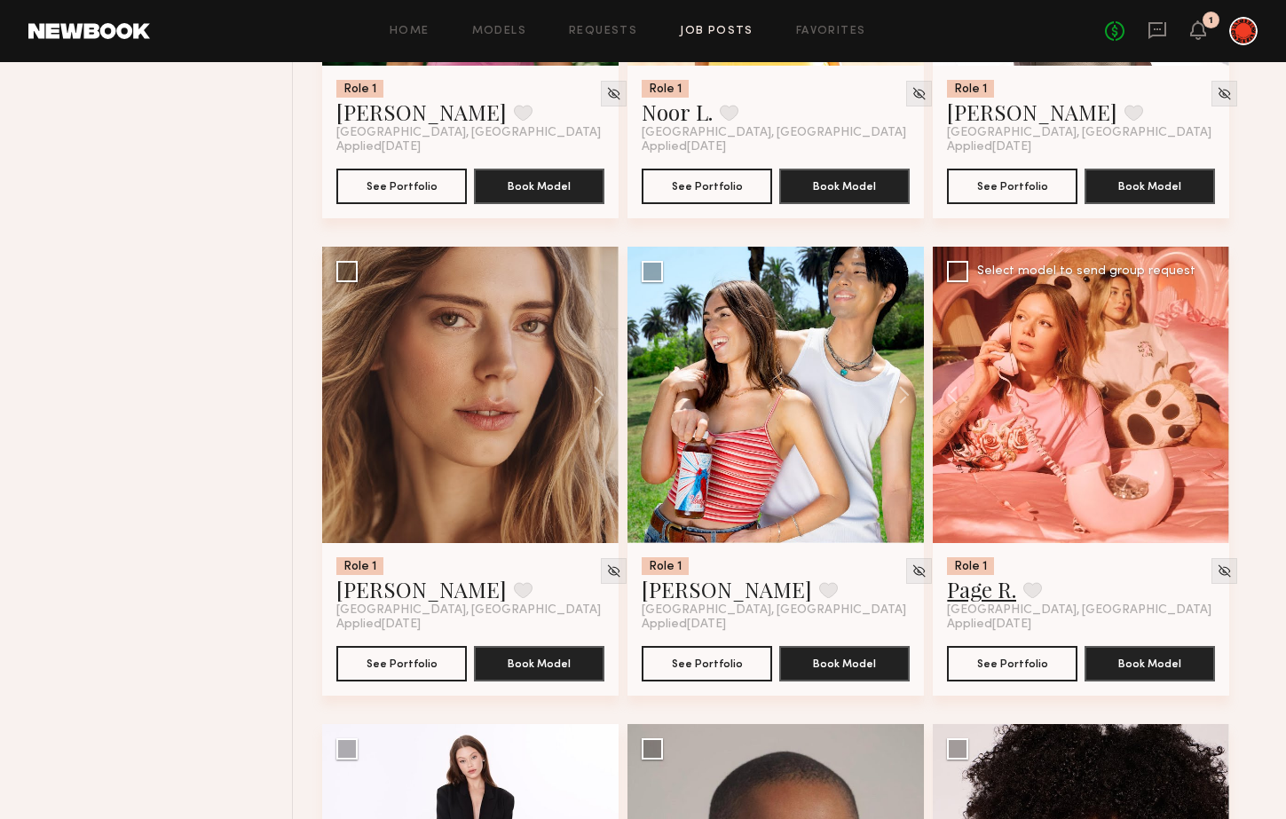
click at [981, 595] on link "Page R." at bounding box center [981, 589] width 69 height 28
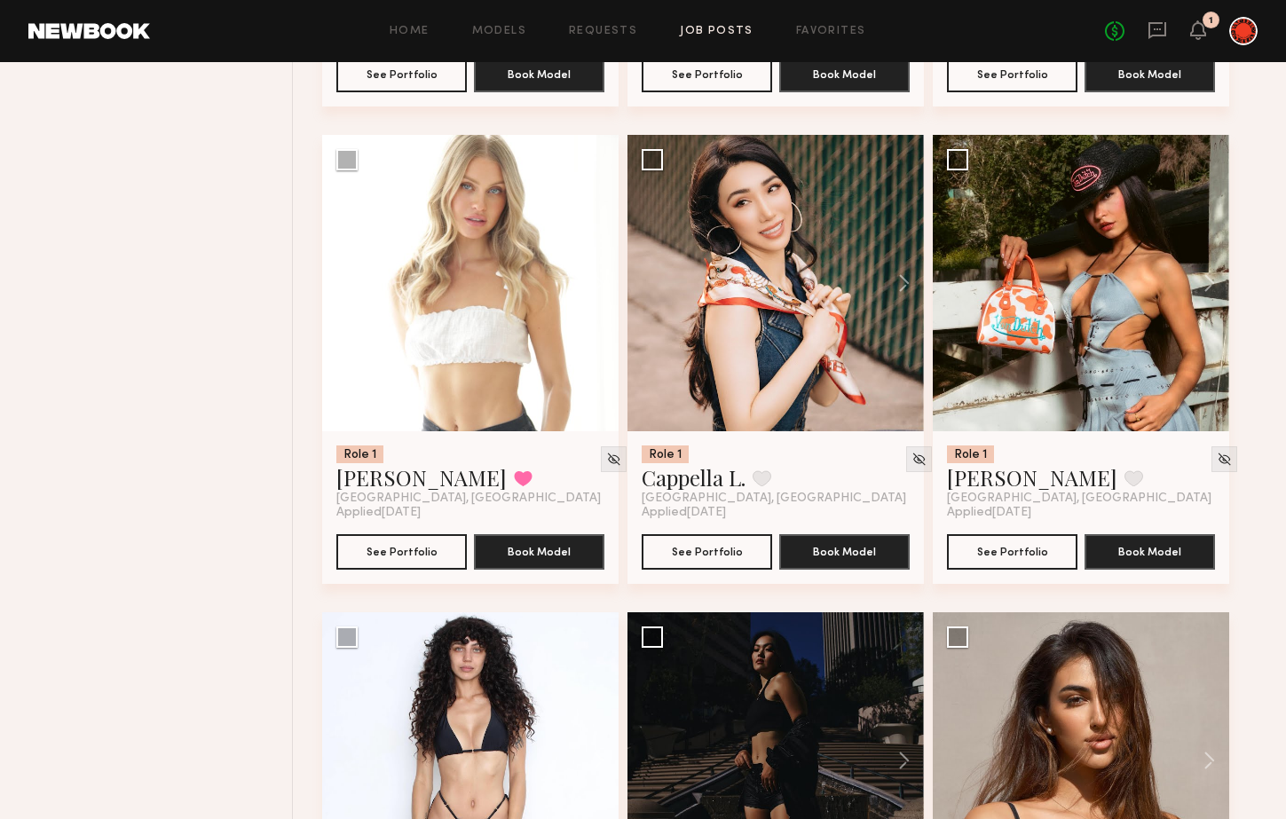
scroll to position [2594, 0]
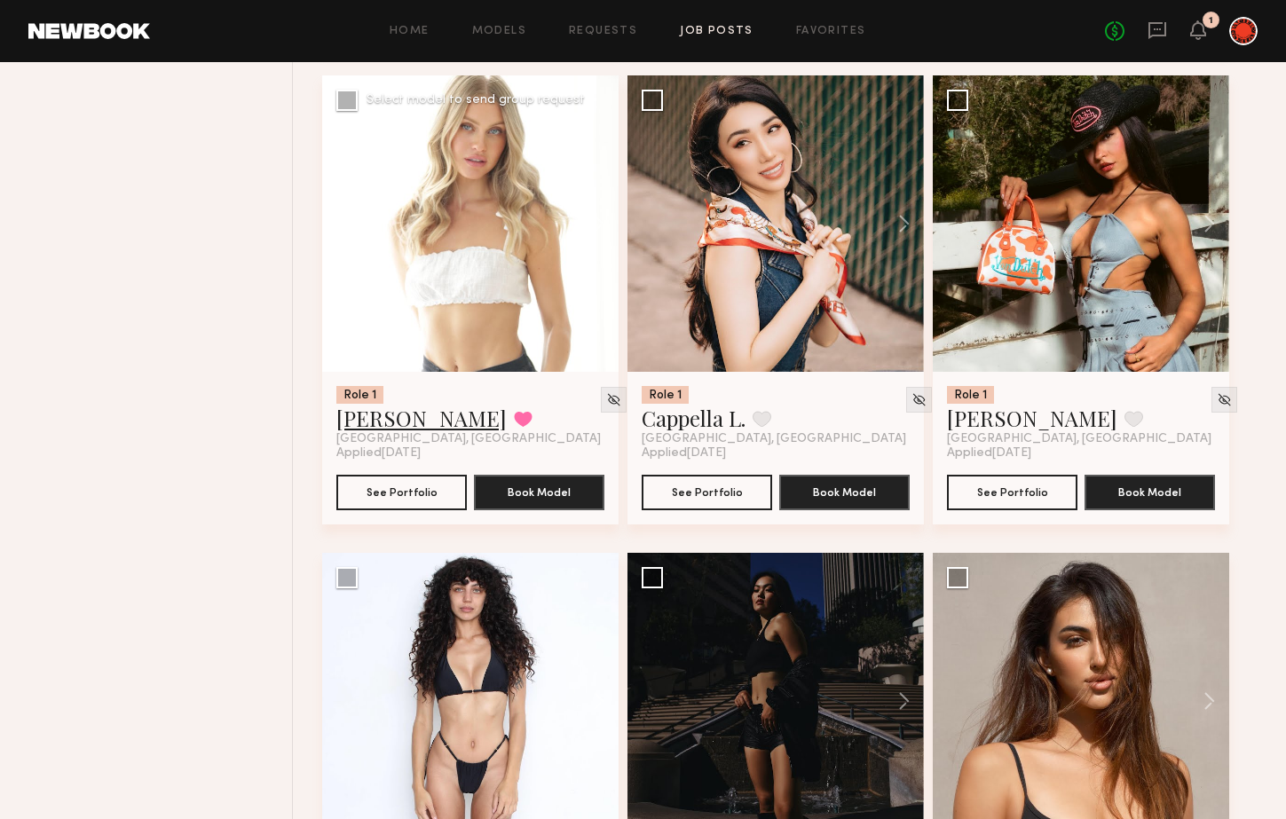
click at [420, 422] on link "Shannon U." at bounding box center [421, 418] width 170 height 28
click at [167, 206] on div "Filter Applications Best Matches Experienced Showing 134 models Clear Experienc…" at bounding box center [160, 76] width 266 height 4774
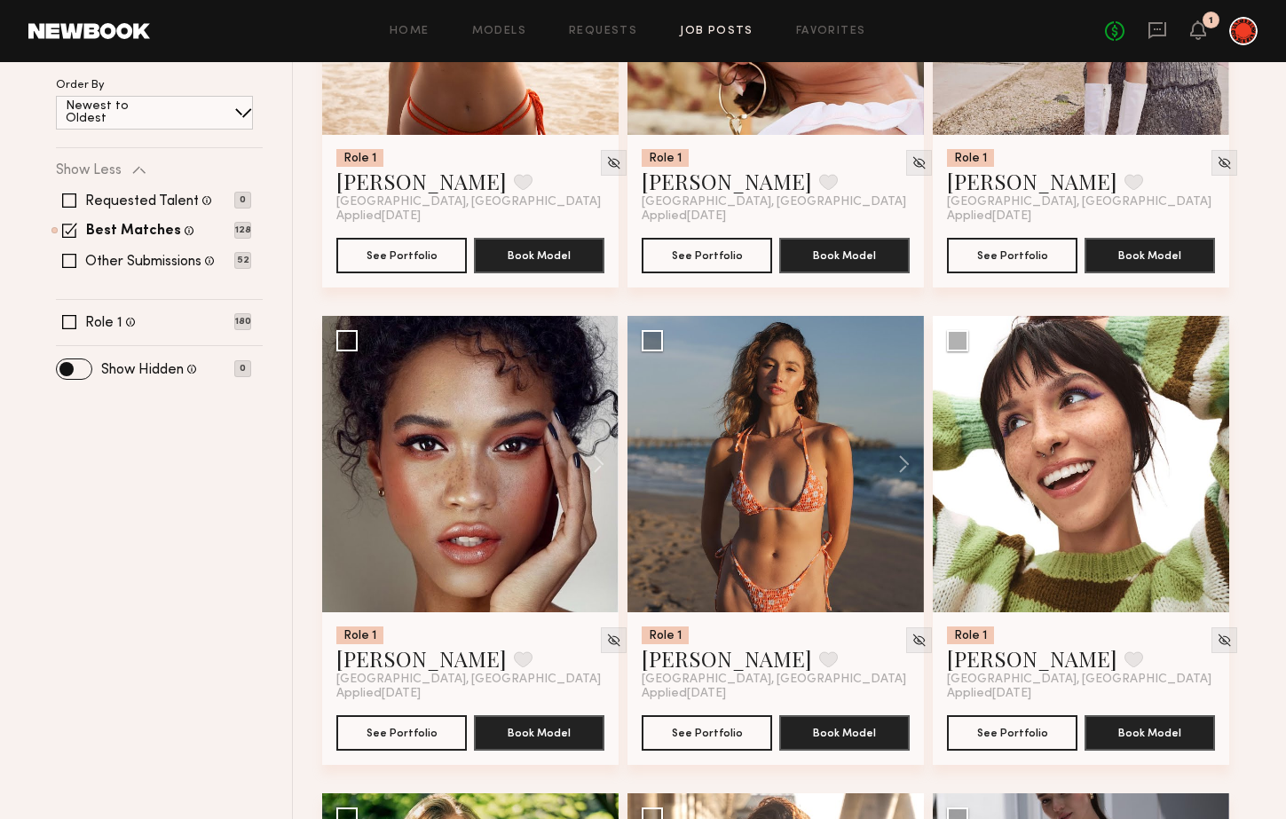
scroll to position [0, 0]
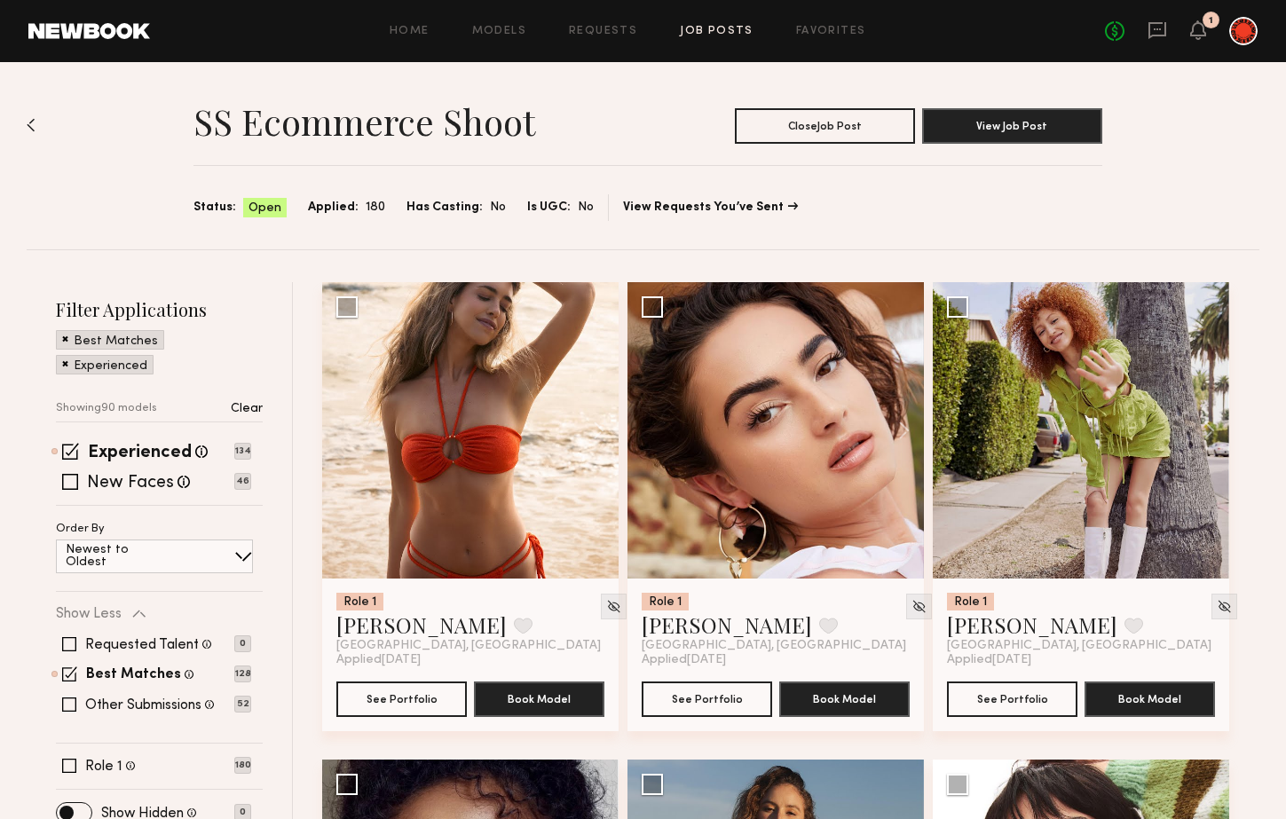
click at [157, 157] on div "SS ecommerce shoot Close Job Post View Job Post Status: Open Applied: 180 Has C…" at bounding box center [643, 155] width 1232 height 187
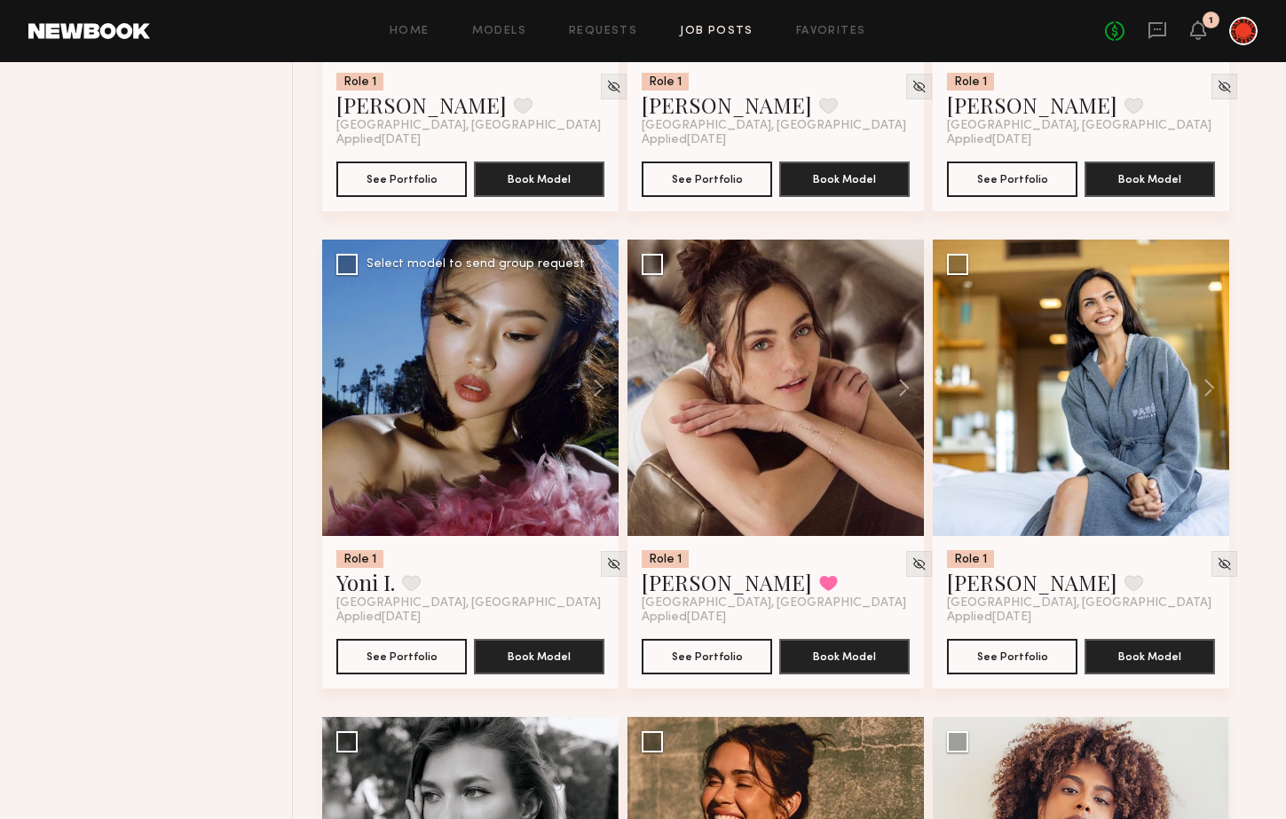
scroll to position [3909, 0]
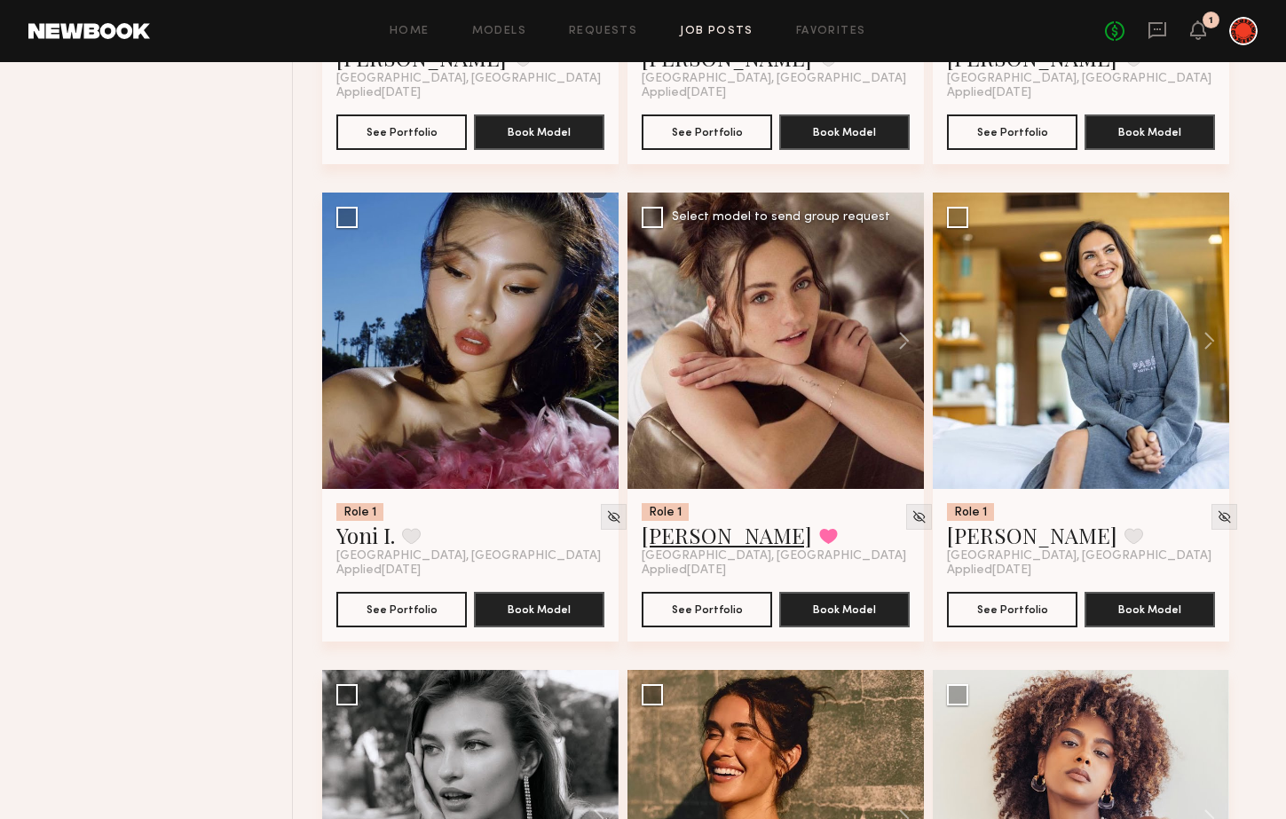
click at [703, 541] on link "Emily H." at bounding box center [727, 535] width 170 height 28
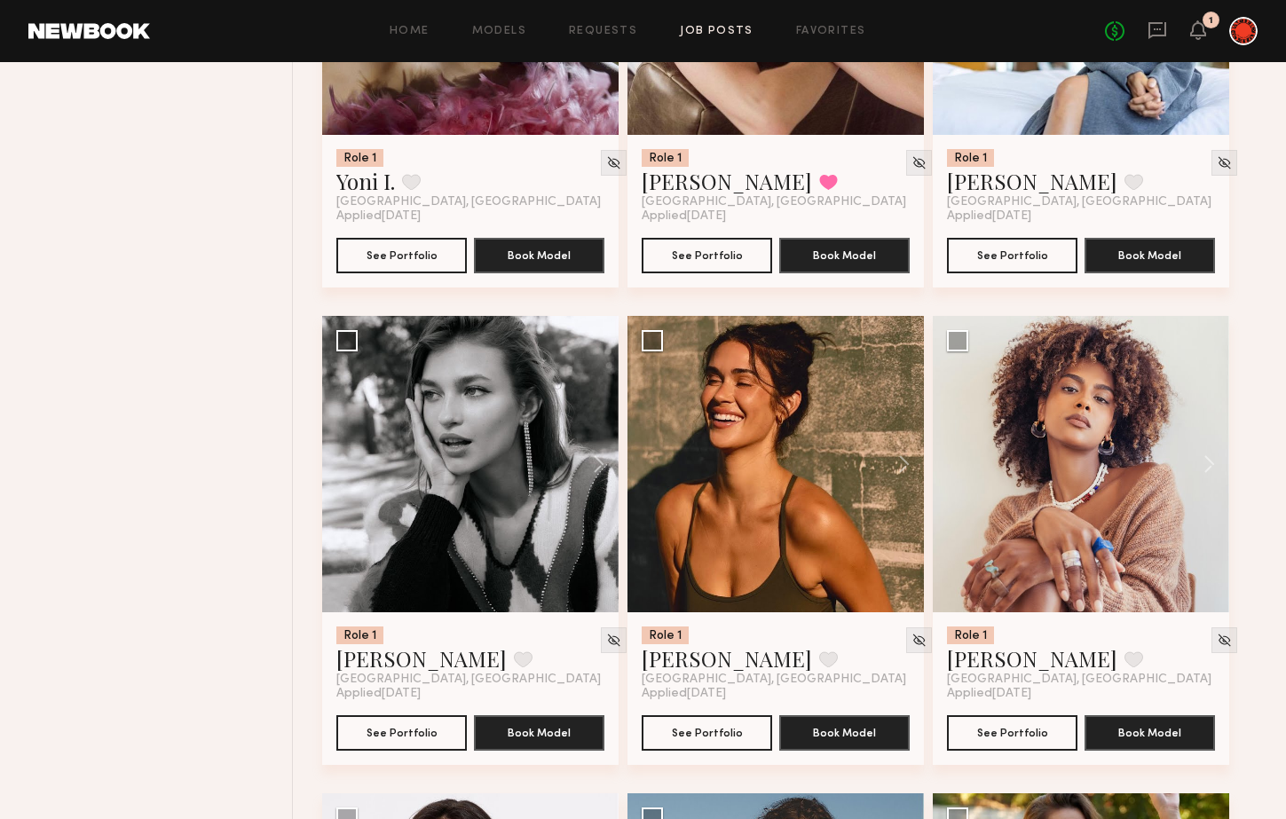
scroll to position [4265, 0]
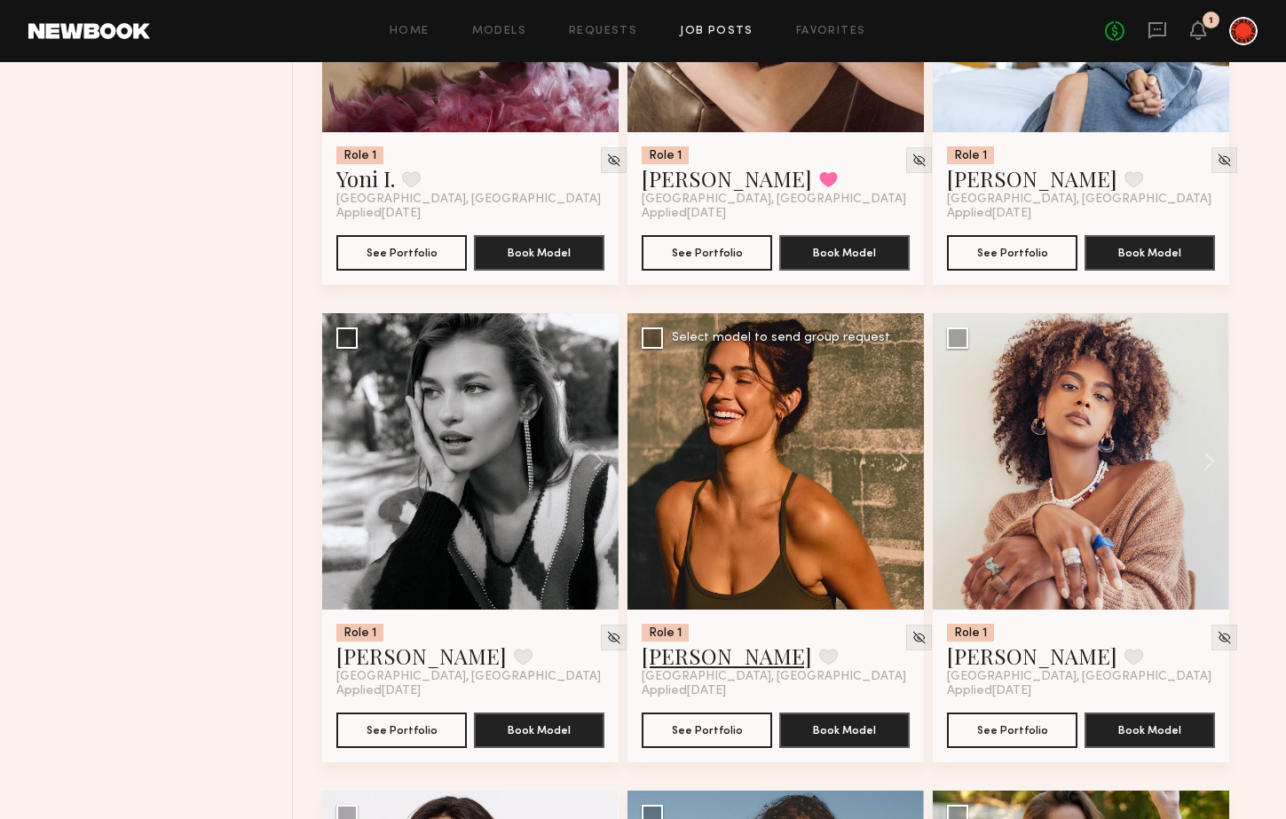
click at [696, 657] on link "Leah B." at bounding box center [727, 656] width 170 height 28
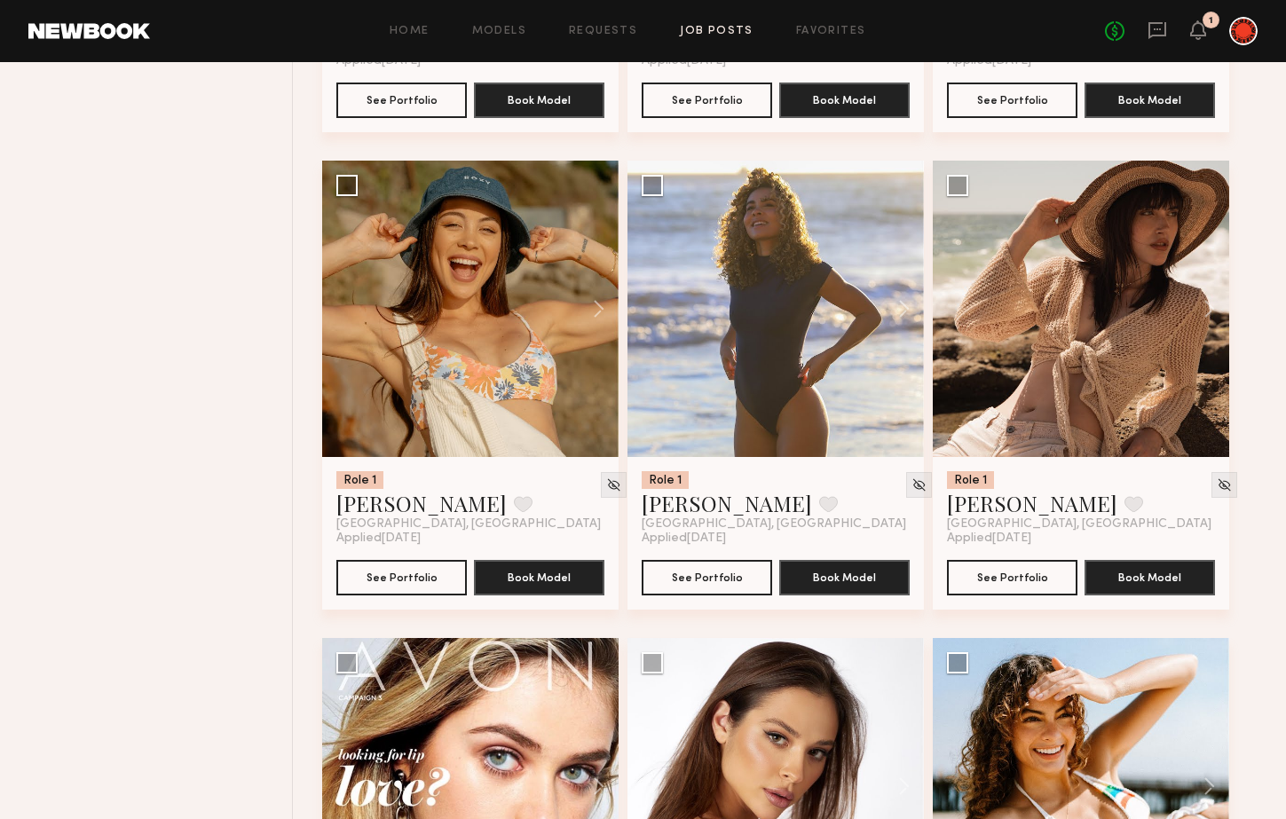
scroll to position [5851, 0]
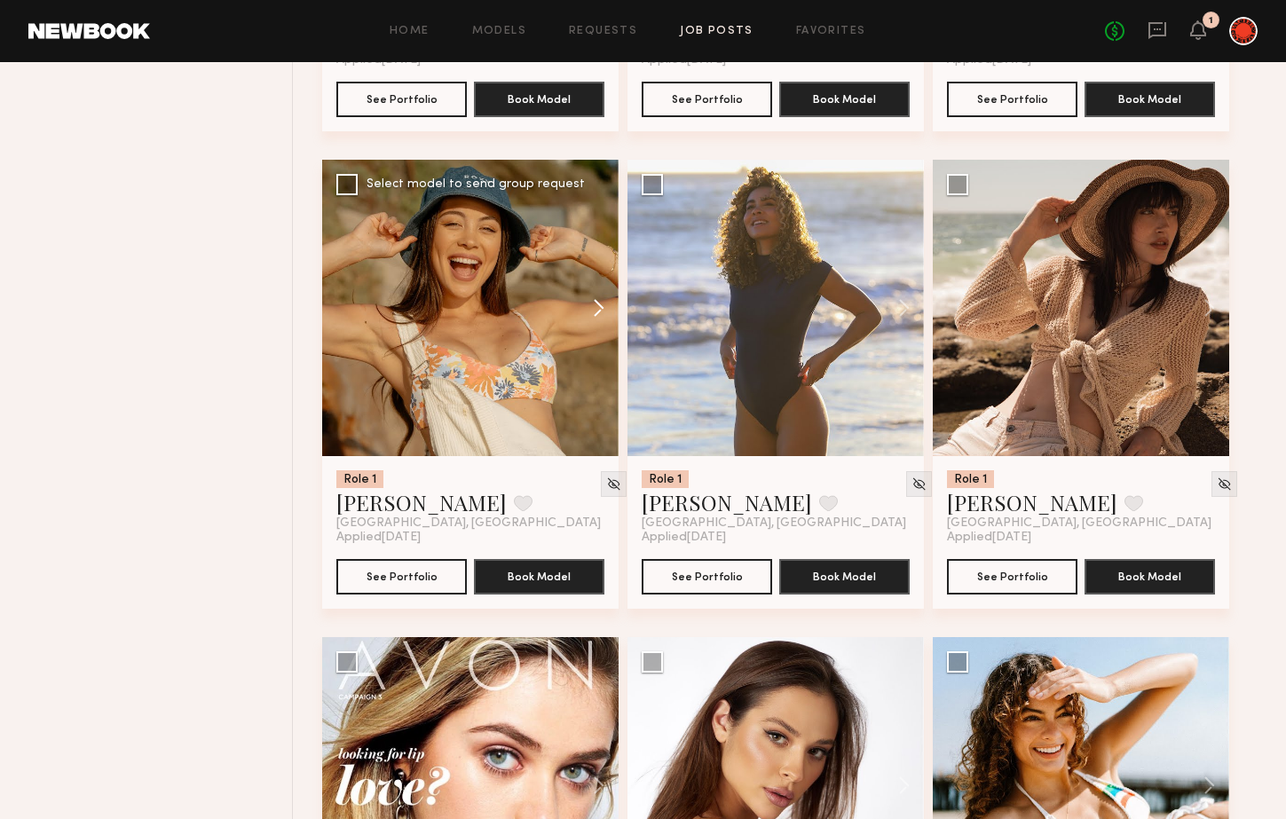
click at [596, 303] on button at bounding box center [590, 308] width 57 height 296
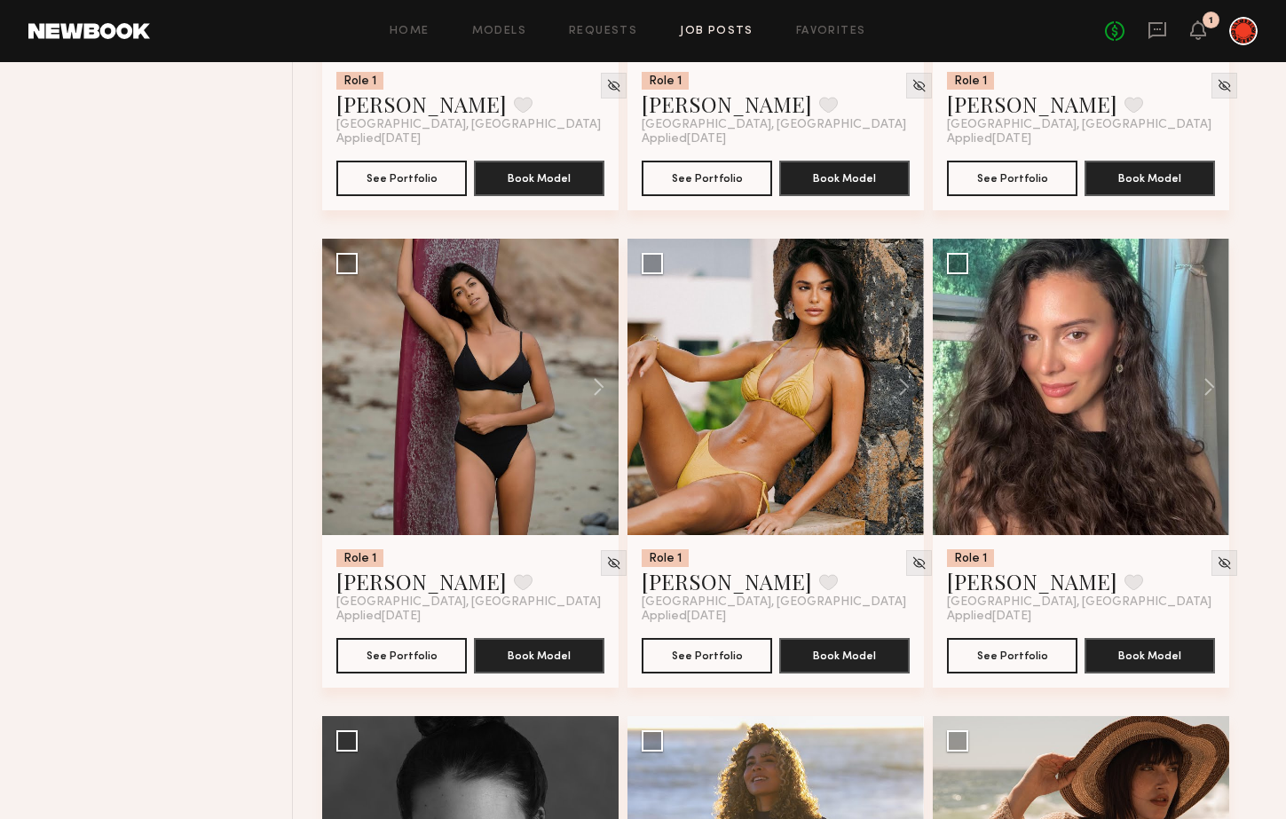
scroll to position [5288, 0]
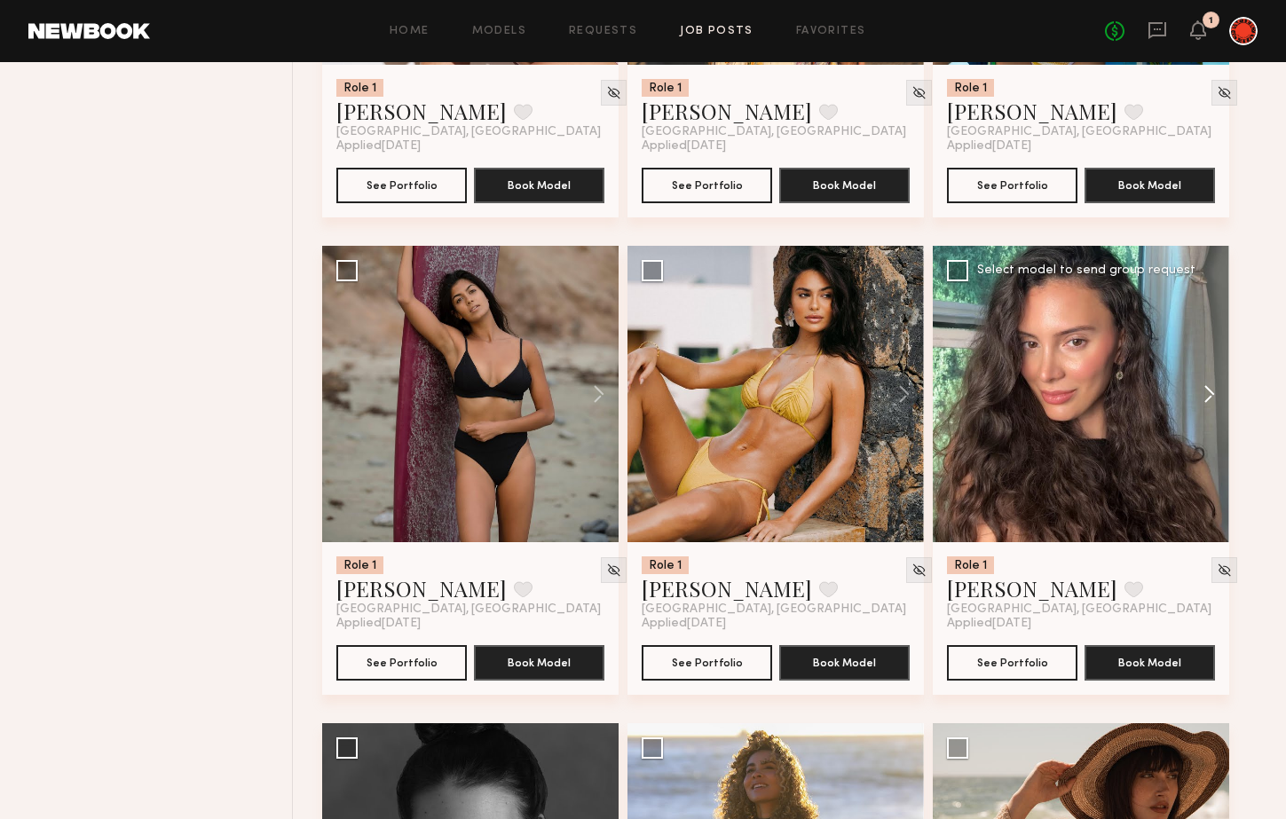
click at [1212, 394] on button at bounding box center [1200, 394] width 57 height 296
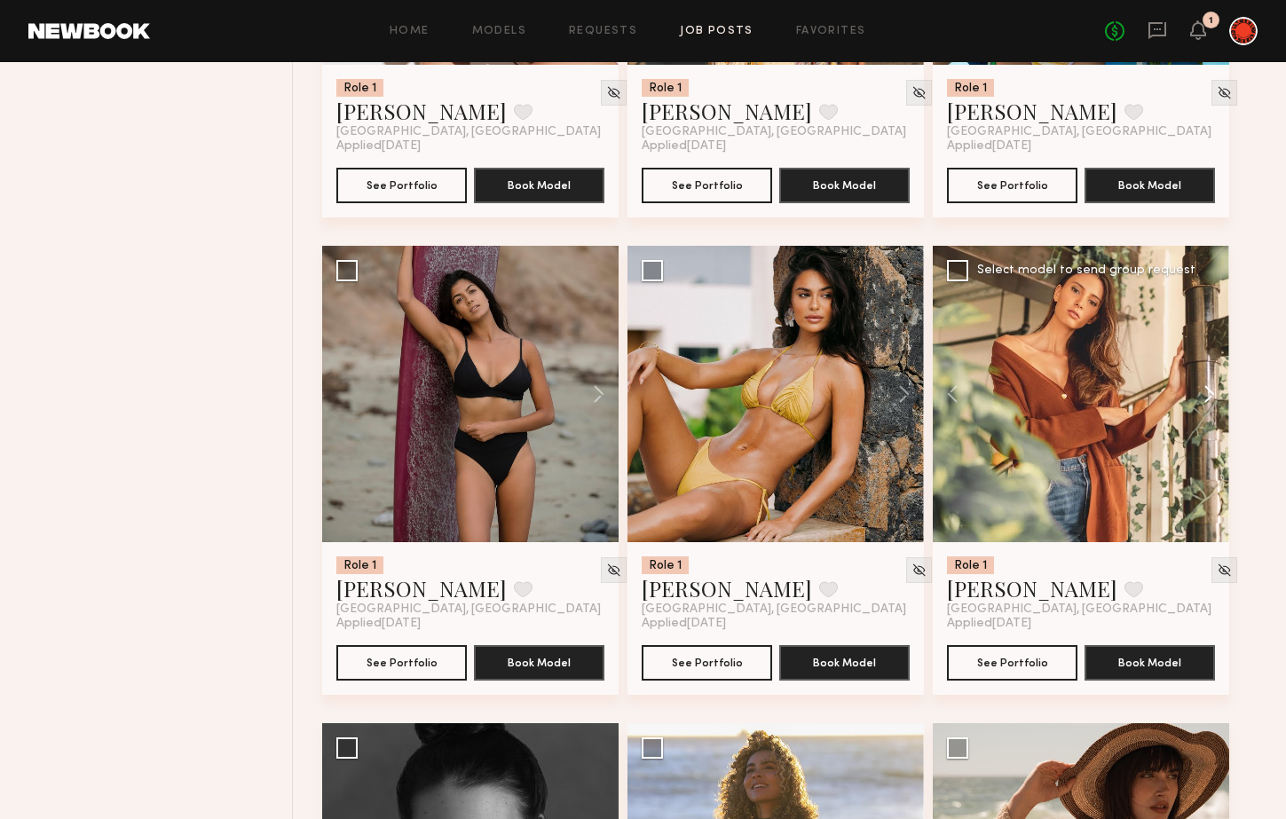
click at [1212, 394] on button at bounding box center [1200, 394] width 57 height 296
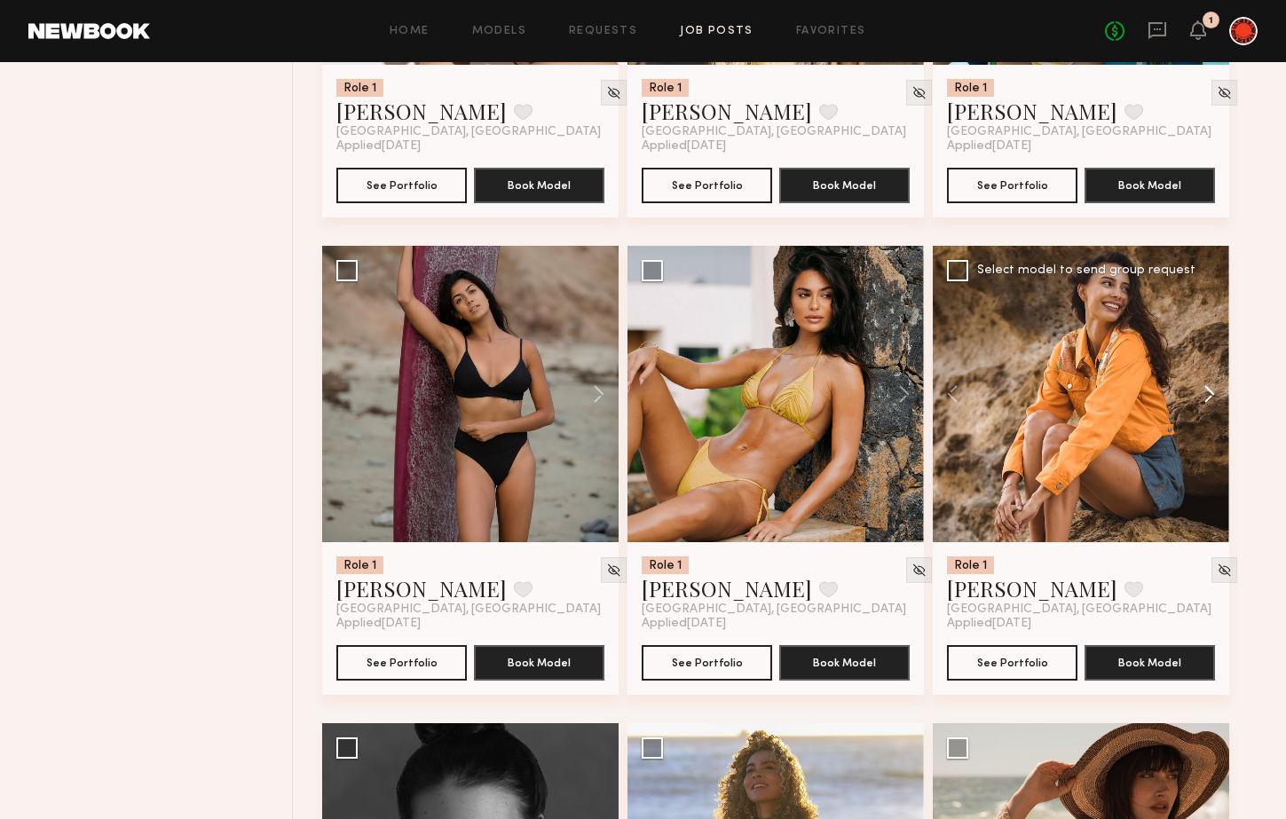
click at [1212, 394] on button at bounding box center [1200, 394] width 57 height 296
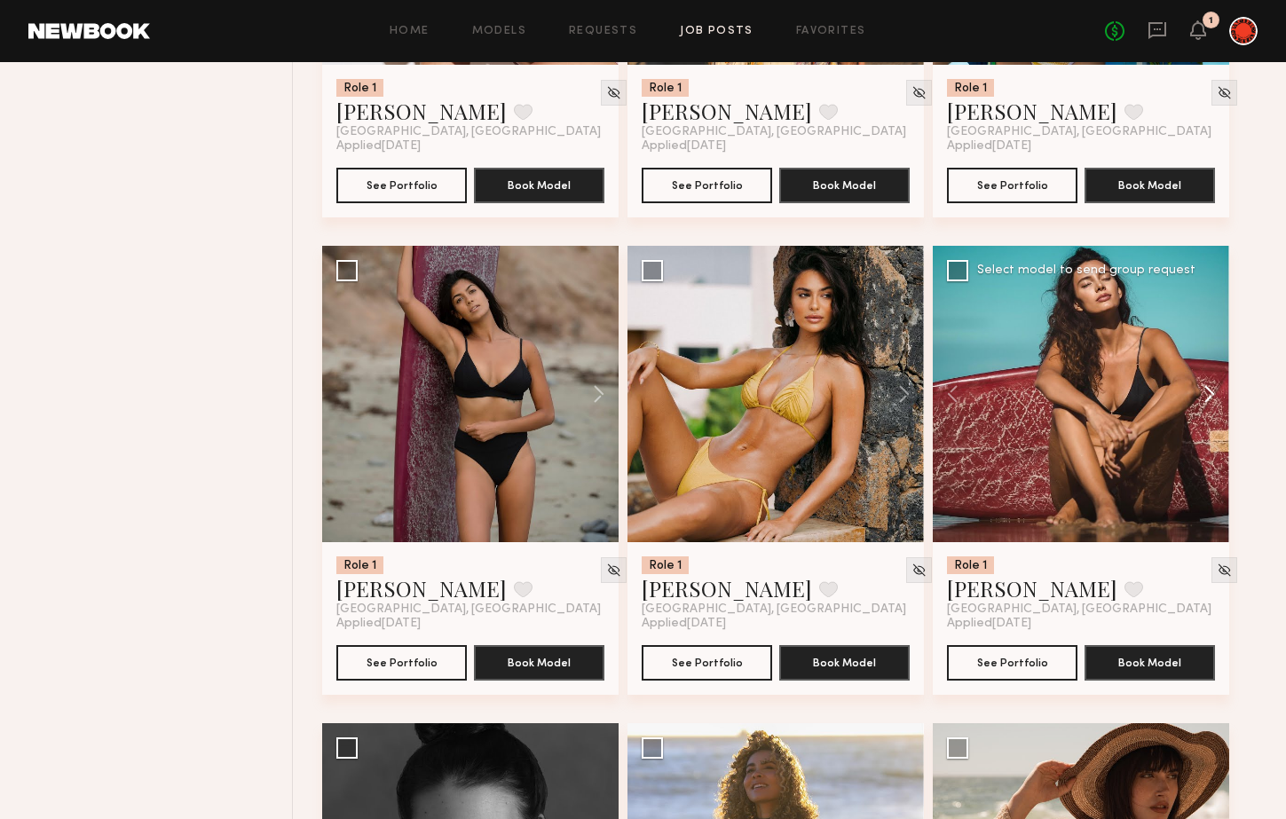
click at [1212, 394] on button at bounding box center [1200, 394] width 57 height 296
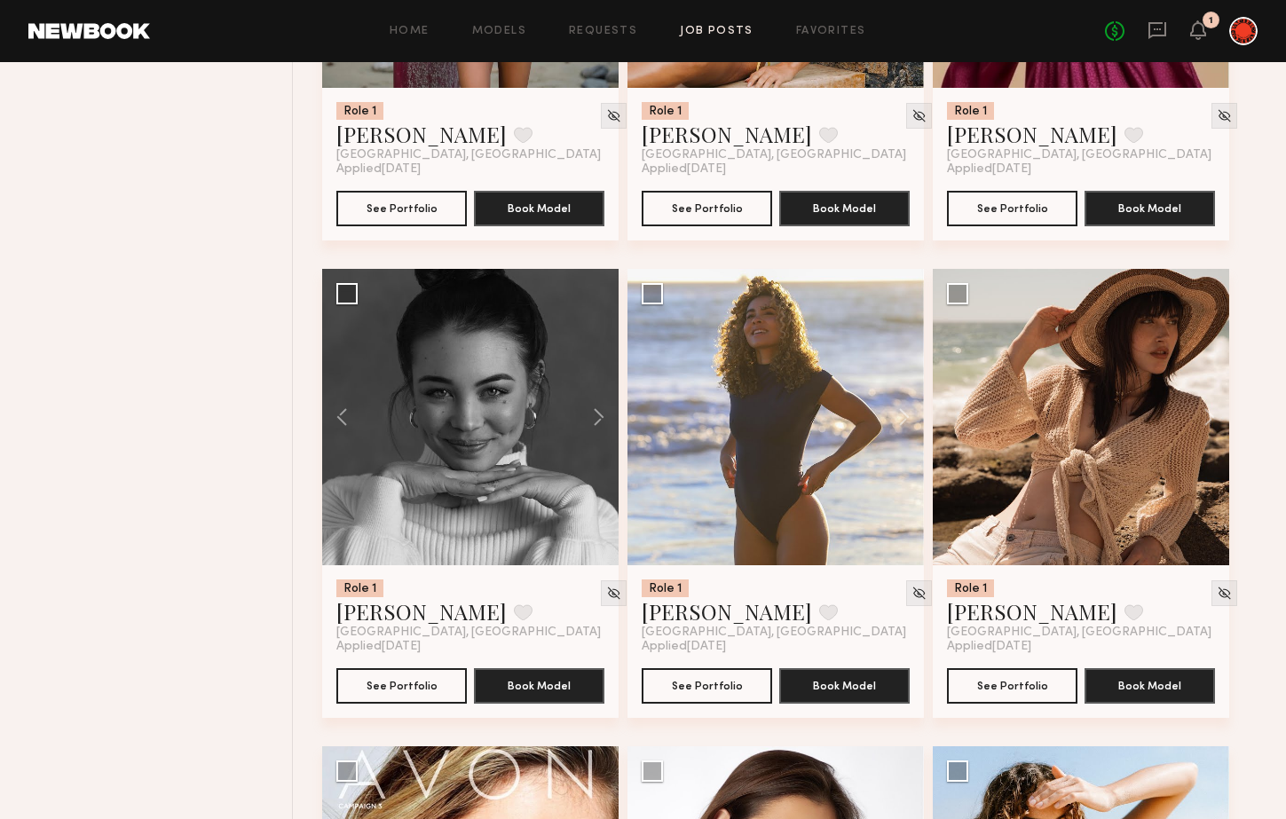
scroll to position [5779, 0]
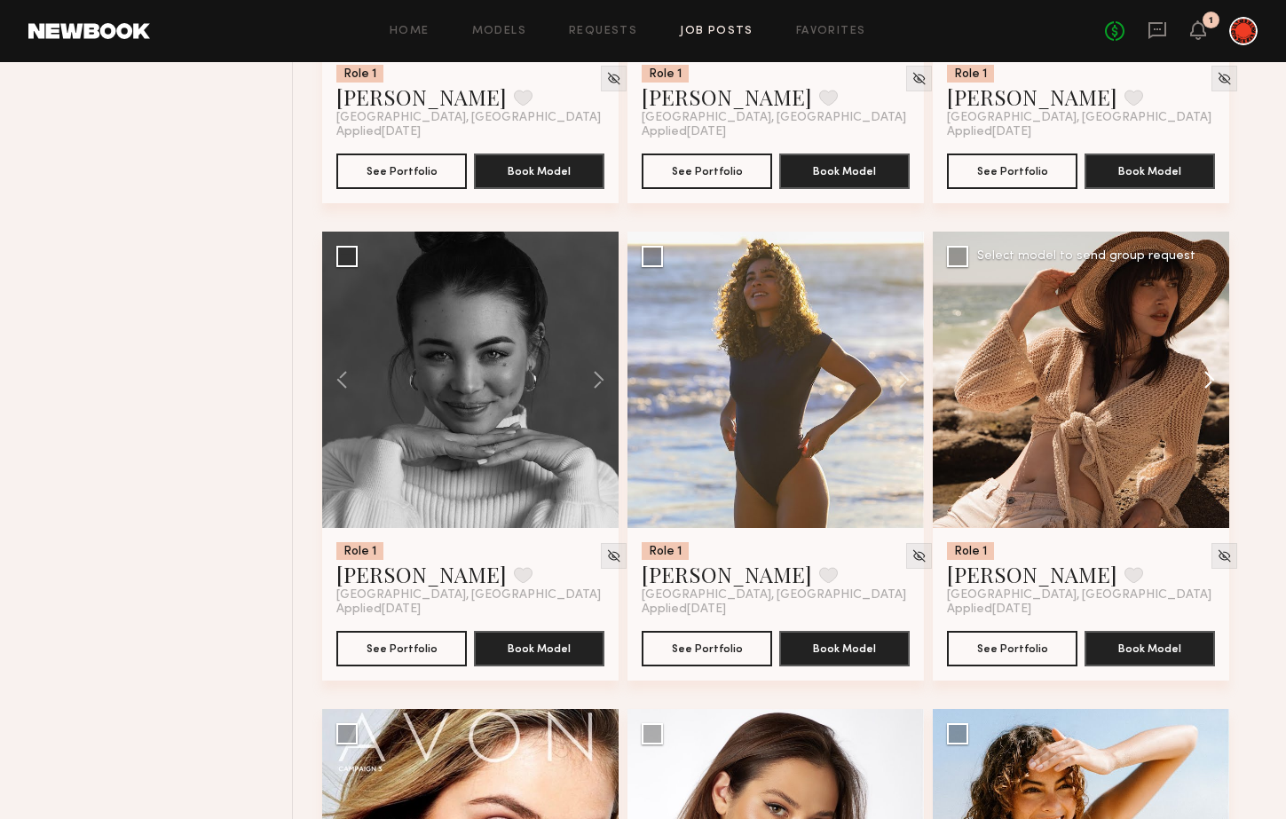
click at [1208, 376] on button at bounding box center [1200, 380] width 57 height 296
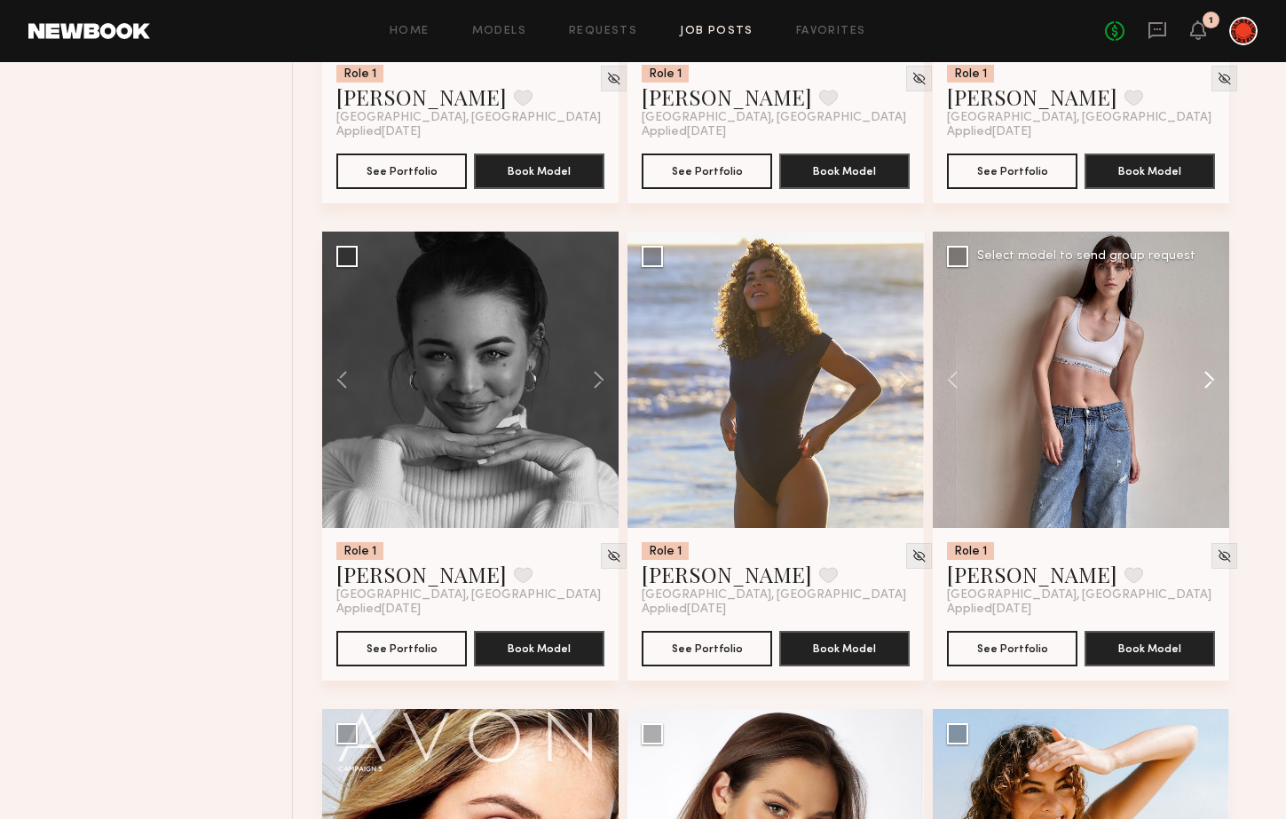
click at [1208, 376] on button at bounding box center [1200, 380] width 57 height 296
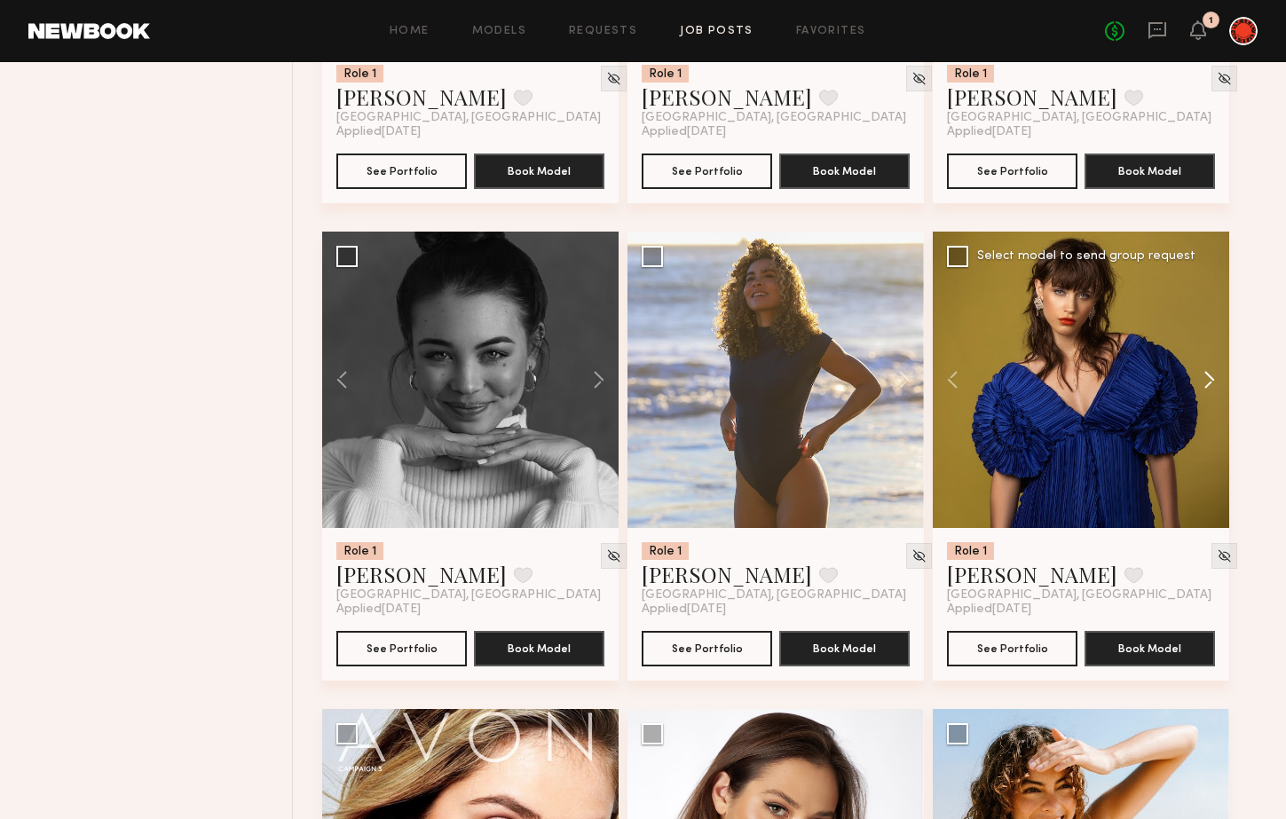
click at [1208, 376] on button at bounding box center [1200, 380] width 57 height 296
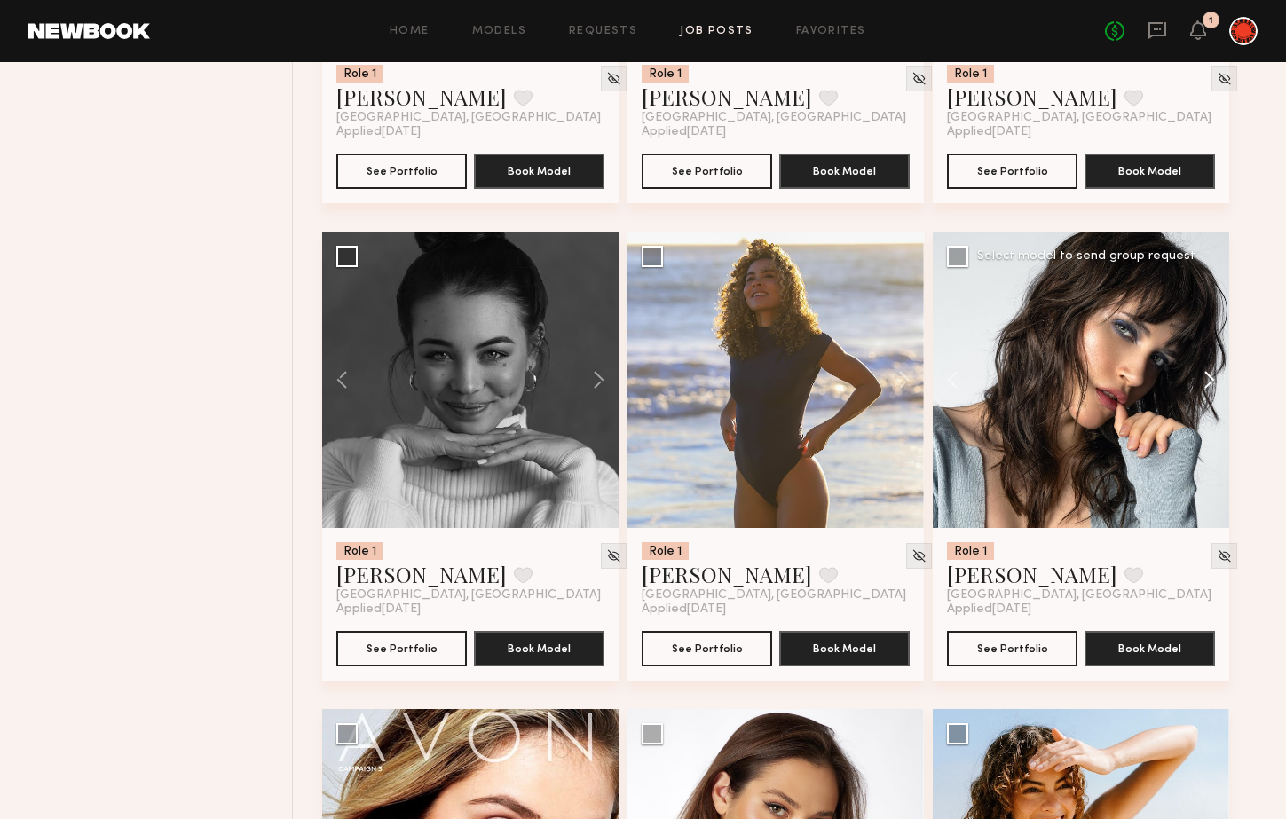
click at [1208, 376] on button at bounding box center [1200, 380] width 57 height 296
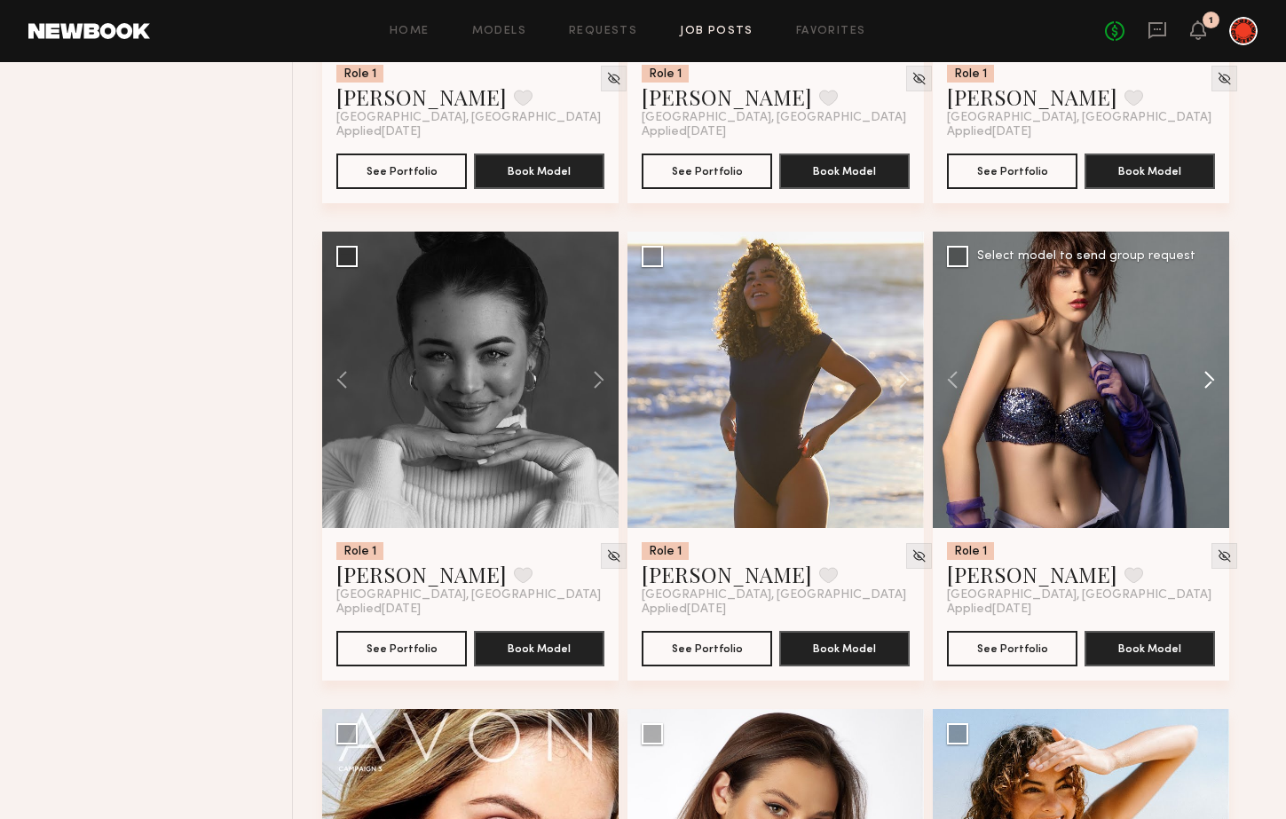
click at [1208, 376] on button at bounding box center [1200, 380] width 57 height 296
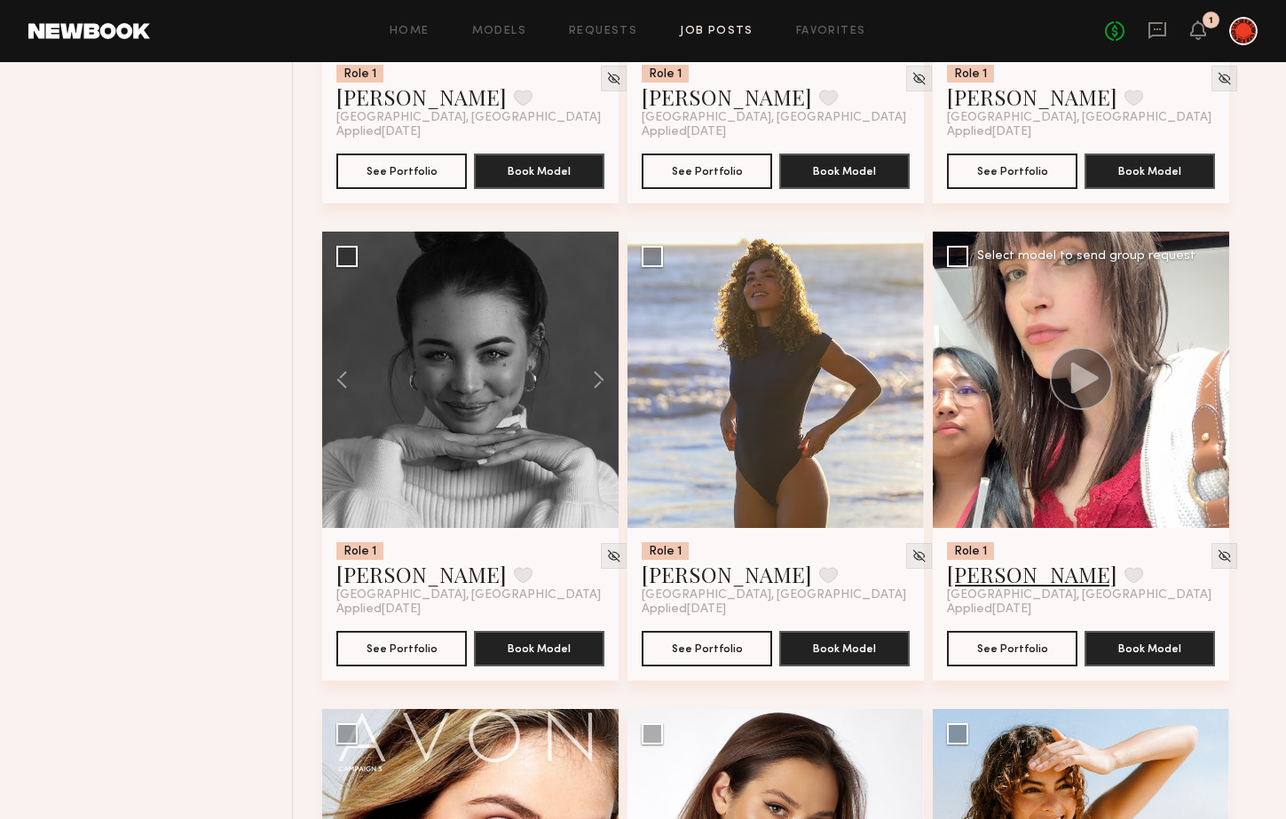
click at [981, 576] on link "Mae B." at bounding box center [1032, 574] width 170 height 28
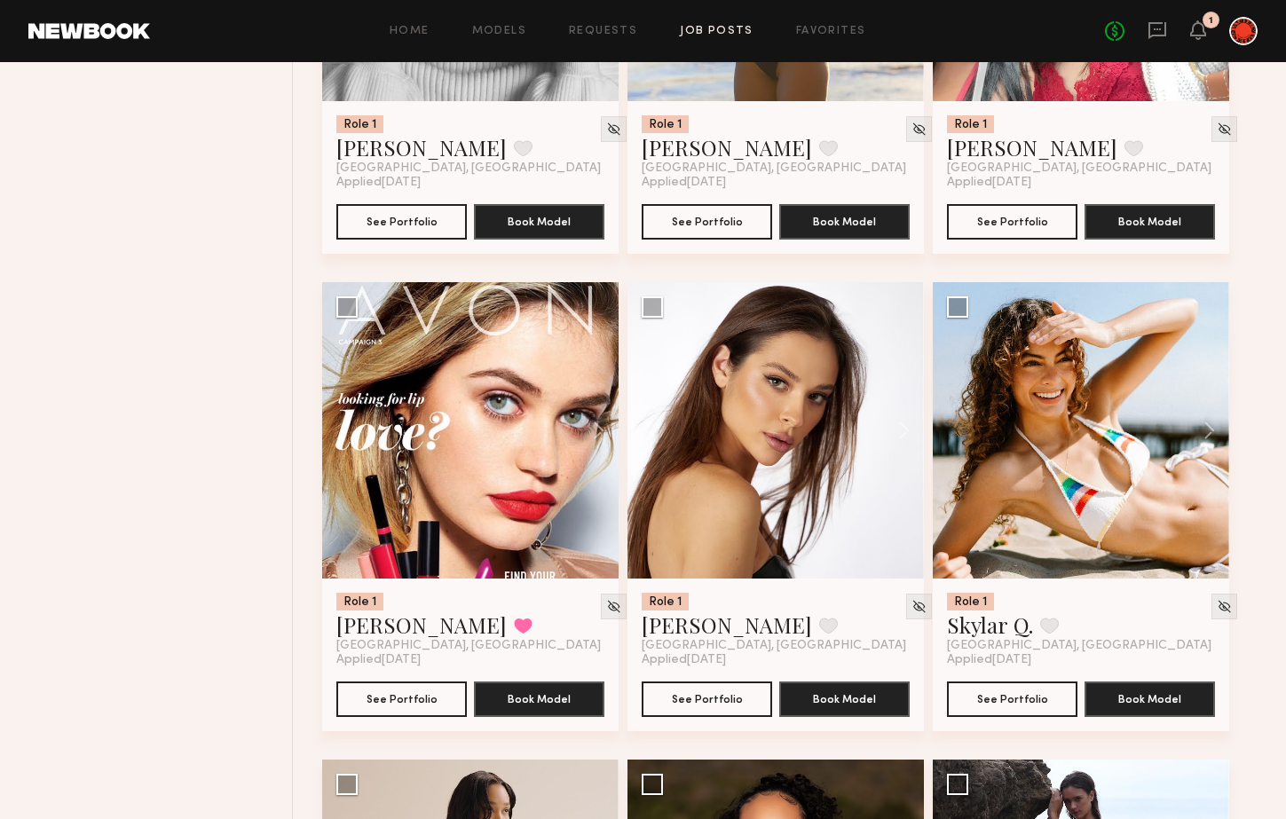
scroll to position [6203, 0]
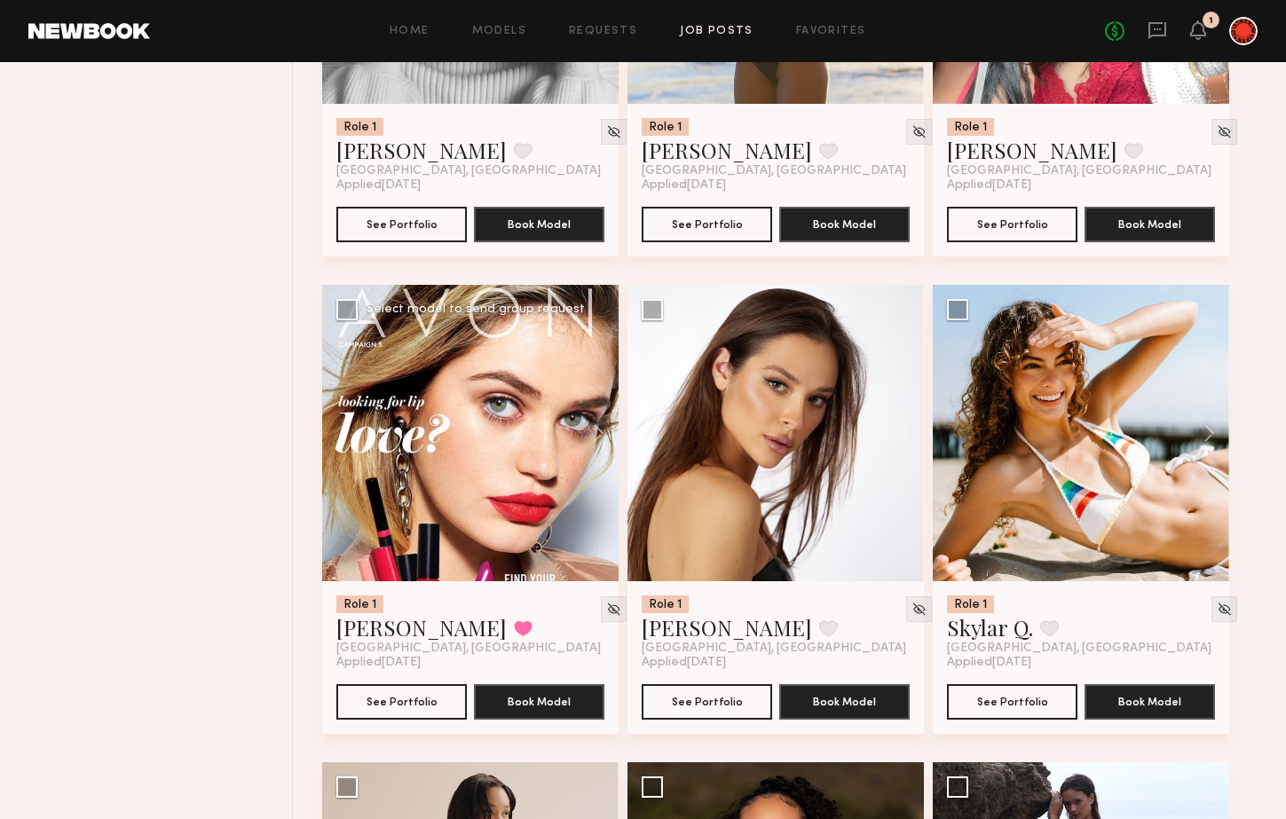
click at [455, 501] on div at bounding box center [470, 433] width 296 height 296
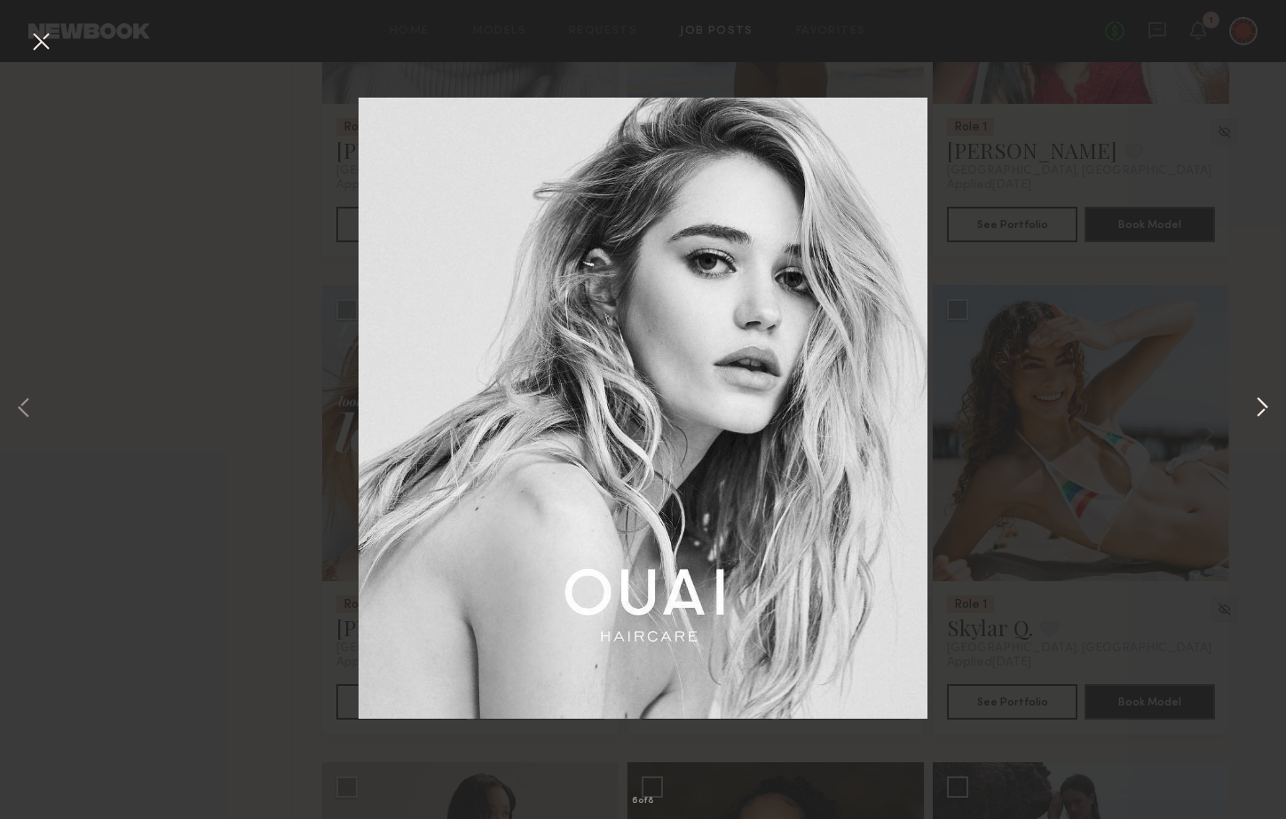
click at [1255, 413] on button at bounding box center [1261, 409] width 21 height 655
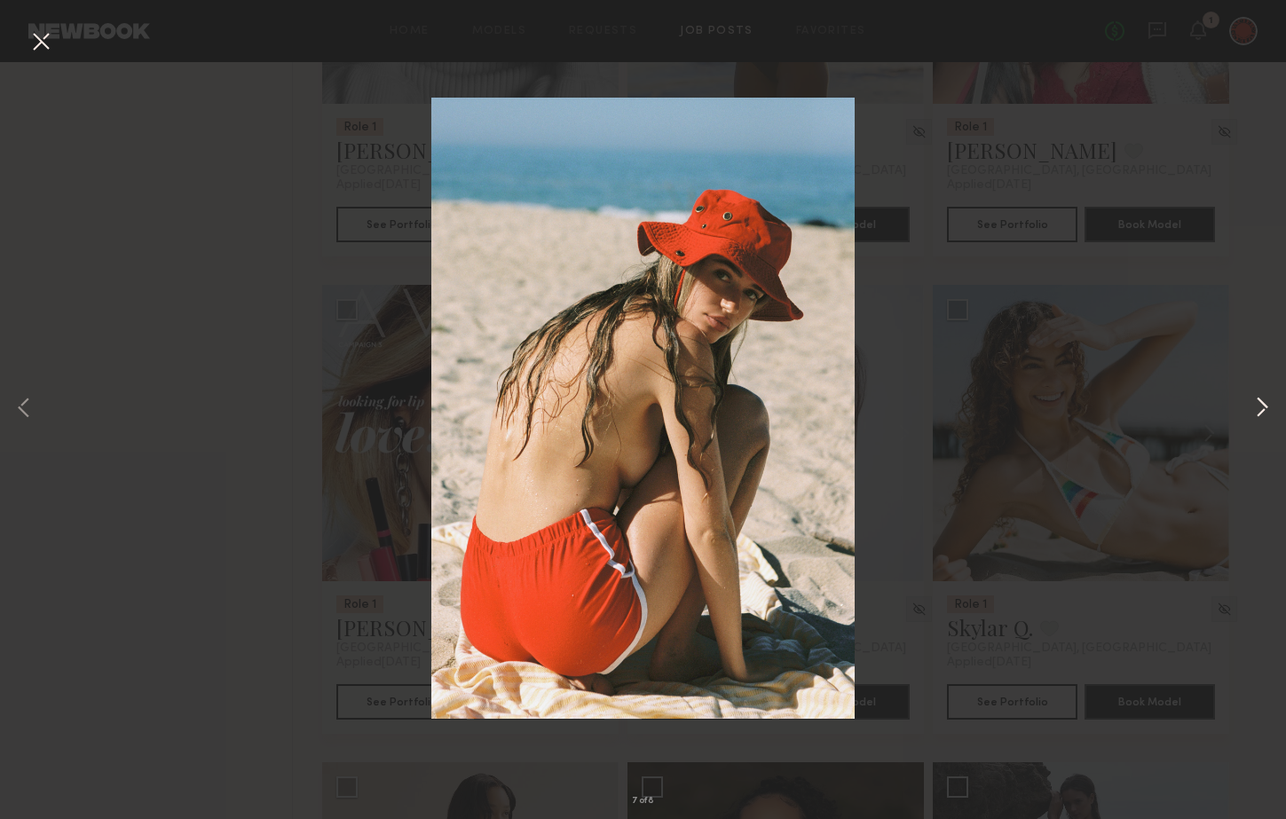
click at [1257, 408] on button at bounding box center [1261, 409] width 21 height 655
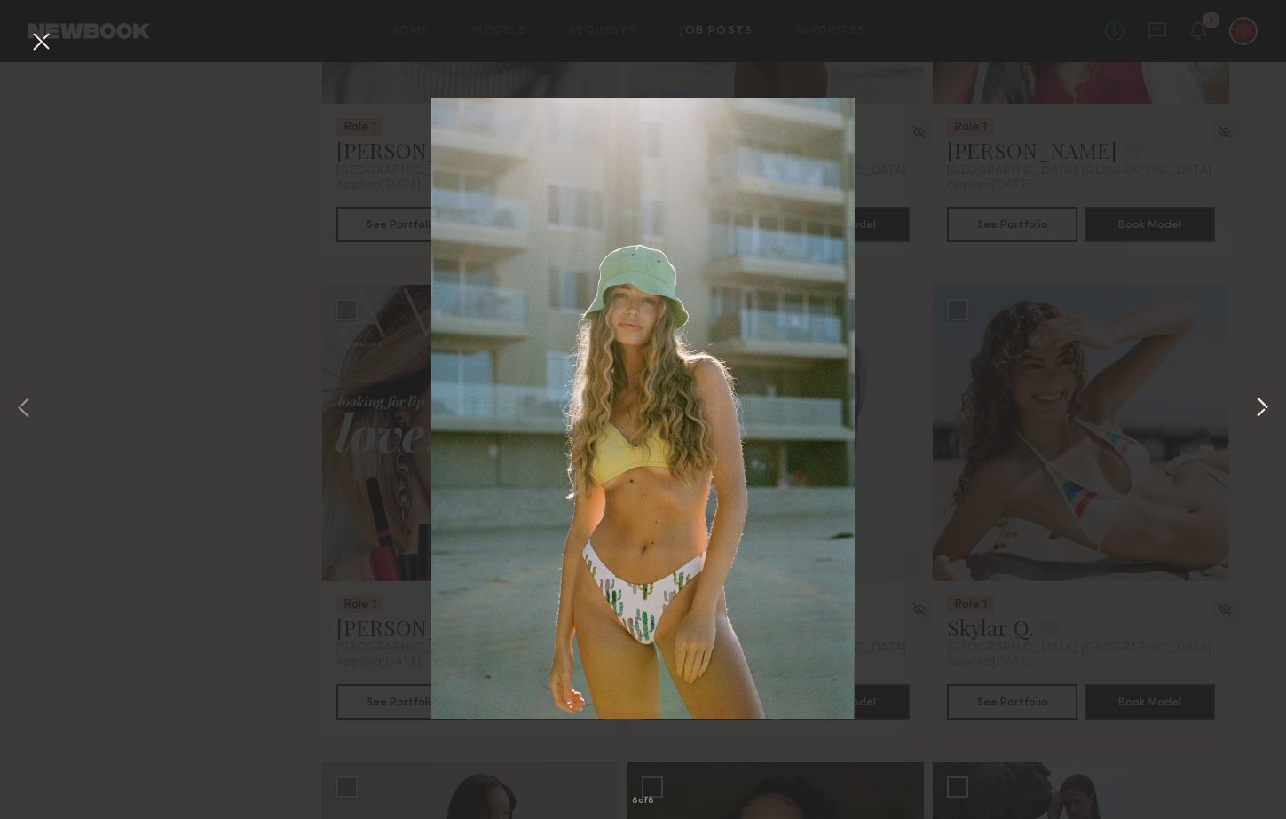
click at [1260, 406] on button at bounding box center [1261, 409] width 21 height 655
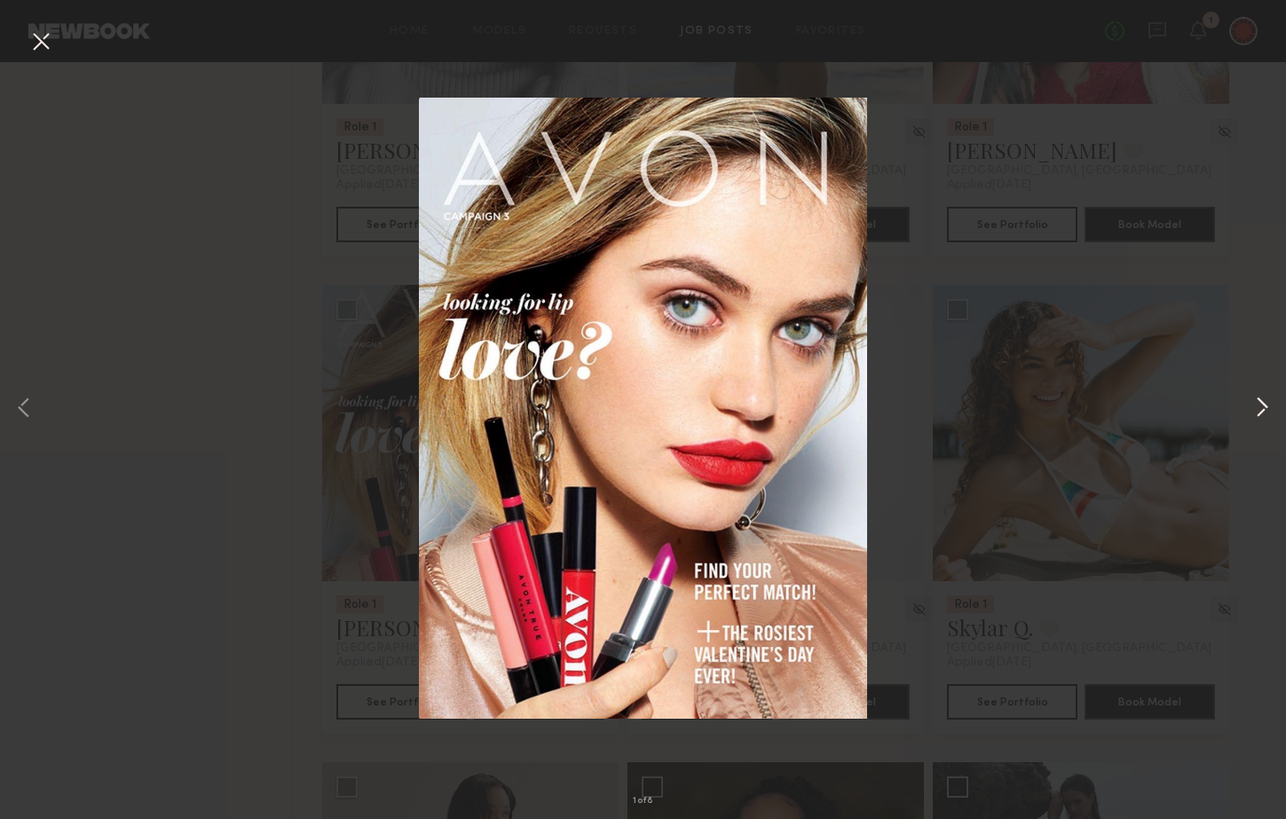
click at [1260, 406] on button at bounding box center [1261, 409] width 21 height 655
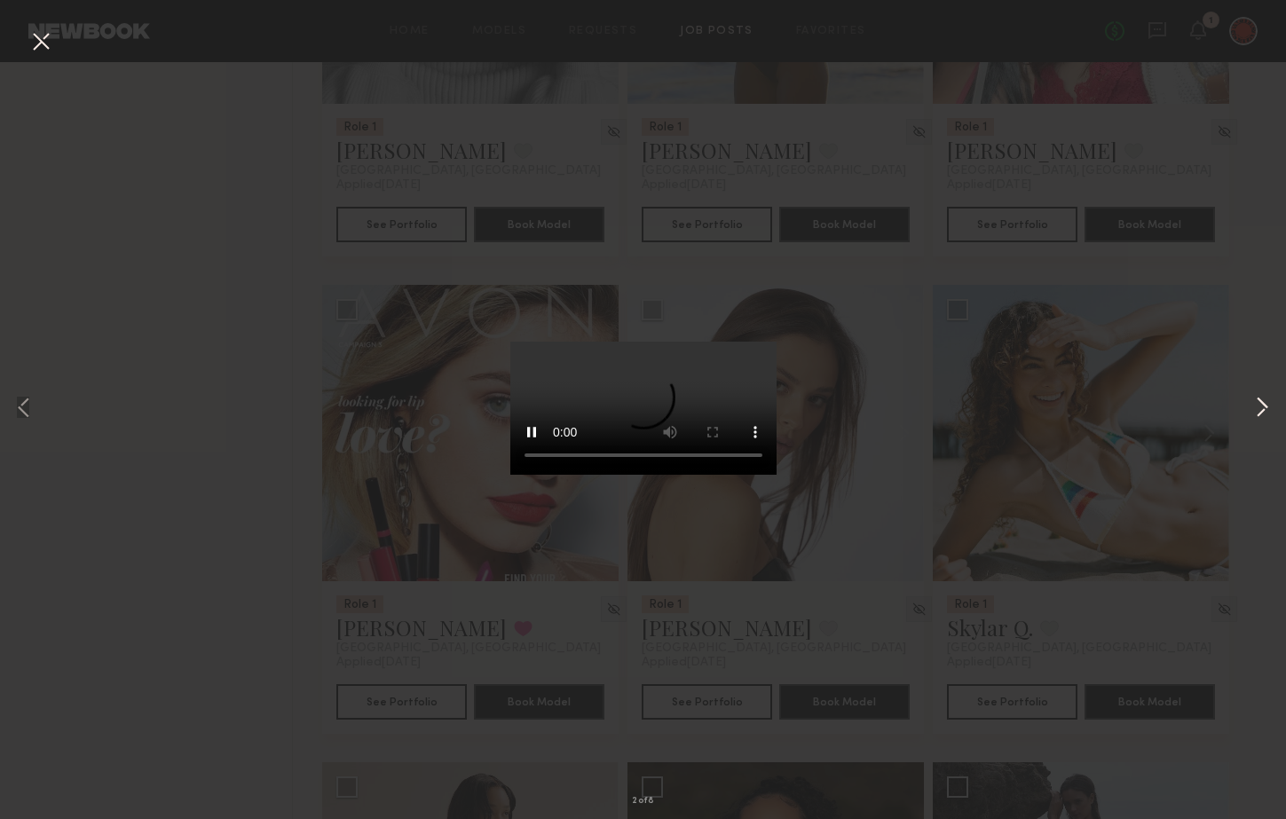
click at [1260, 406] on button at bounding box center [1261, 409] width 21 height 655
click at [265, 356] on div "3 of 8" at bounding box center [643, 409] width 1286 height 819
click at [48, 42] on button at bounding box center [41, 43] width 28 height 32
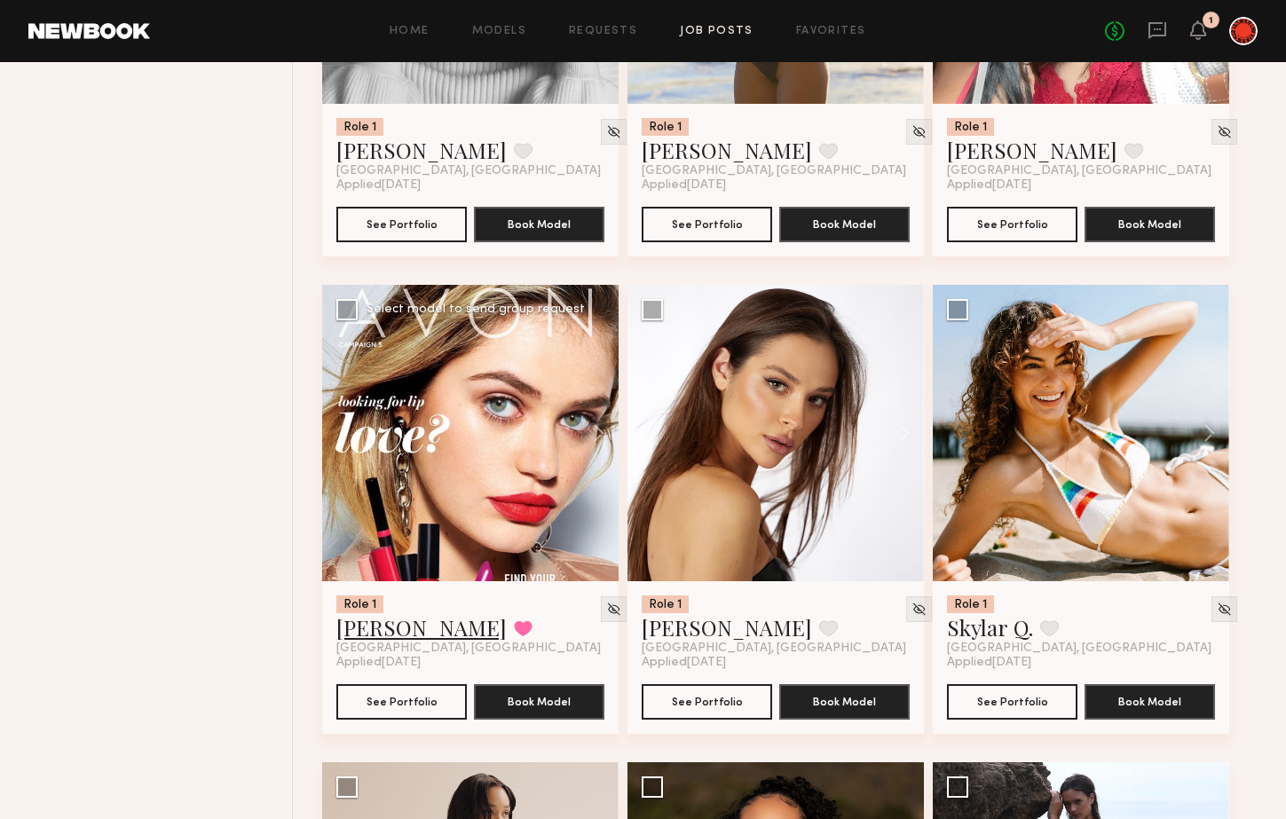
click at [395, 634] on link "Madison S." at bounding box center [421, 627] width 170 height 28
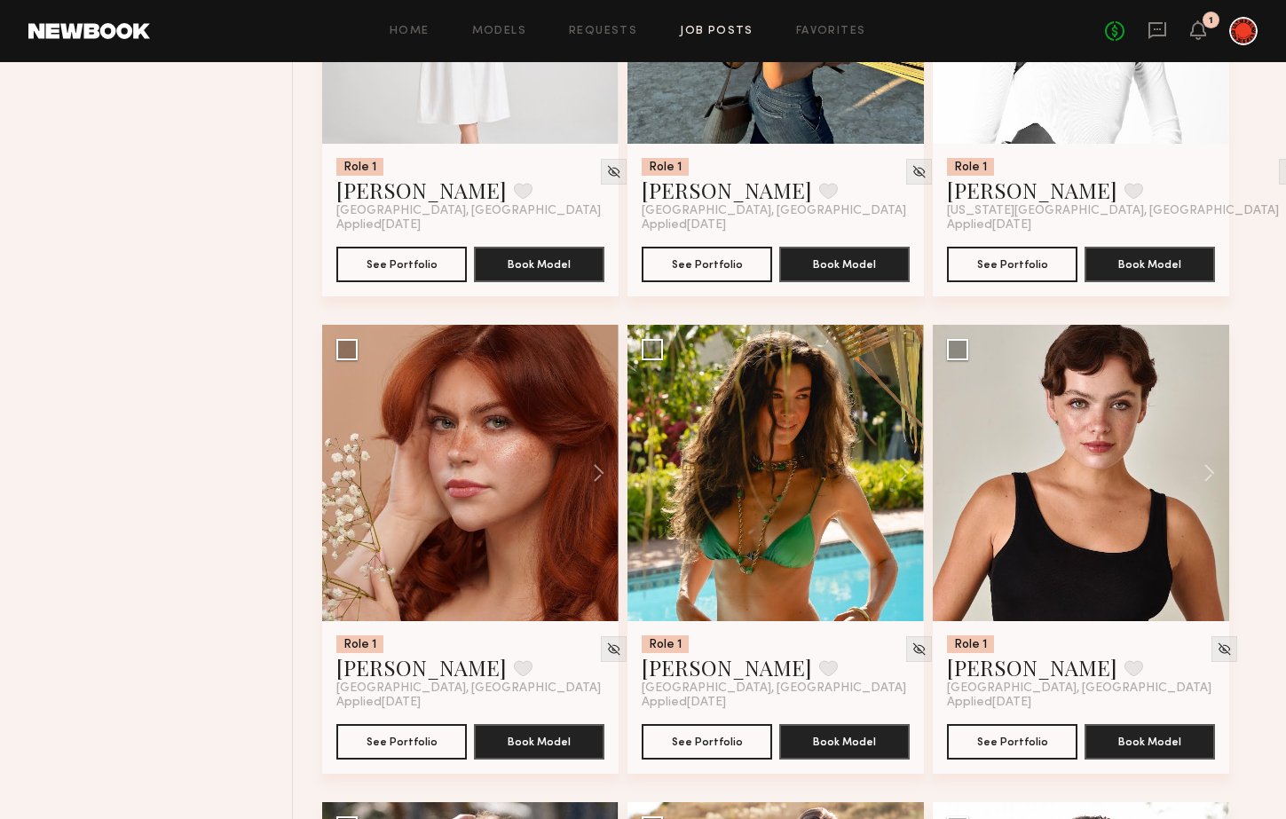
scroll to position [9152, 0]
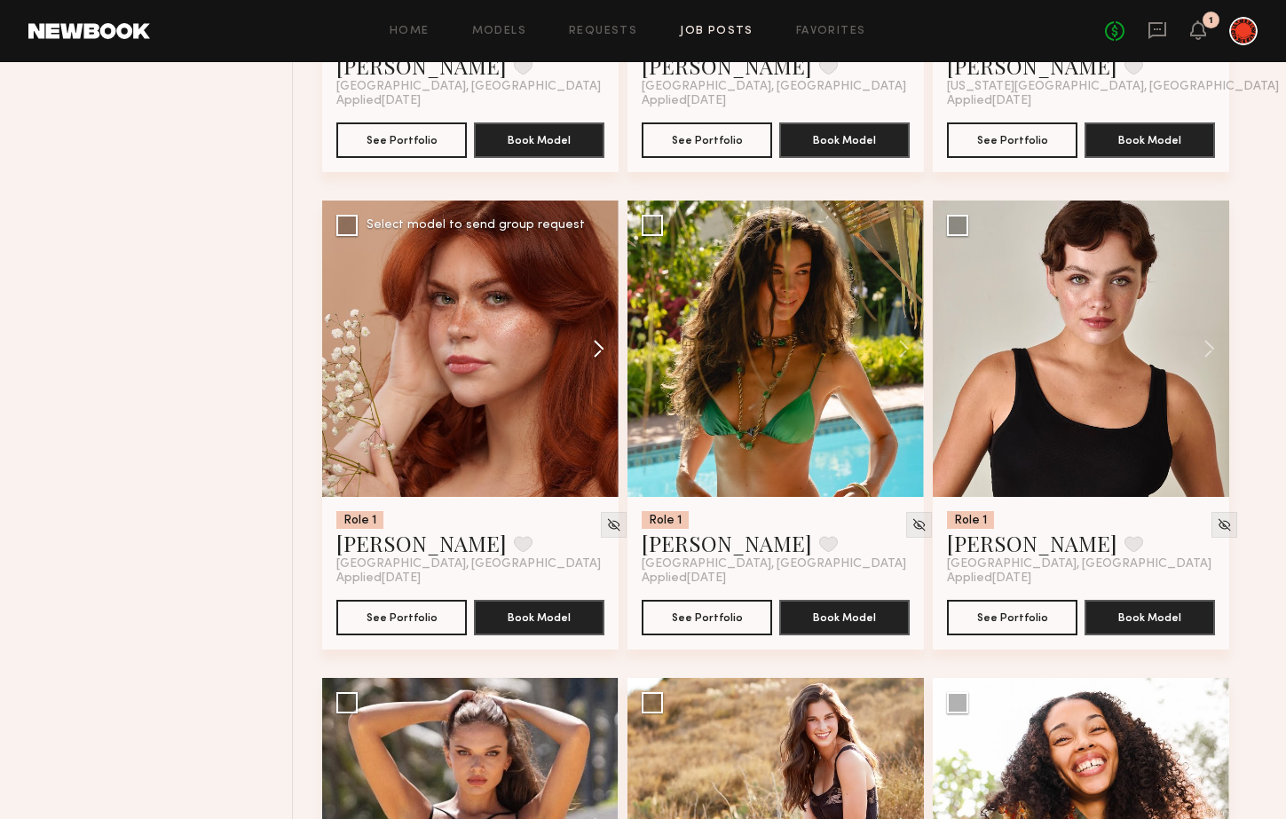
click at [600, 350] on button at bounding box center [590, 349] width 57 height 296
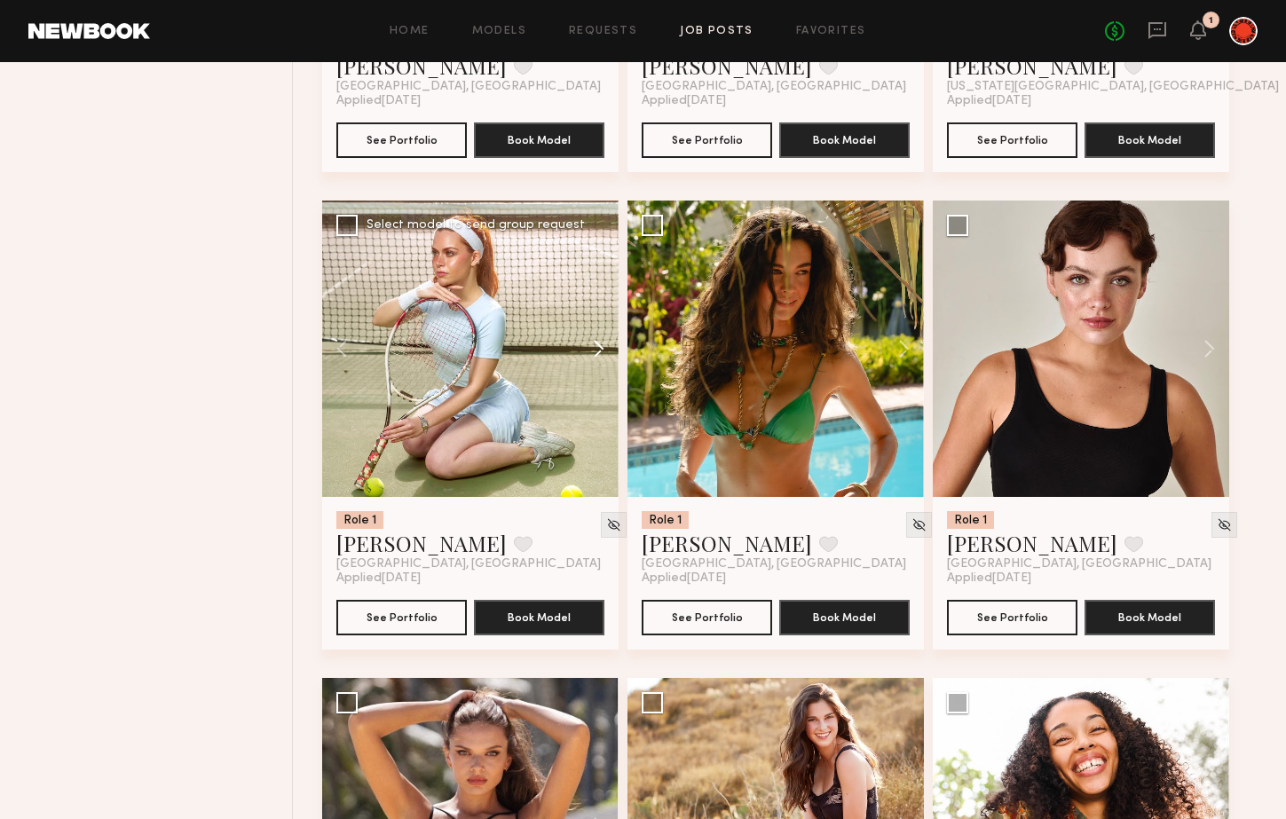
click at [600, 350] on button at bounding box center [590, 349] width 57 height 296
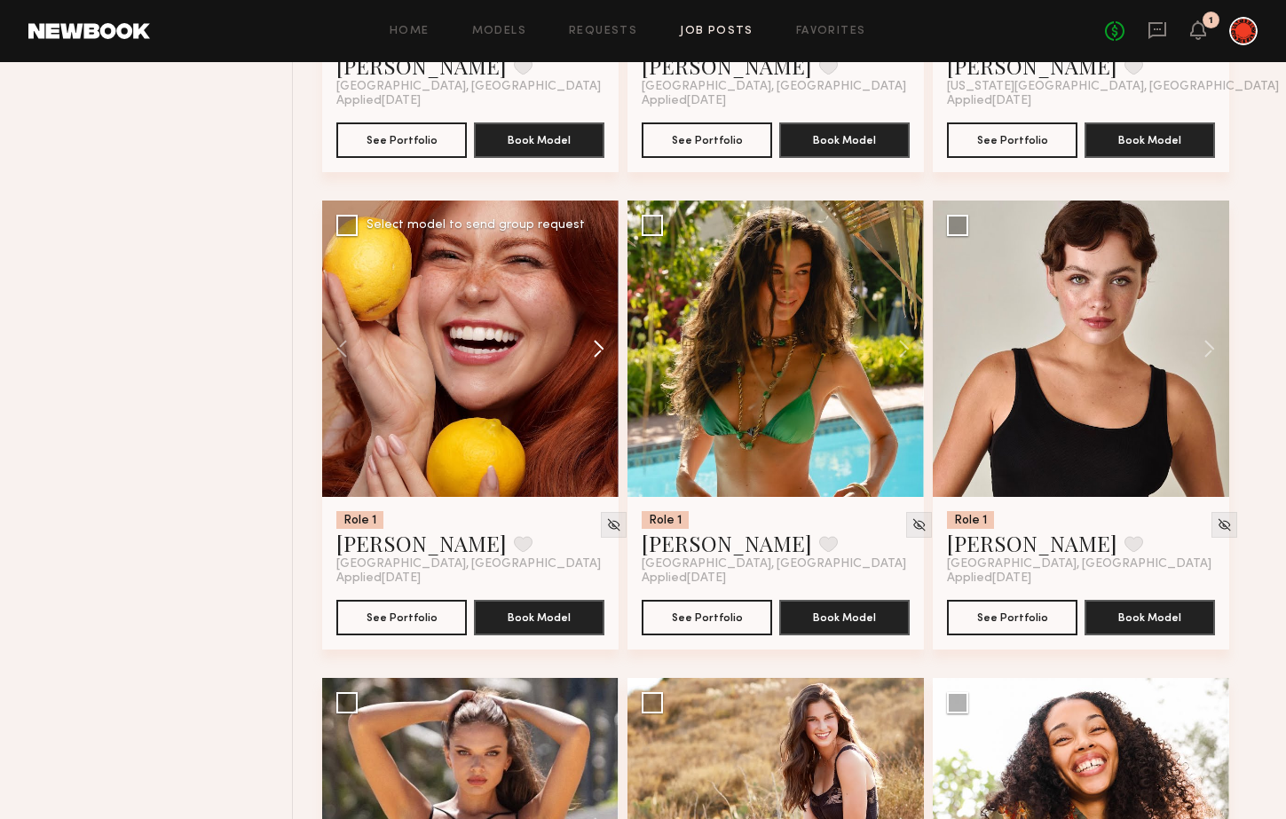
click at [600, 350] on button at bounding box center [590, 349] width 57 height 296
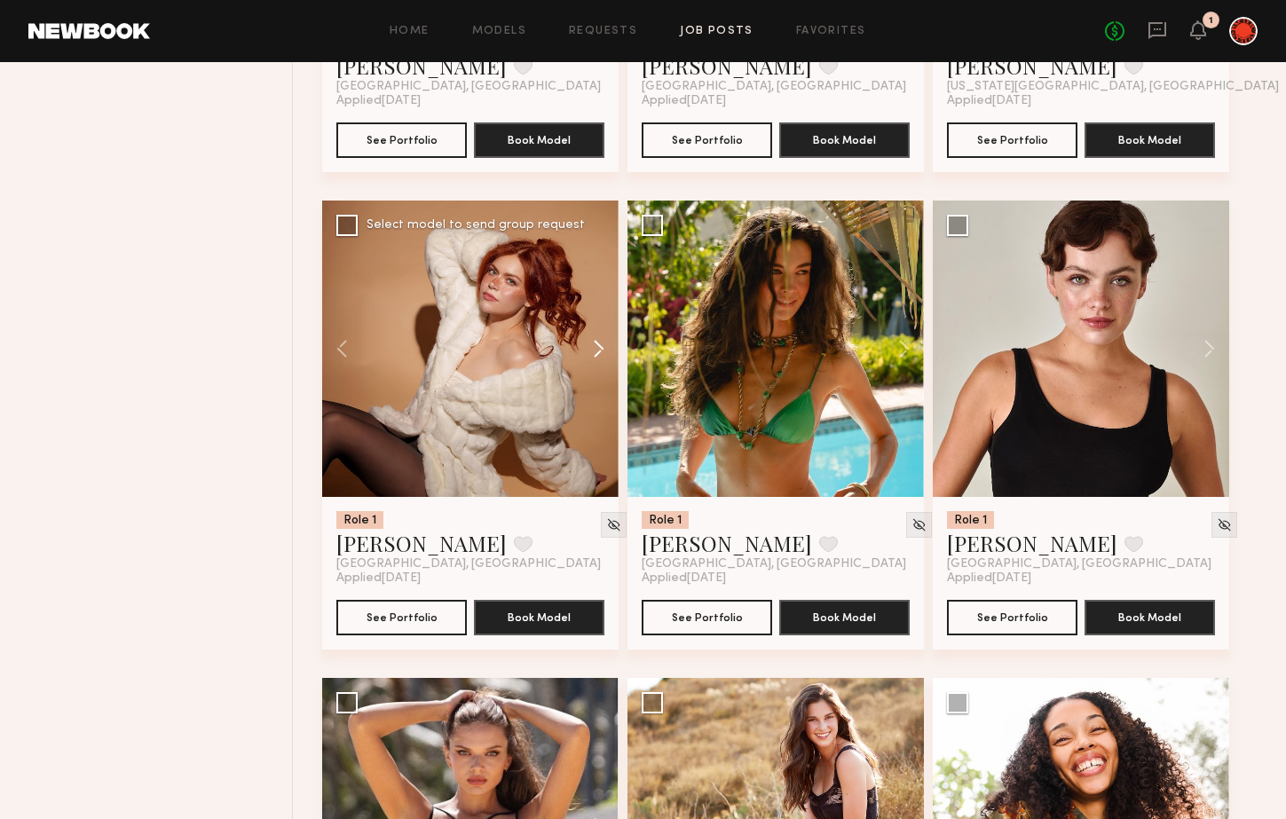
click at [600, 350] on button at bounding box center [590, 349] width 57 height 296
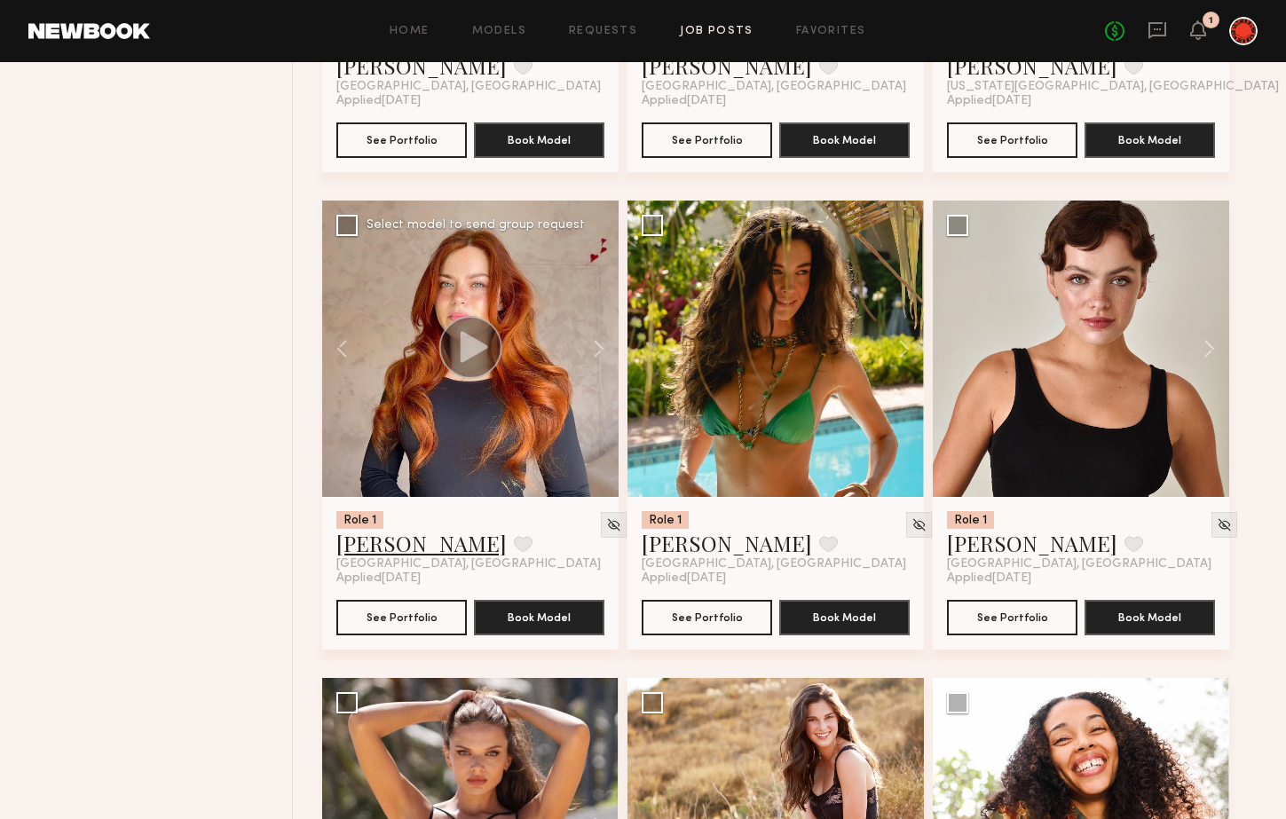
click at [385, 554] on link "Polly R." at bounding box center [421, 543] width 170 height 28
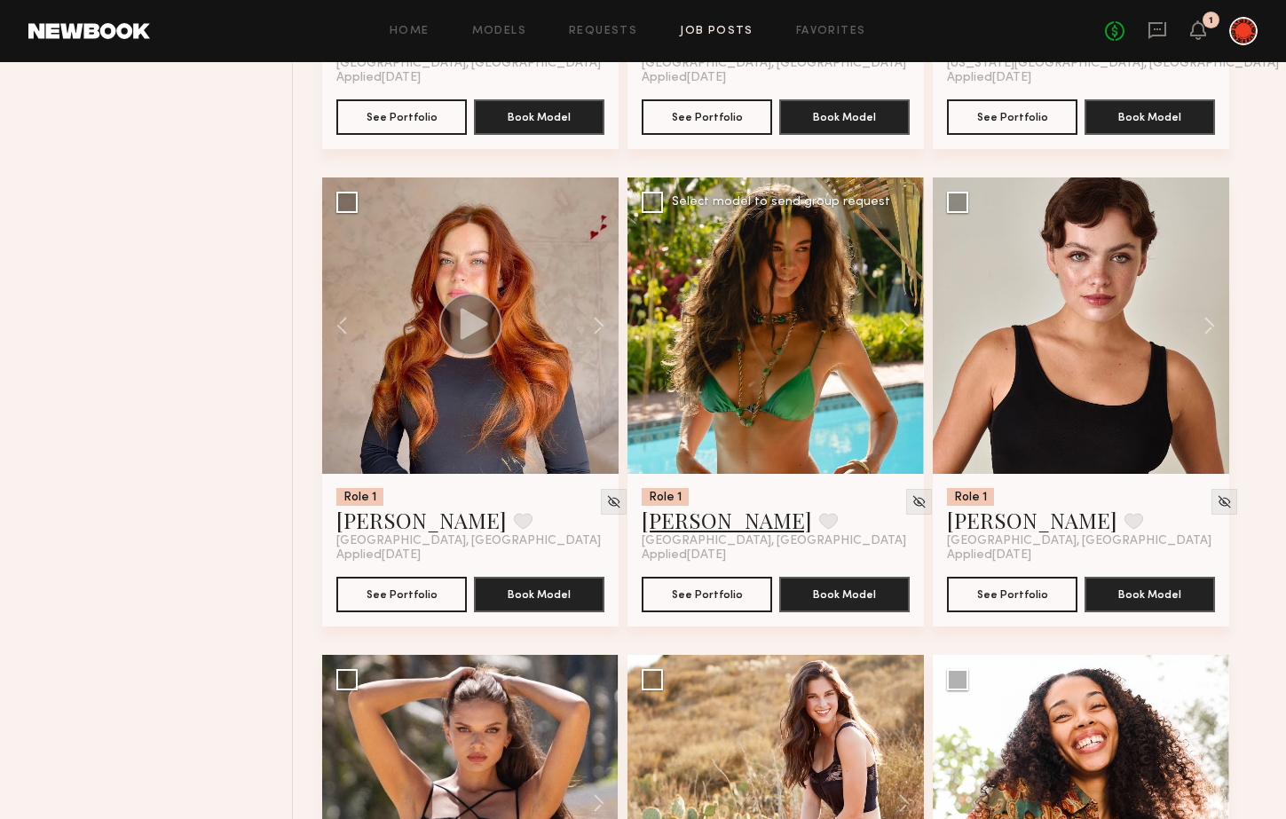
click at [698, 519] on link "Uliana V." at bounding box center [727, 520] width 170 height 28
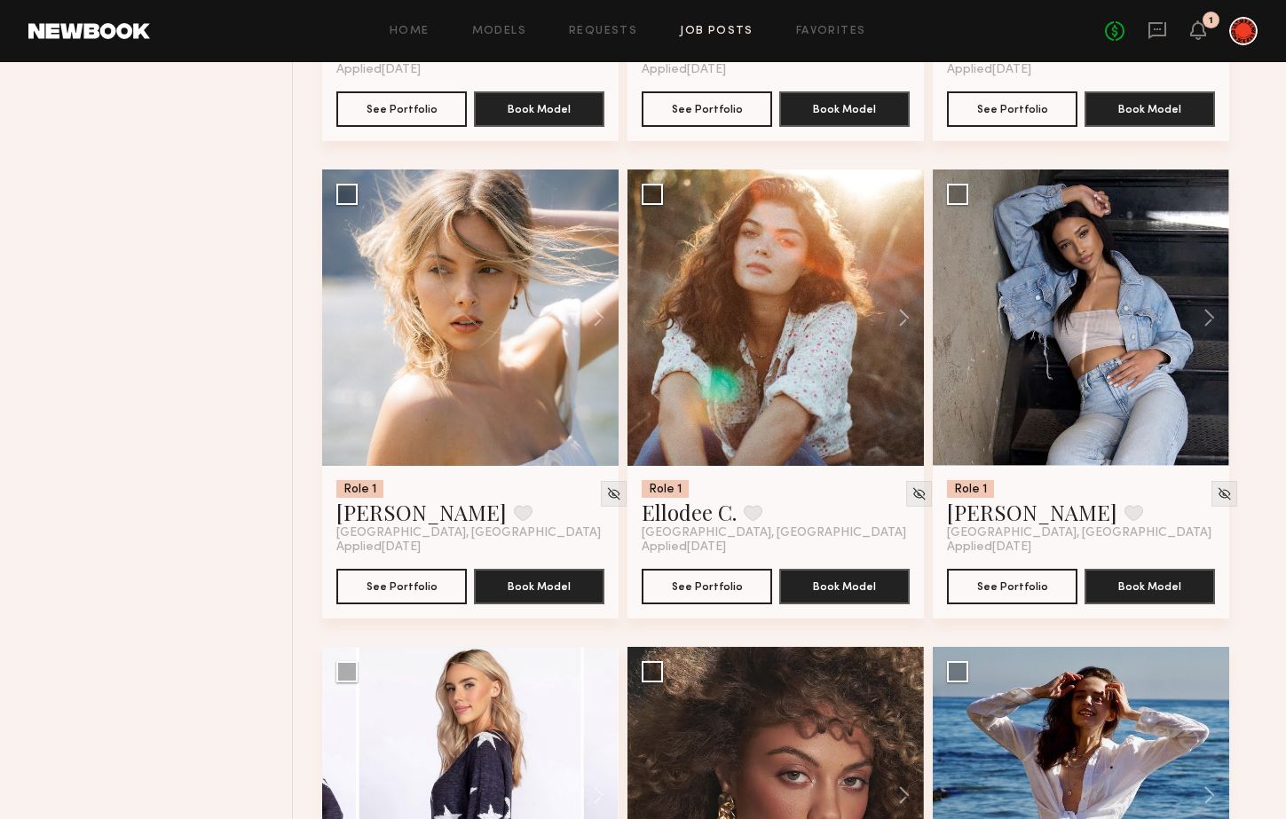
scroll to position [10669, 0]
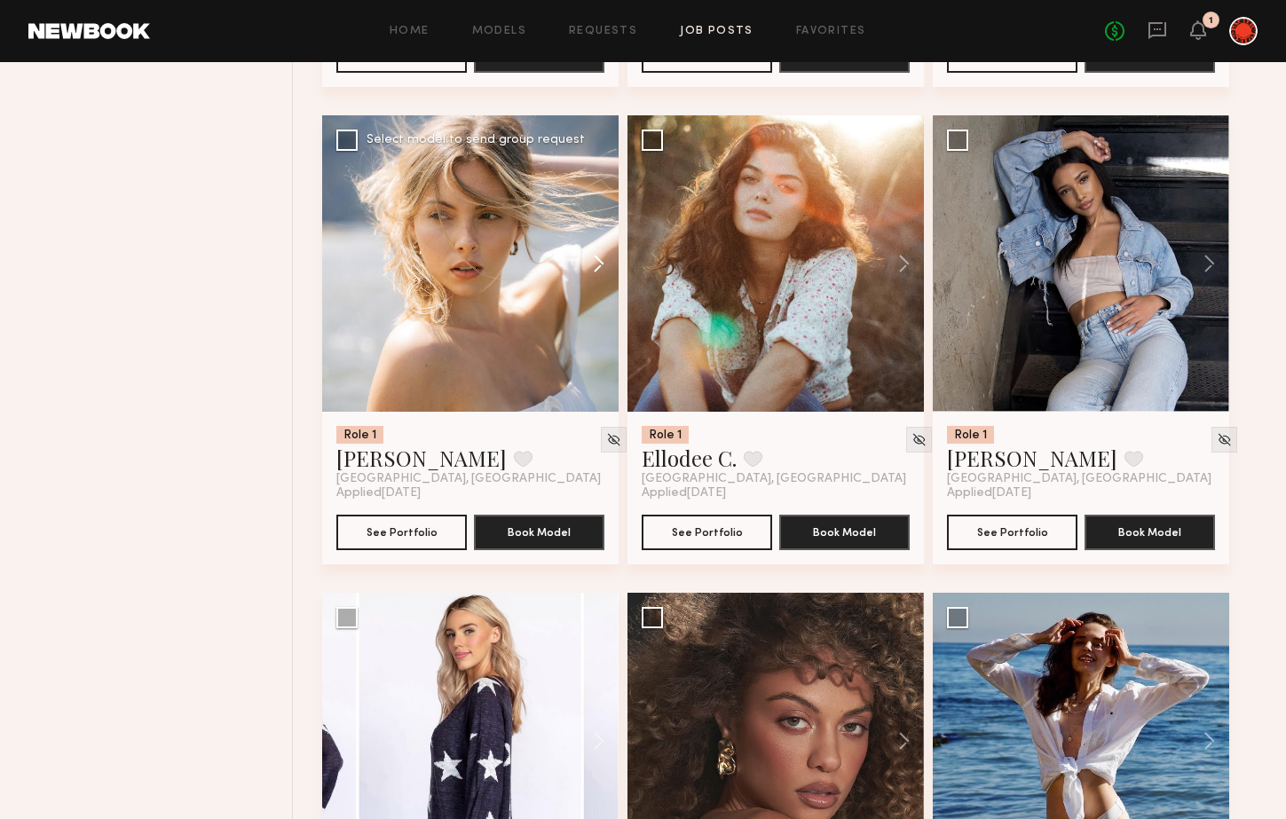
click at [596, 267] on button at bounding box center [590, 263] width 57 height 296
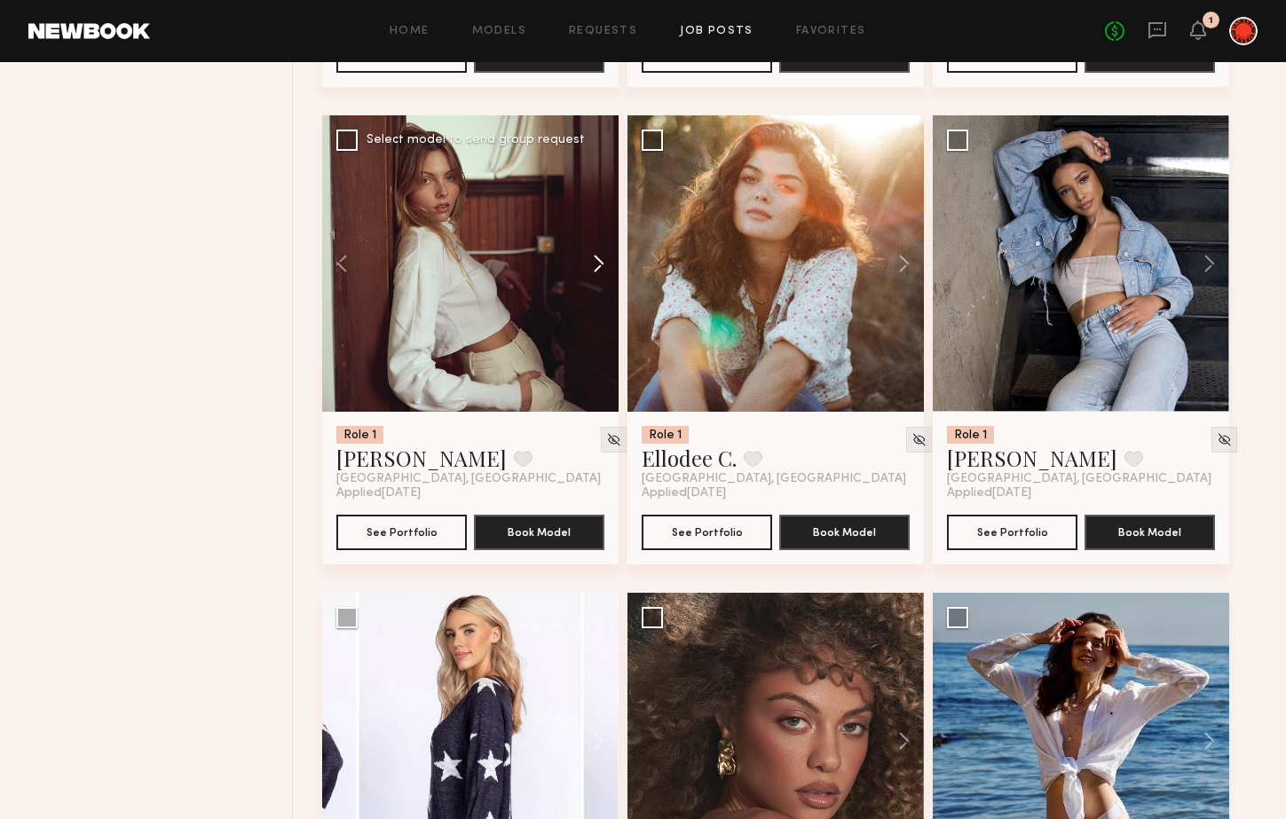
click at [596, 267] on button at bounding box center [590, 263] width 57 height 296
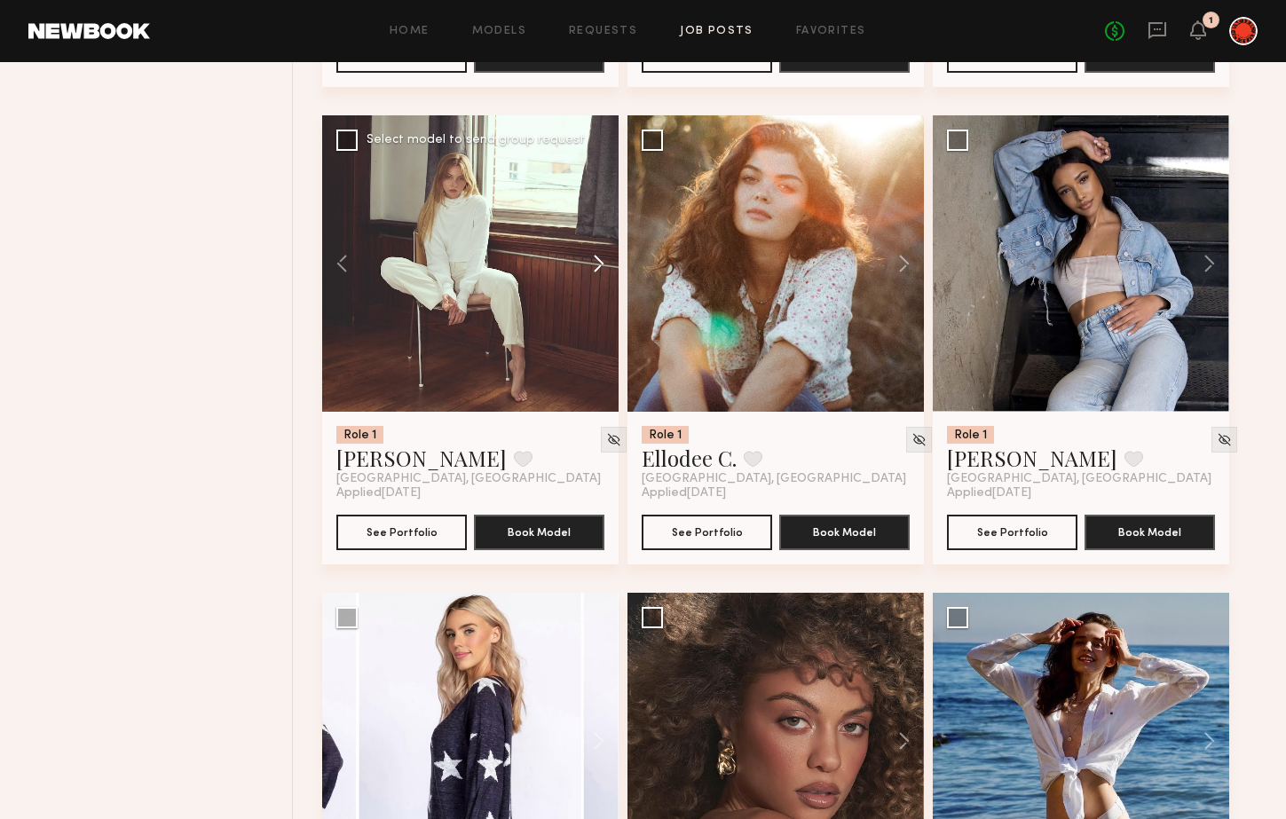
click at [596, 267] on button at bounding box center [590, 263] width 57 height 296
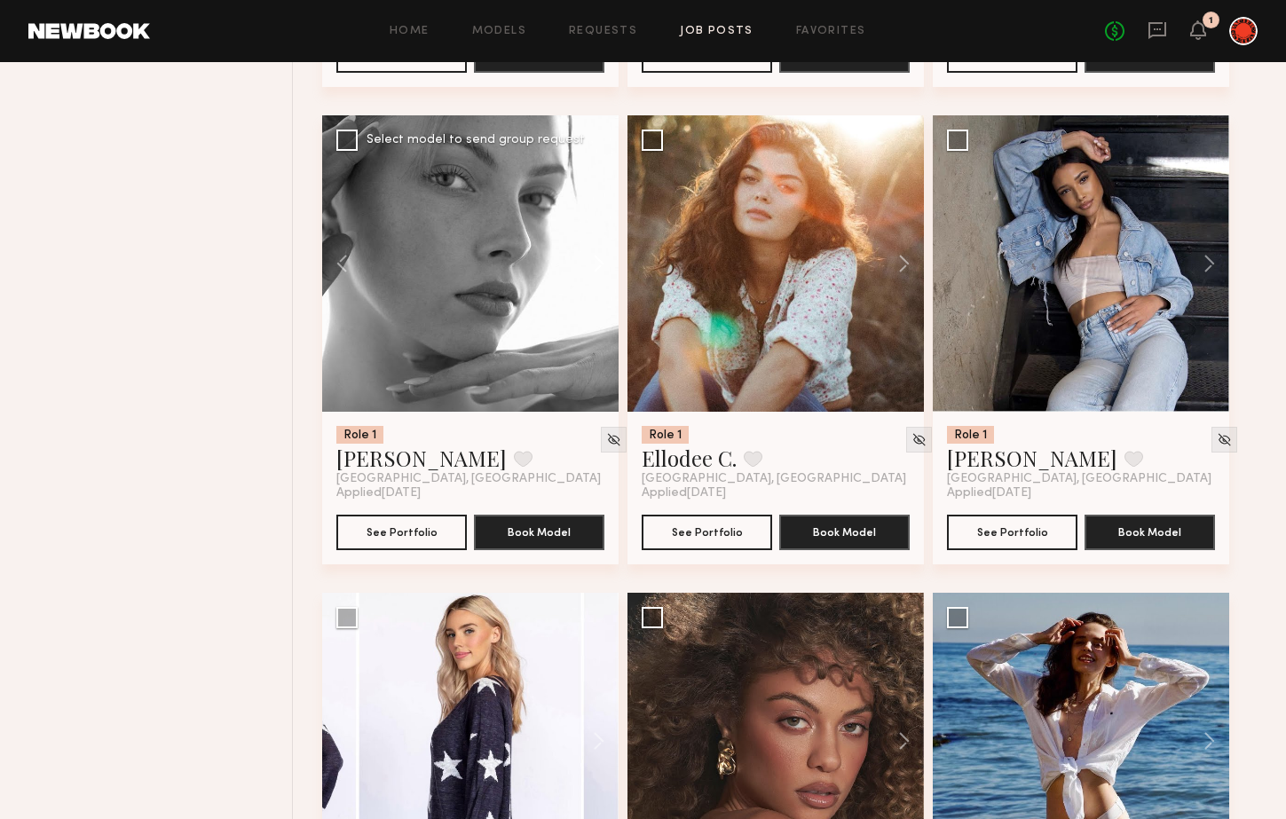
click at [596, 267] on button at bounding box center [590, 263] width 57 height 296
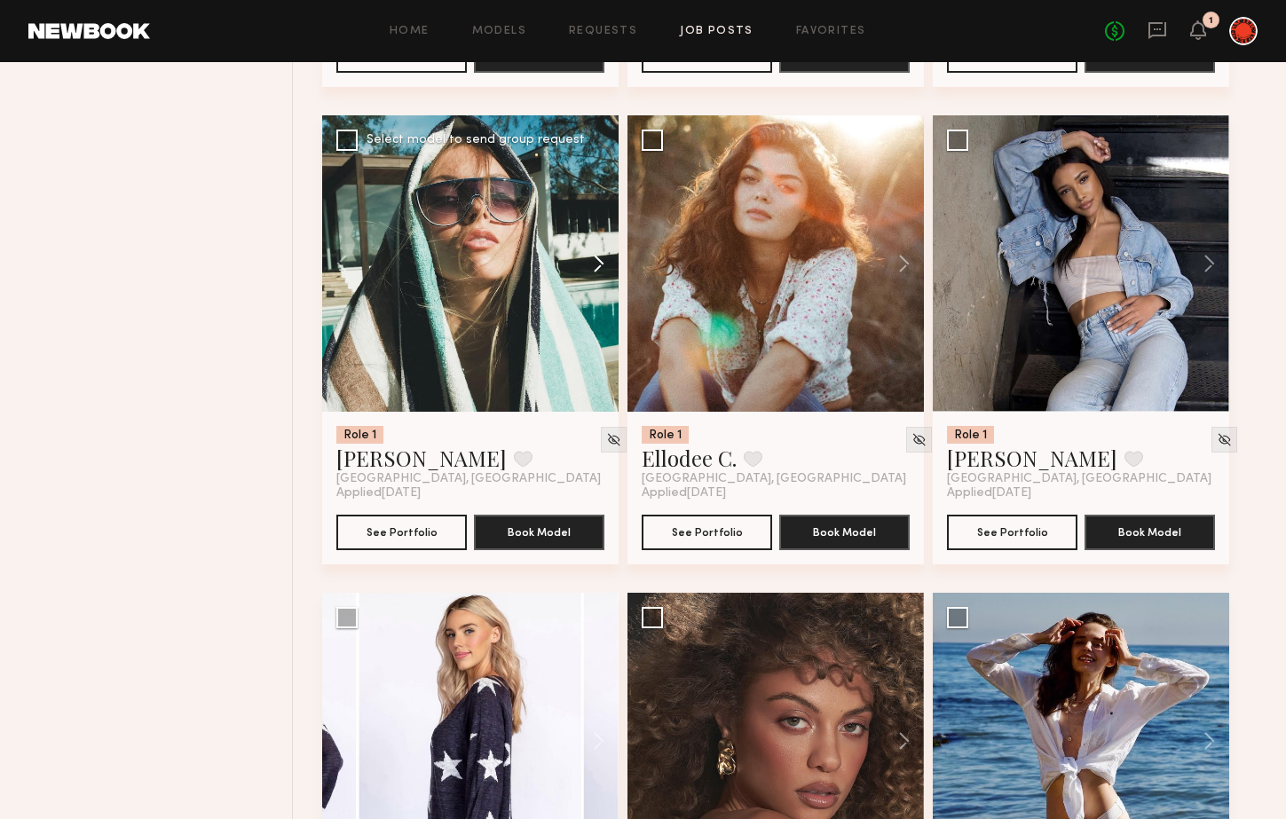
click at [596, 267] on button at bounding box center [590, 263] width 57 height 296
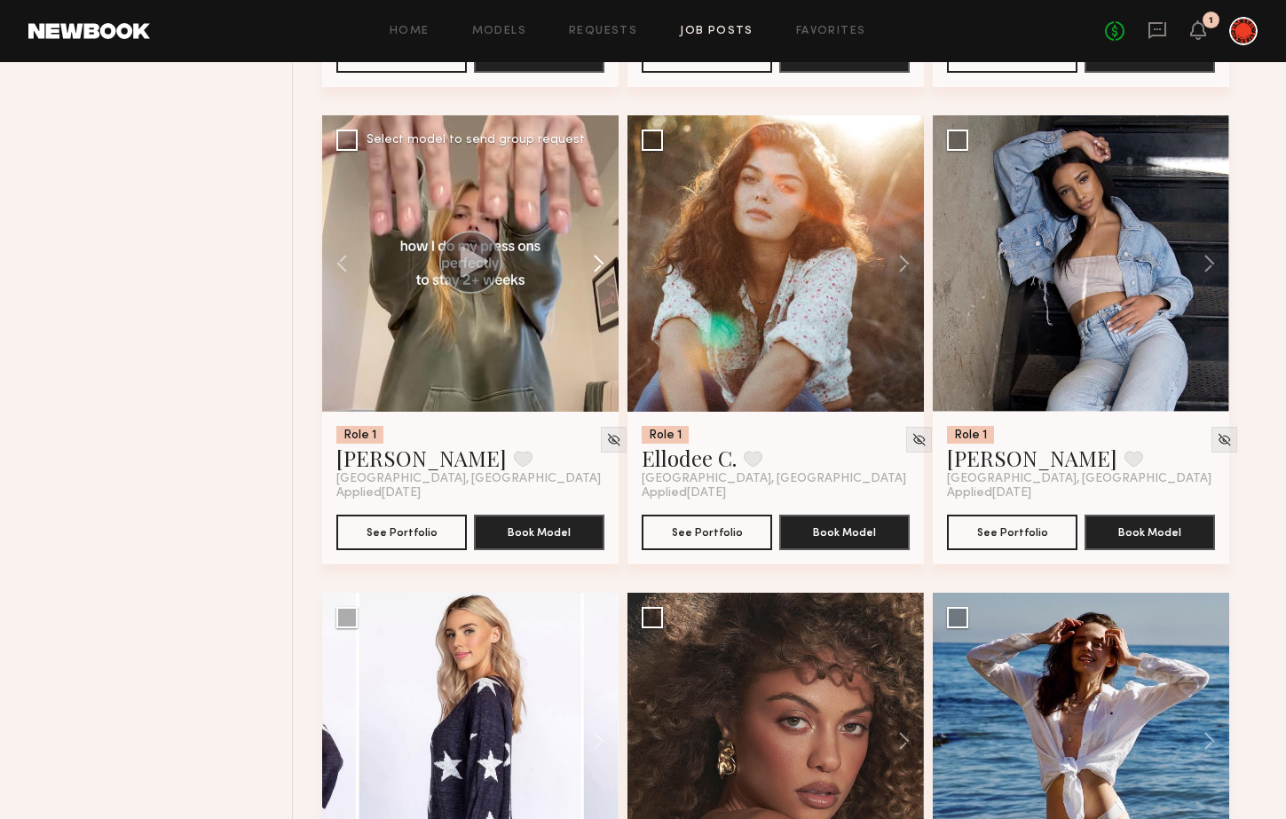
click at [596, 267] on button at bounding box center [590, 263] width 57 height 296
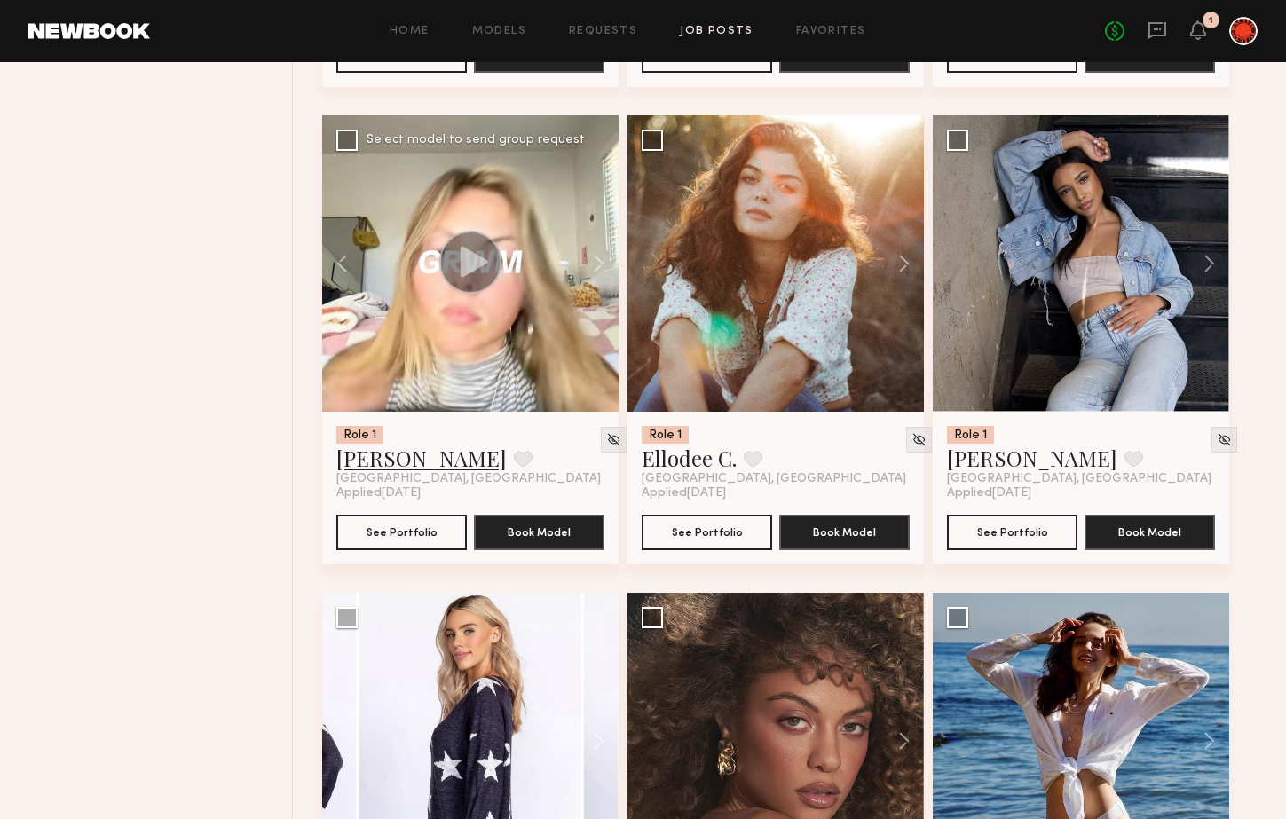
click at [363, 460] on link "Ellie G." at bounding box center [421, 458] width 170 height 28
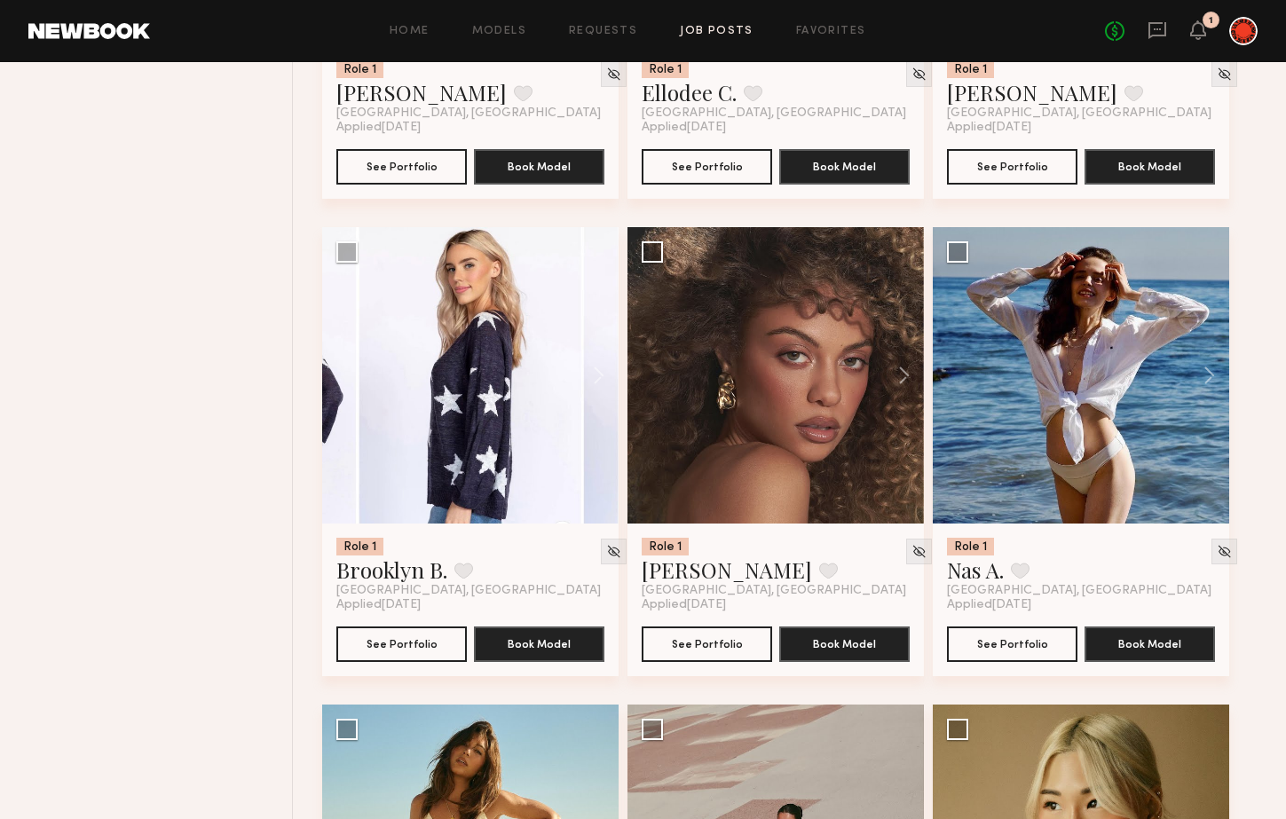
scroll to position [11036, 0]
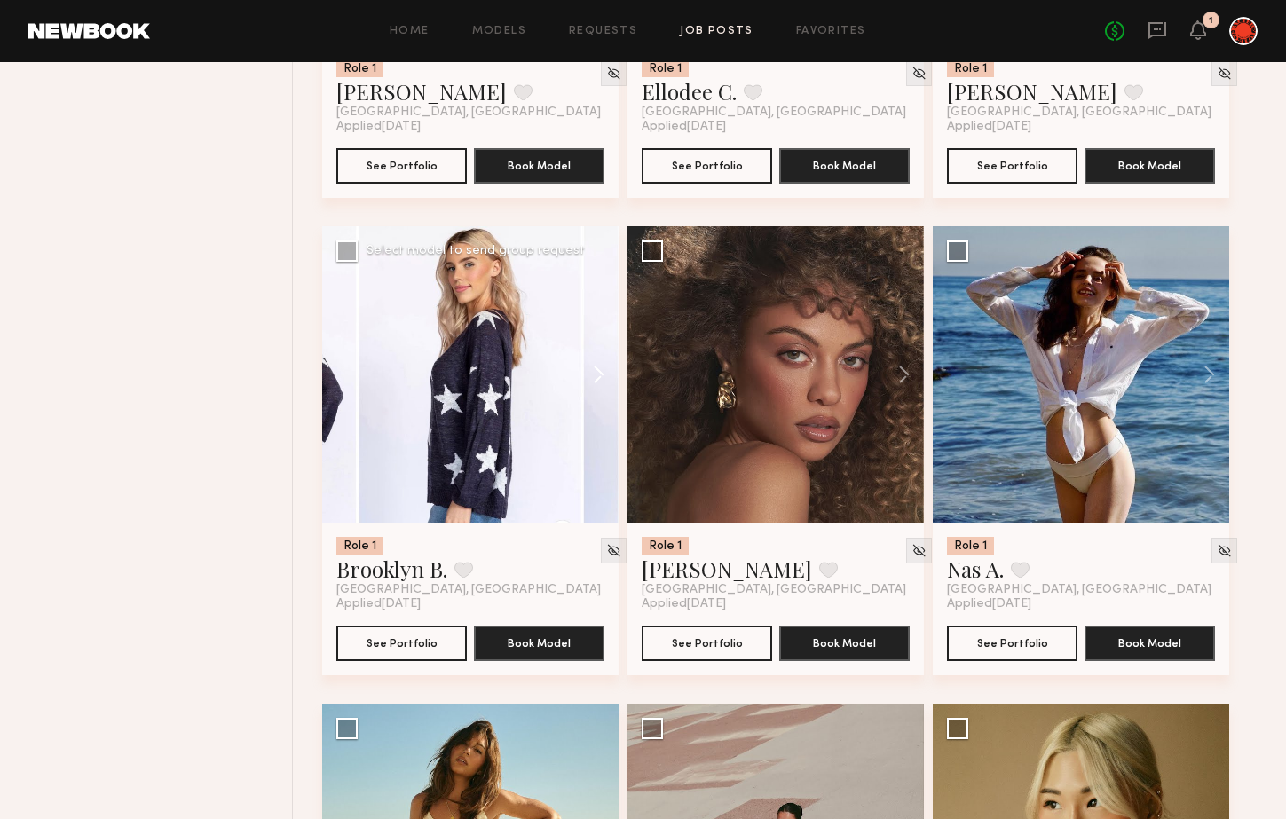
click at [599, 376] on button at bounding box center [590, 374] width 57 height 296
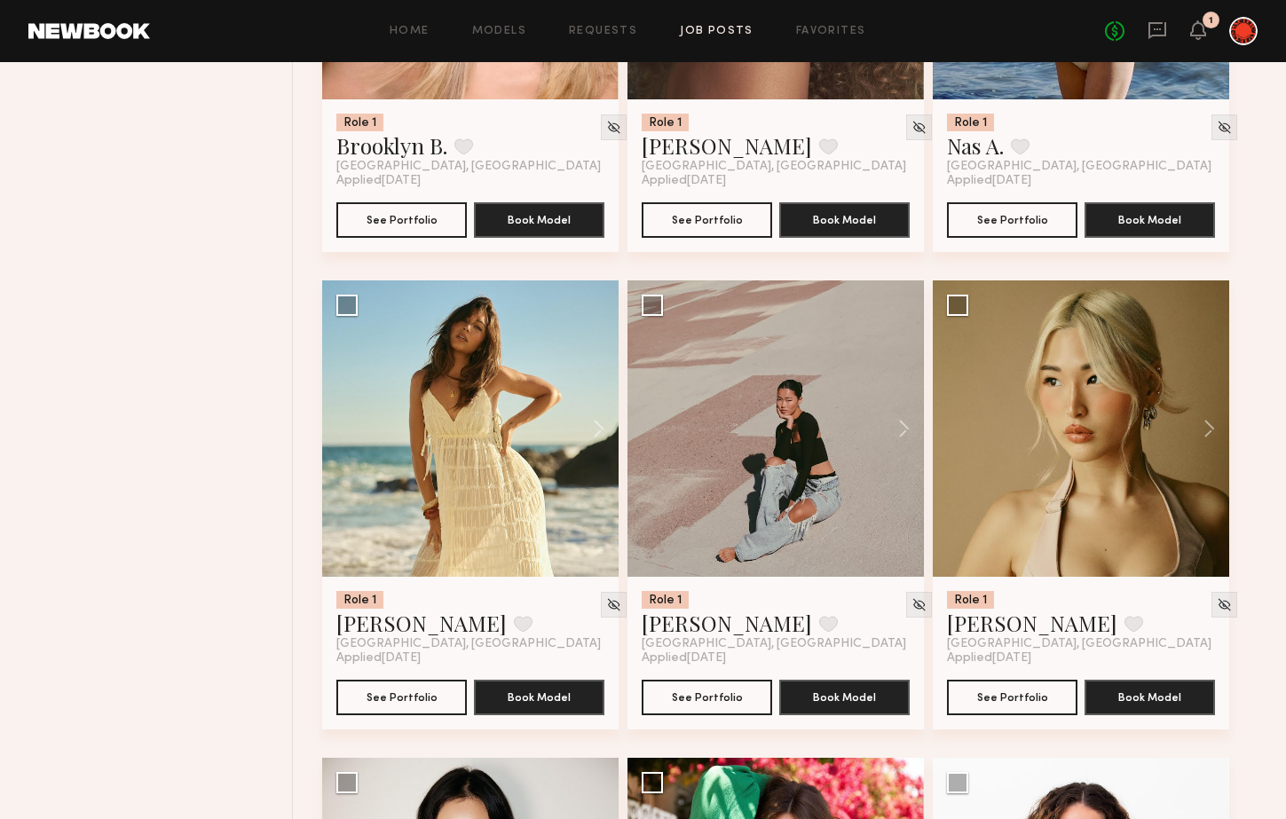
scroll to position [11460, 0]
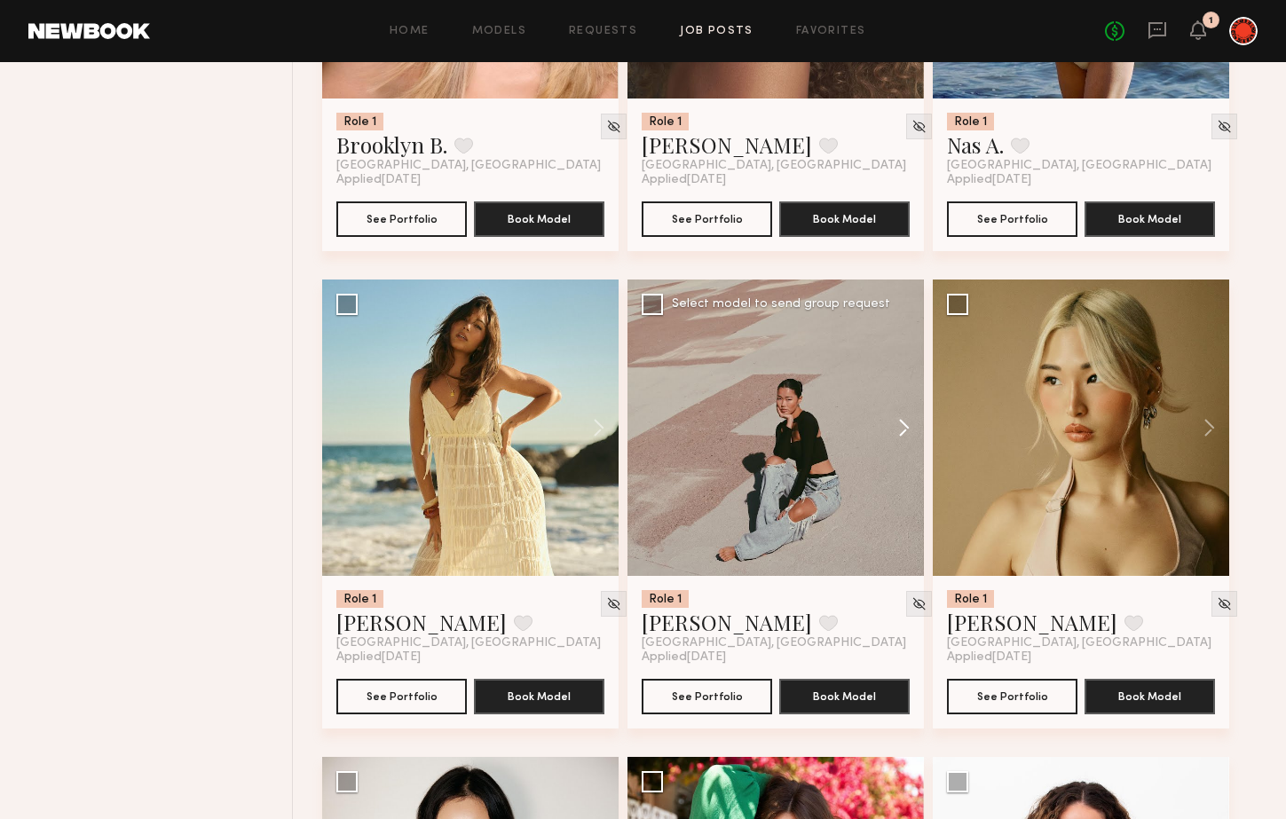
click at [892, 433] on button at bounding box center [895, 428] width 57 height 296
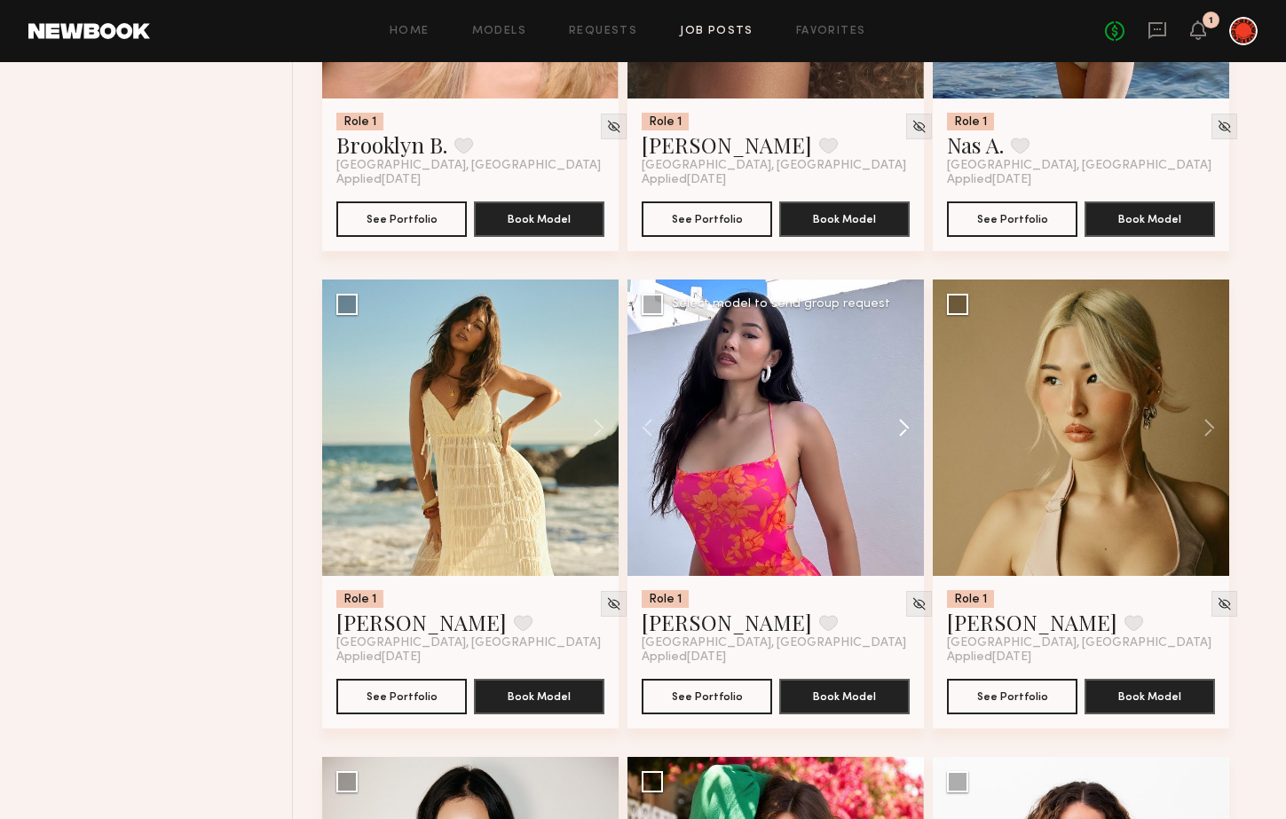
click at [893, 433] on button at bounding box center [895, 428] width 57 height 296
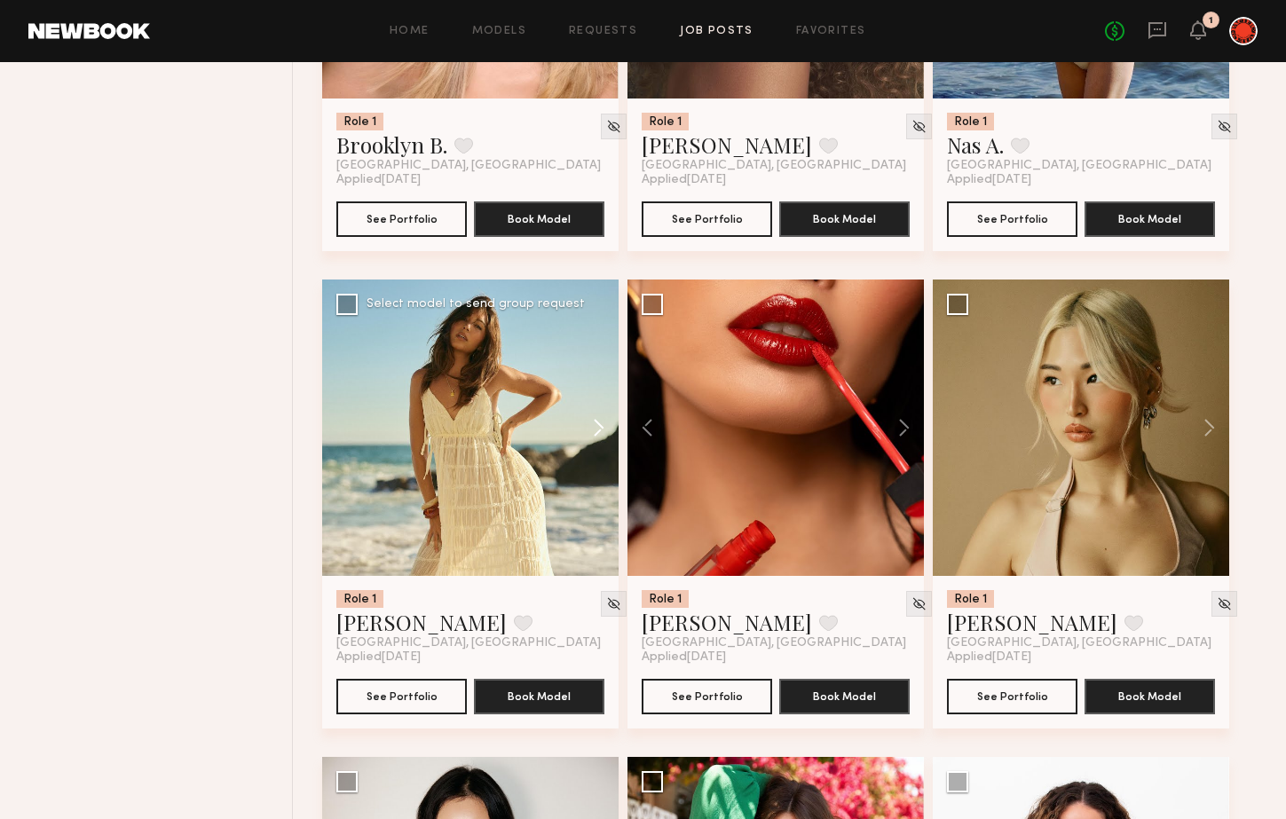
click at [597, 426] on button at bounding box center [590, 428] width 57 height 296
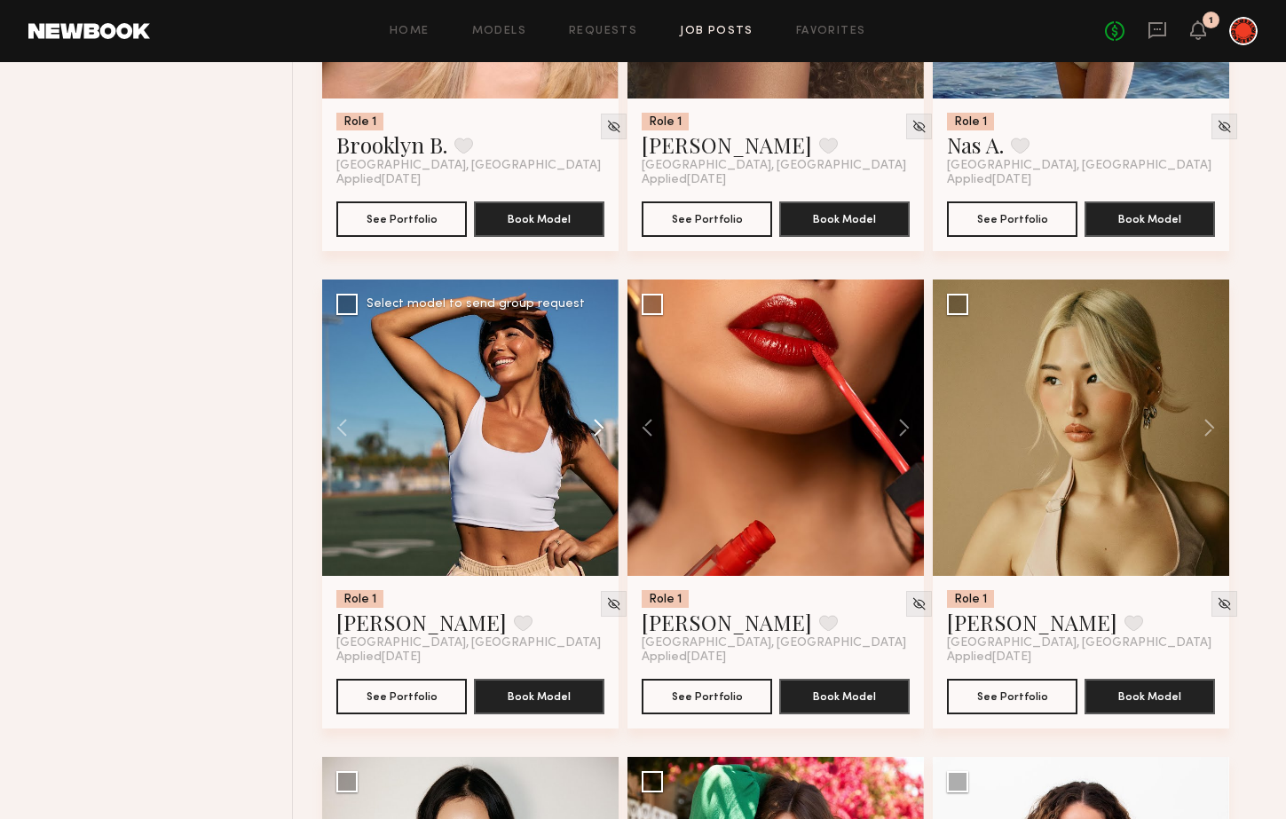
click at [597, 426] on button at bounding box center [590, 428] width 57 height 296
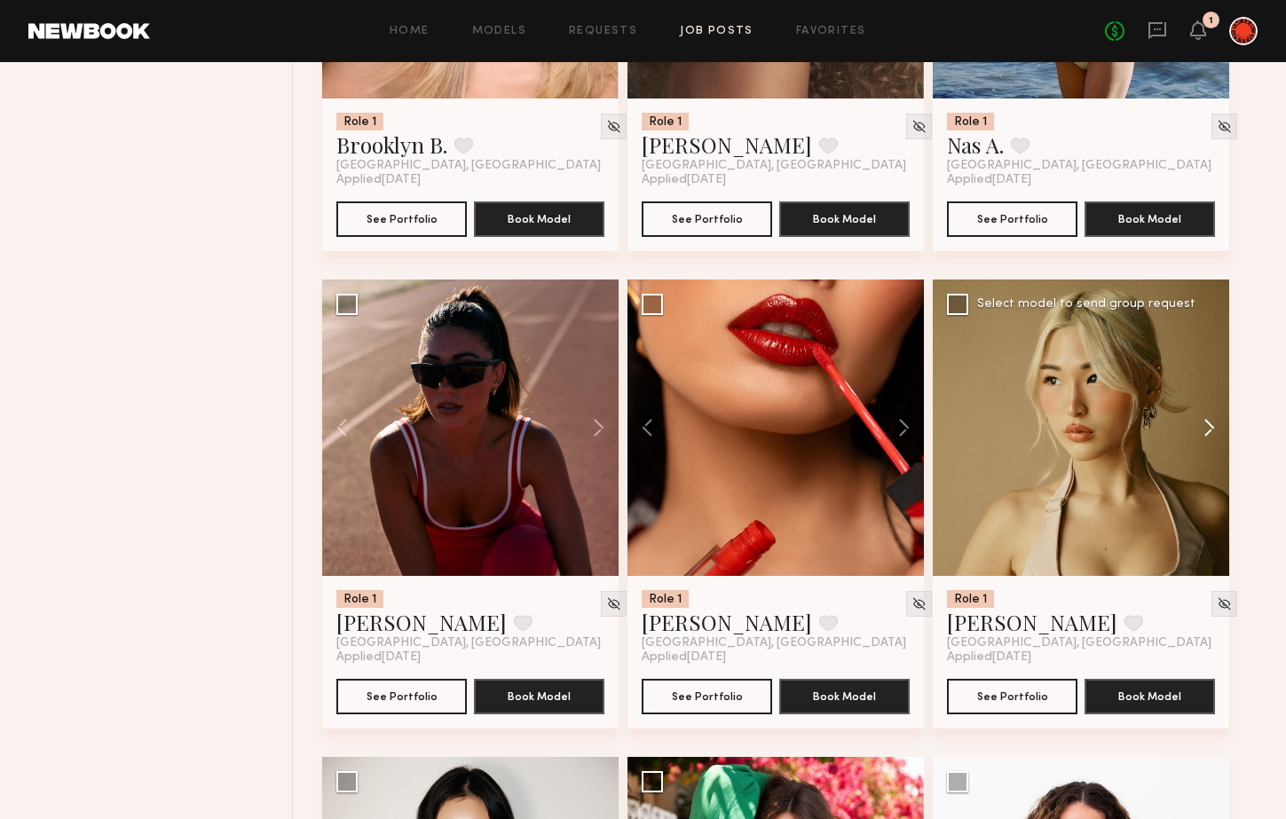
click at [1209, 440] on button at bounding box center [1200, 428] width 57 height 296
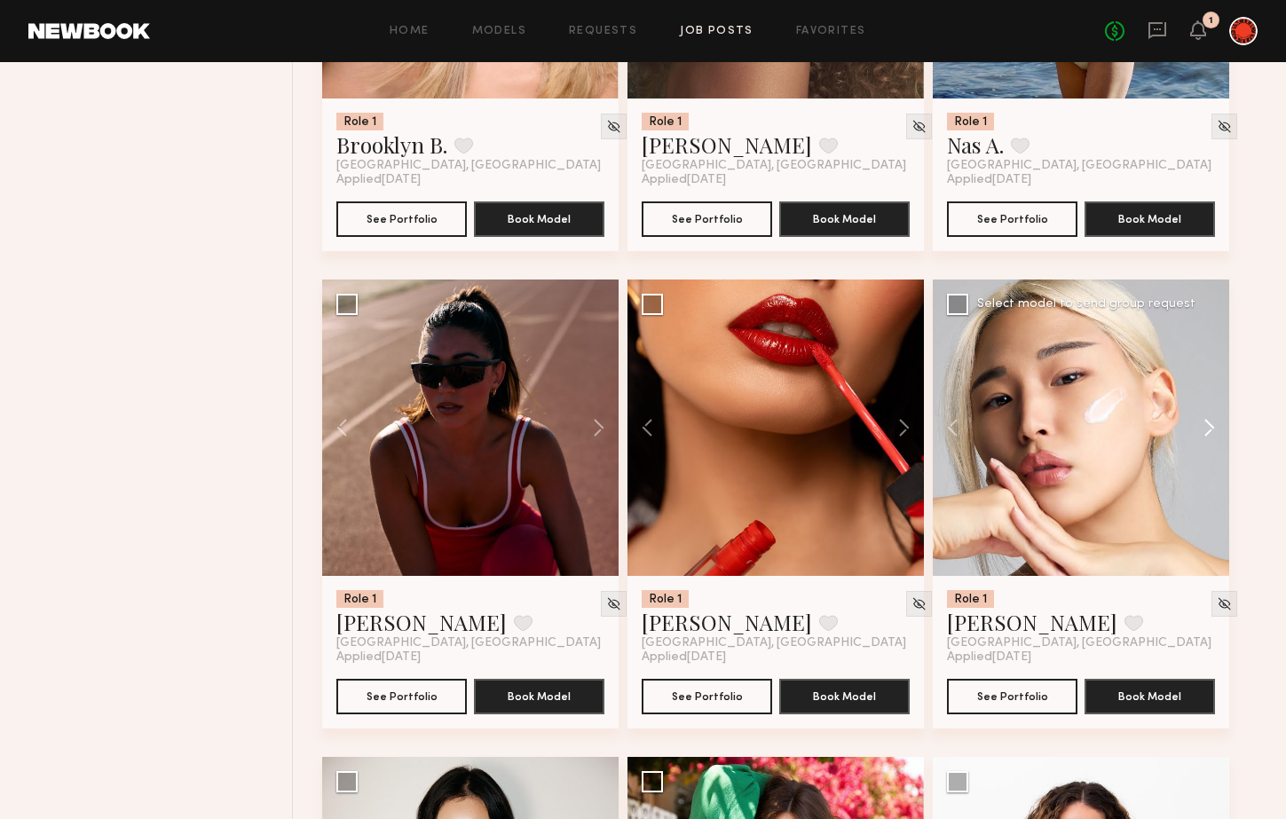
click at [1209, 440] on button at bounding box center [1200, 428] width 57 height 296
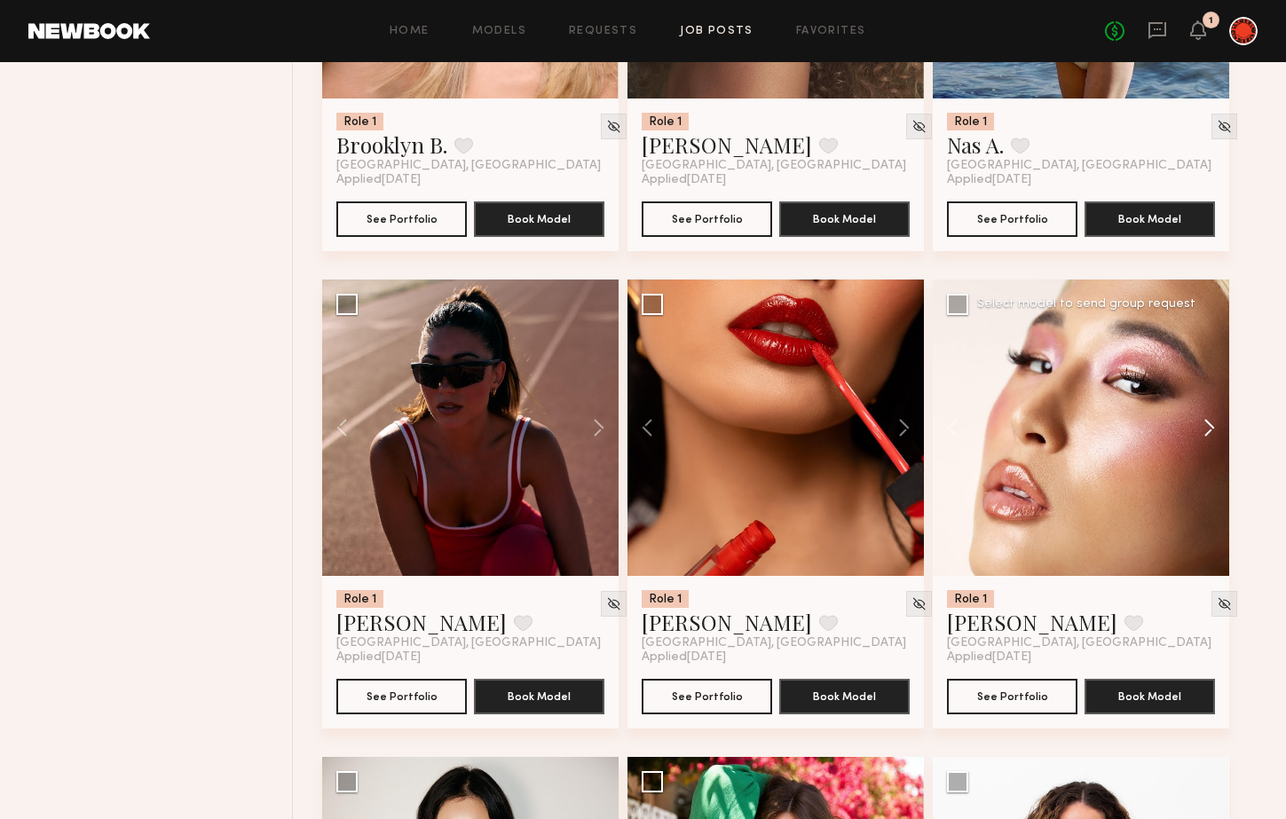
click at [1209, 440] on button at bounding box center [1200, 428] width 57 height 296
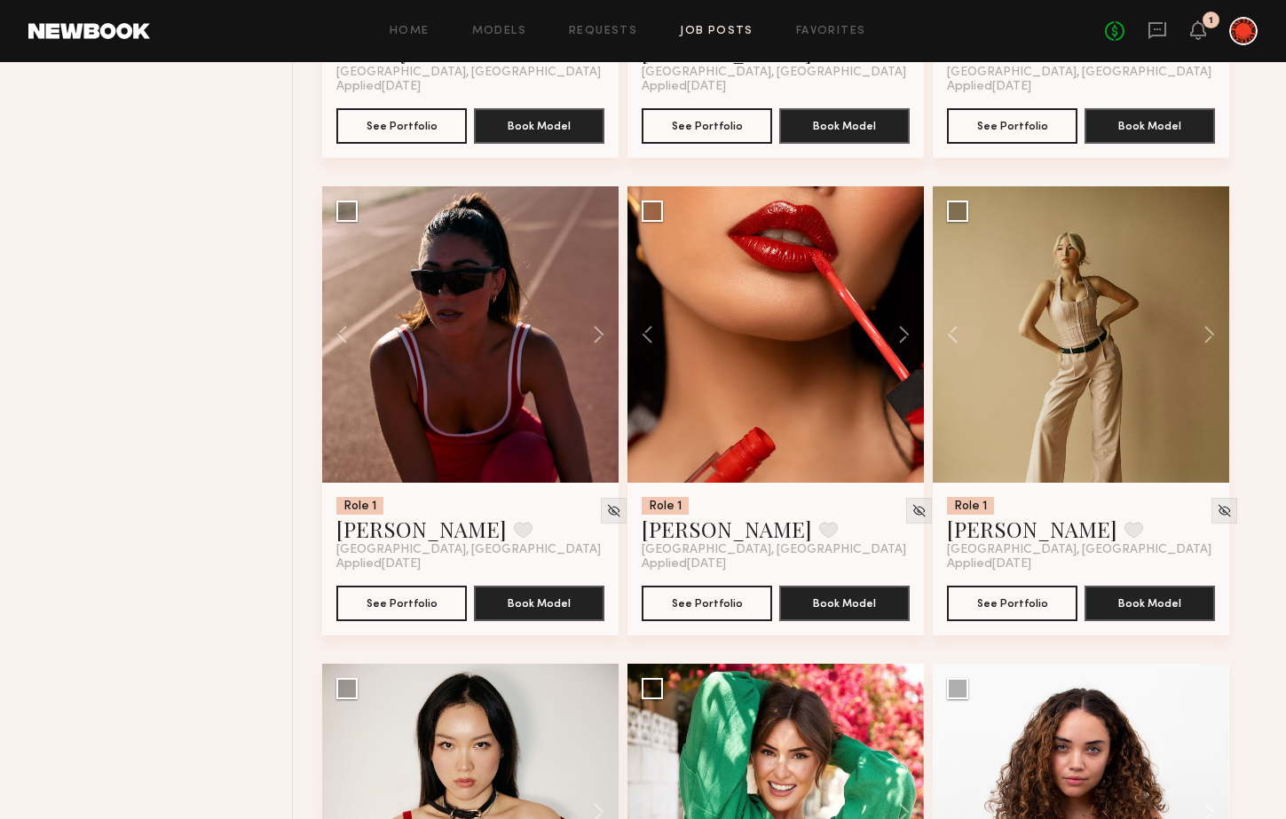
scroll to position [11550, 0]
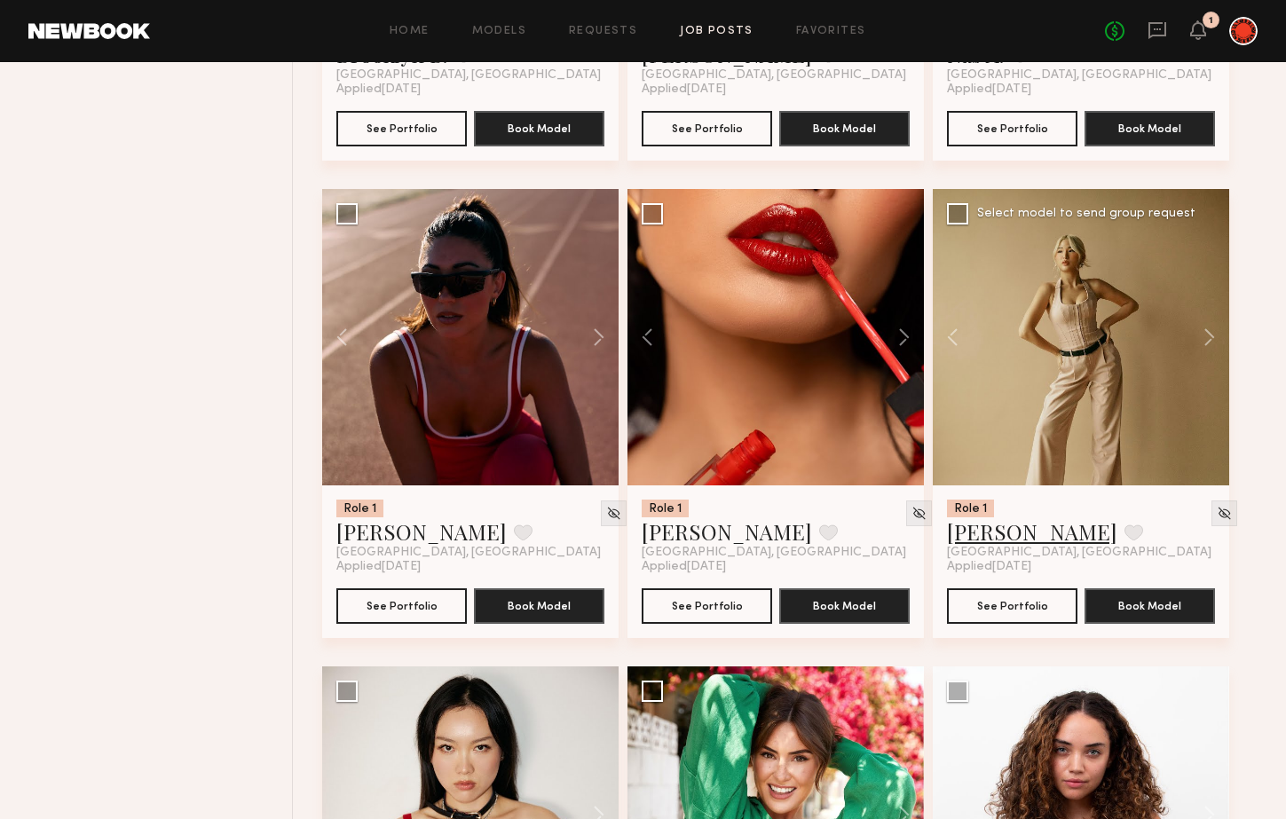
click at [997, 531] on link "ALICE A." at bounding box center [1032, 531] width 170 height 28
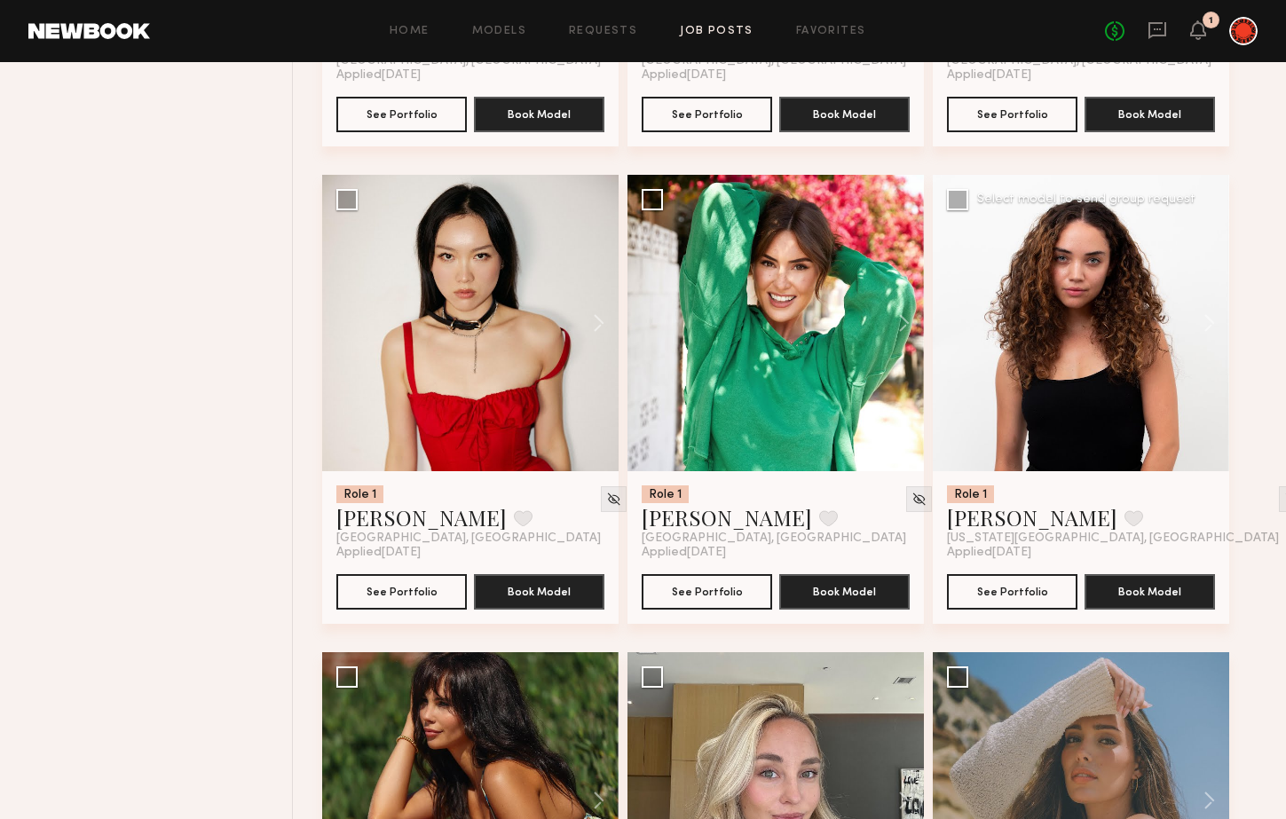
scroll to position [12044, 0]
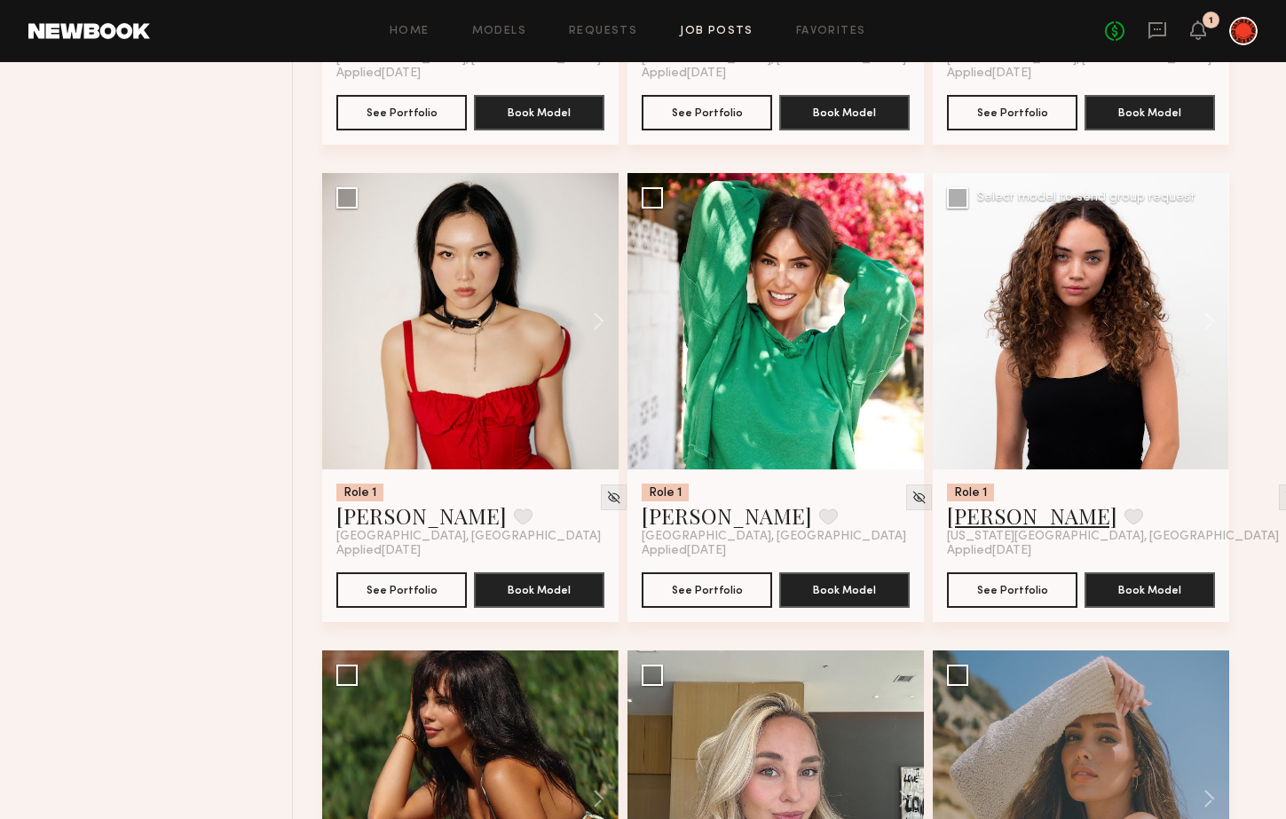
click at [988, 512] on link "Kaitlyn J." at bounding box center [1032, 515] width 170 height 28
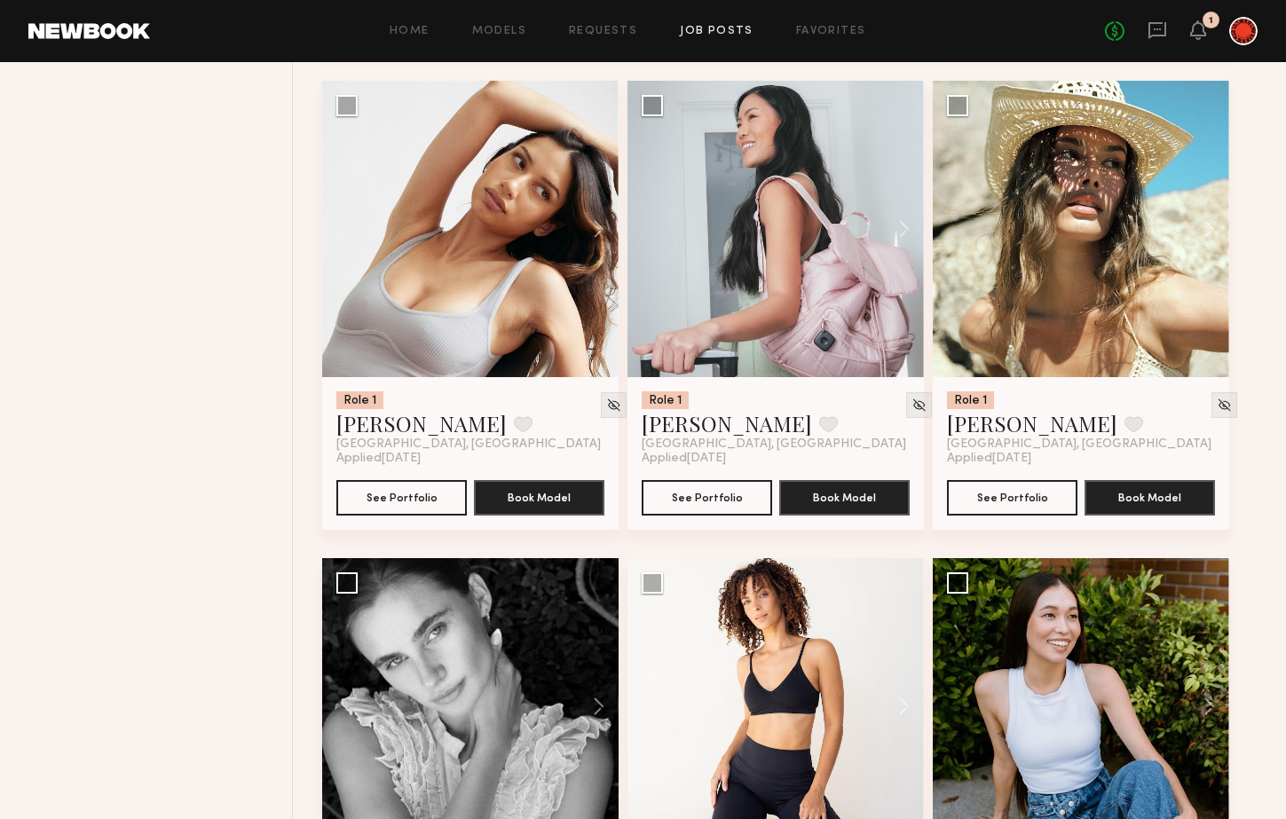
scroll to position [13784, 0]
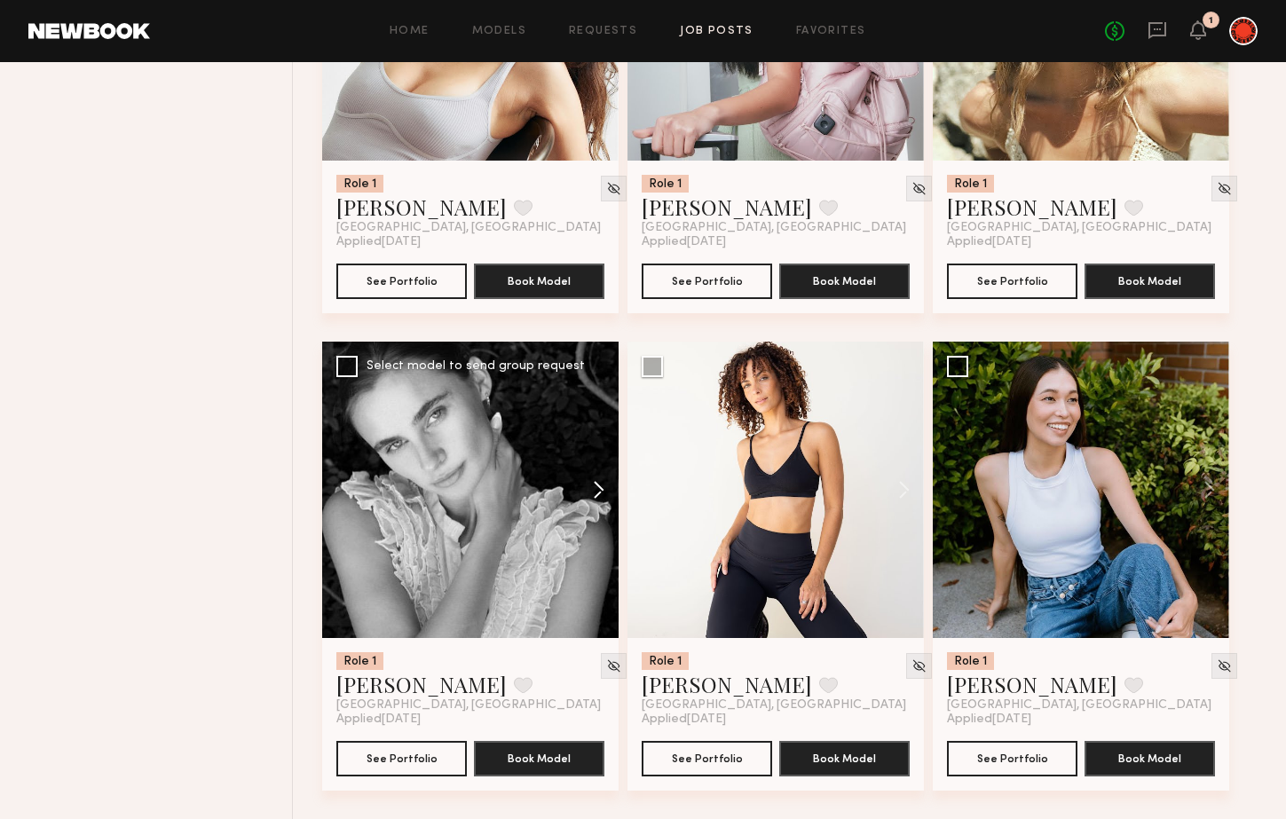
click at [594, 483] on button at bounding box center [590, 490] width 57 height 296
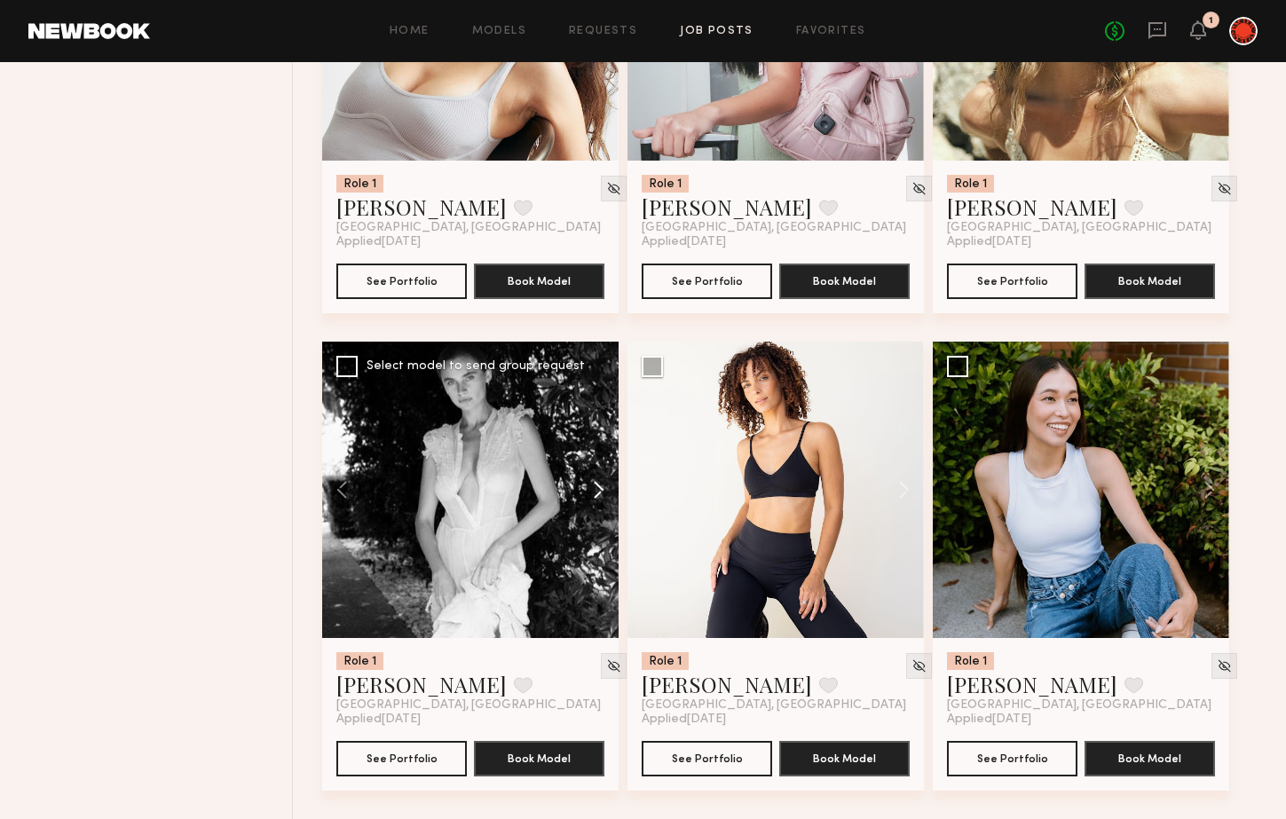
click at [594, 483] on button at bounding box center [590, 490] width 57 height 296
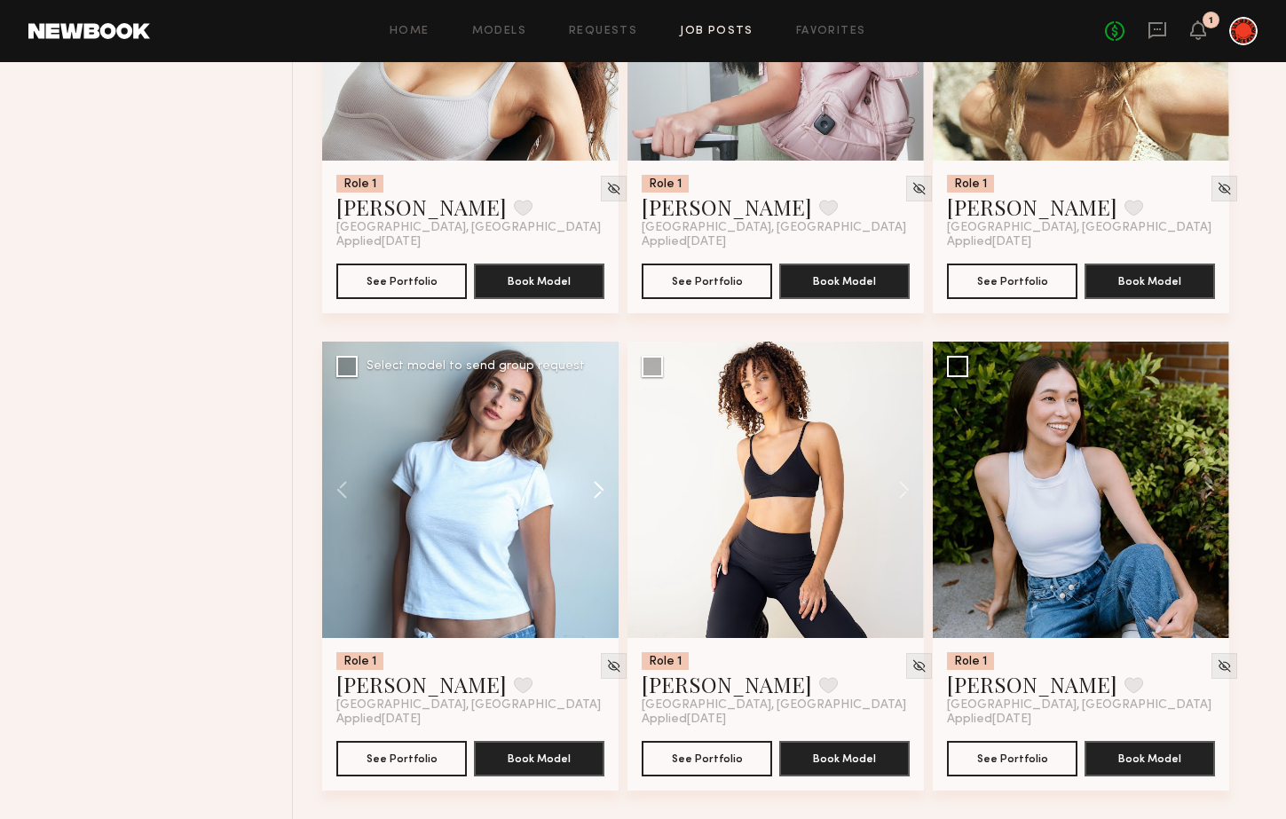
click at [594, 483] on button at bounding box center [590, 490] width 57 height 296
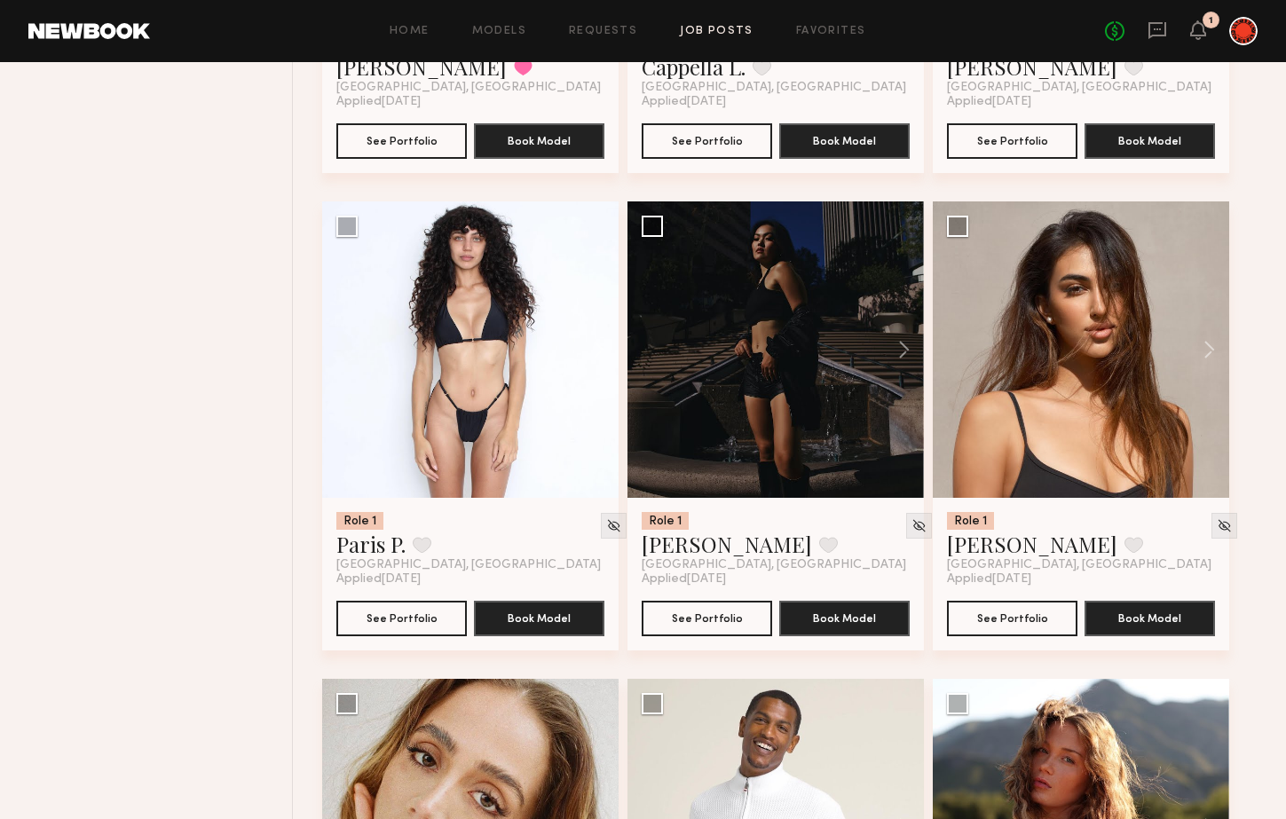
scroll to position [2973, 0]
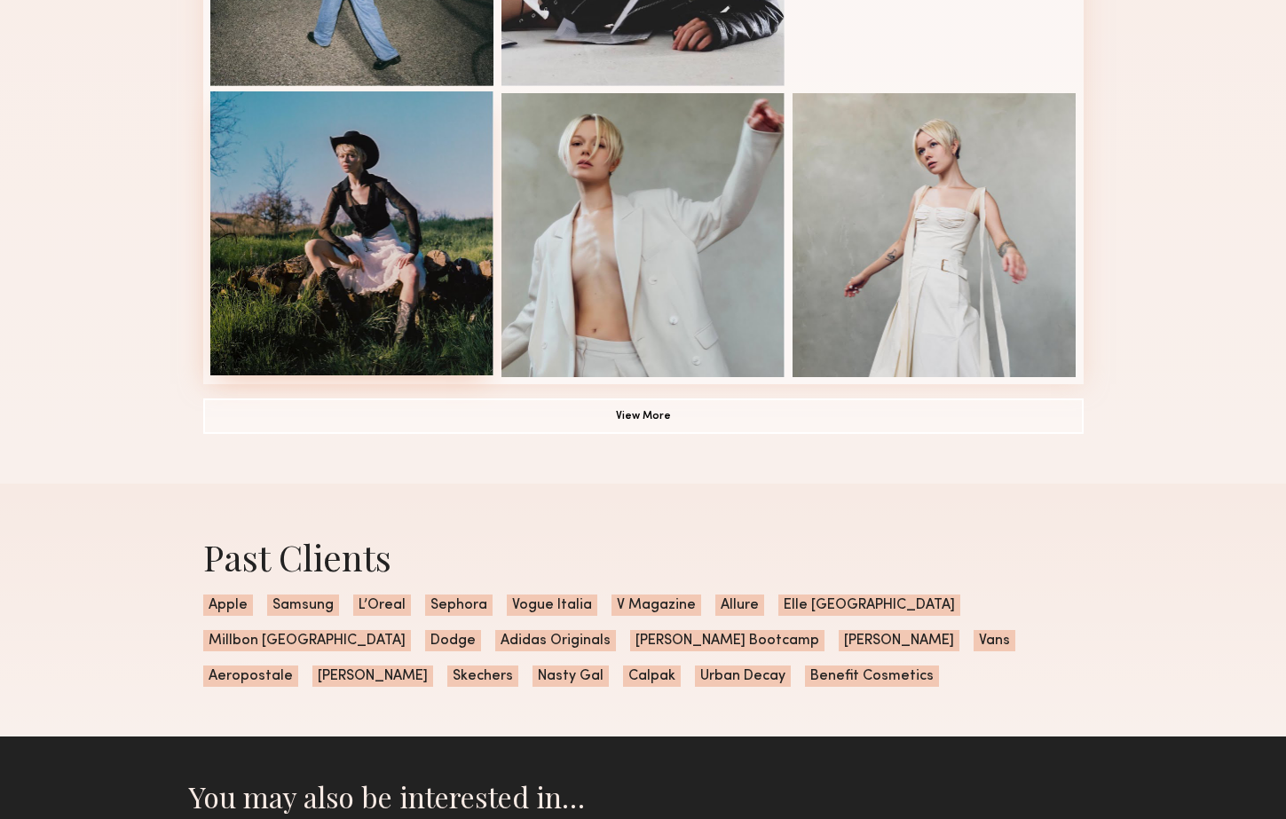
scroll to position [1264, 0]
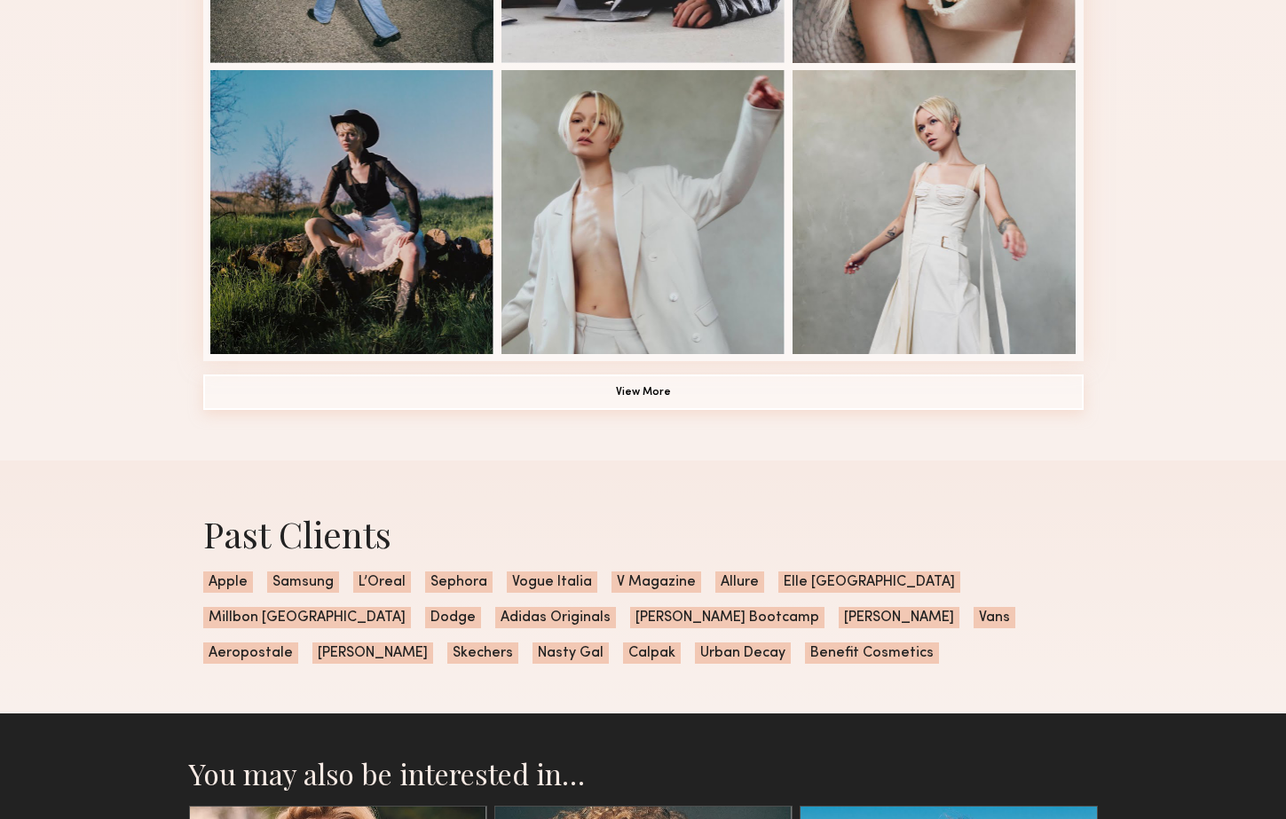
click at [510, 391] on button "View More" at bounding box center [643, 391] width 880 height 35
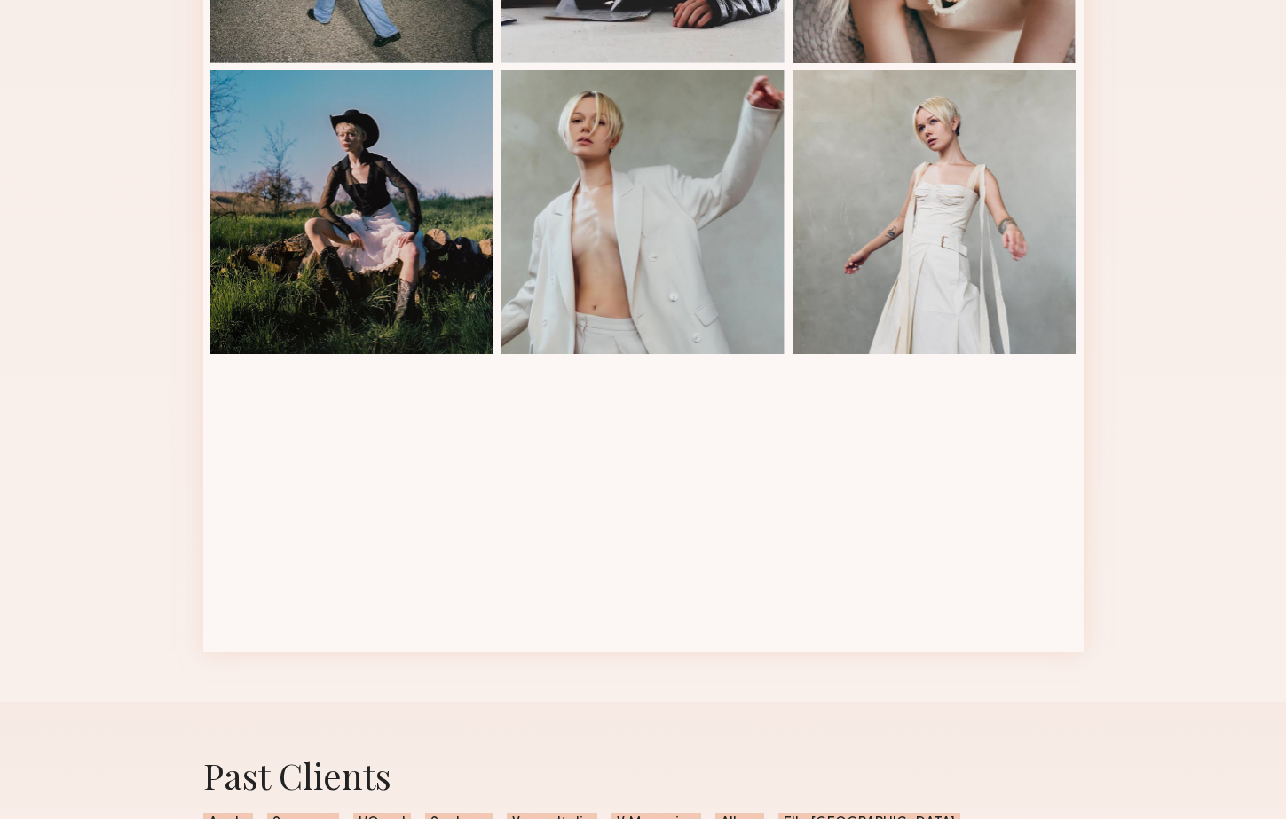
scroll to position [617, 0]
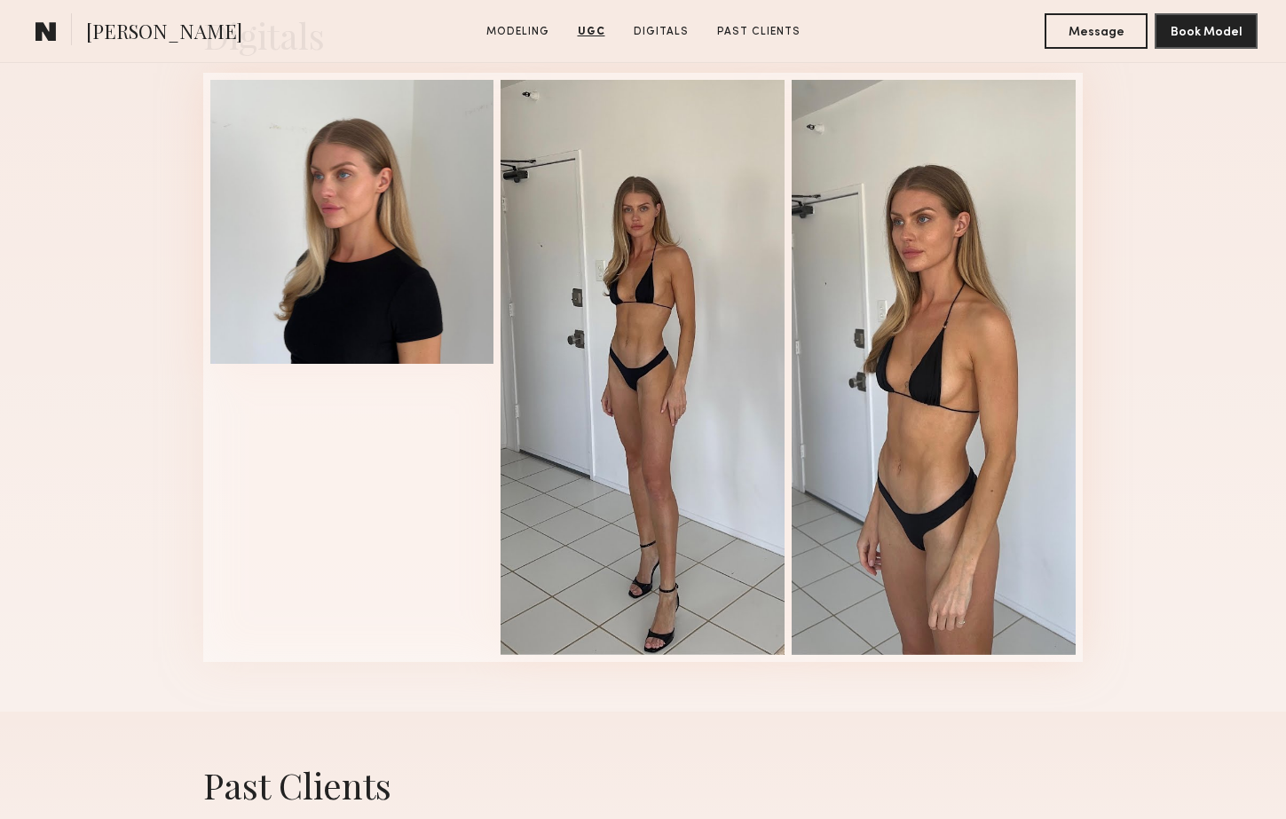
scroll to position [2746, 0]
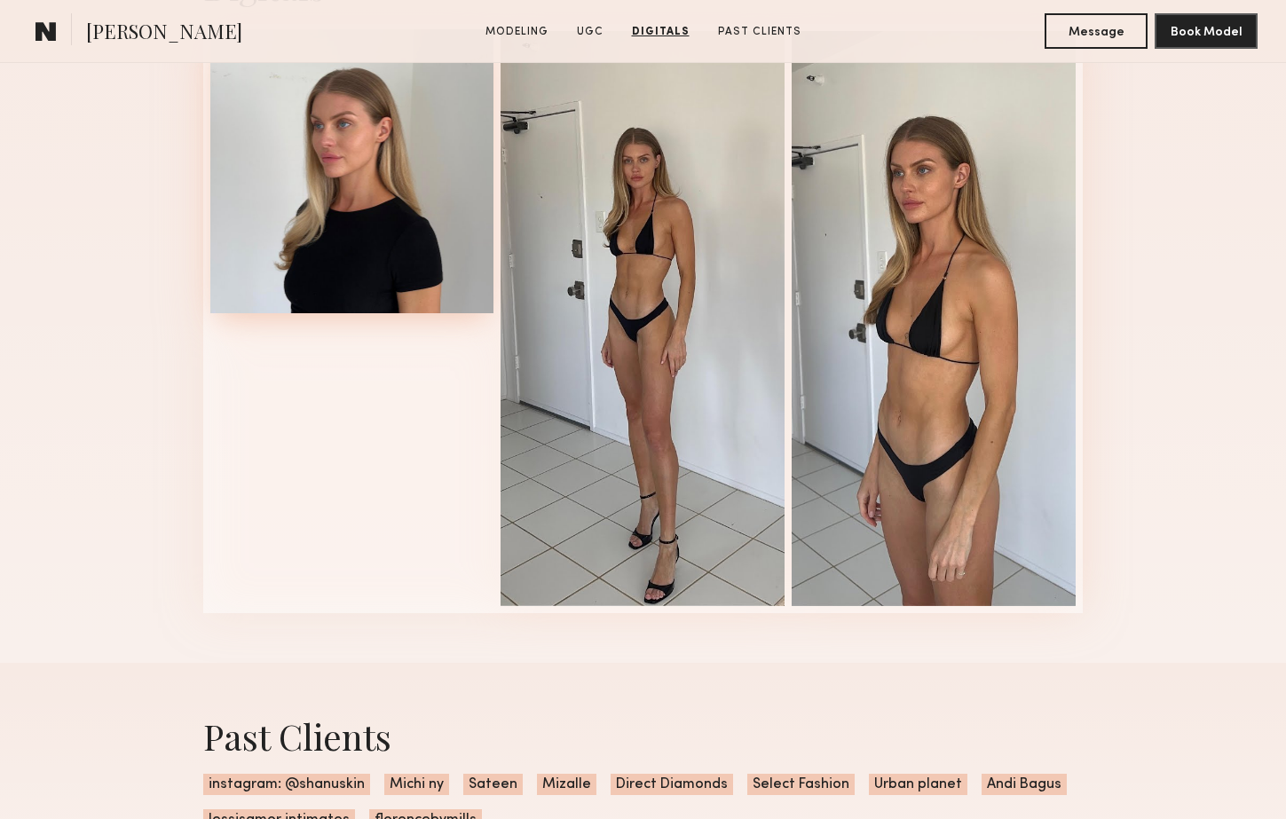
click at [375, 256] on div at bounding box center [352, 171] width 284 height 284
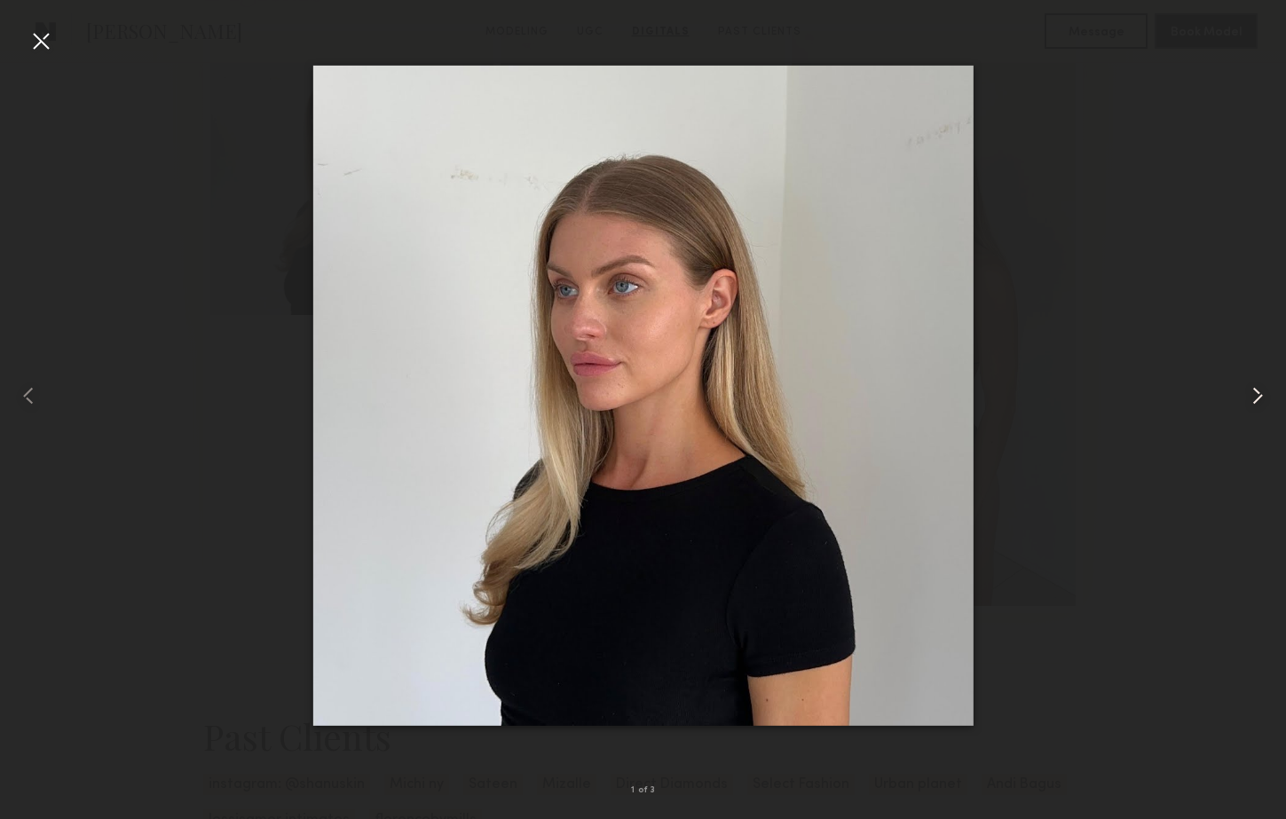
click at [1264, 392] on common-icon at bounding box center [1257, 396] width 28 height 28
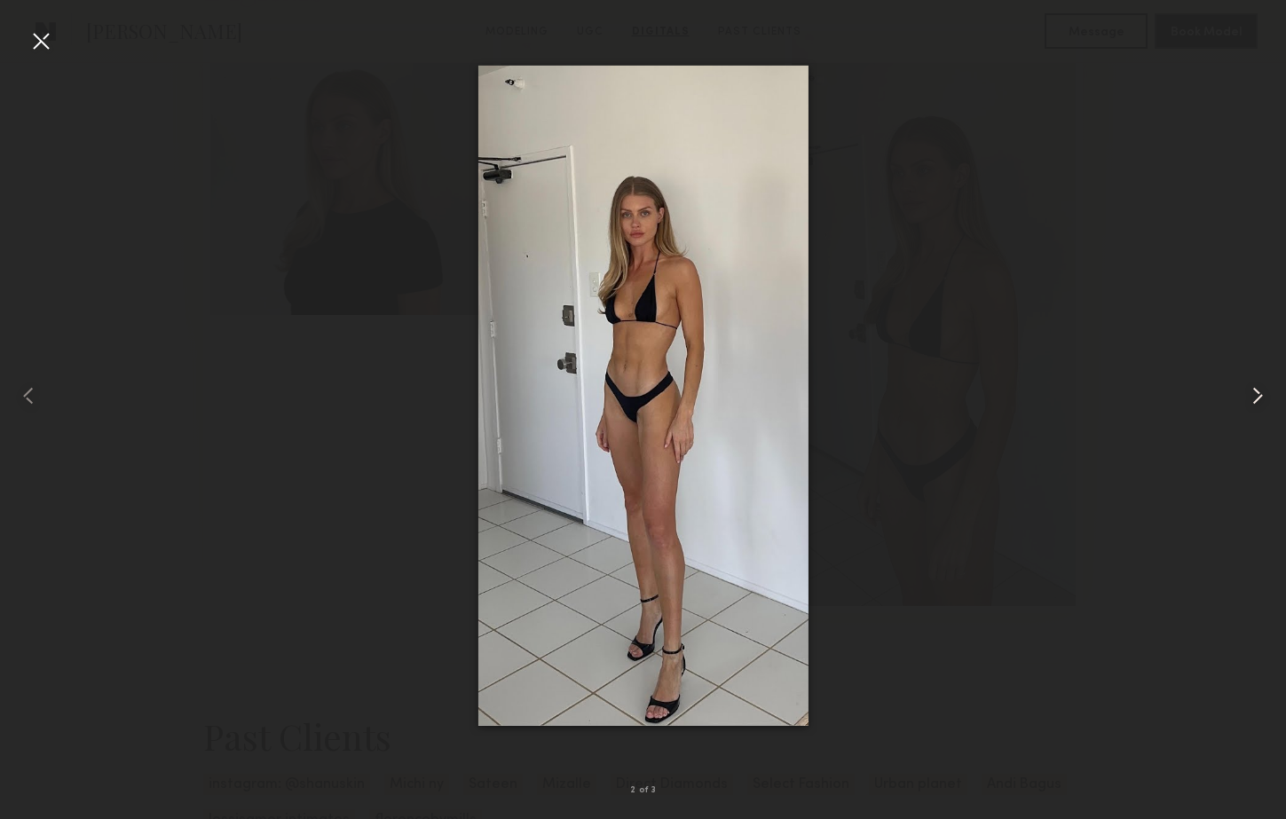
click at [1264, 392] on common-icon at bounding box center [1257, 396] width 28 height 28
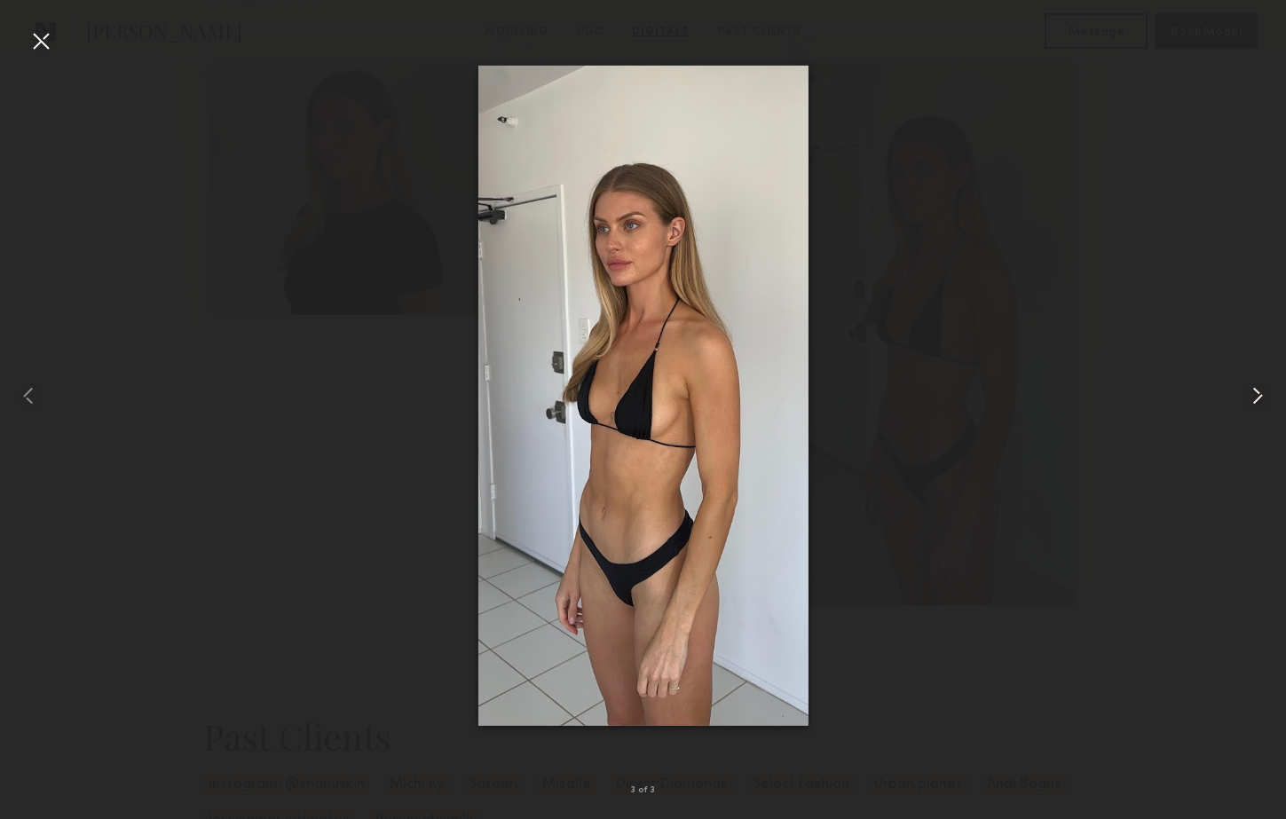
click at [1264, 392] on common-icon at bounding box center [1257, 396] width 28 height 28
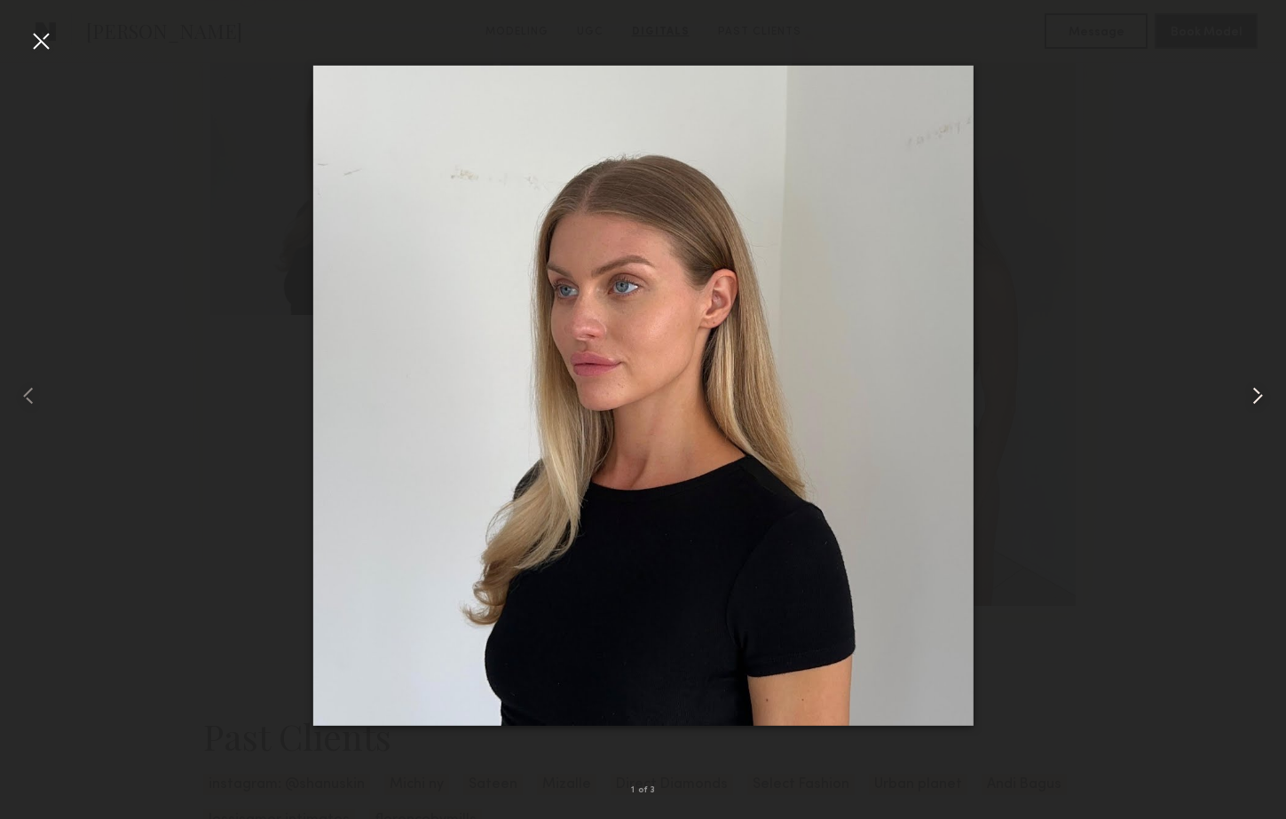
click at [1264, 392] on common-icon at bounding box center [1257, 396] width 28 height 28
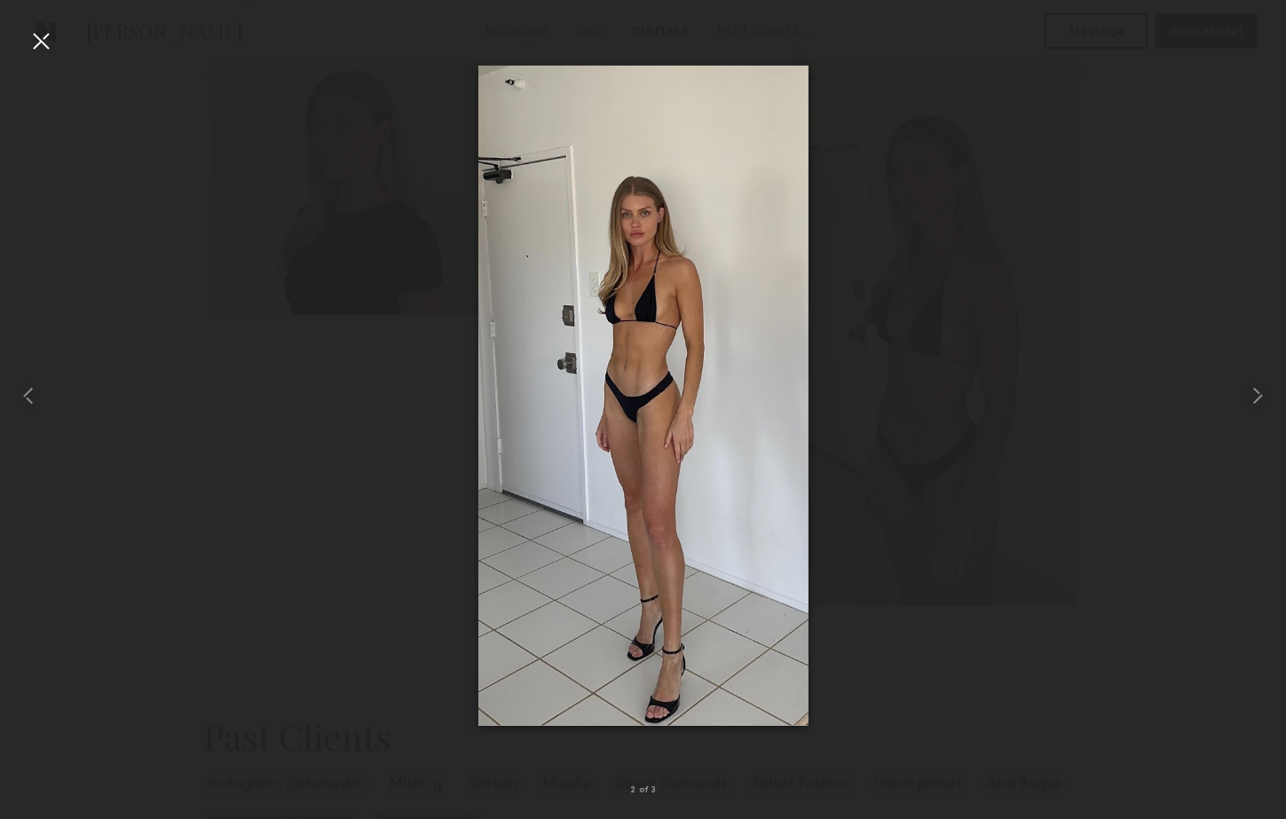
click at [48, 43] on div at bounding box center [41, 41] width 28 height 28
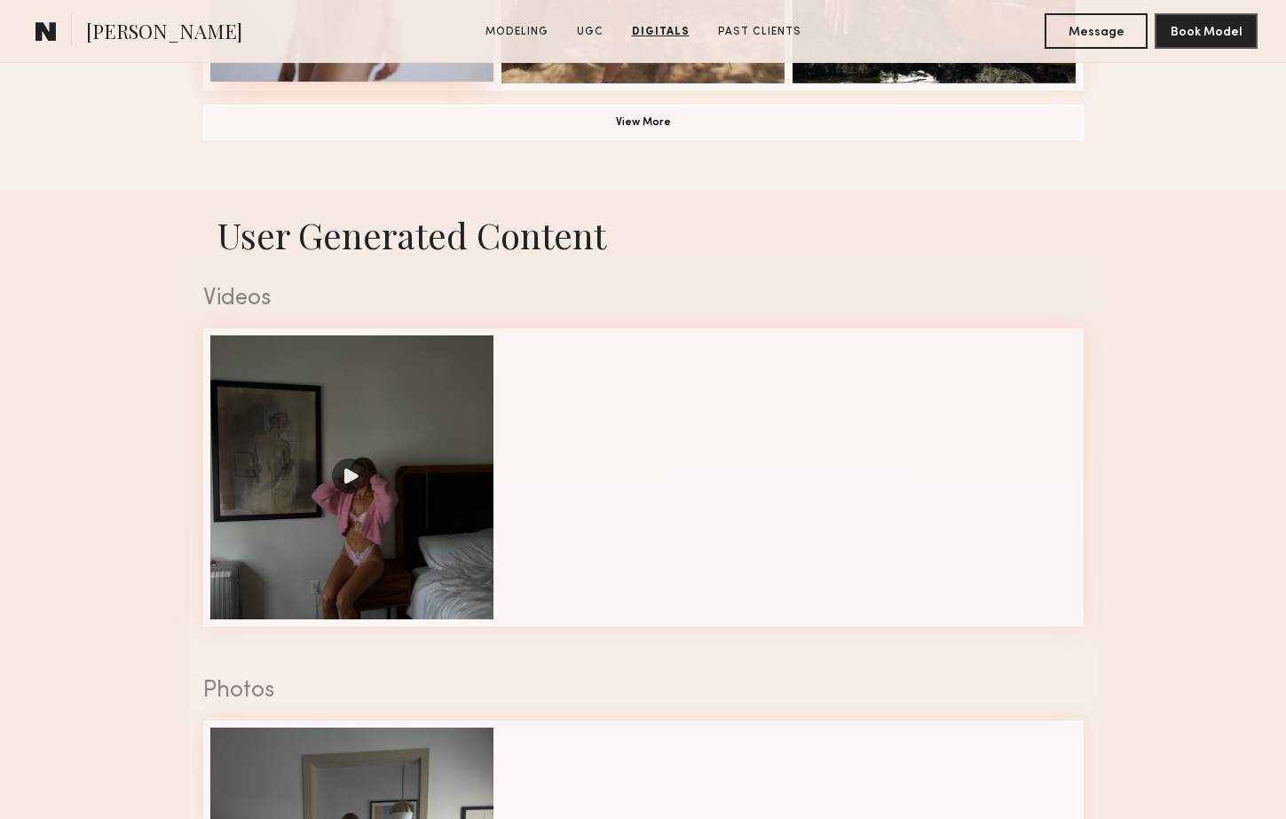
scroll to position [0, 0]
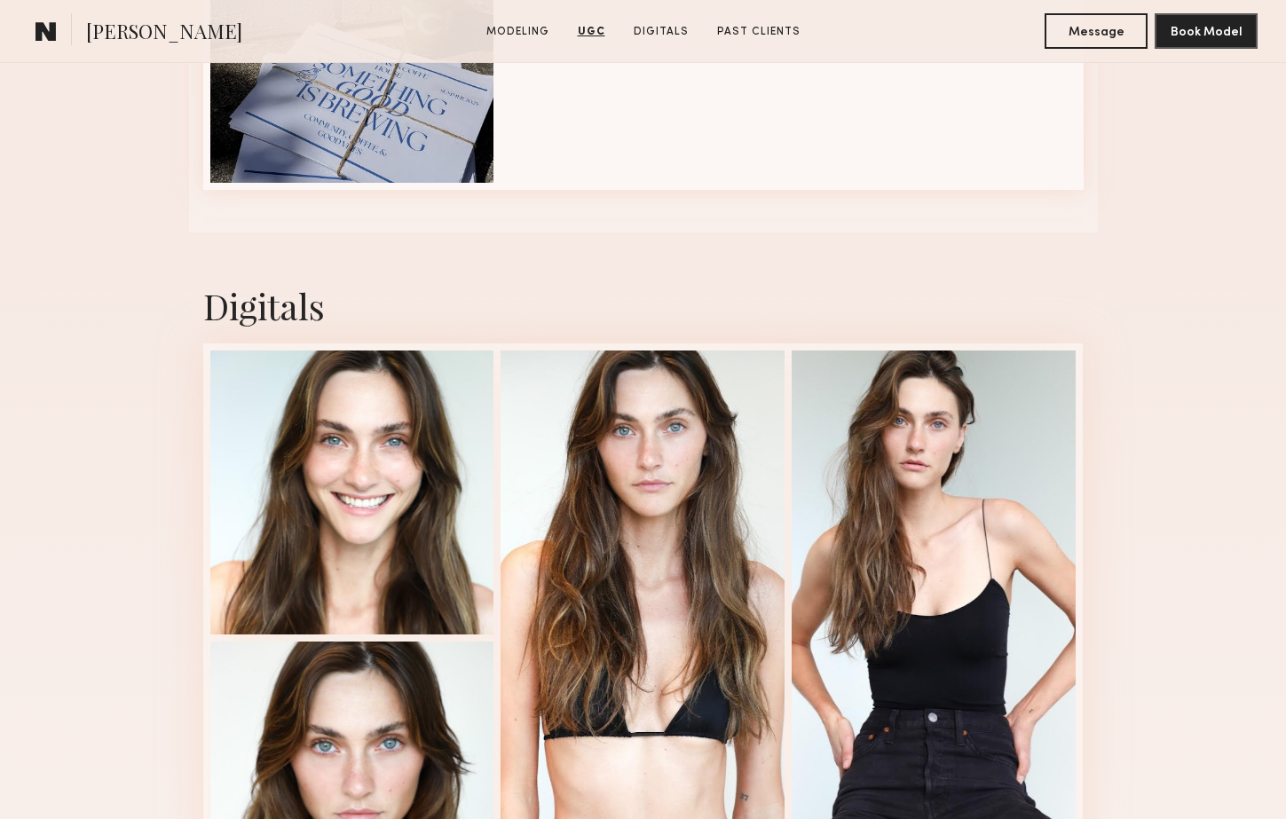
scroll to position [3301, 0]
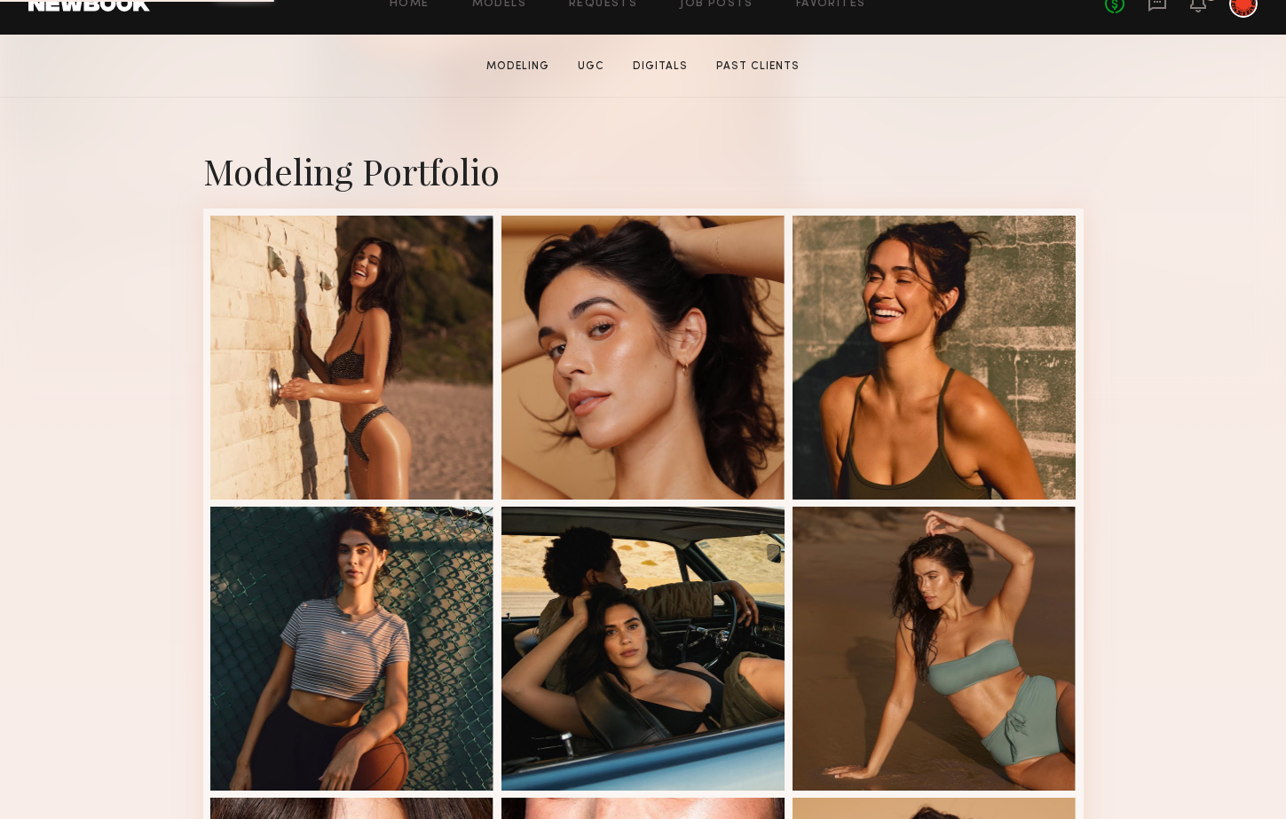
scroll to position [310, 0]
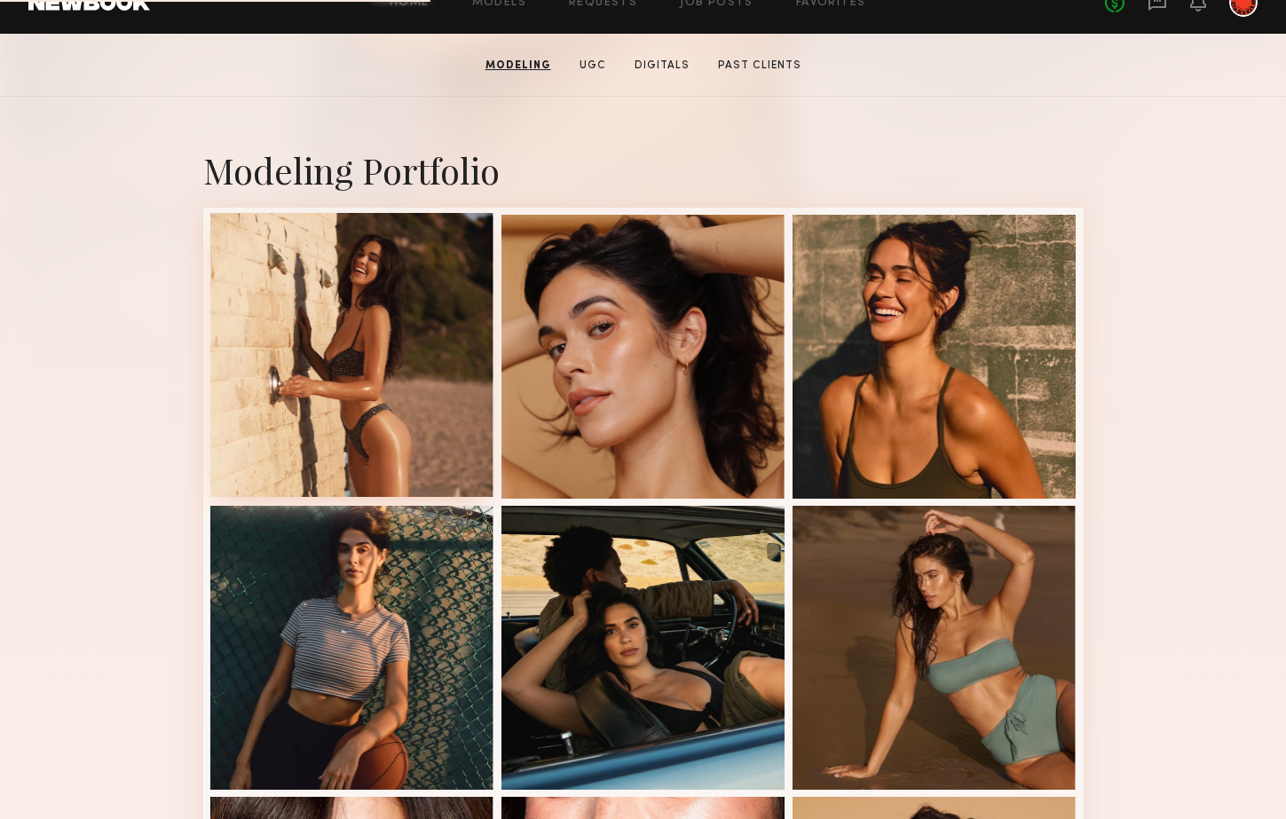
drag, startPoint x: 298, startPoint y: 411, endPoint x: 287, endPoint y: 414, distance: 11.2
click at [298, 411] on div at bounding box center [352, 355] width 284 height 284
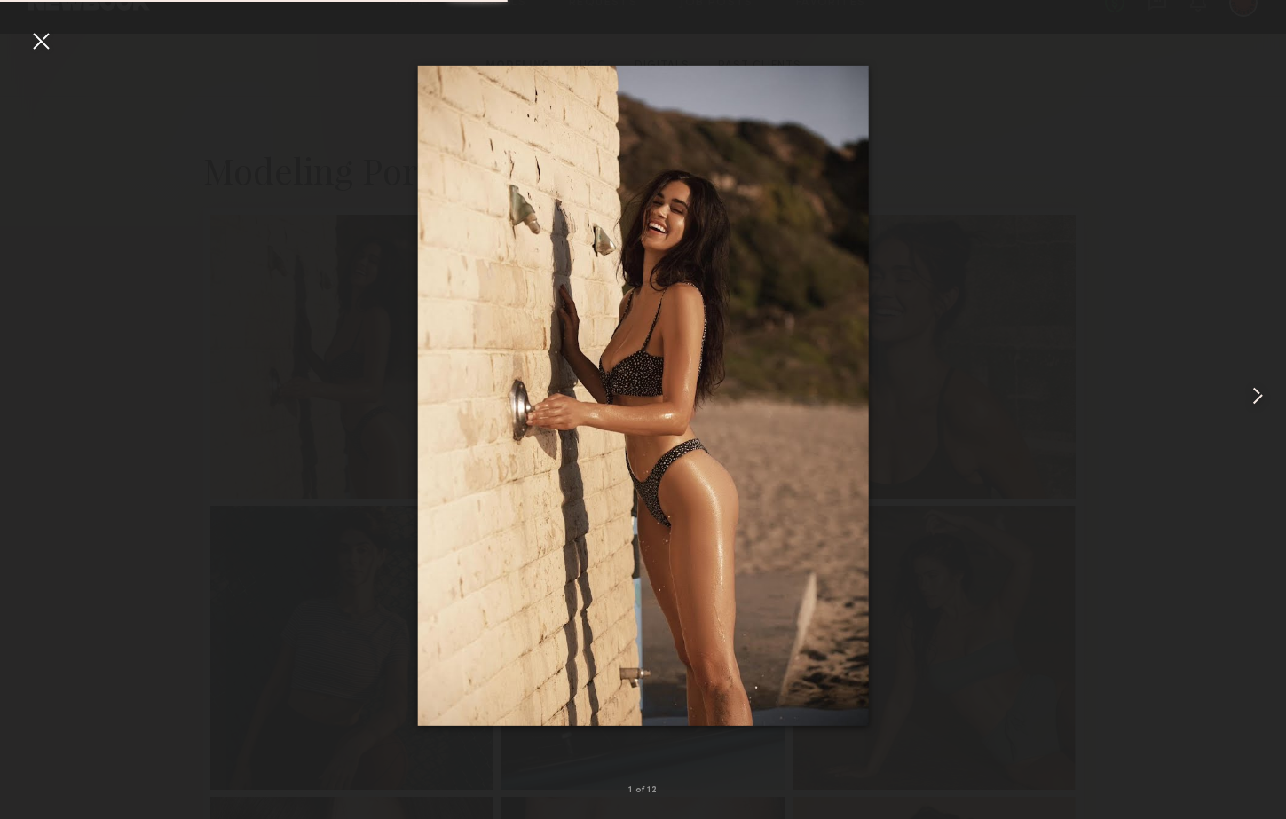
click at [1248, 397] on common-icon at bounding box center [1257, 396] width 28 height 28
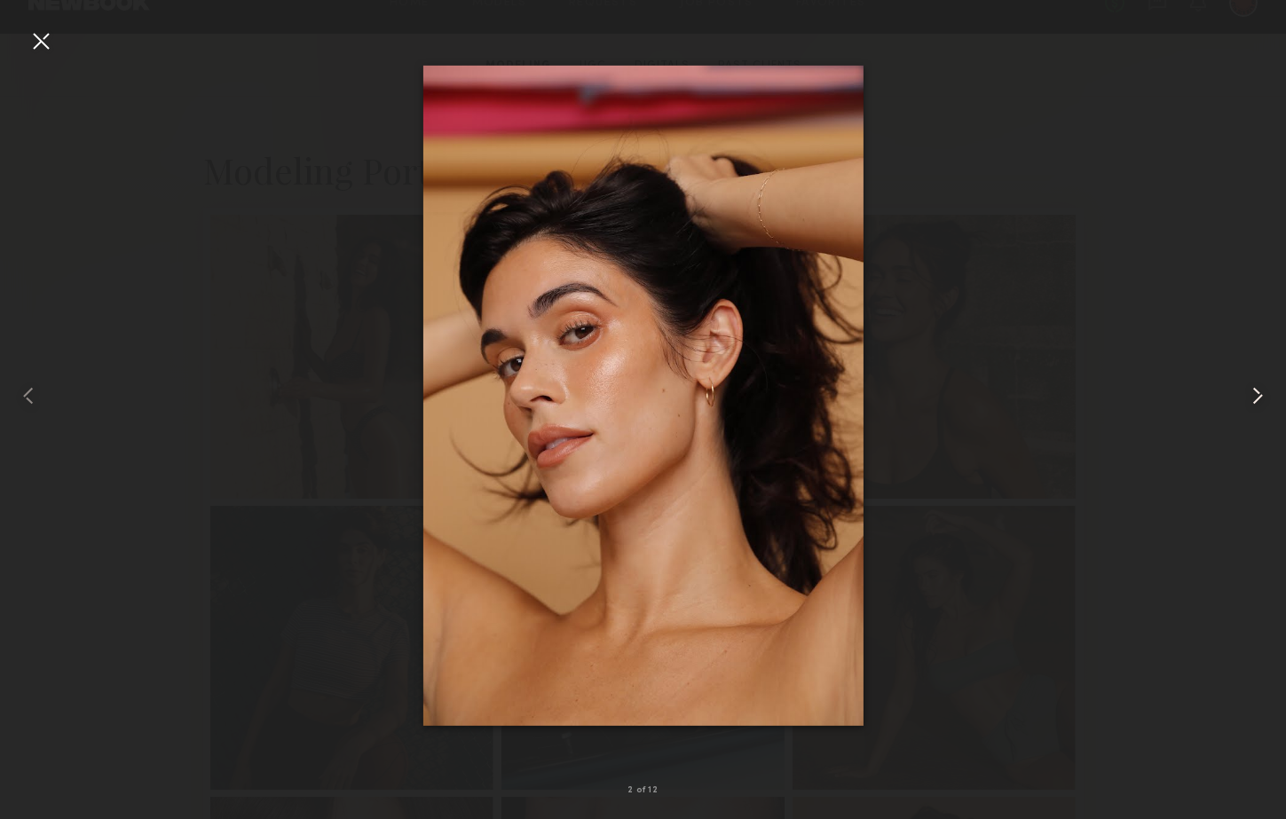
click at [1248, 397] on common-icon at bounding box center [1257, 396] width 28 height 28
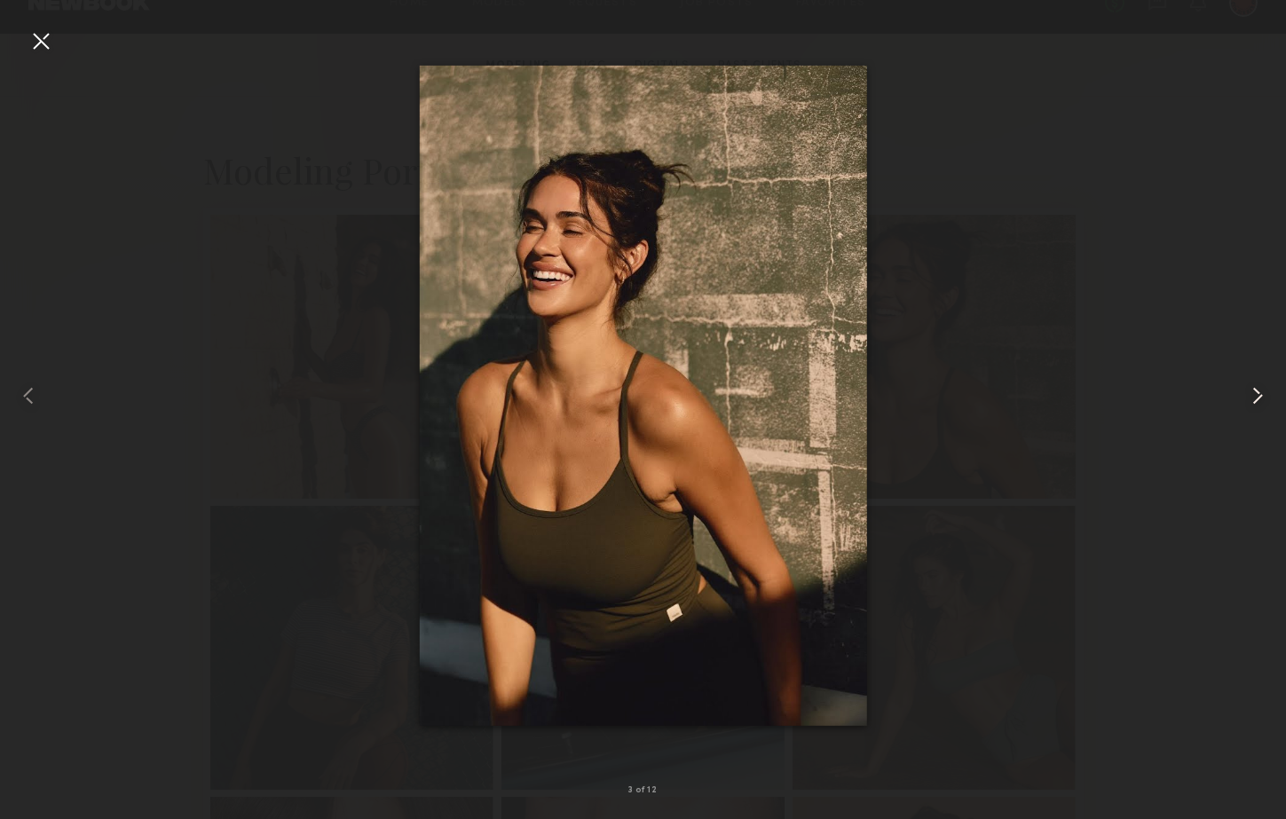
click at [1248, 397] on common-icon at bounding box center [1257, 396] width 28 height 28
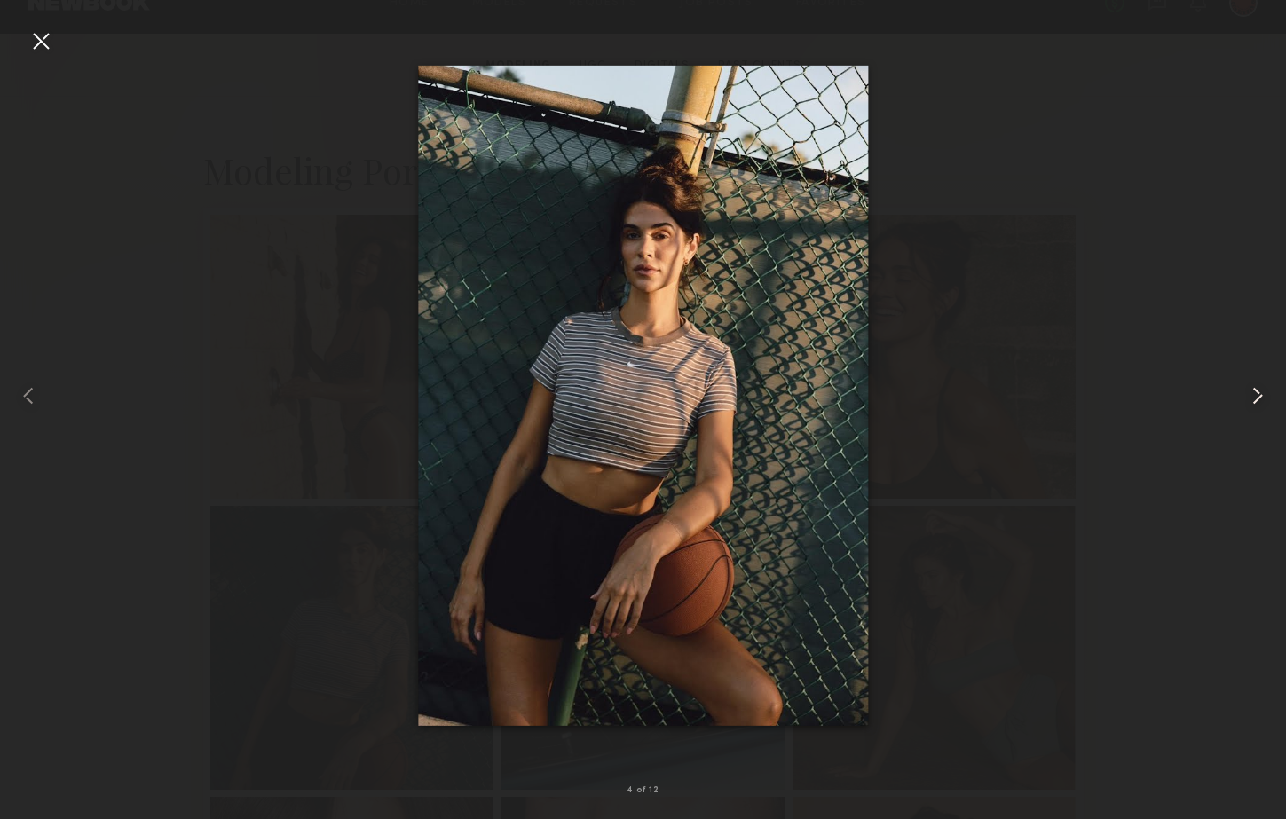
click at [1248, 397] on common-icon at bounding box center [1257, 396] width 28 height 28
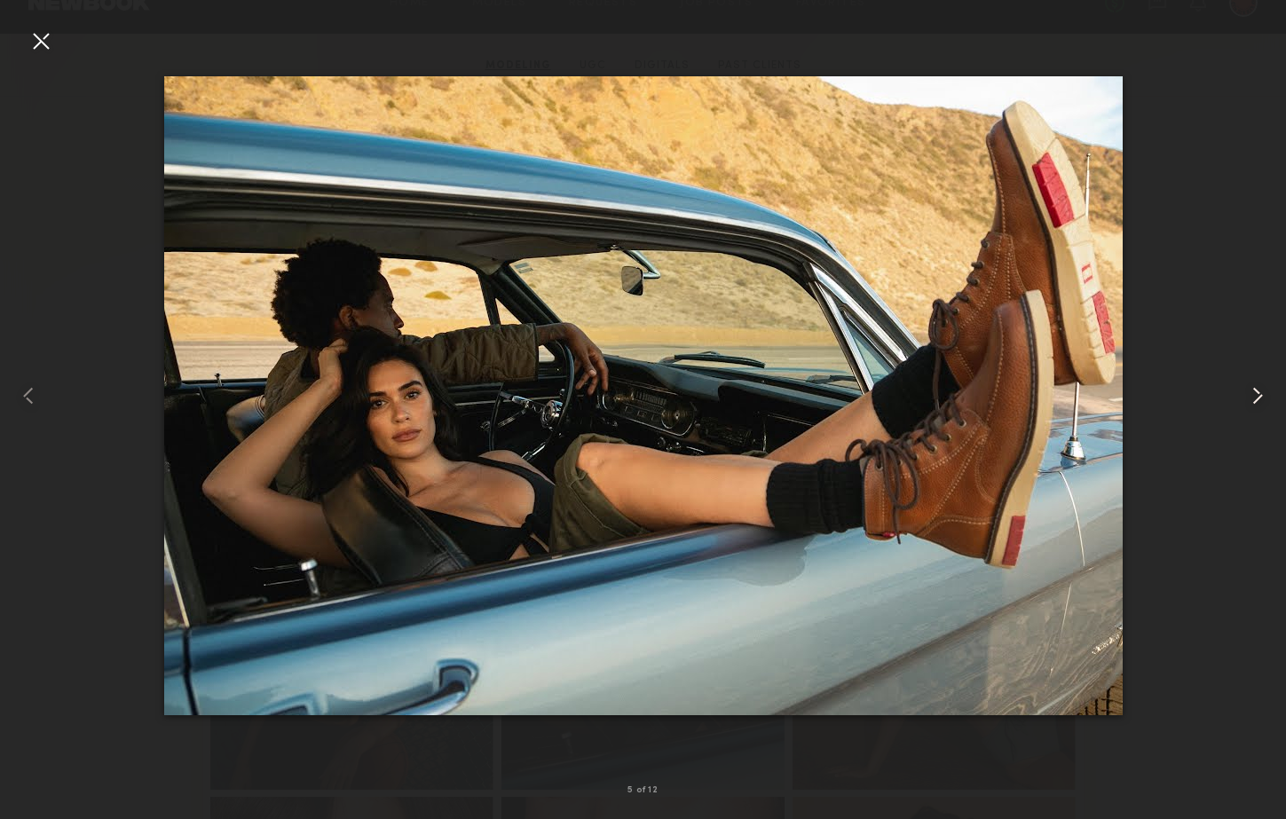
click at [1248, 397] on common-icon at bounding box center [1257, 396] width 28 height 28
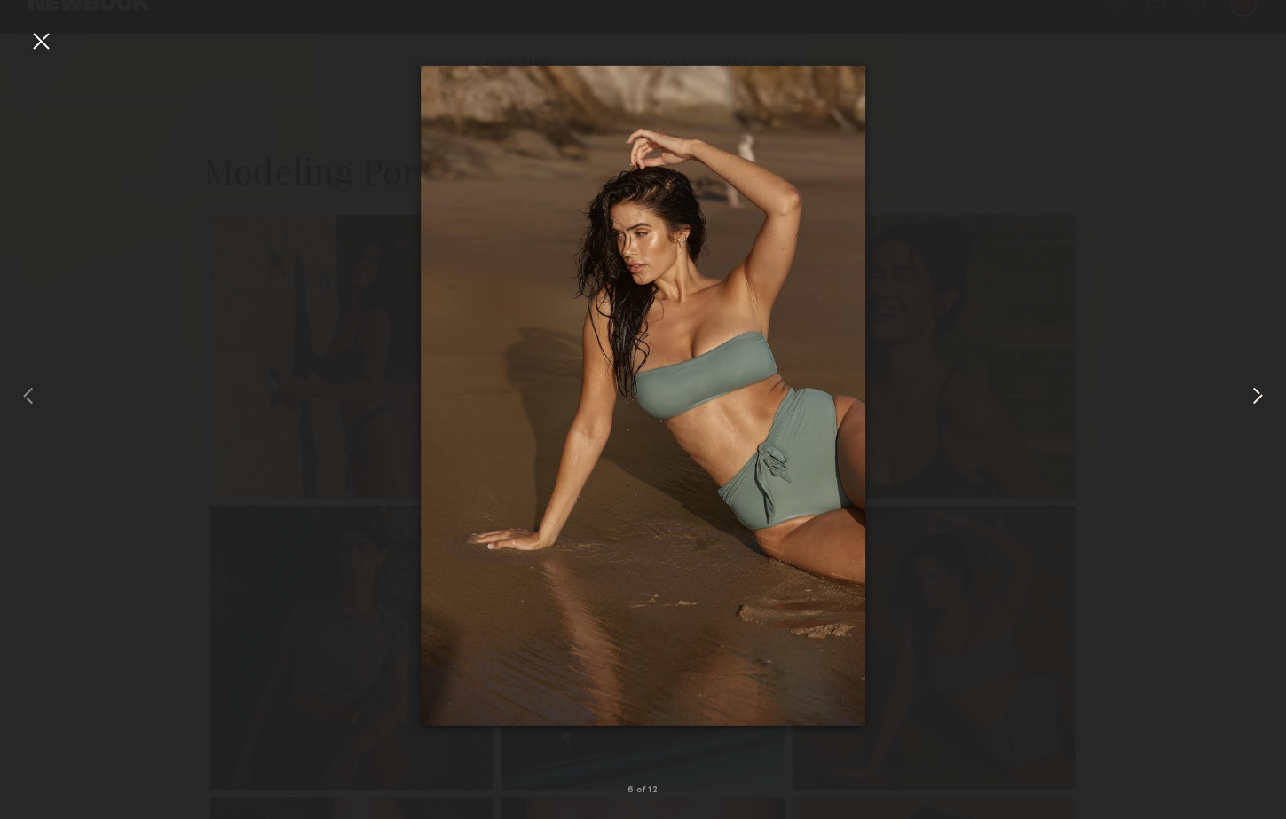
click at [1248, 397] on common-icon at bounding box center [1257, 396] width 28 height 28
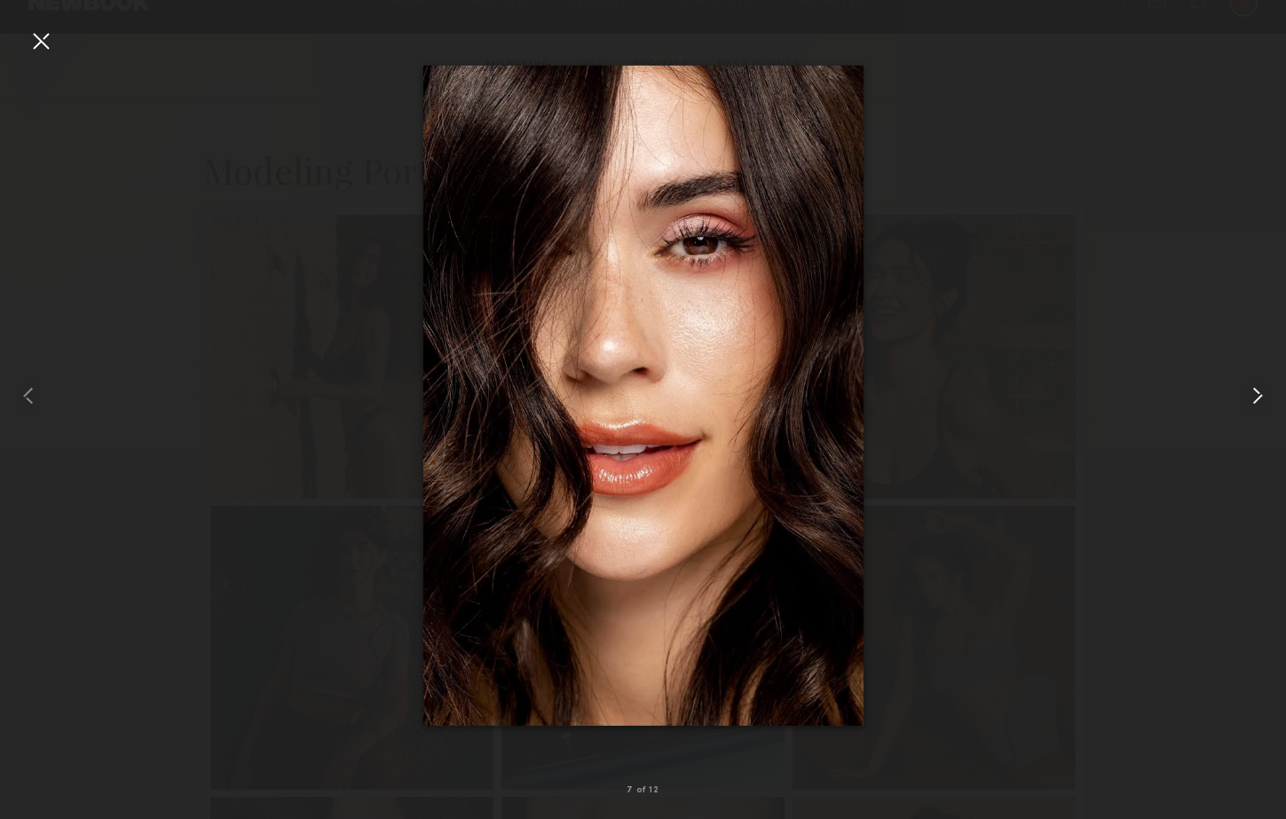
click at [1248, 397] on common-icon at bounding box center [1257, 396] width 28 height 28
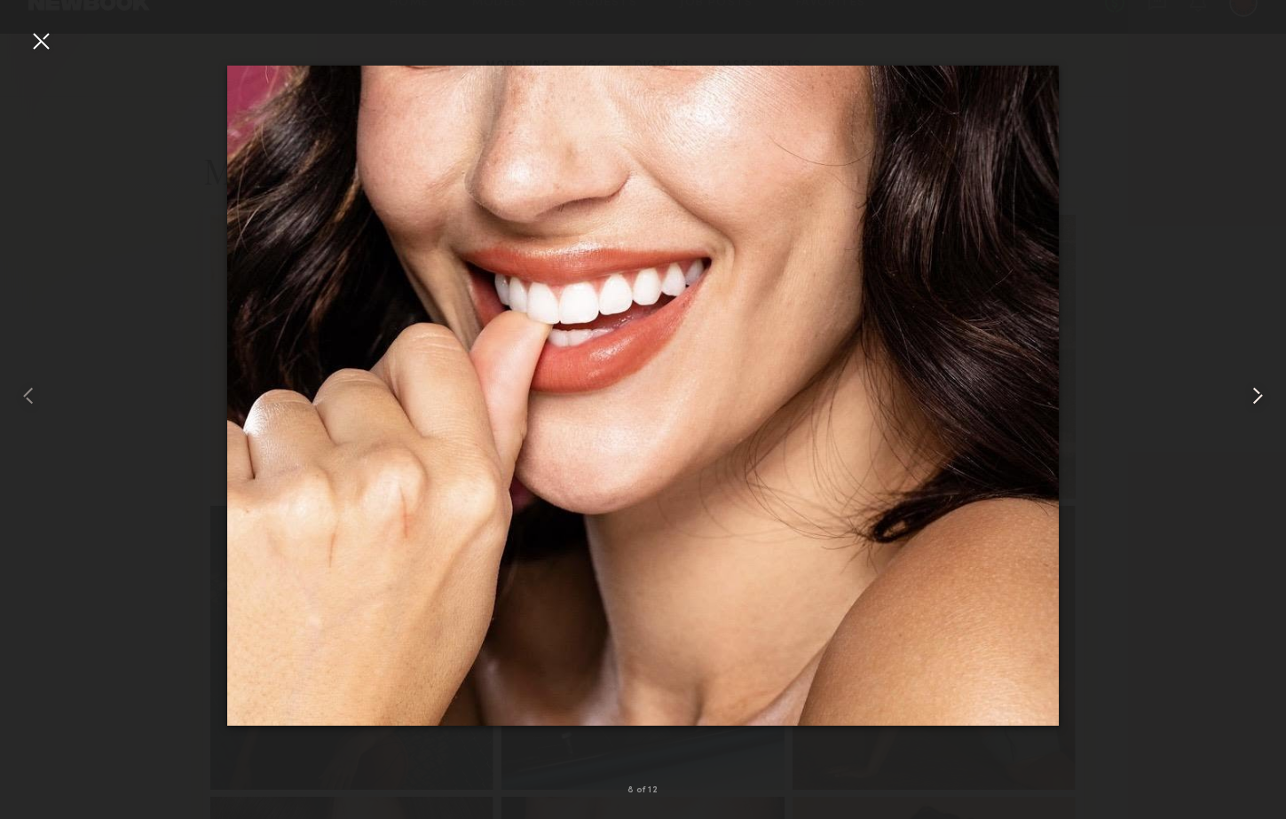
click at [1248, 397] on common-icon at bounding box center [1257, 396] width 28 height 28
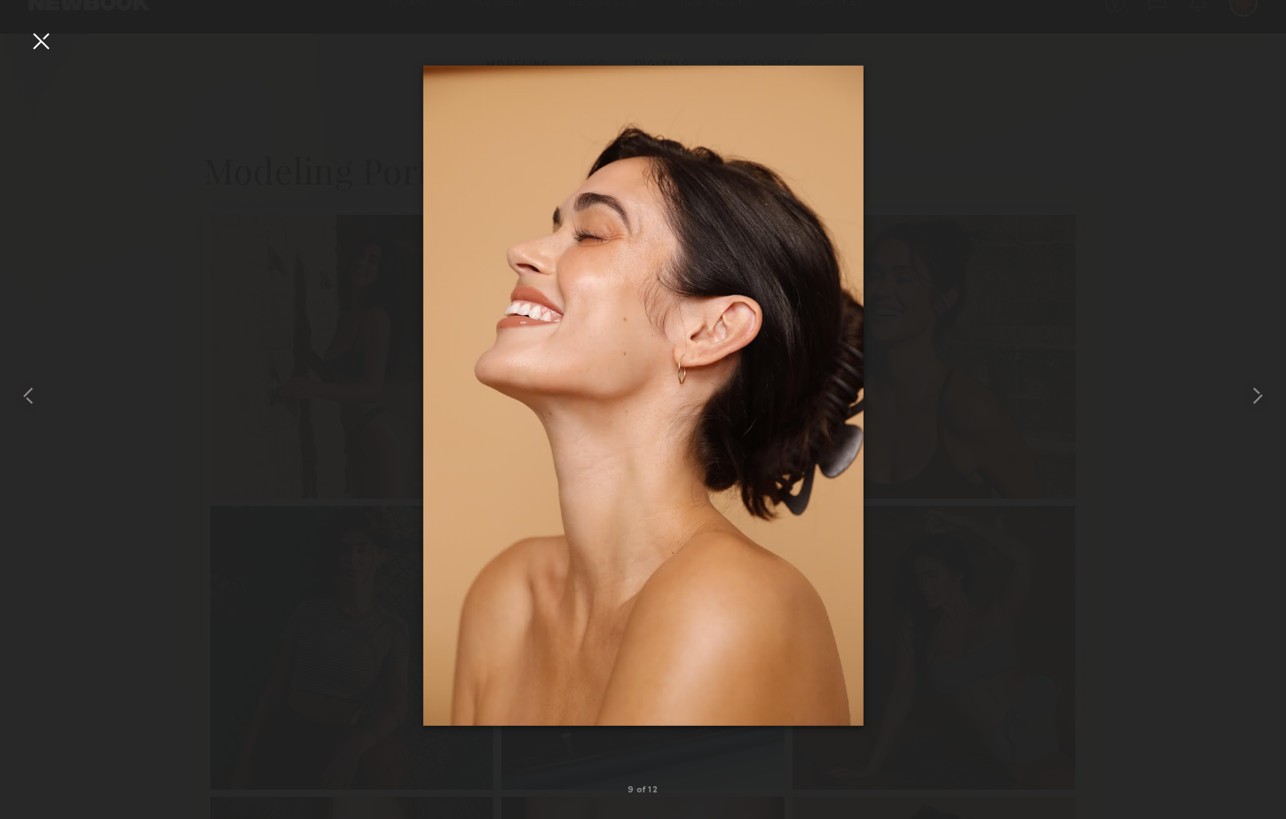
click at [34, 40] on div at bounding box center [41, 41] width 28 height 28
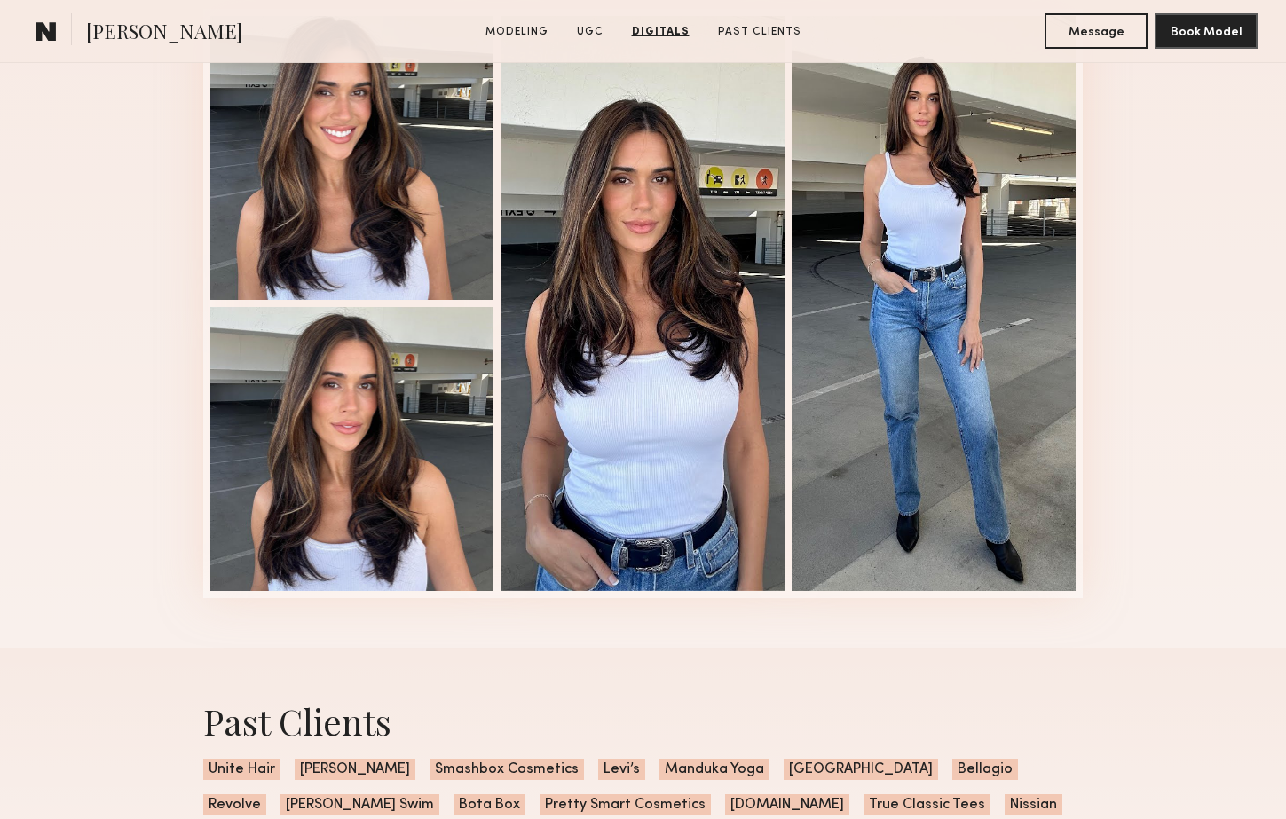
scroll to position [2498, 0]
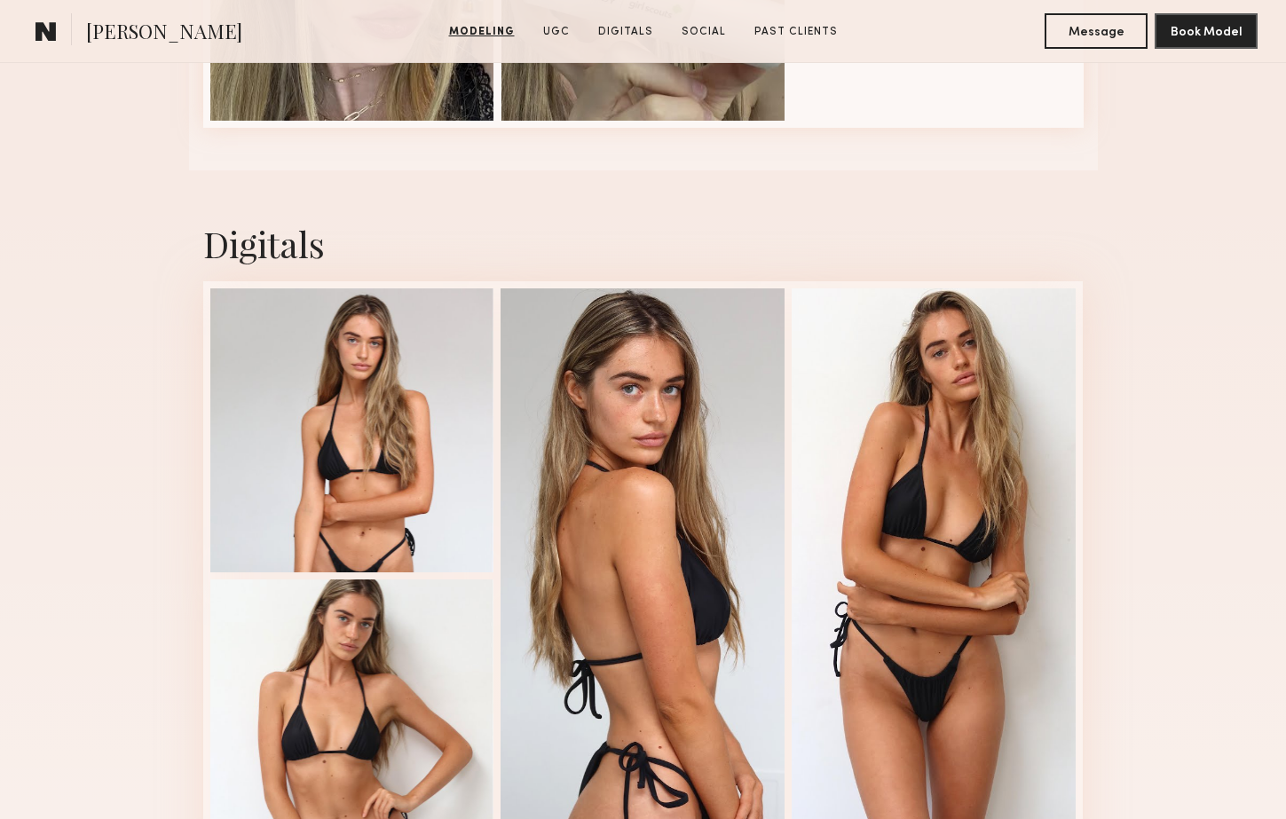
scroll to position [2508, 0]
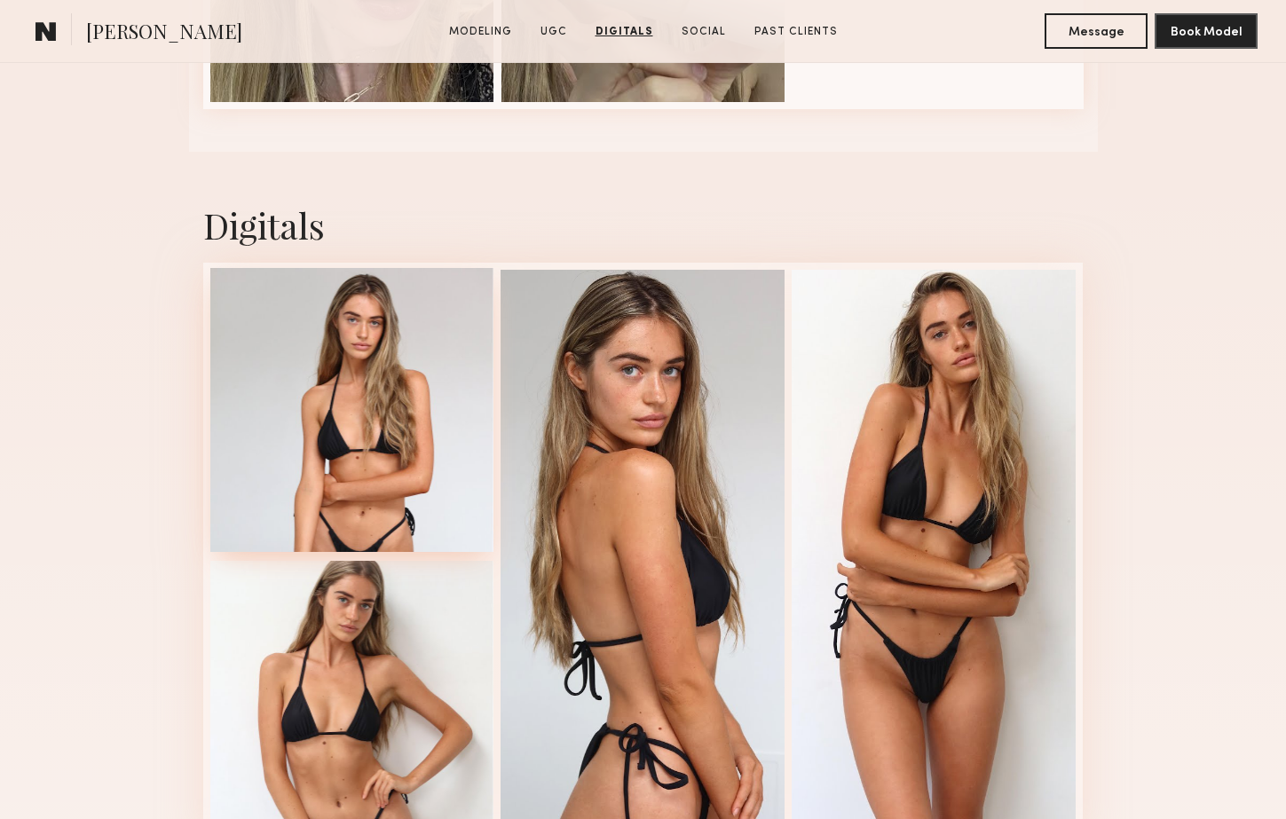
click at [288, 406] on div at bounding box center [352, 410] width 284 height 284
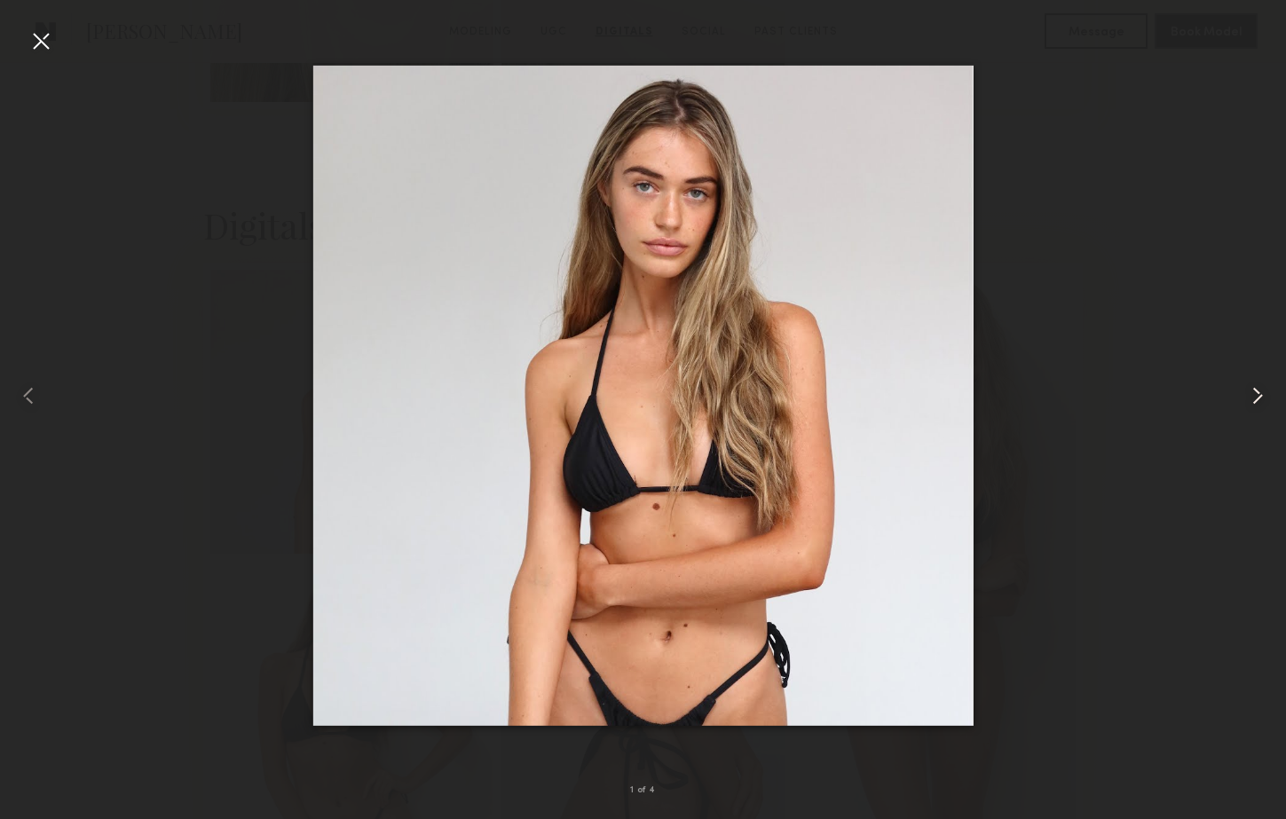
click at [1259, 394] on common-icon at bounding box center [1257, 396] width 28 height 28
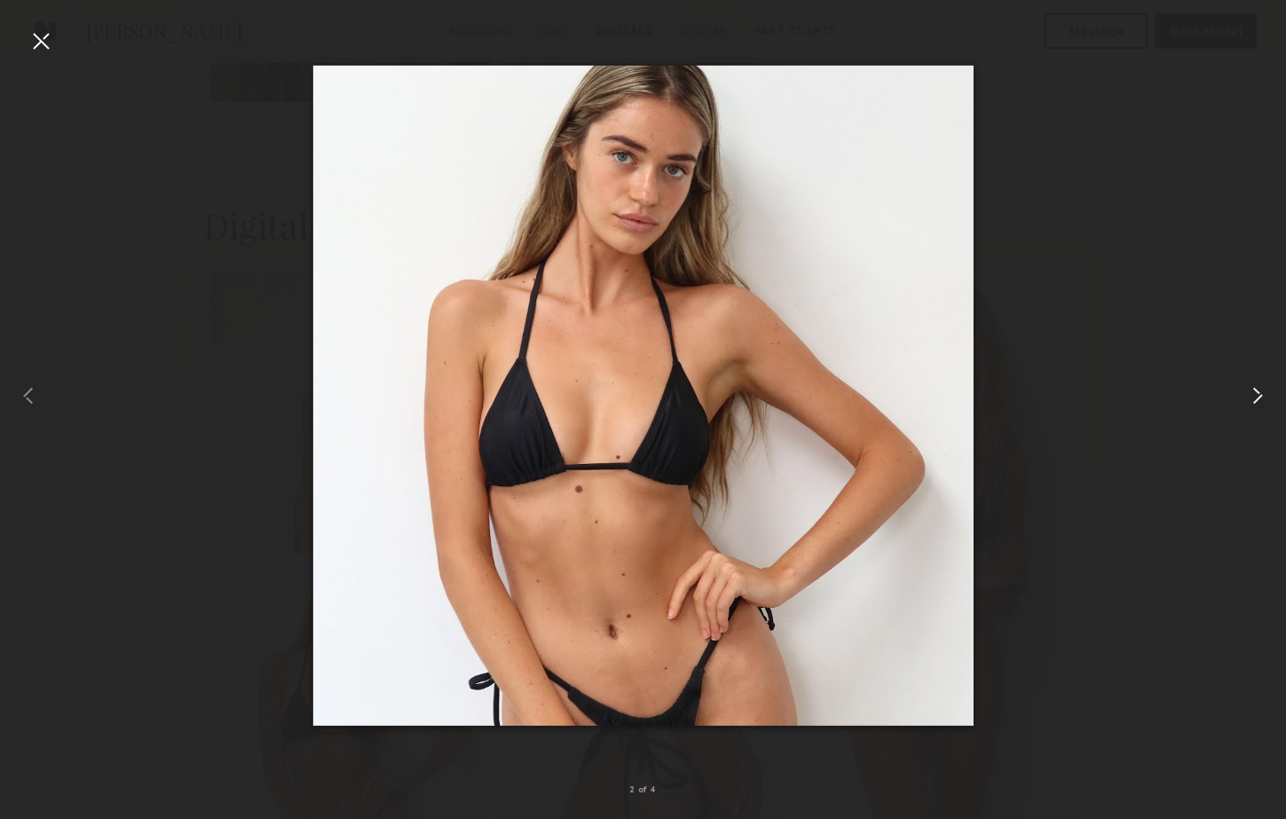
click at [1259, 394] on common-icon at bounding box center [1257, 396] width 28 height 28
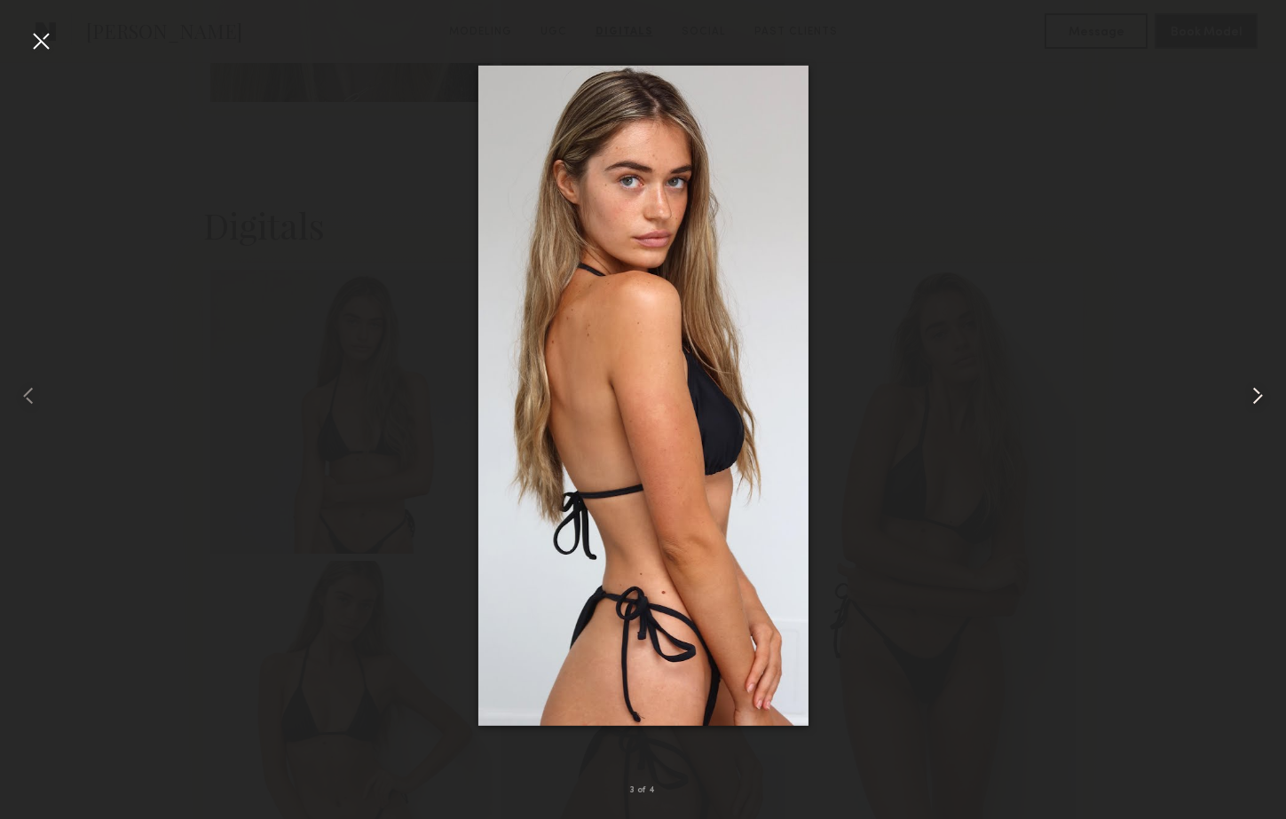
click at [1259, 394] on common-icon at bounding box center [1257, 396] width 28 height 28
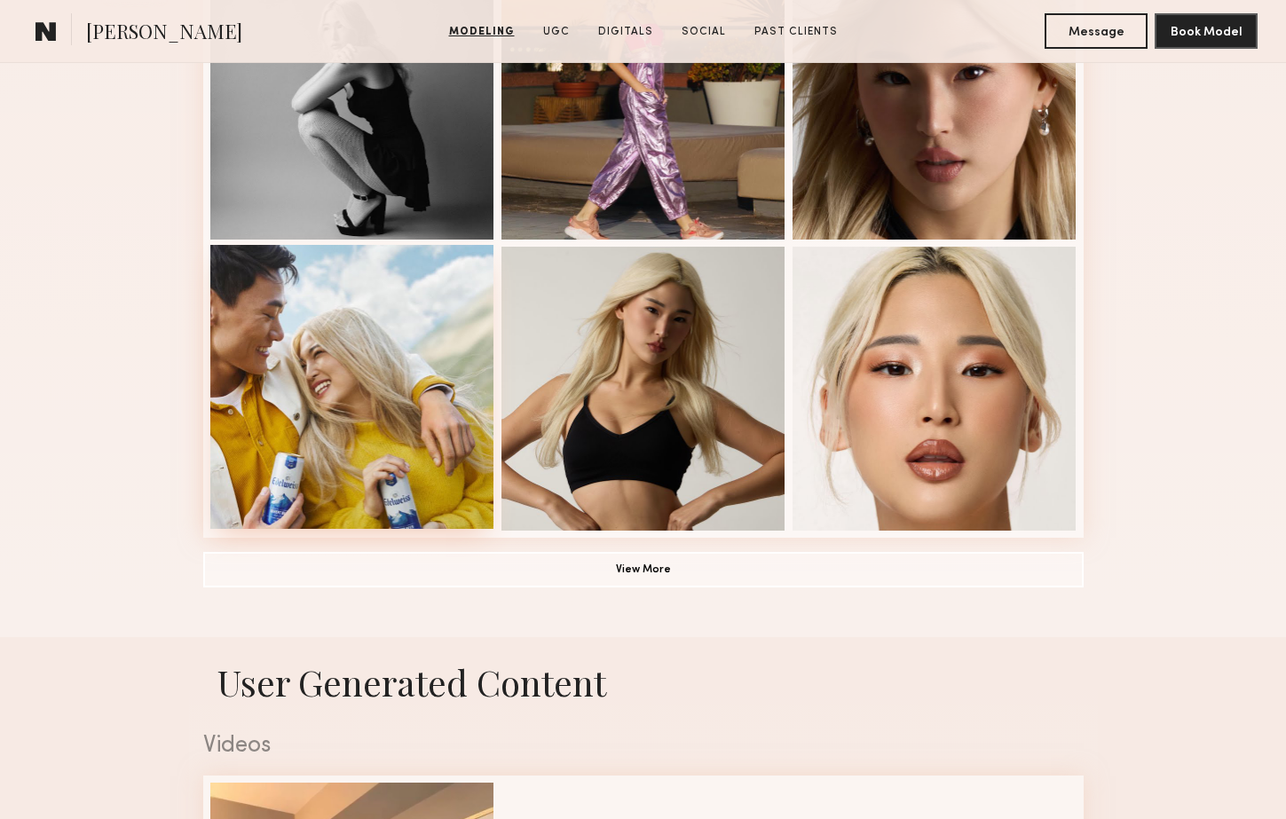
scroll to position [2469, 0]
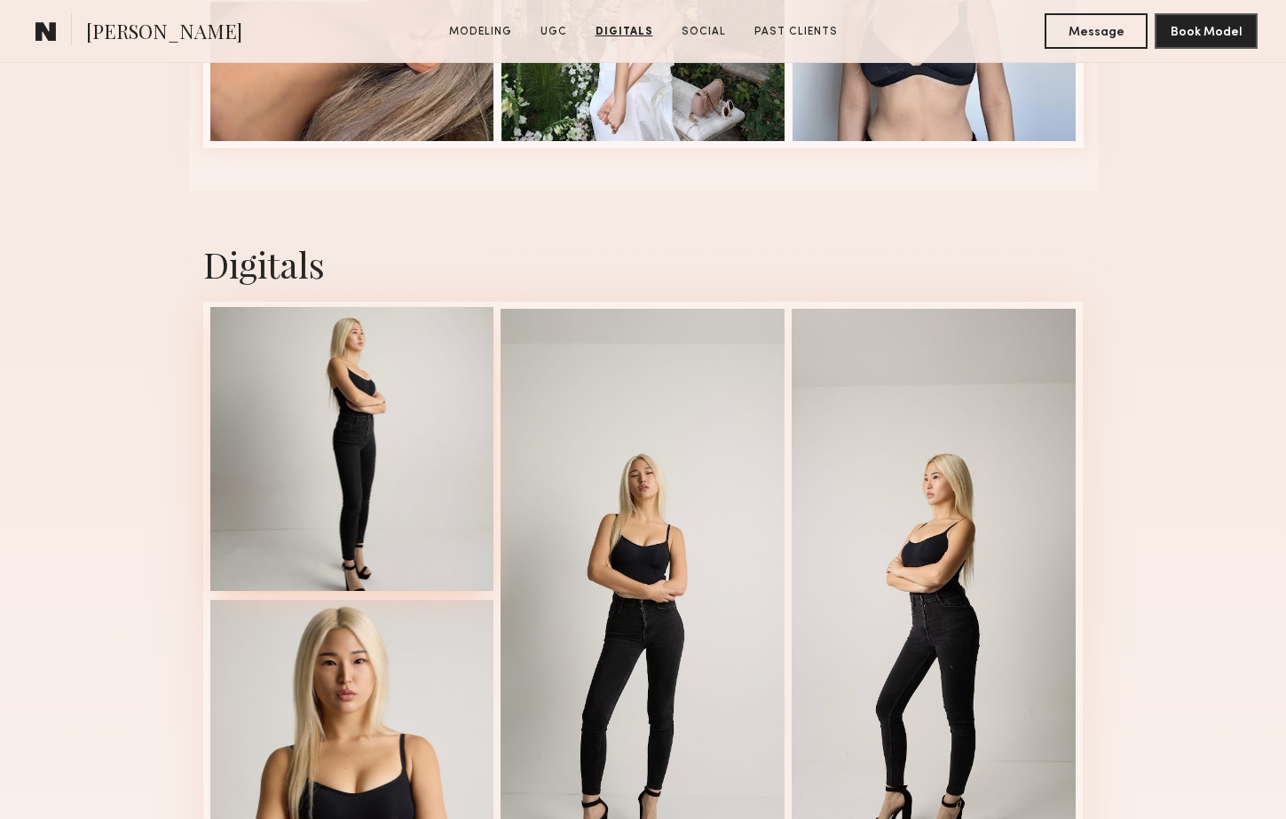
click at [317, 441] on div at bounding box center [352, 449] width 284 height 284
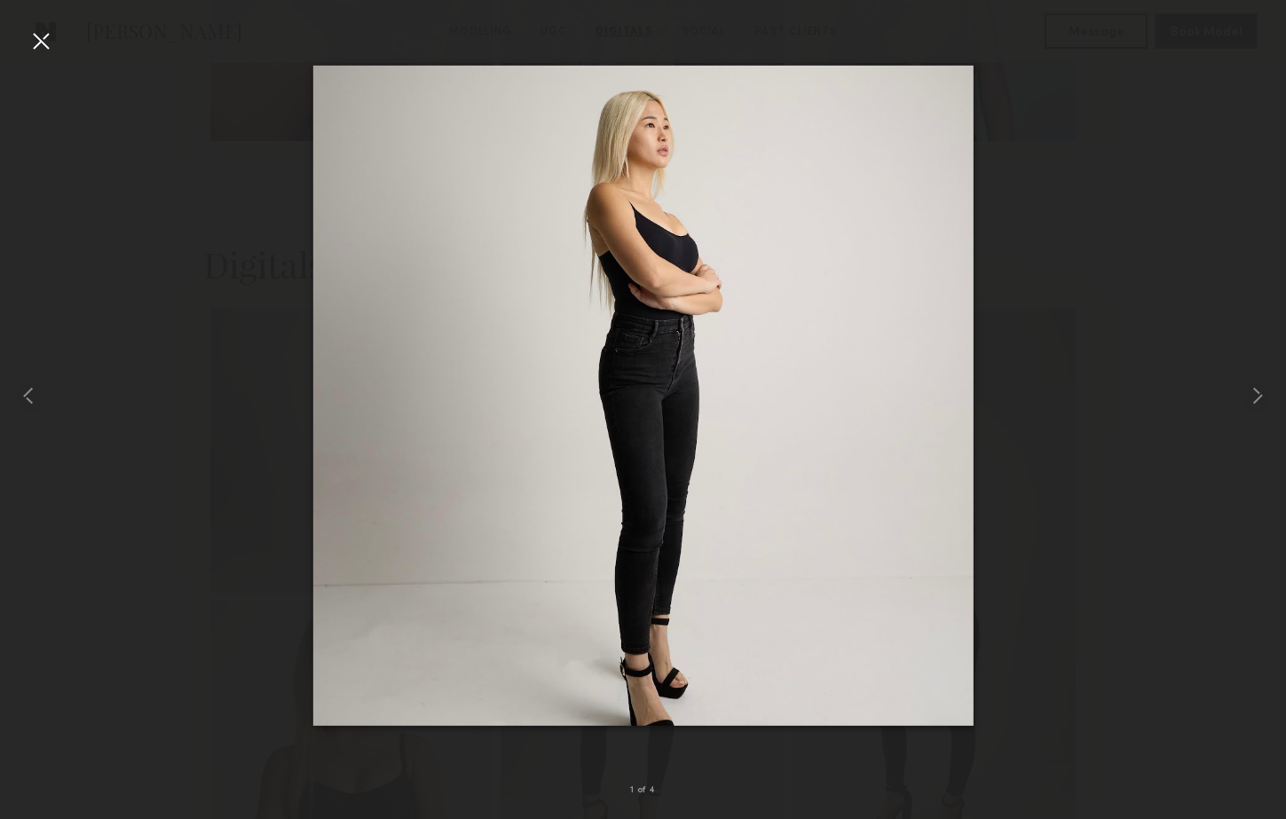
drag, startPoint x: 40, startPoint y: 40, endPoint x: 61, endPoint y: 29, distance: 23.8
click at [43, 38] on div at bounding box center [41, 41] width 28 height 28
